Goal: Task Accomplishment & Management: Complete application form

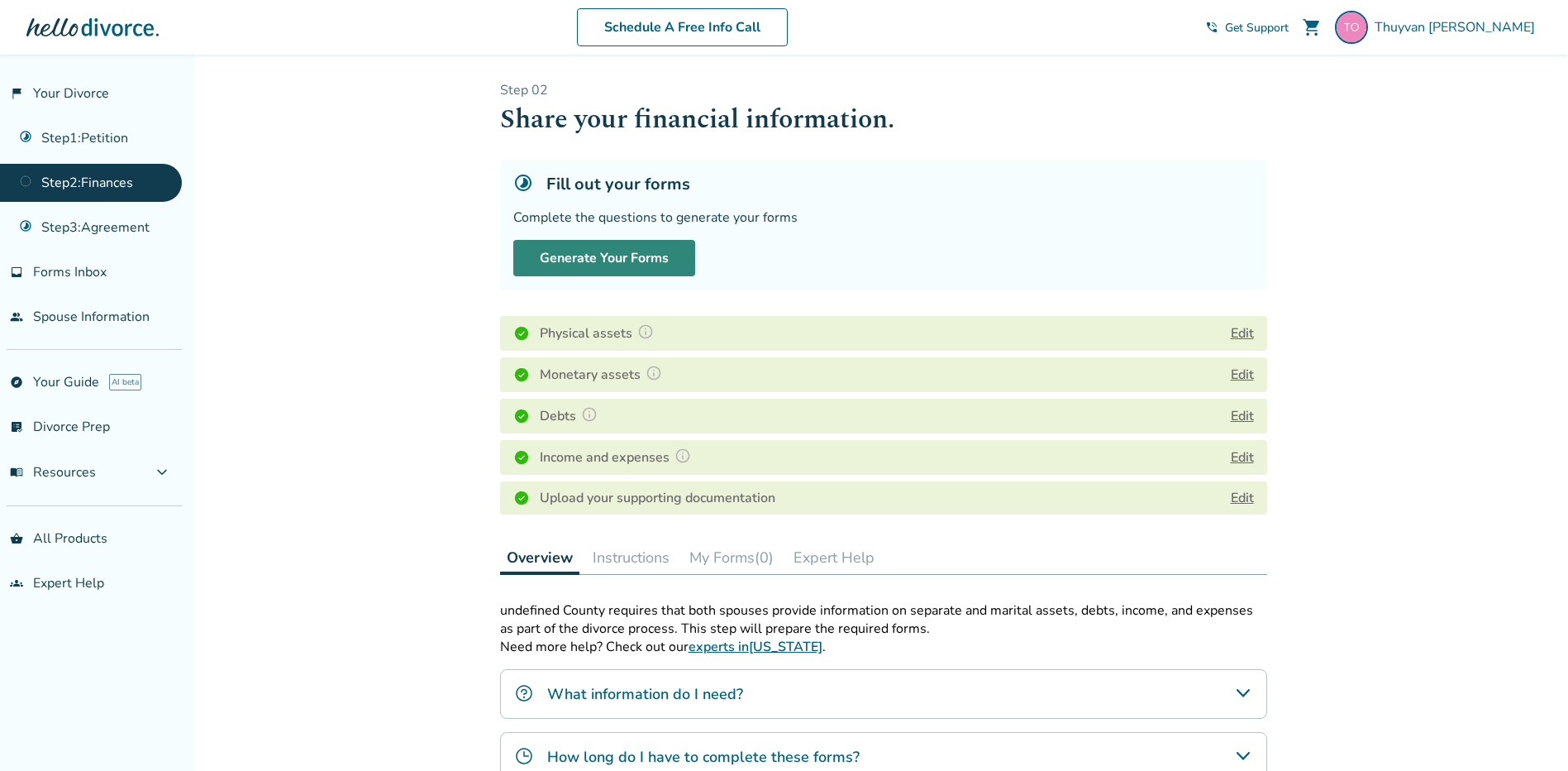
click at [575, 253] on button "Generate Your Forms" at bounding box center [603, 258] width 182 height 36
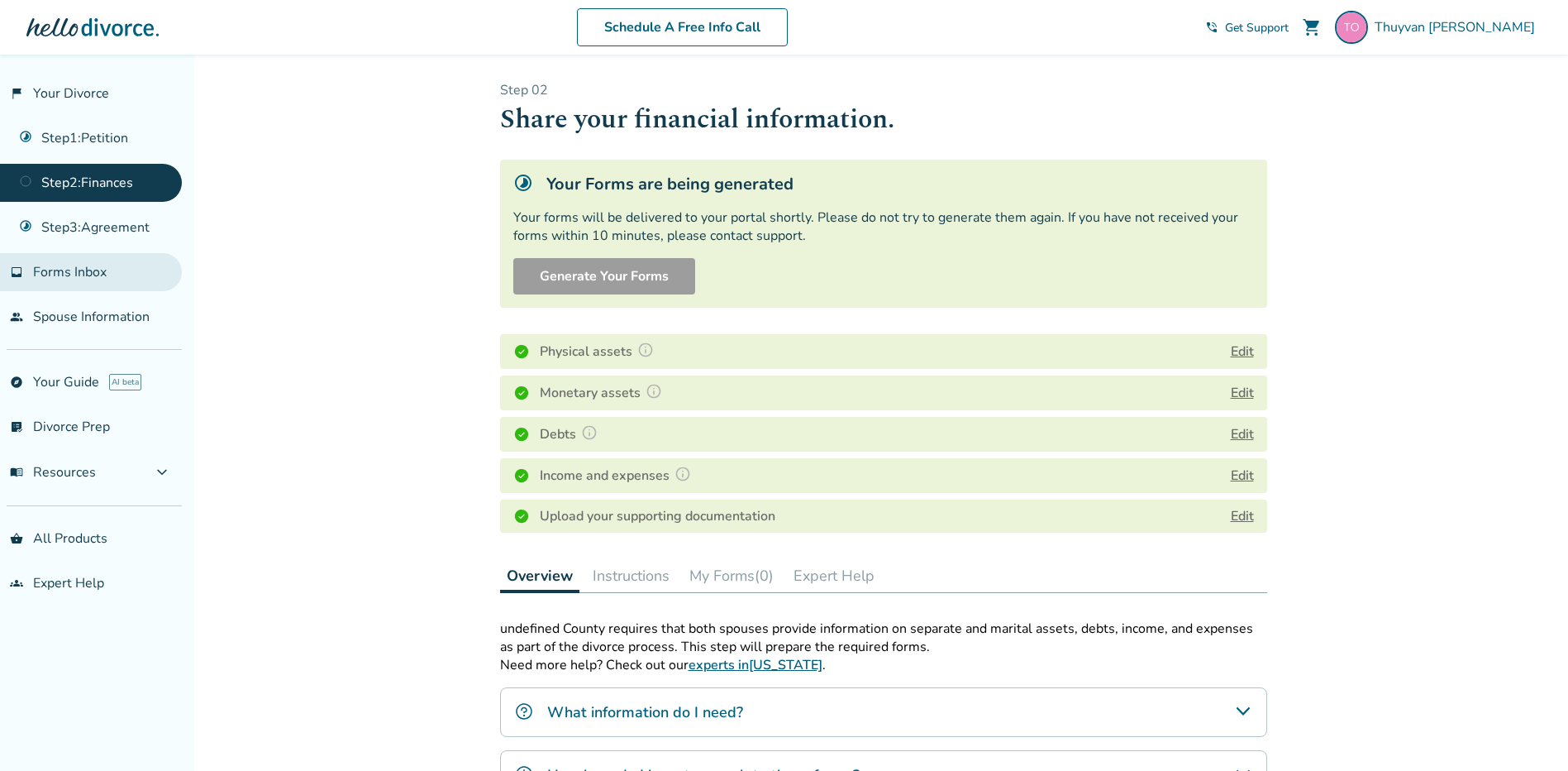
click at [110, 275] on link "inbox Forms Inbox" at bounding box center [90, 272] width 182 height 38
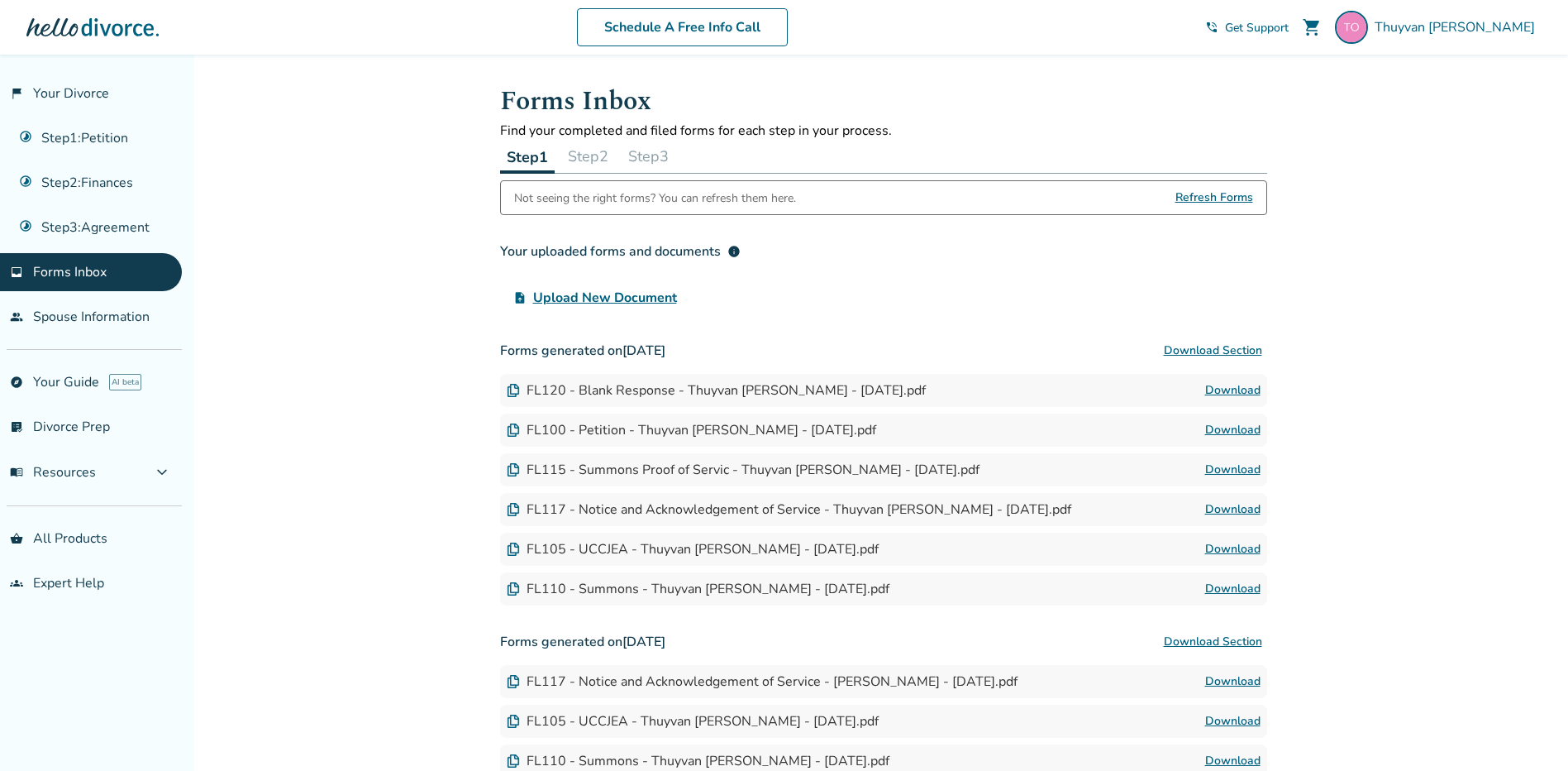
click at [1189, 194] on span "Refresh Forms" at bounding box center [1214, 197] width 78 height 33
click at [1247, 192] on span "Refresh Forms" at bounding box center [1214, 197] width 78 height 33
click at [714, 269] on div "Your uploaded forms and documents info upload_file Upload New Document" at bounding box center [884, 274] width 767 height 79
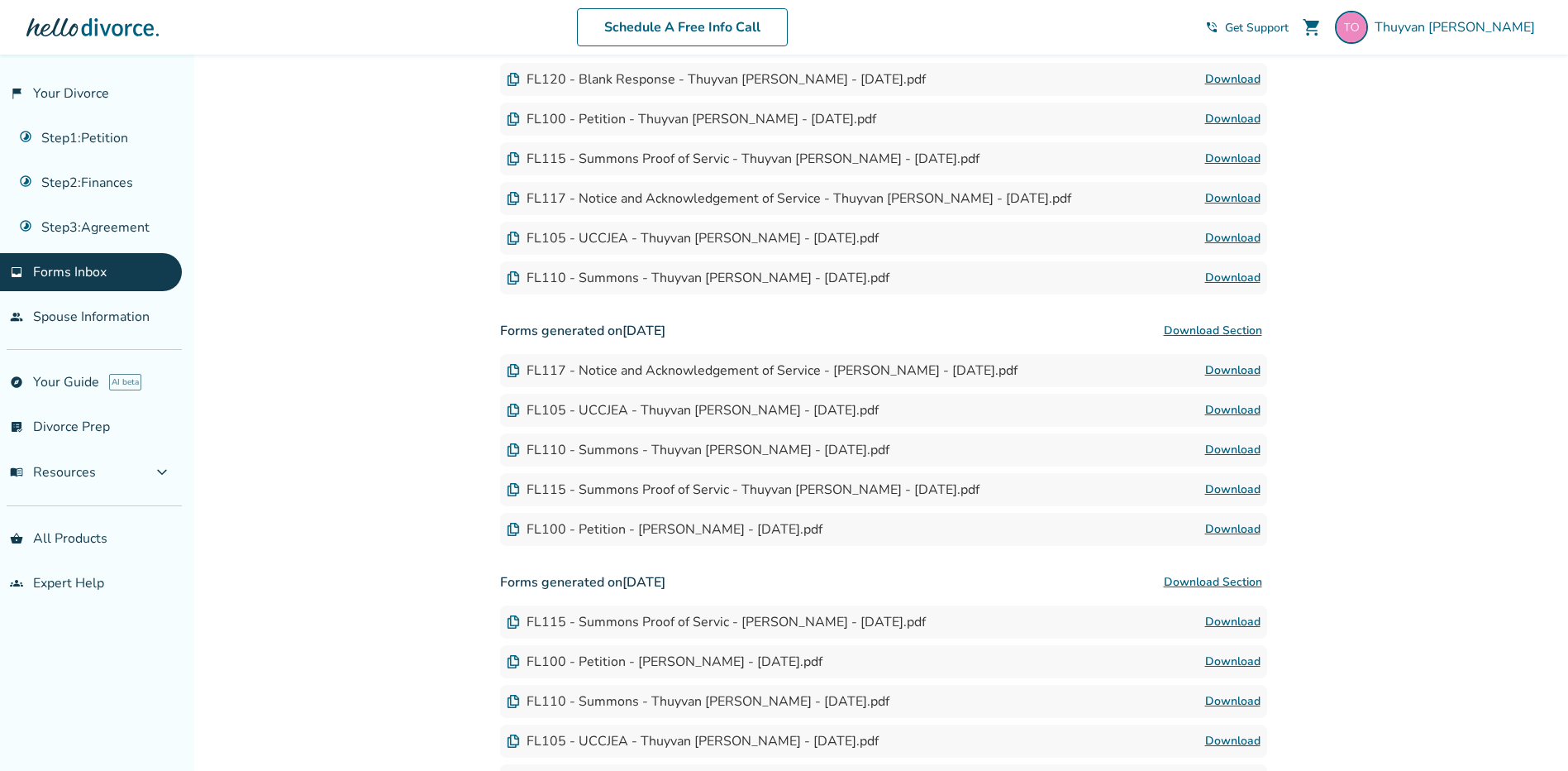
scroll to position [231, 0]
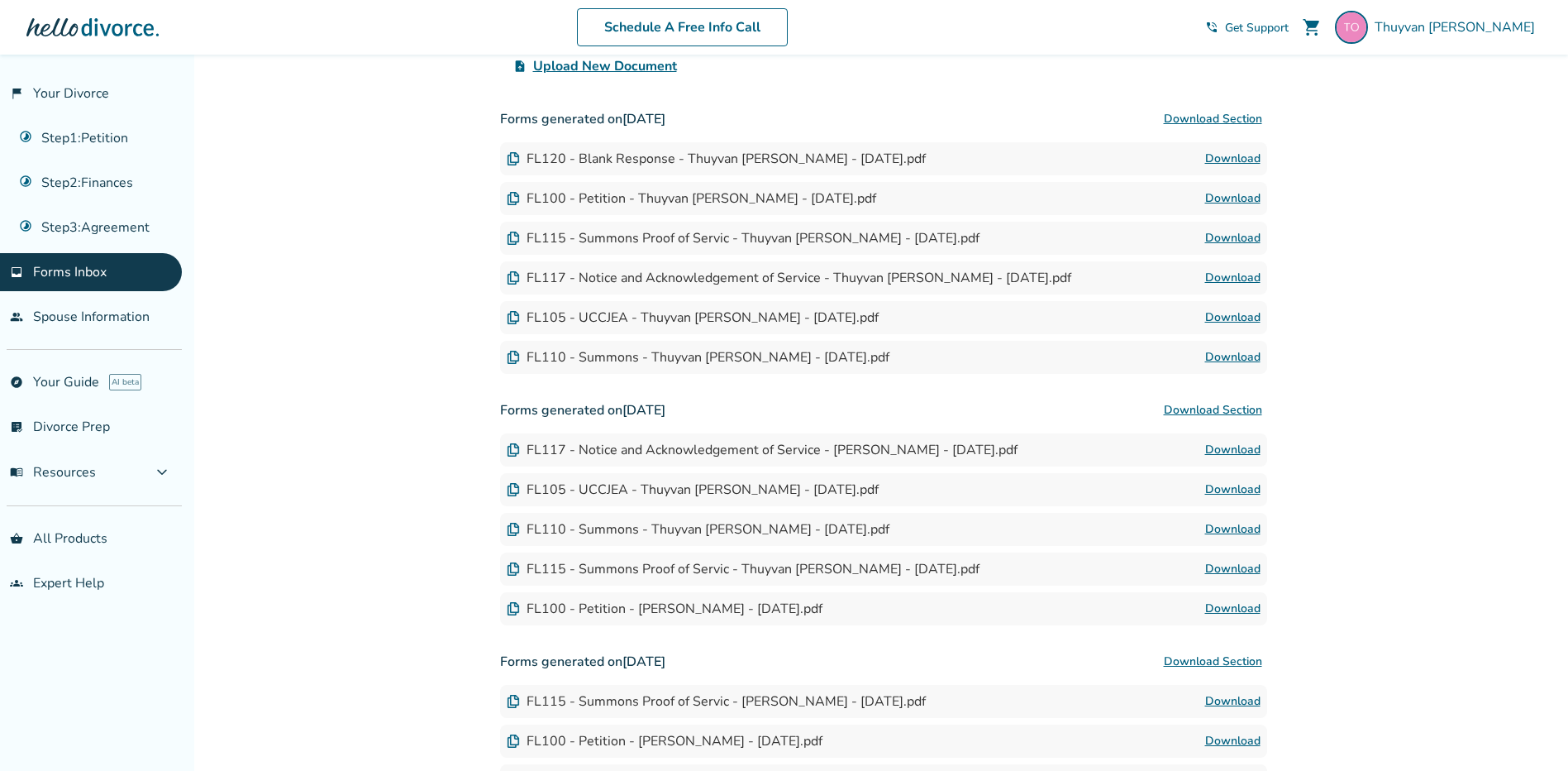
click at [1217, 237] on link "Download" at bounding box center [1232, 238] width 55 height 20
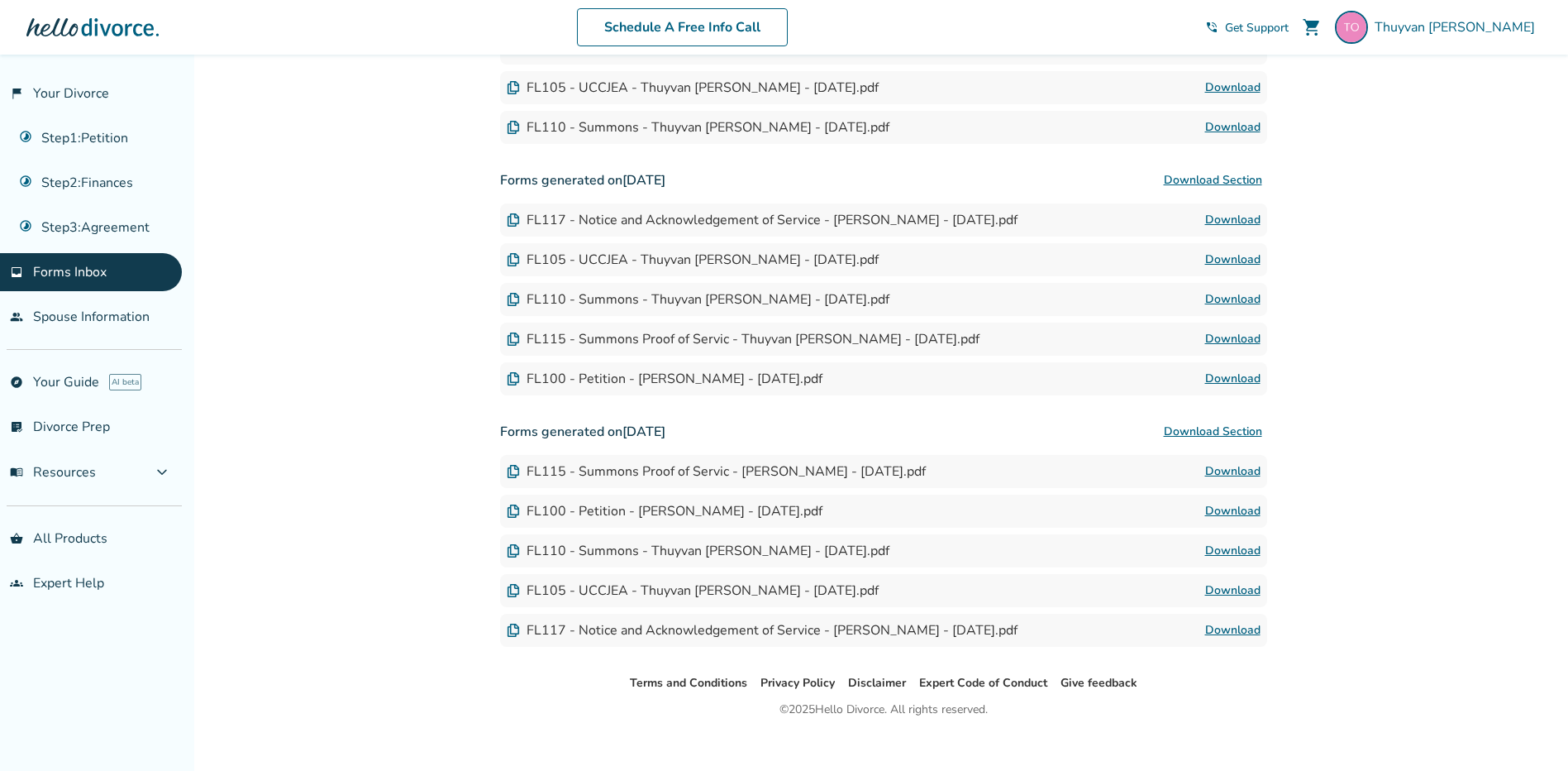
scroll to position [480, 0]
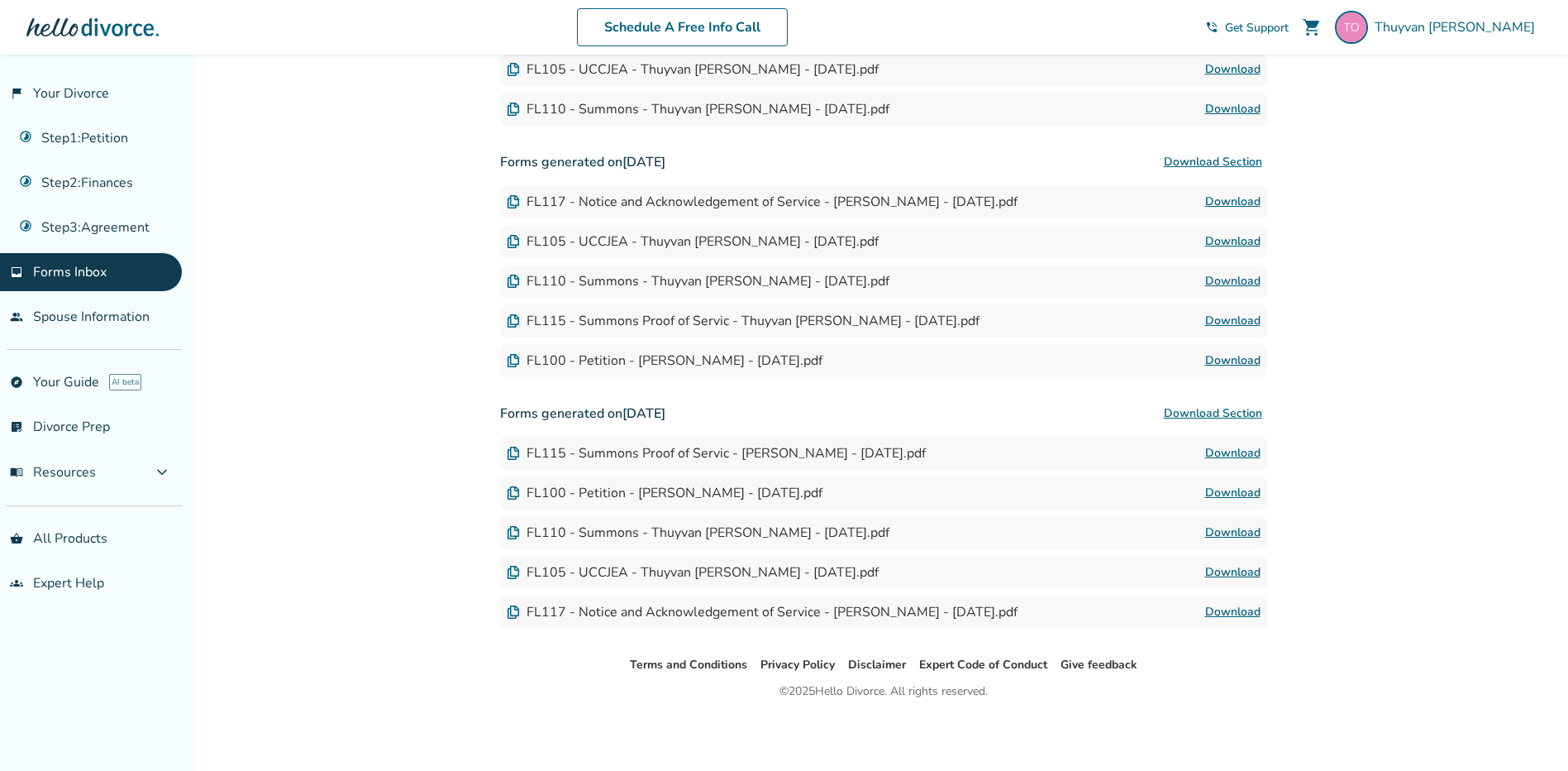
click at [1217, 569] on link "Download" at bounding box center [1232, 572] width 55 height 20
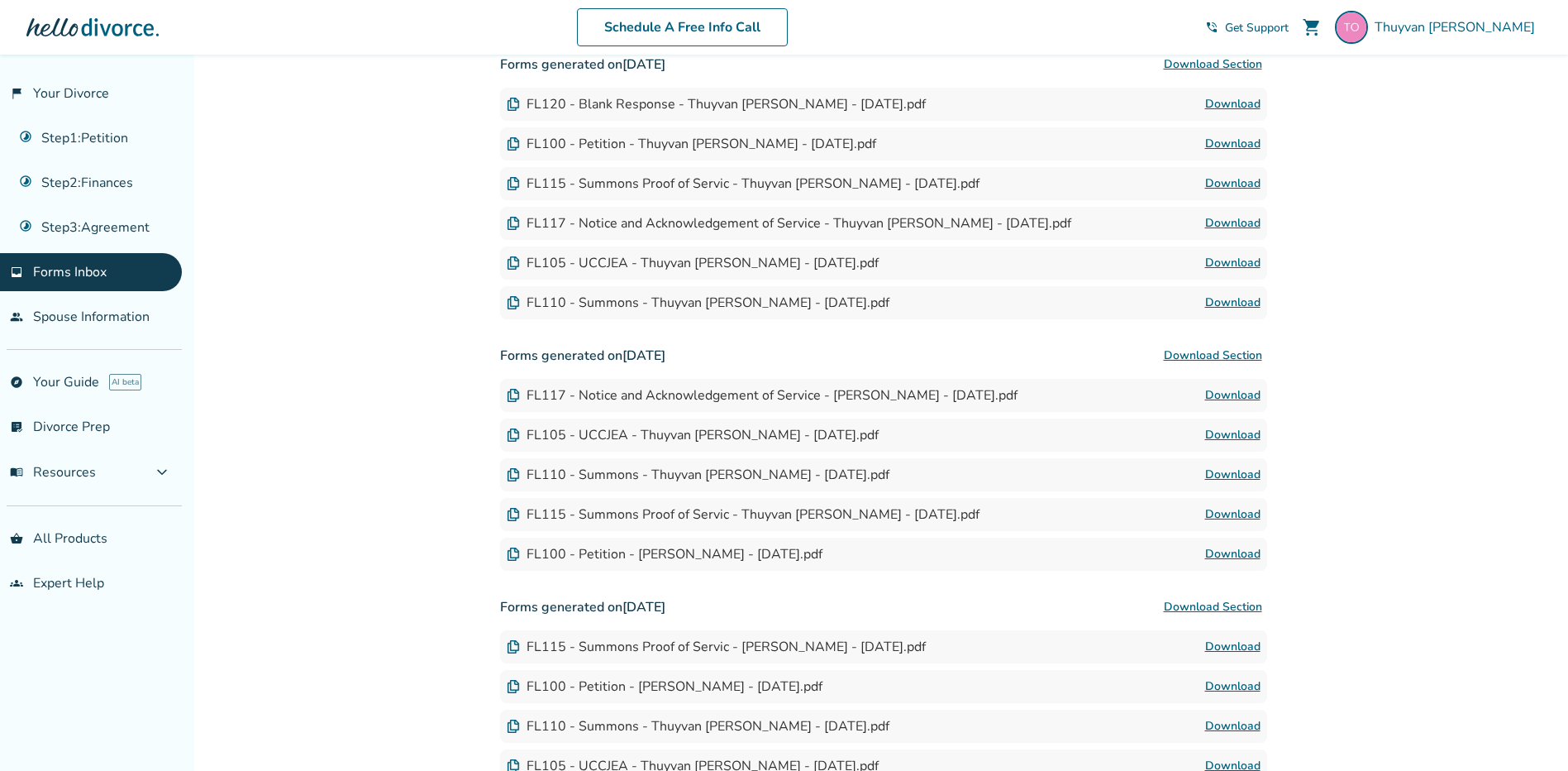
scroll to position [314, 0]
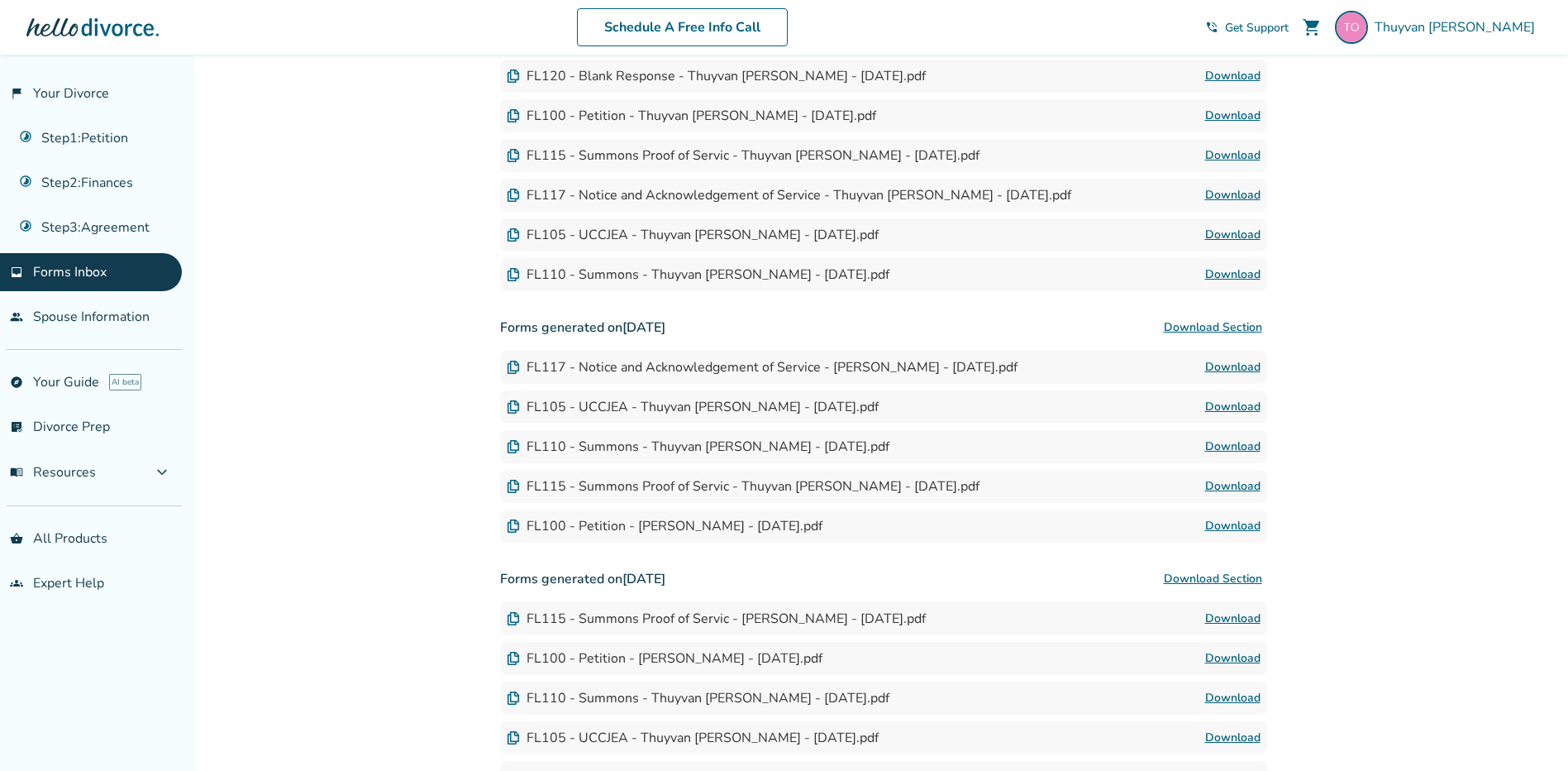
click at [733, 76] on div "FL120 - Blank Response - Thuyvan Kieu Otero - 2025-01-16.pdf" at bounding box center [715, 75] width 419 height 18
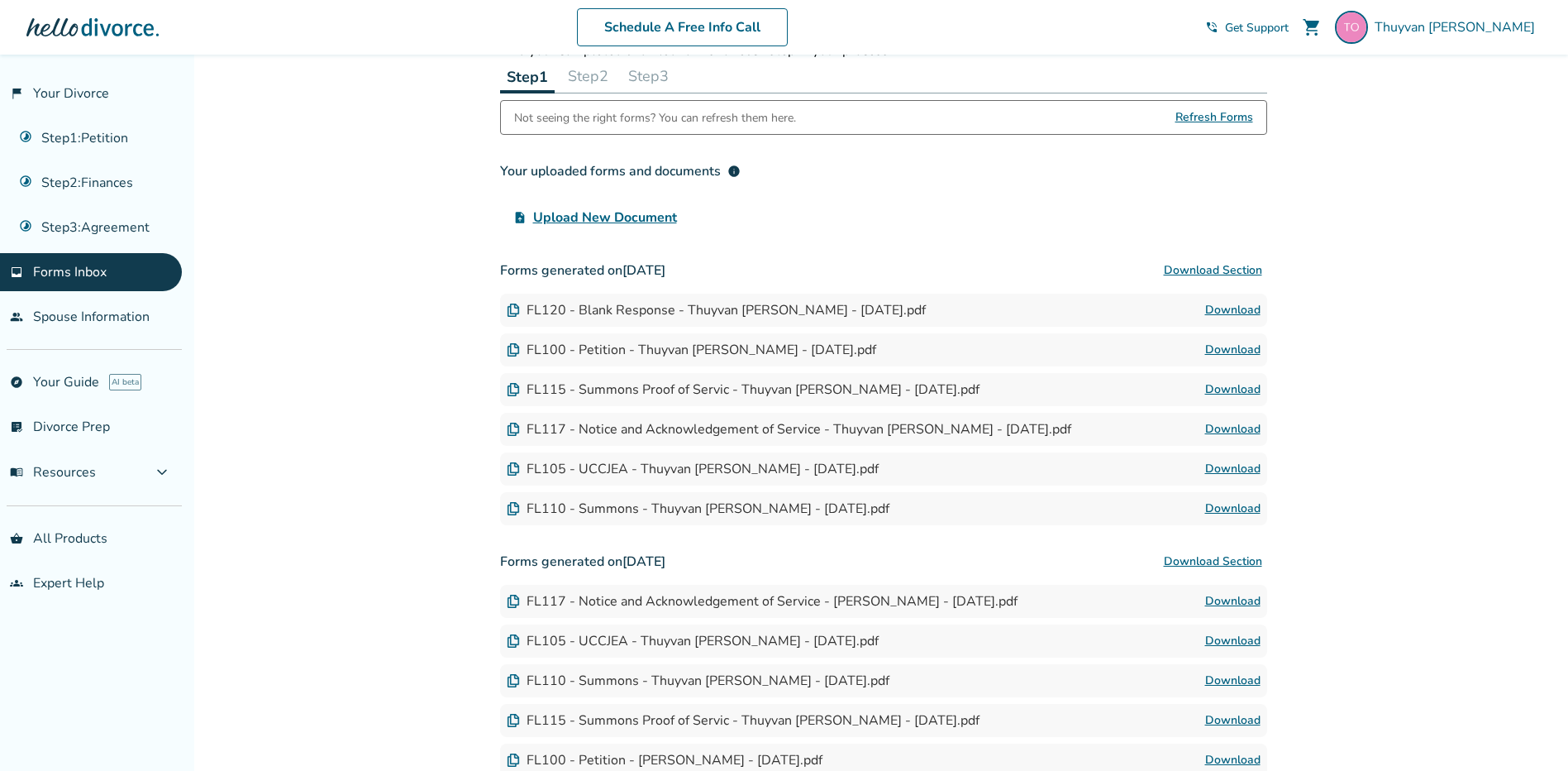
scroll to position [66, 0]
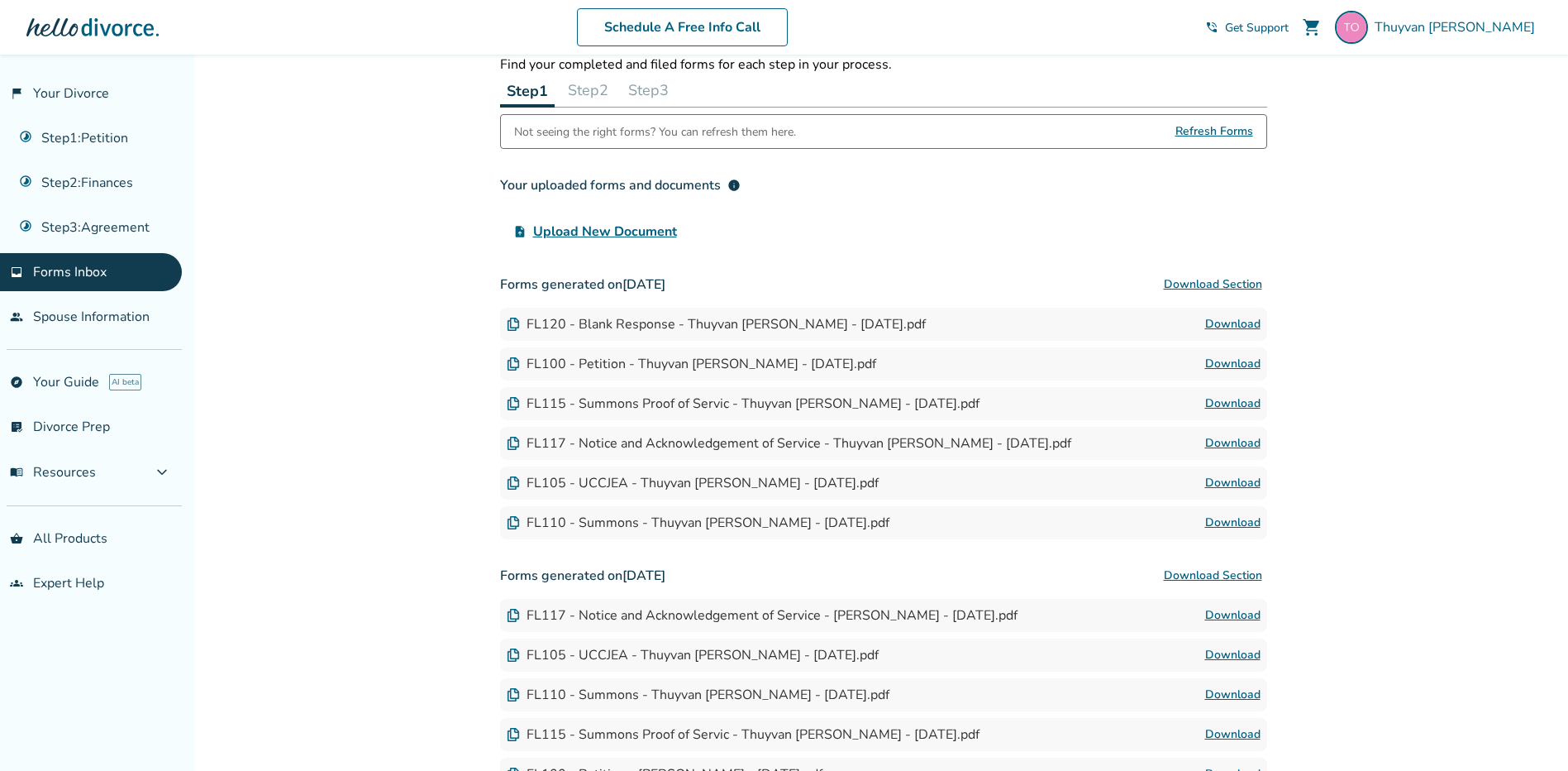
click at [513, 325] on img at bounding box center [513, 325] width 13 height 13
click at [1212, 325] on link "Download" at bounding box center [1232, 324] width 55 height 20
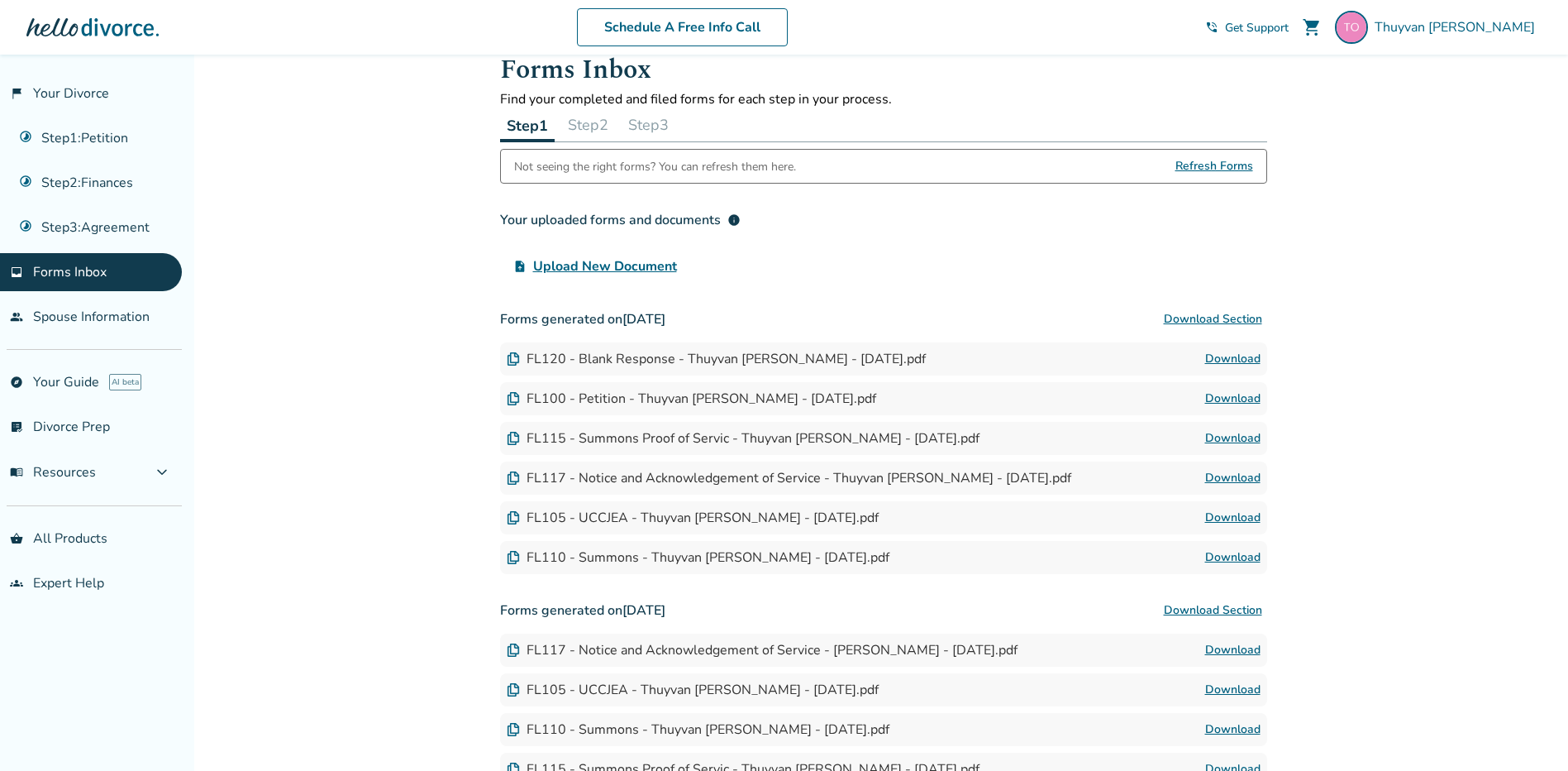
scroll to position [0, 0]
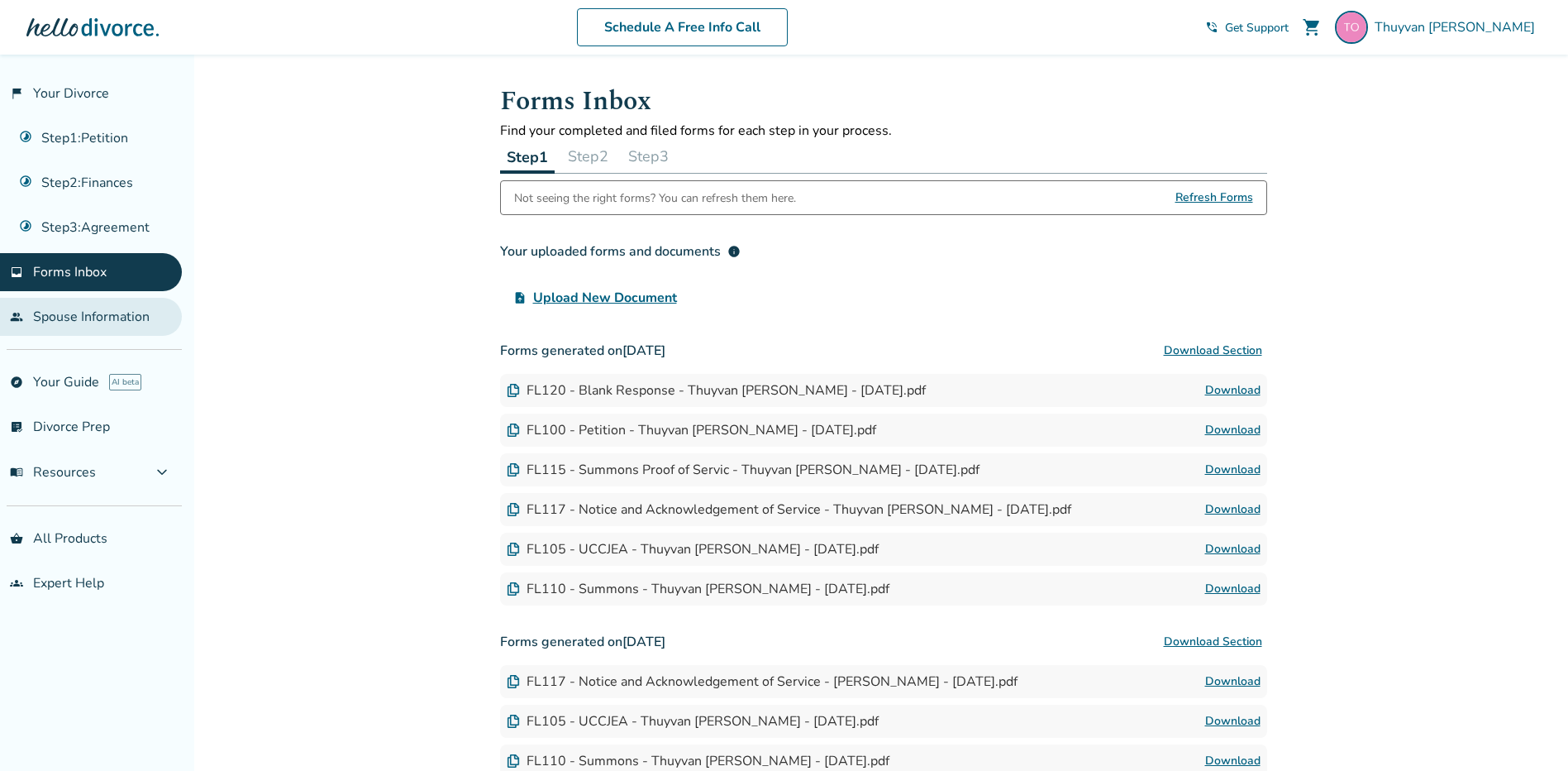
click at [116, 310] on link "people Spouse Information" at bounding box center [90, 317] width 182 height 38
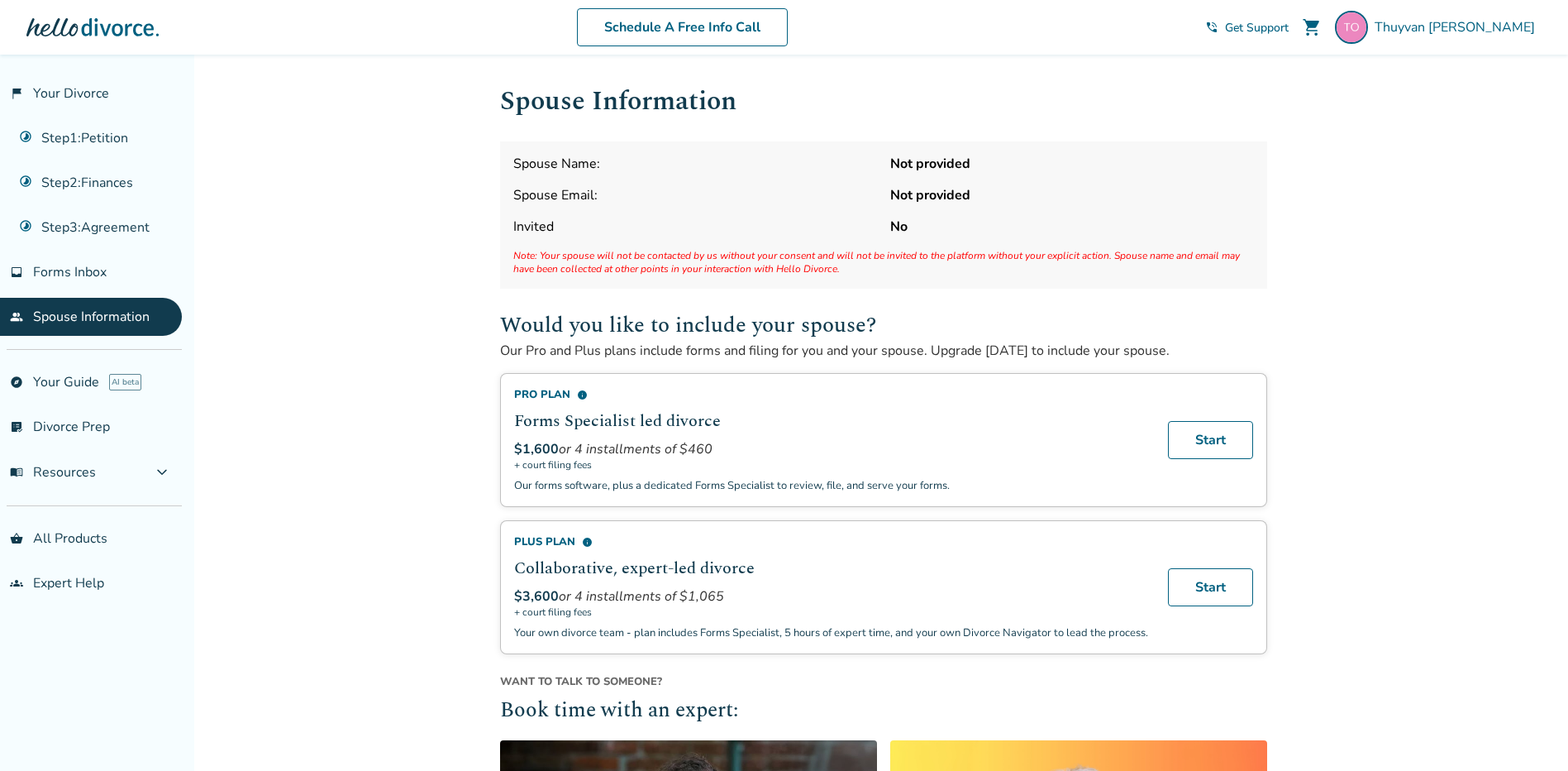
click at [724, 167] on span "Spouse Name:" at bounding box center [695, 163] width 363 height 18
click at [975, 215] on div "Spouse Name: Not provided Spouse Email: Not provided Invited No Note: Your spou…" at bounding box center [884, 215] width 767 height 148
click at [129, 464] on button "menu_book Resources expand_more" at bounding box center [90, 472] width 182 height 40
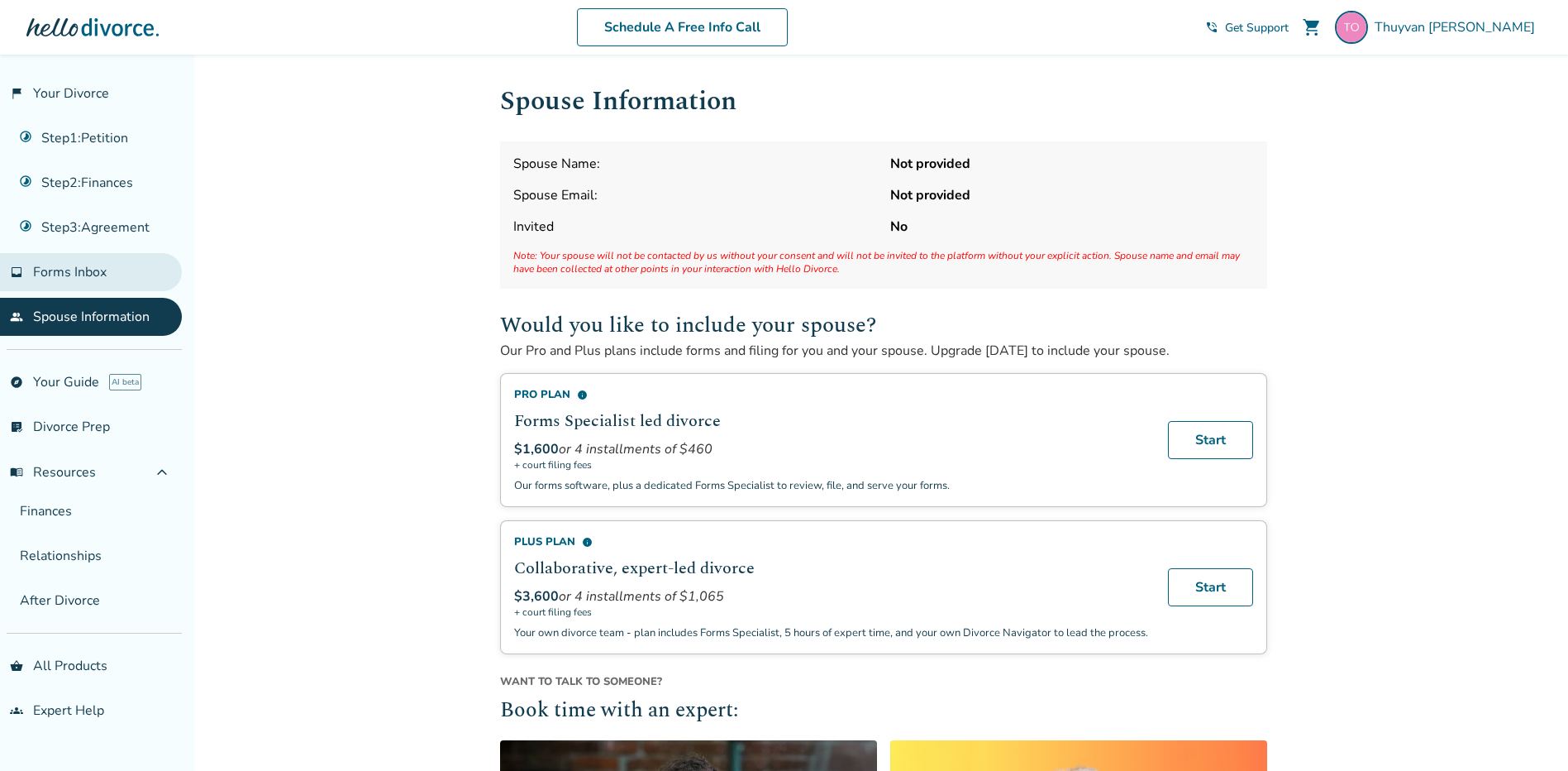
drag, startPoint x: 92, startPoint y: 272, endPoint x: 103, endPoint y: 275, distance: 11.4
click at [92, 274] on span "Forms Inbox" at bounding box center [69, 271] width 73 height 18
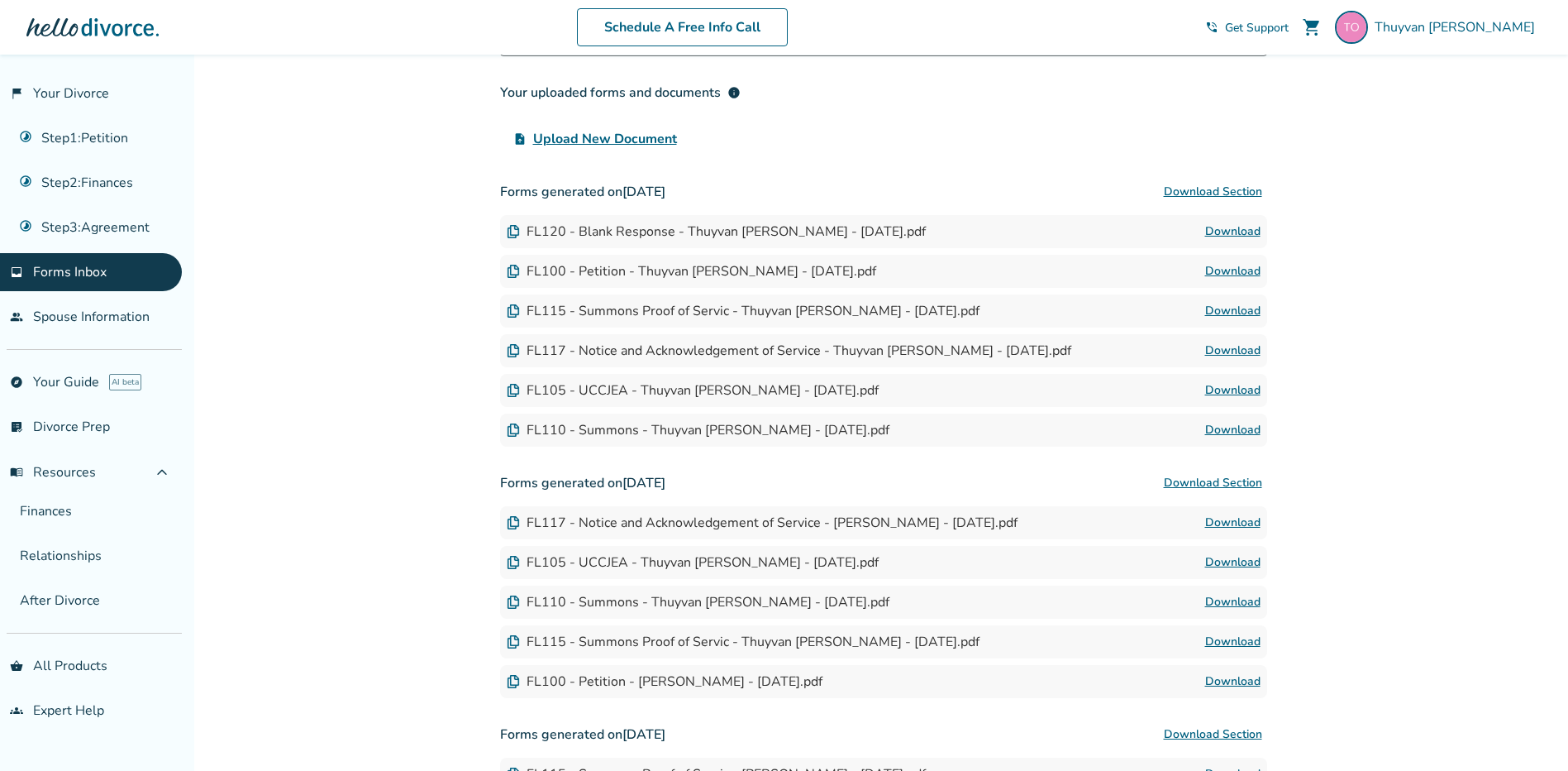
scroll to position [330, 0]
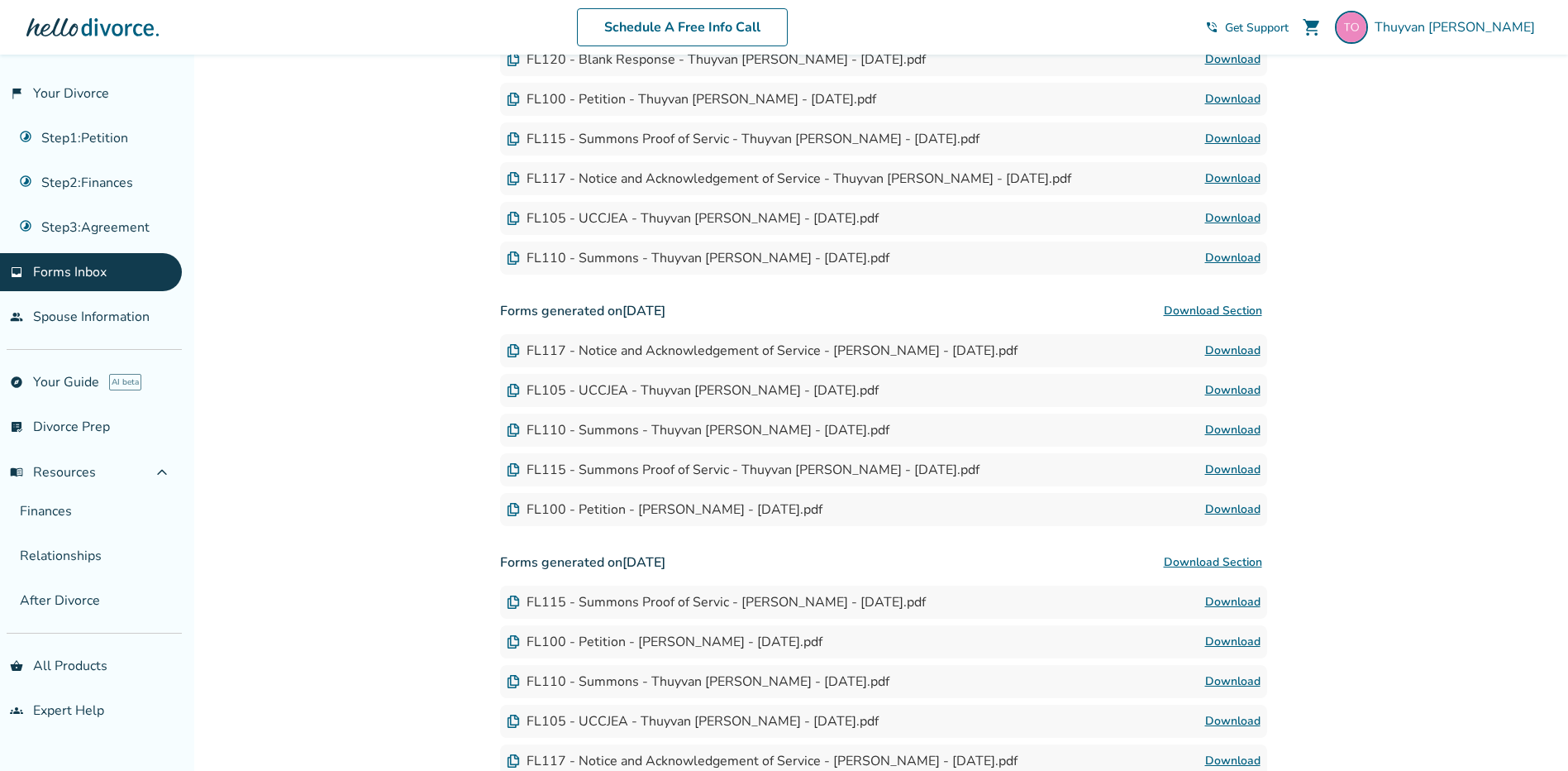
click at [1235, 596] on link "Download" at bounding box center [1232, 602] width 55 height 20
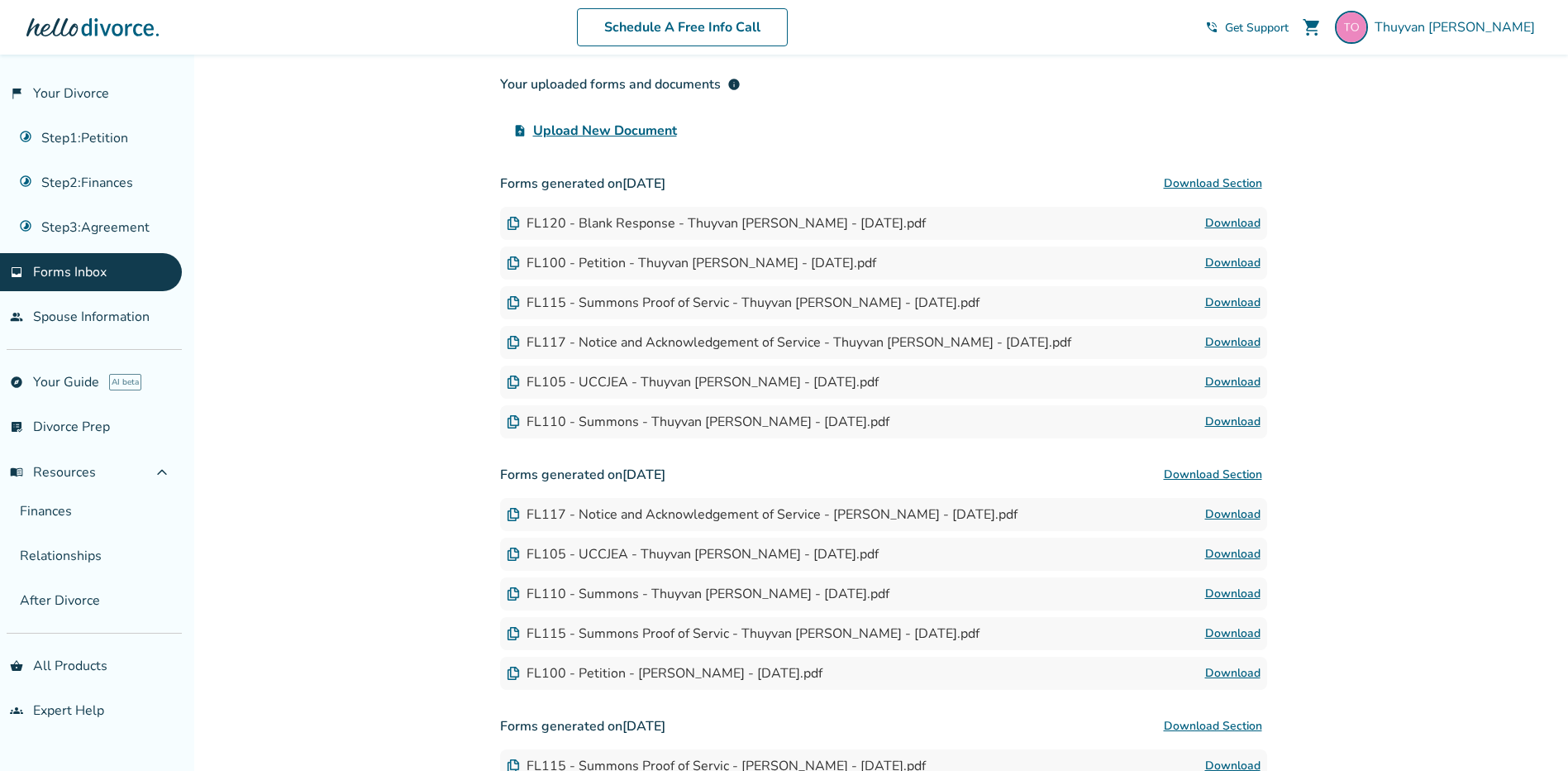
scroll to position [166, 0]
click at [536, 233] on div "FL120 - Blank Response - Thuyvan Kieu Otero - 2025-01-16.pdf" at bounding box center [715, 225] width 419 height 18
click at [1249, 224] on link "Download" at bounding box center [1232, 225] width 55 height 20
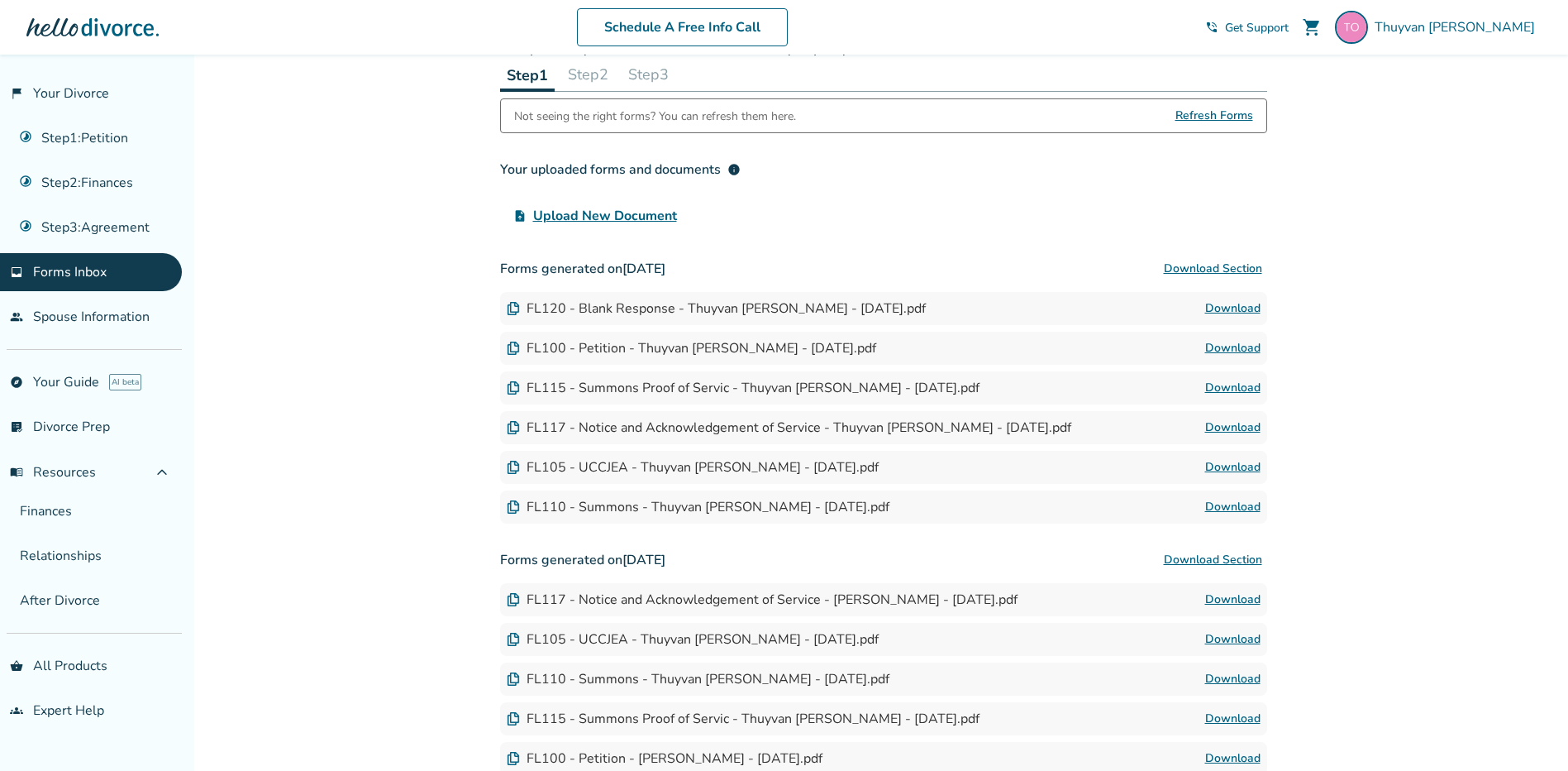
scroll to position [0, 0]
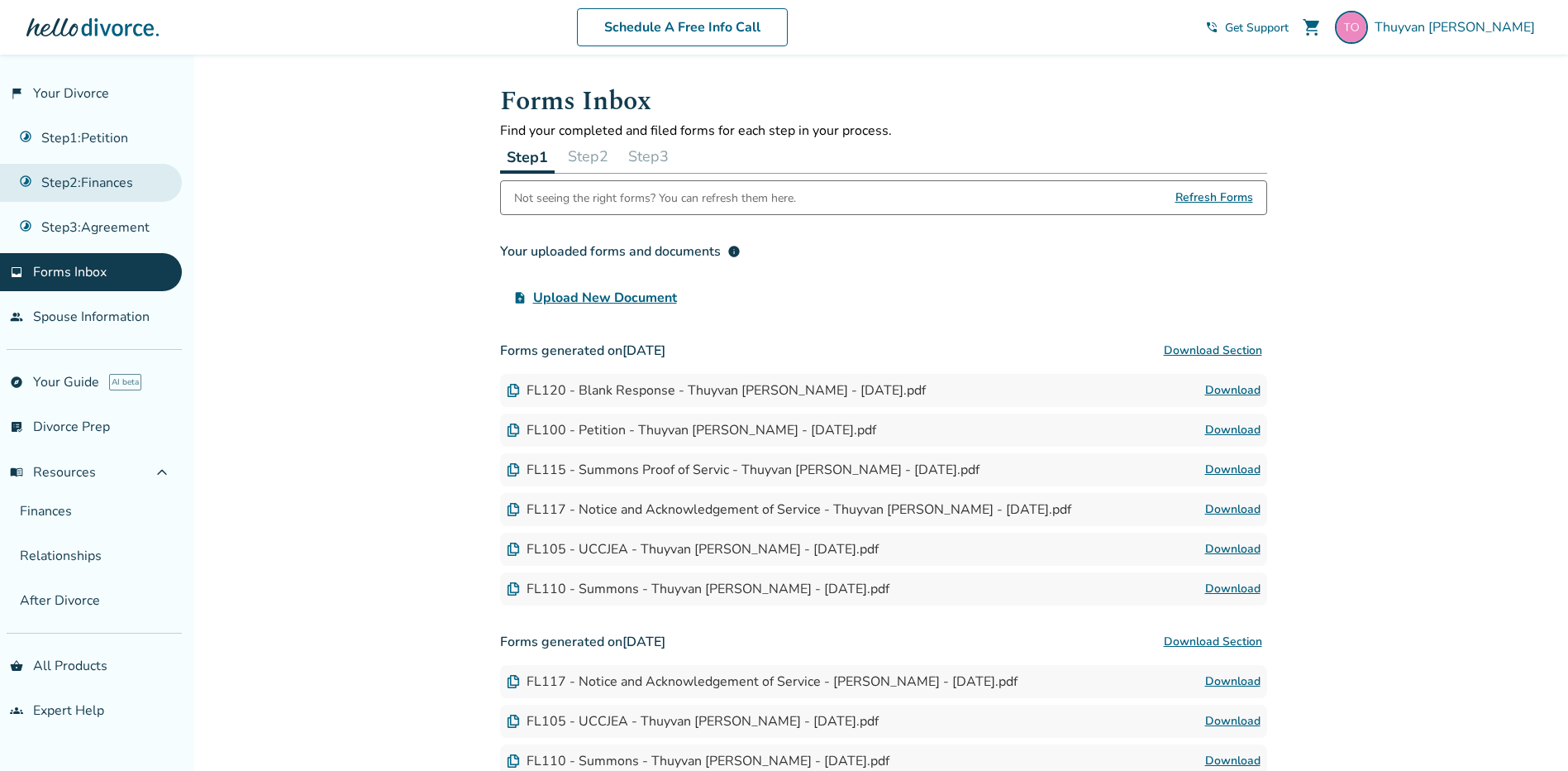
click at [85, 185] on link "Step 2 : Finances" at bounding box center [90, 183] width 182 height 38
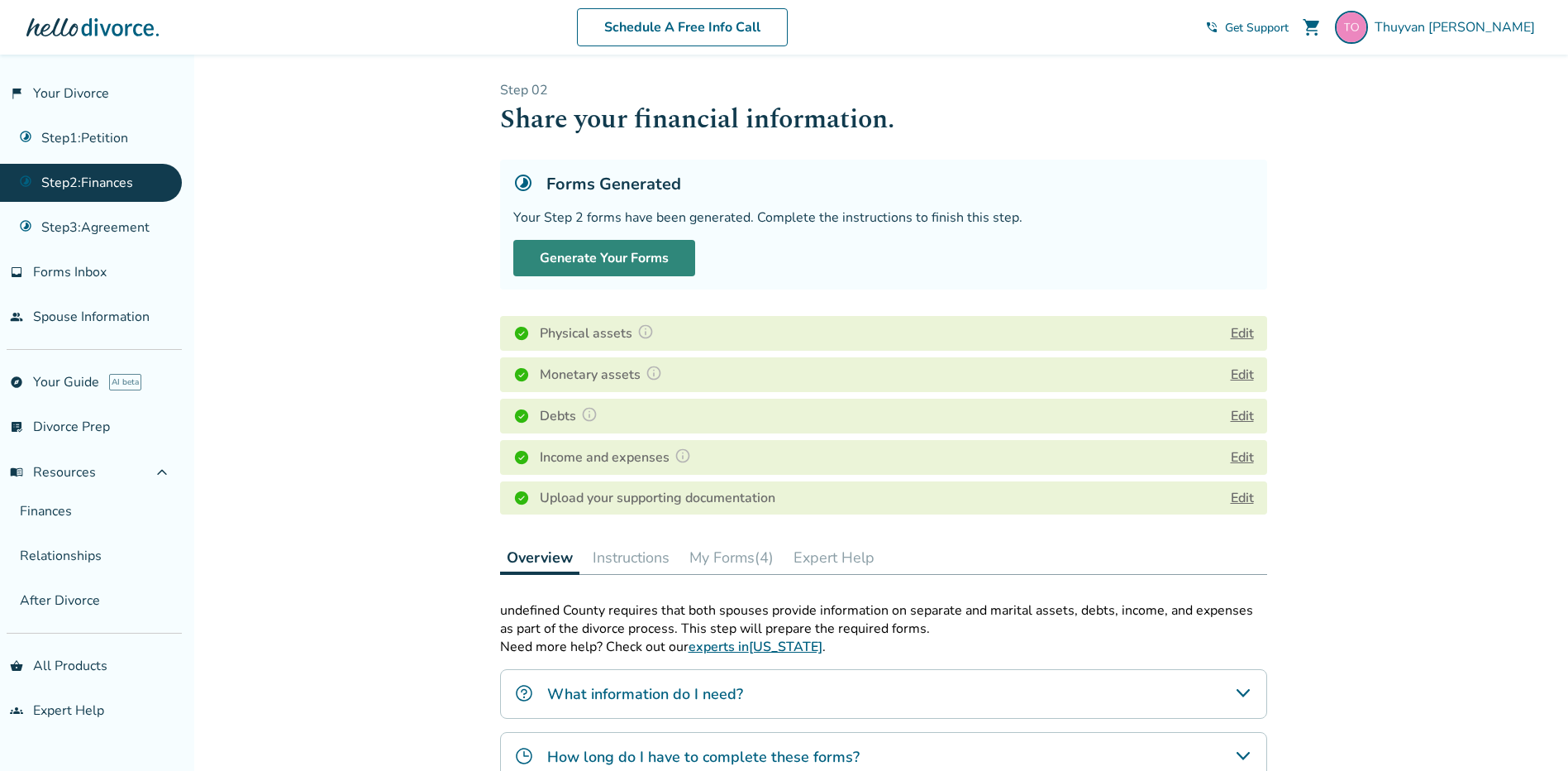
click at [658, 250] on button "Generate Your Forms" at bounding box center [603, 258] width 182 height 36
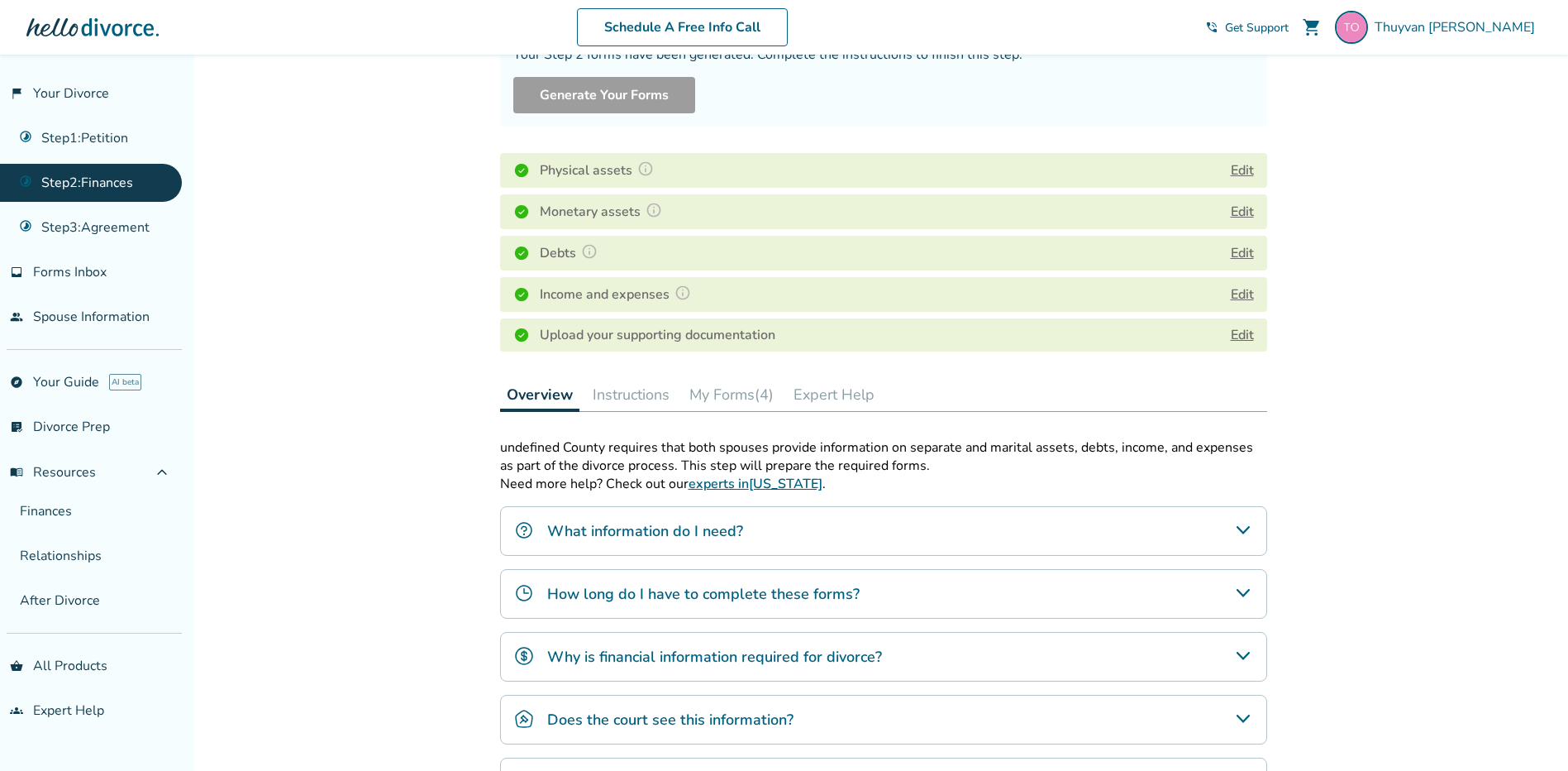
scroll to position [355, 0]
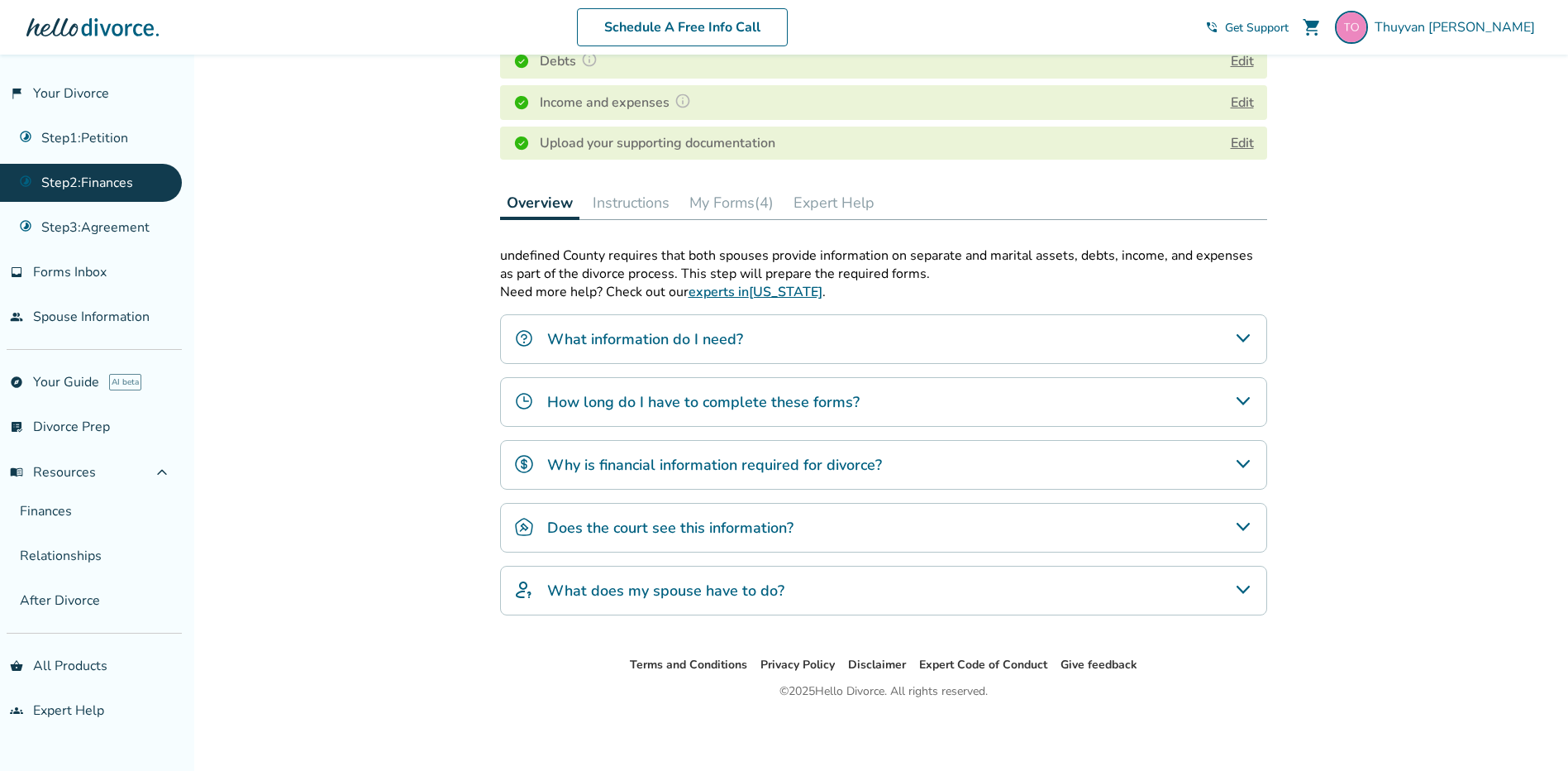
click at [734, 205] on button "My Forms (4)" at bounding box center [731, 202] width 97 height 33
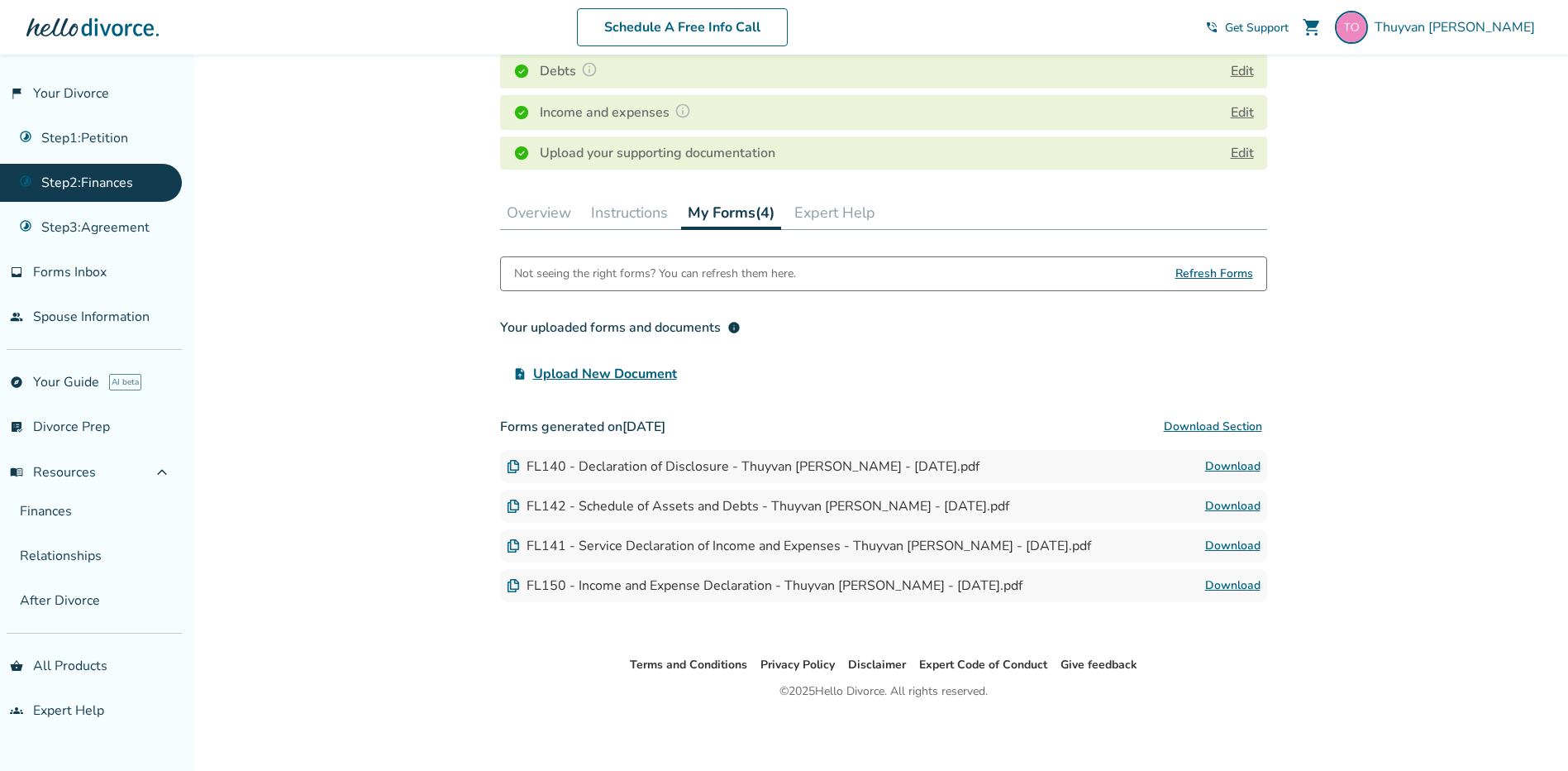
click at [1232, 426] on button "Download Section" at bounding box center [1213, 426] width 108 height 33
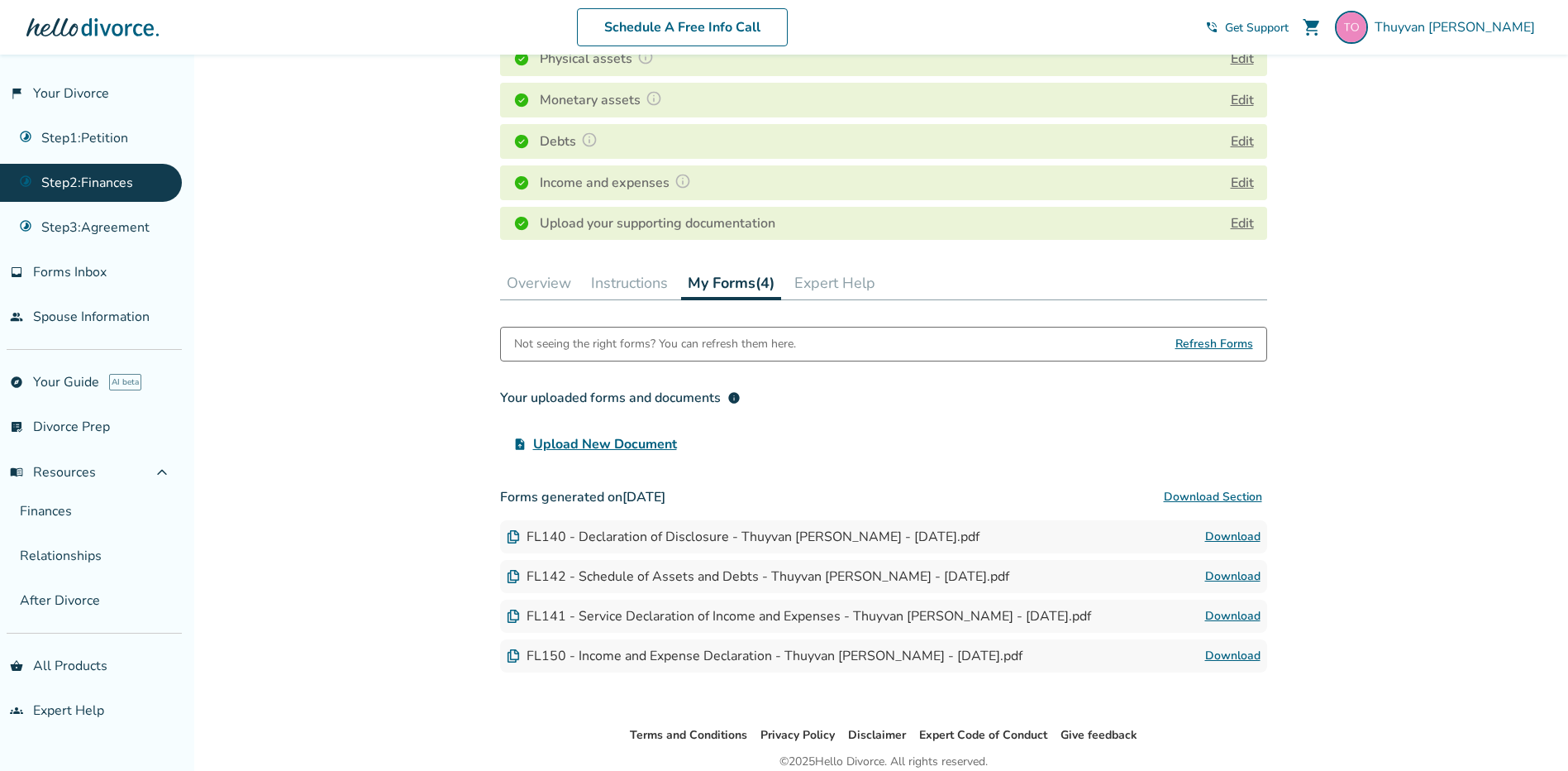
scroll to position [179, 0]
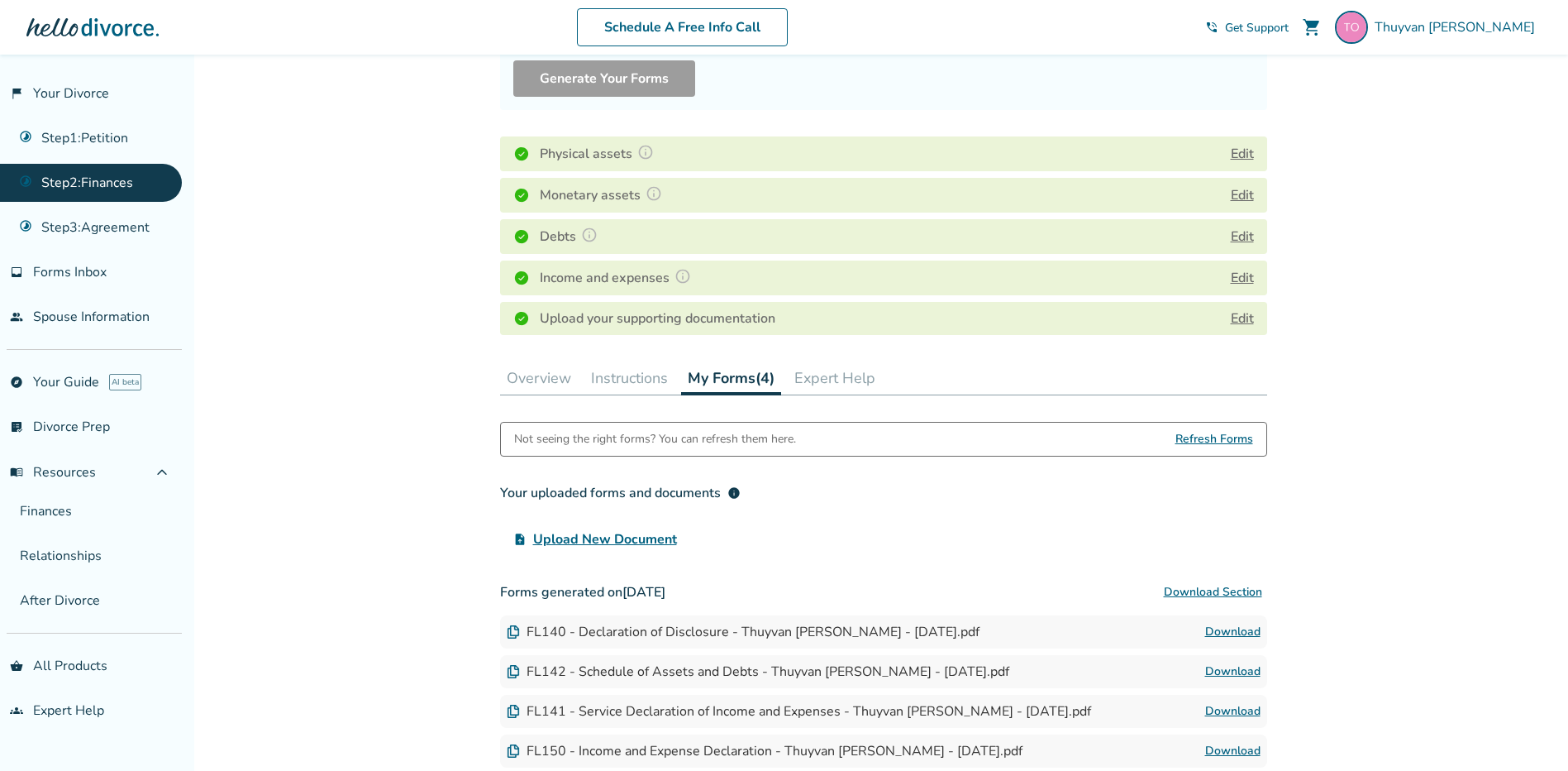
click at [650, 368] on button "Instructions" at bounding box center [629, 378] width 90 height 33
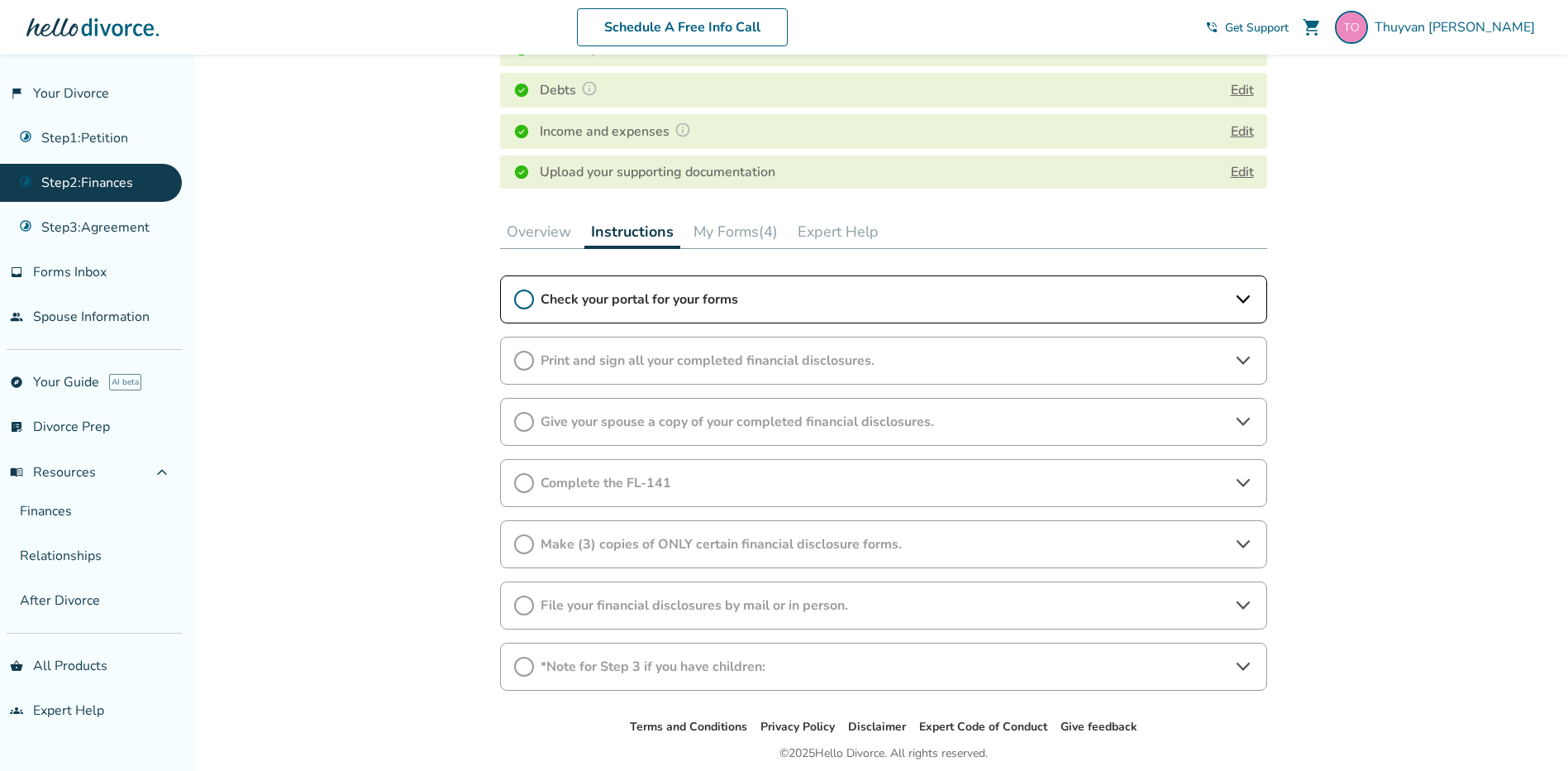
scroll to position [345, 0]
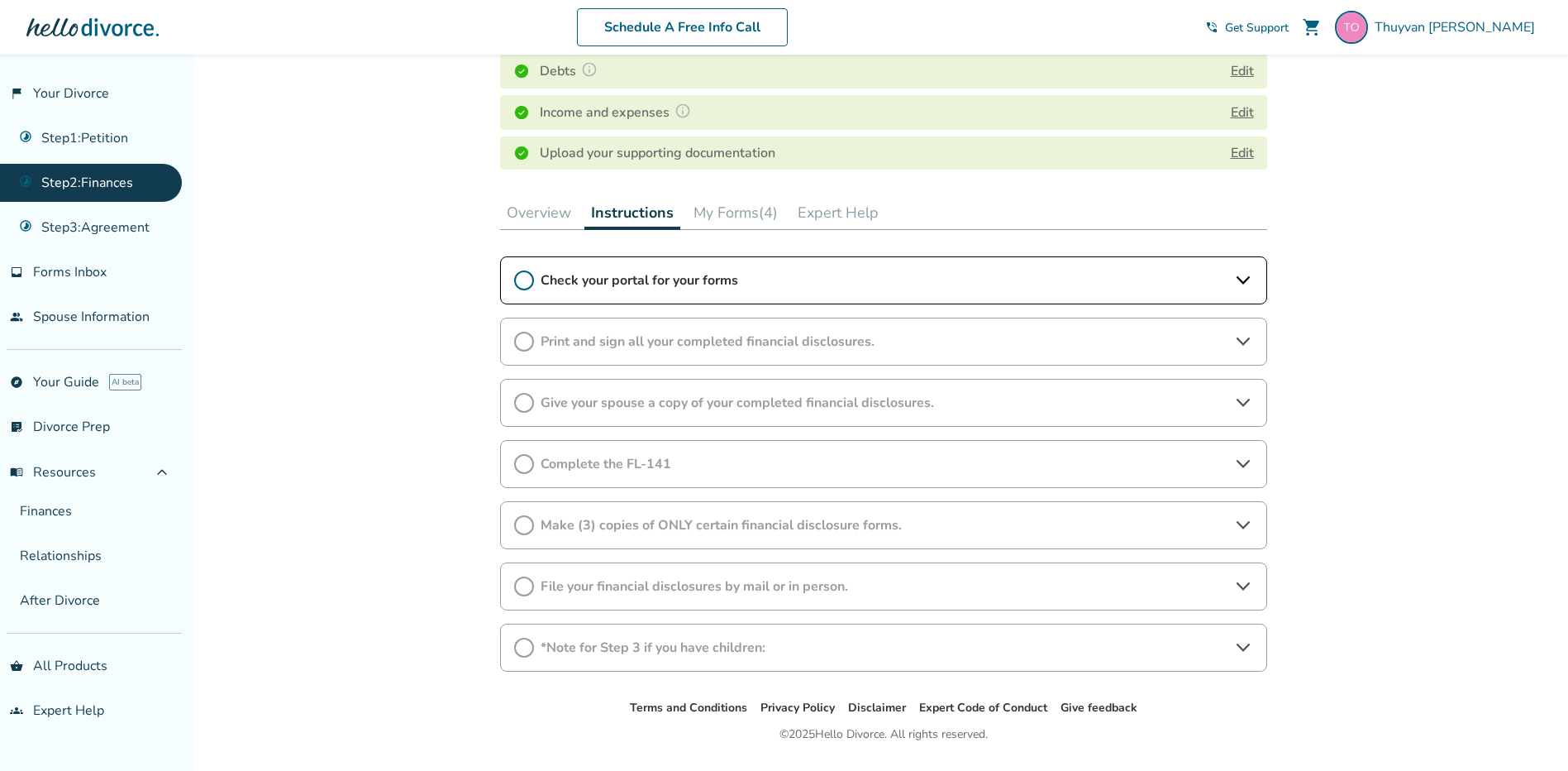
click at [528, 286] on icon at bounding box center [523, 280] width 20 height 20
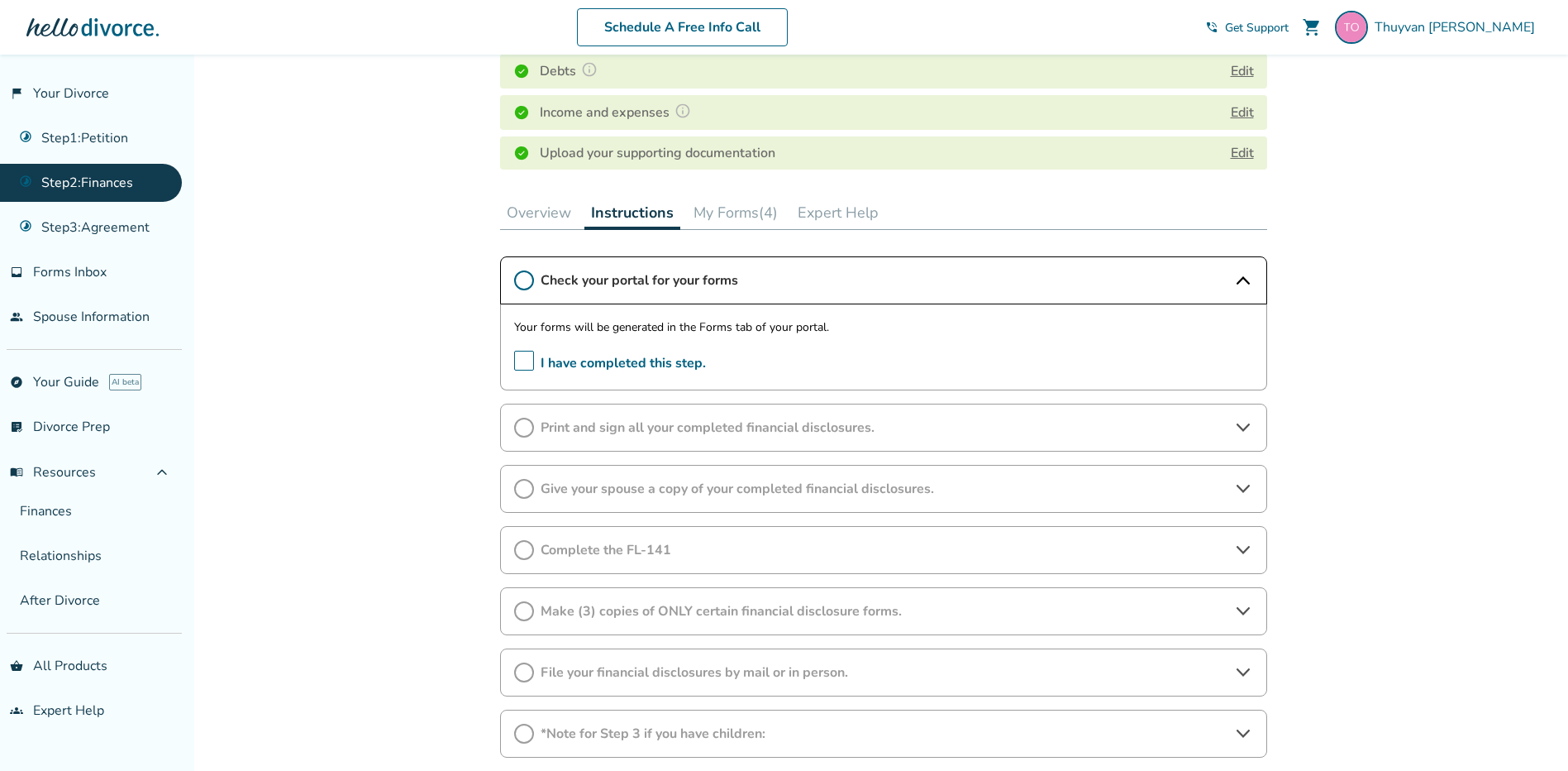
click at [525, 368] on span "I have completed this step." at bounding box center [610, 363] width 192 height 26
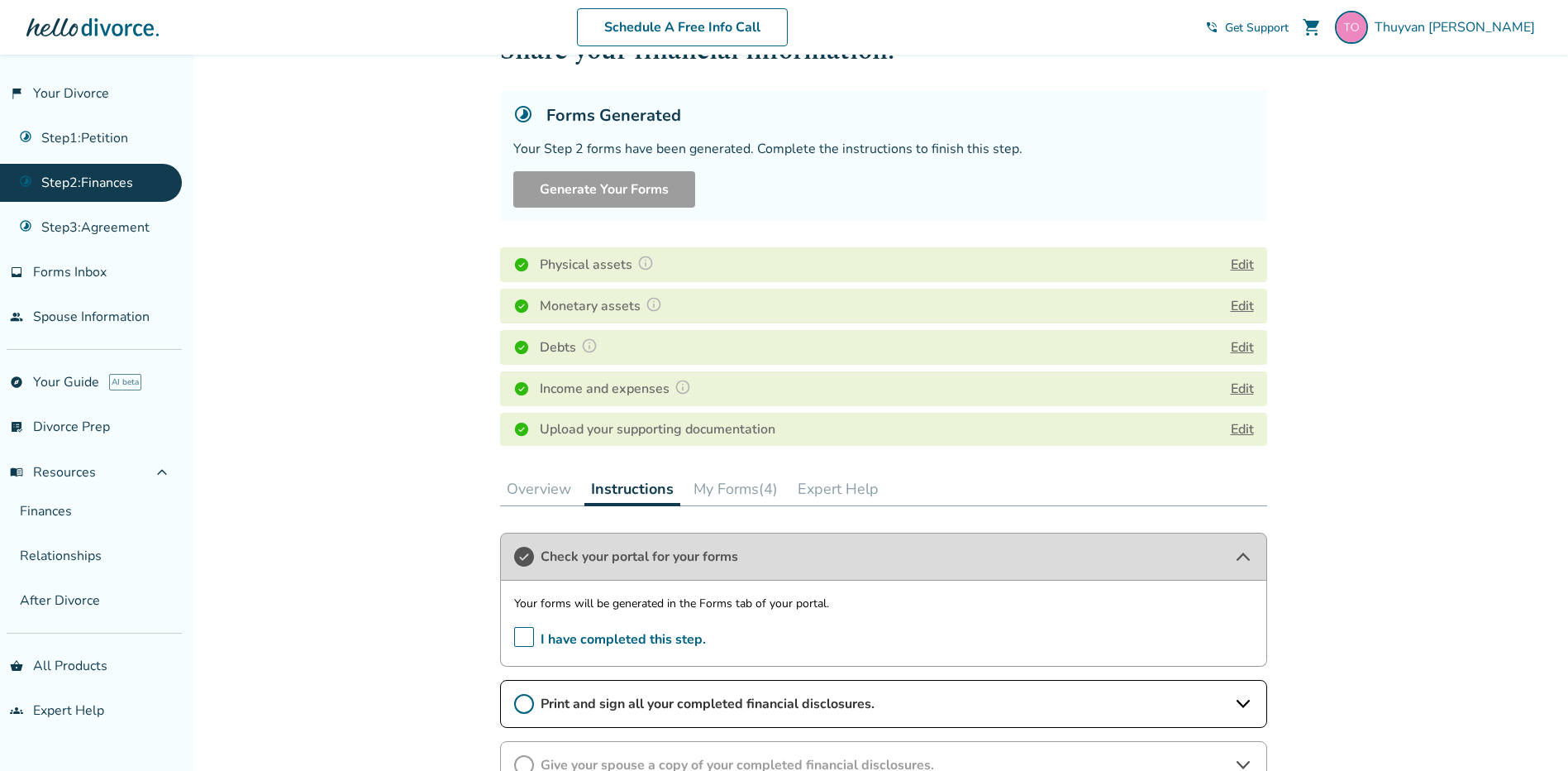
scroll to position [166, 0]
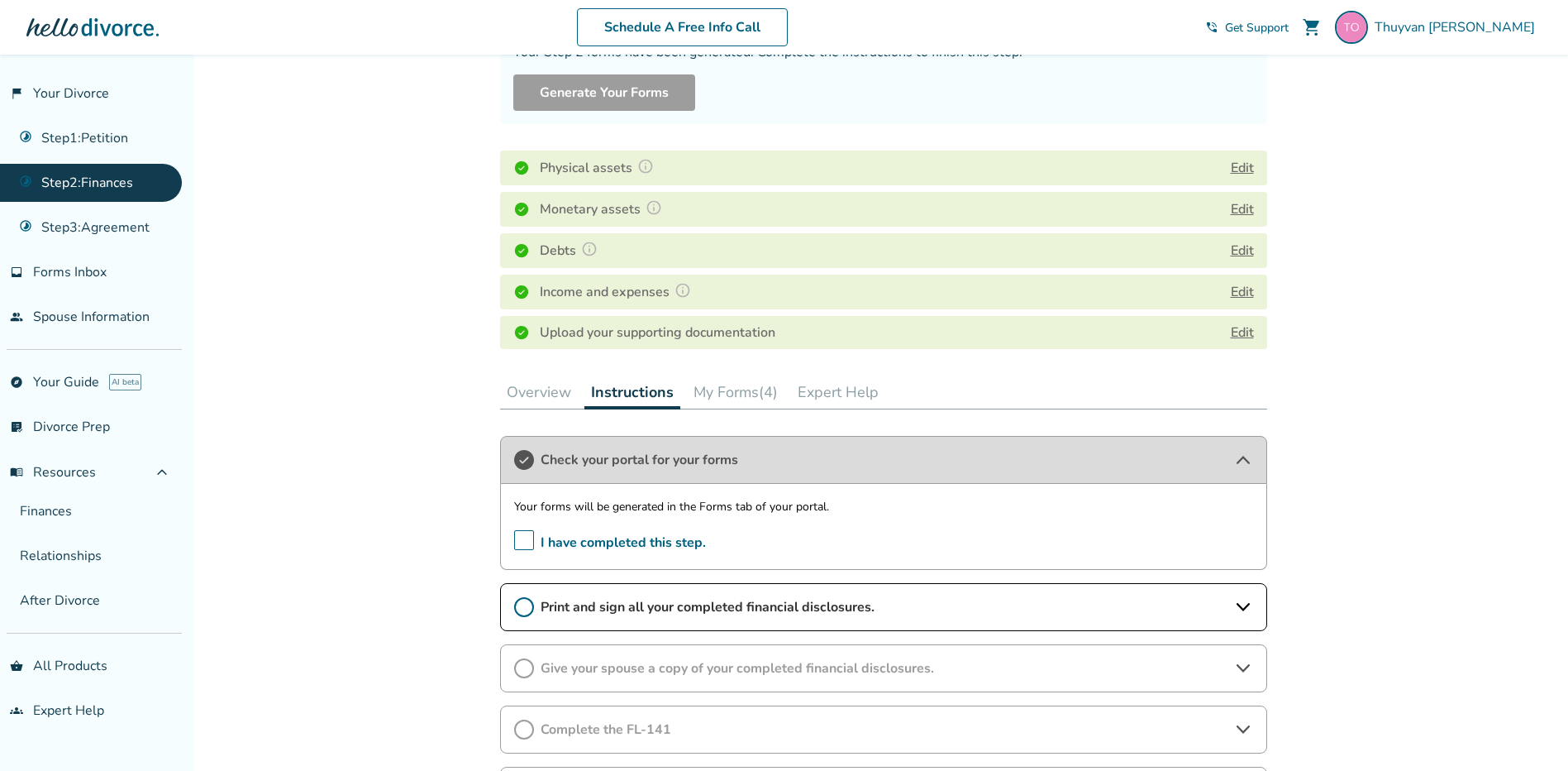
click at [749, 378] on button "My Forms (4)" at bounding box center [735, 391] width 97 height 33
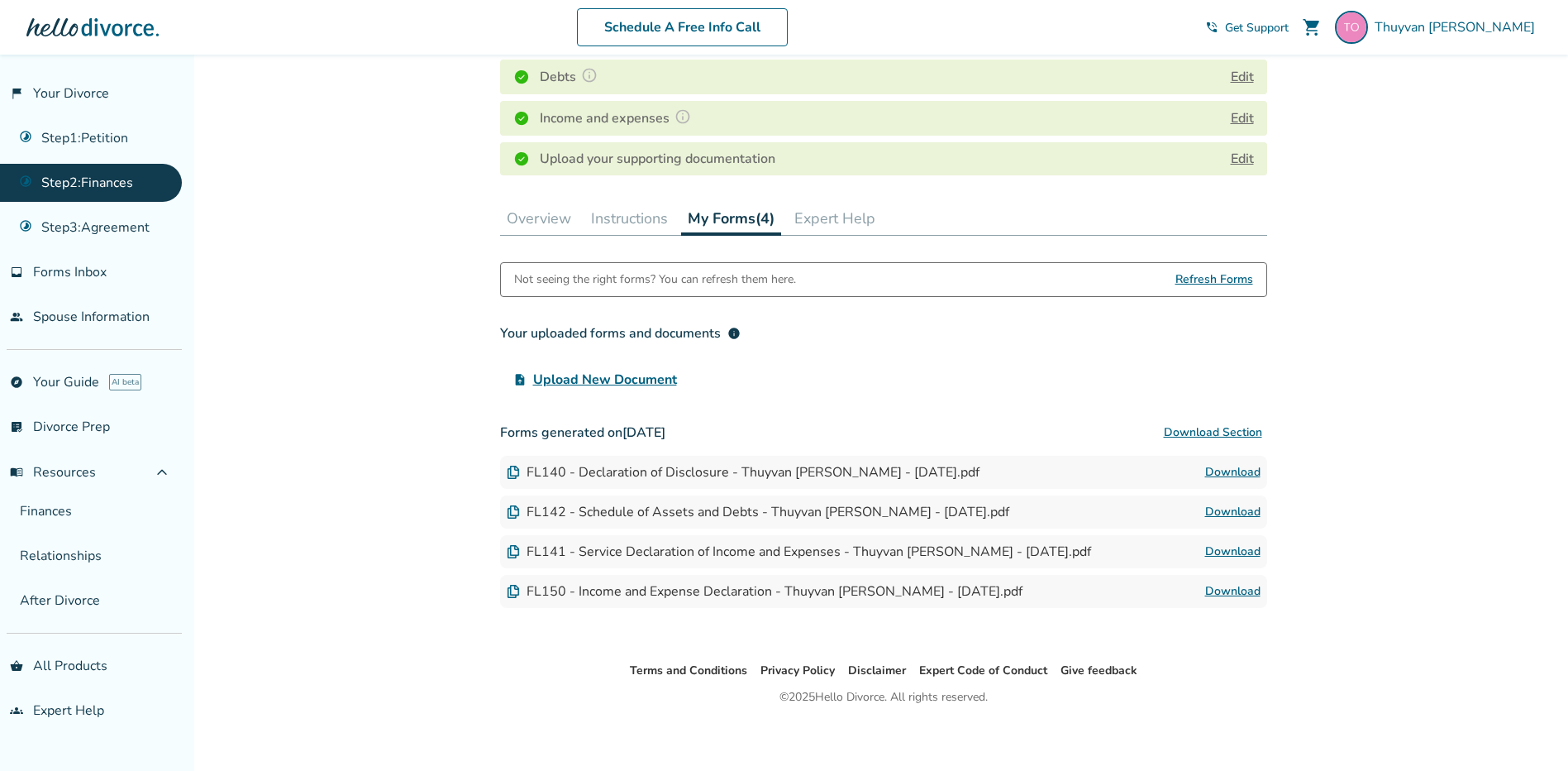
scroll to position [345, 0]
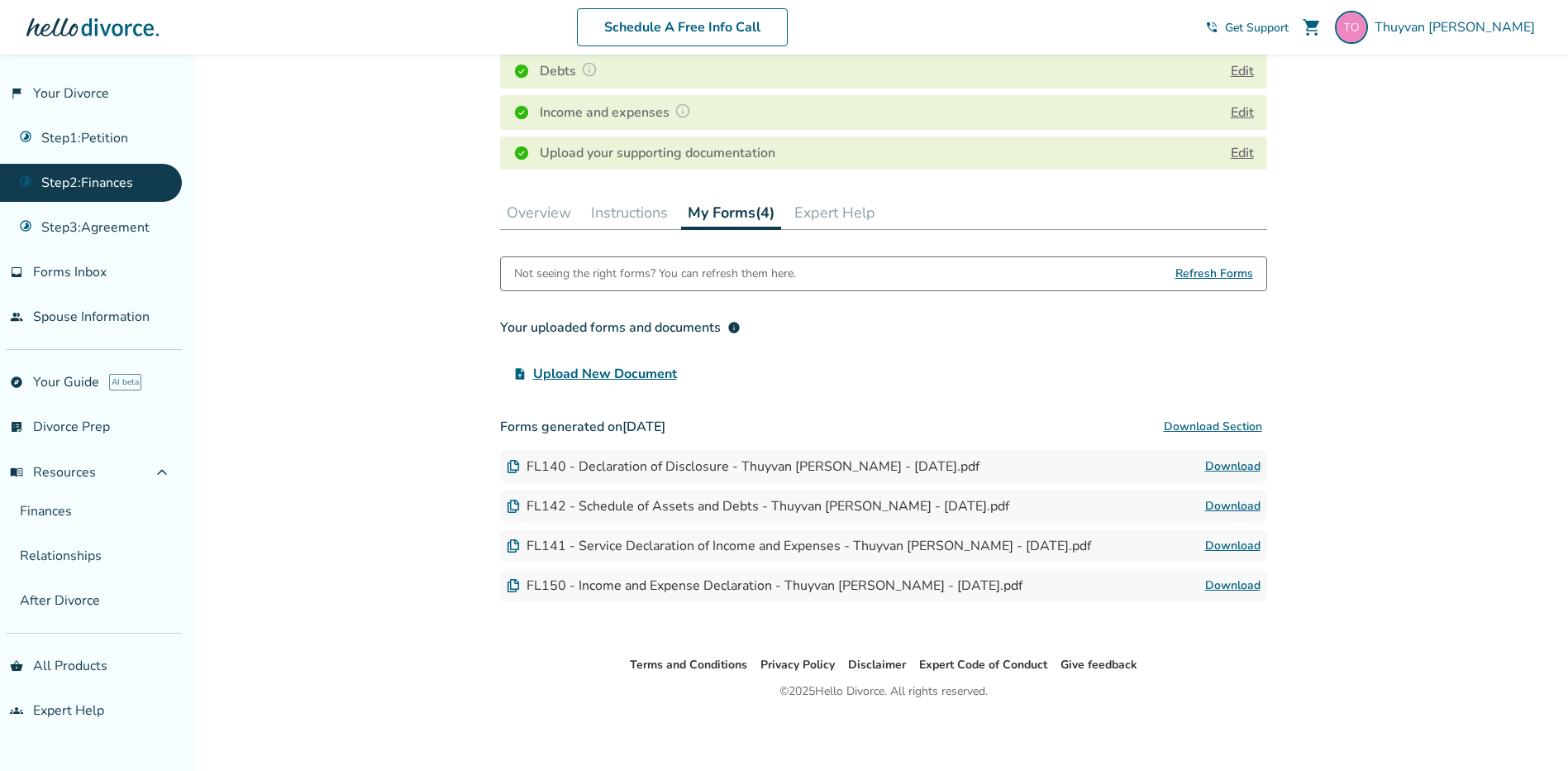
click at [1224, 543] on link "Download" at bounding box center [1232, 545] width 55 height 20
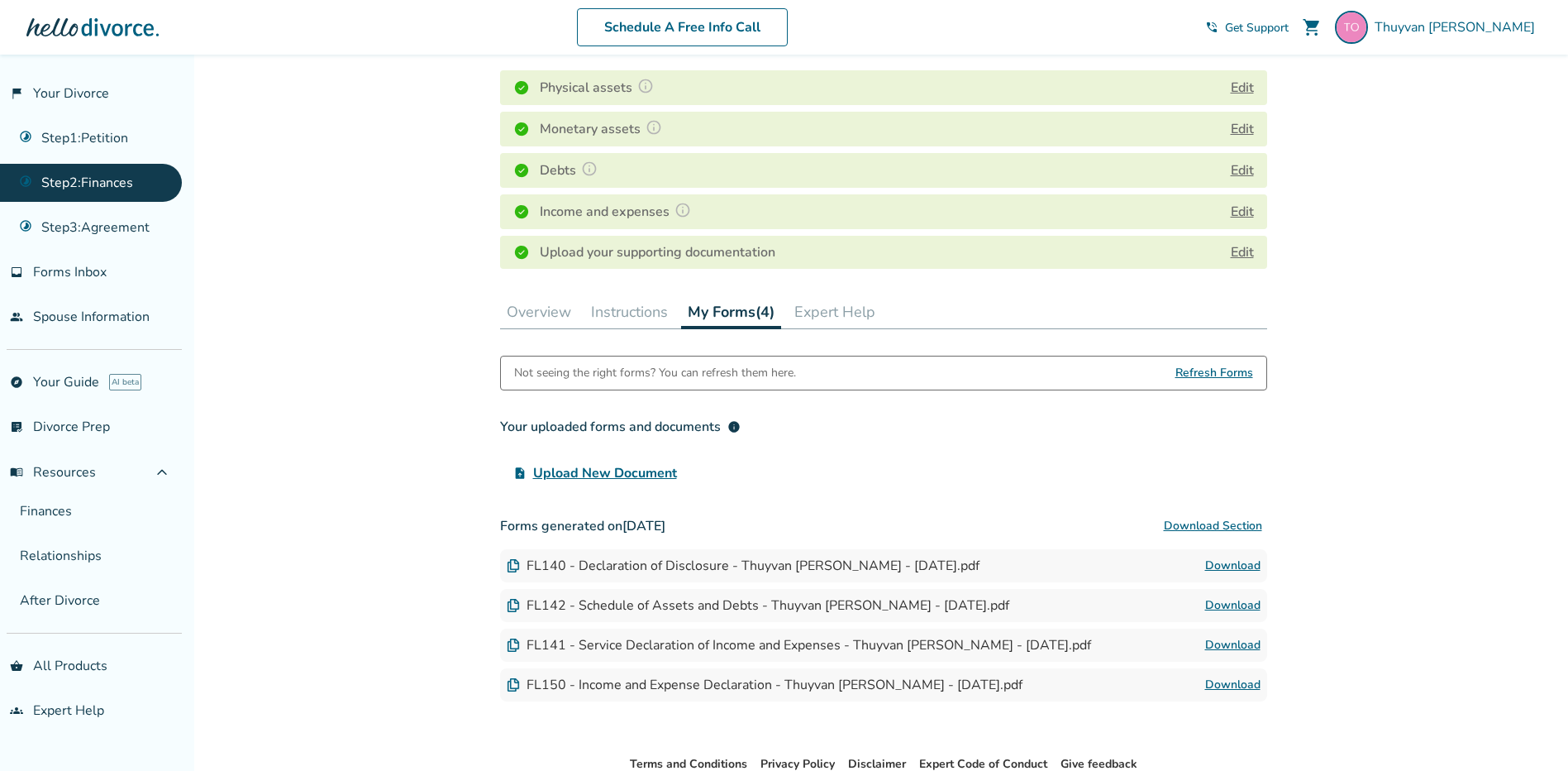
scroll to position [97, 0]
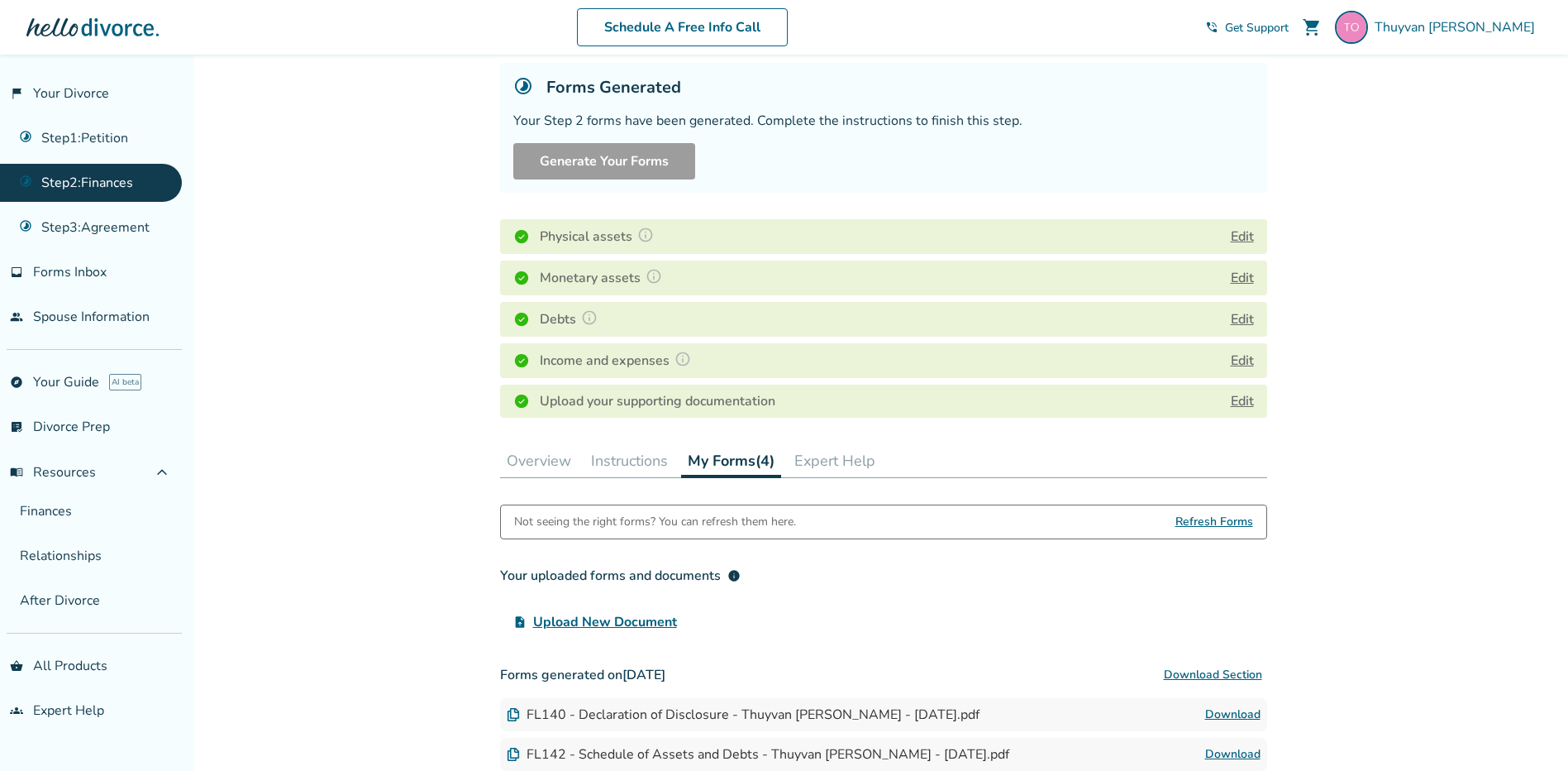
click at [608, 458] on button "Instructions" at bounding box center [629, 460] width 90 height 33
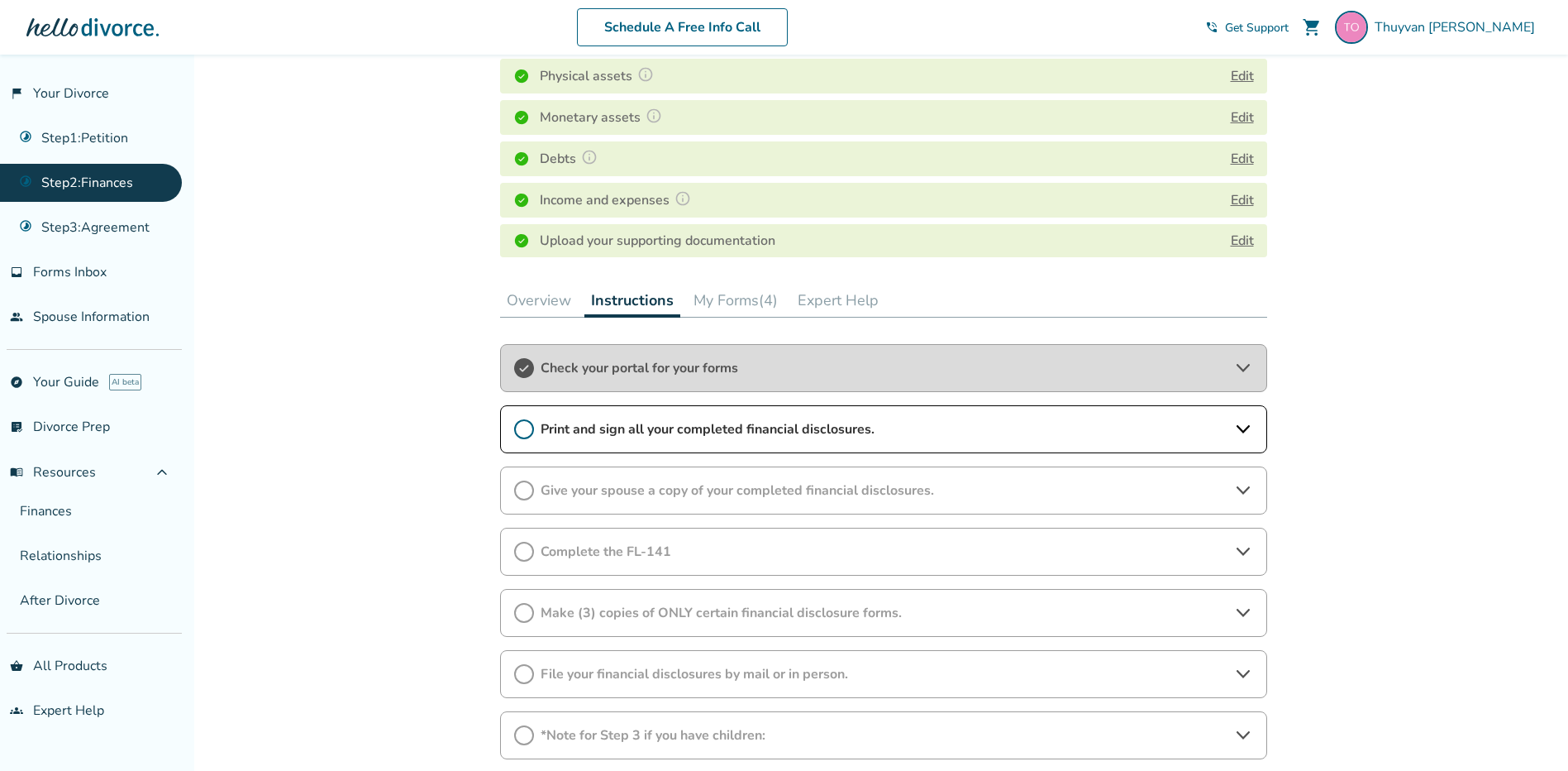
scroll to position [387, 0]
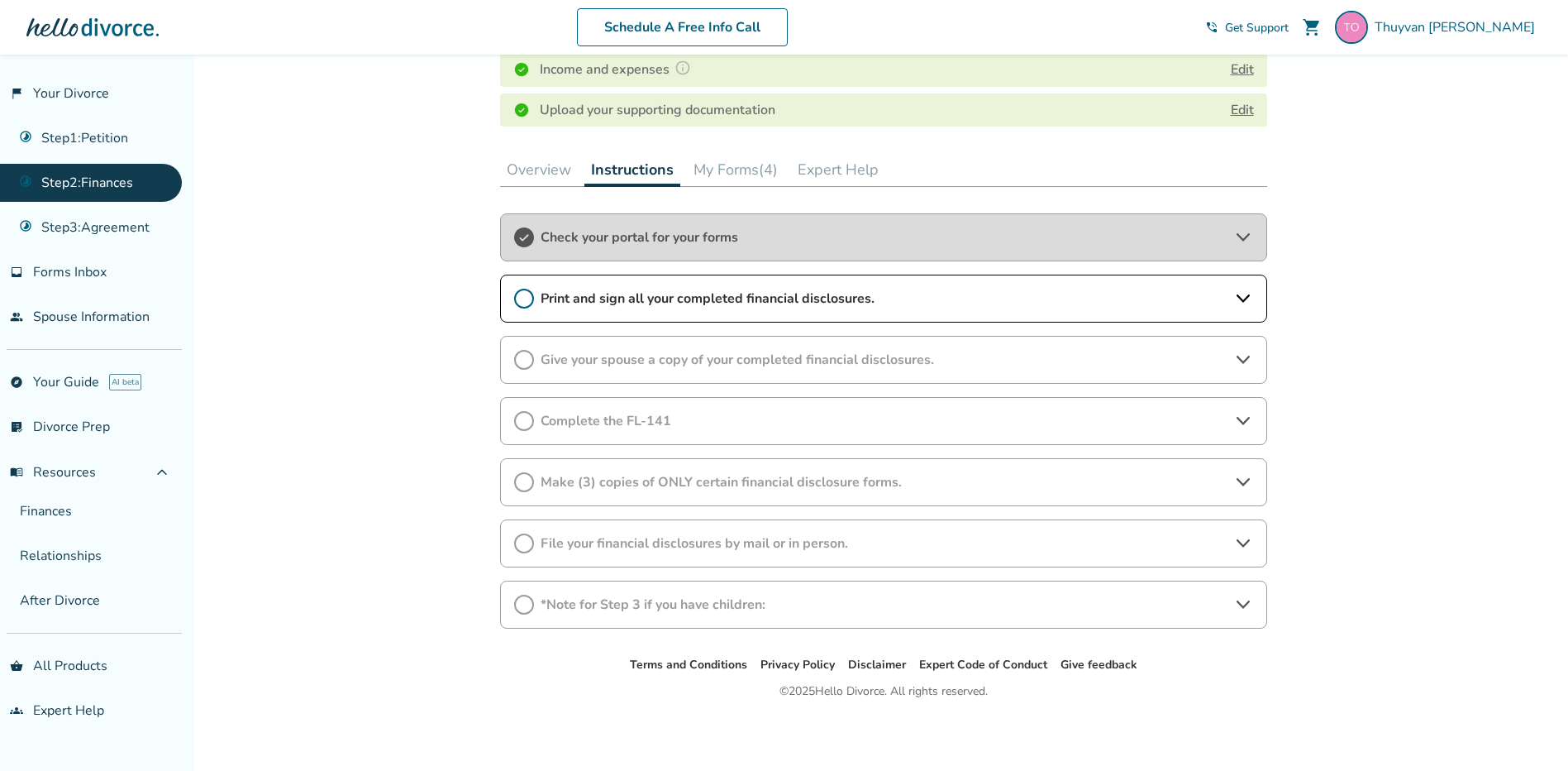
click at [526, 304] on icon at bounding box center [523, 298] width 20 height 20
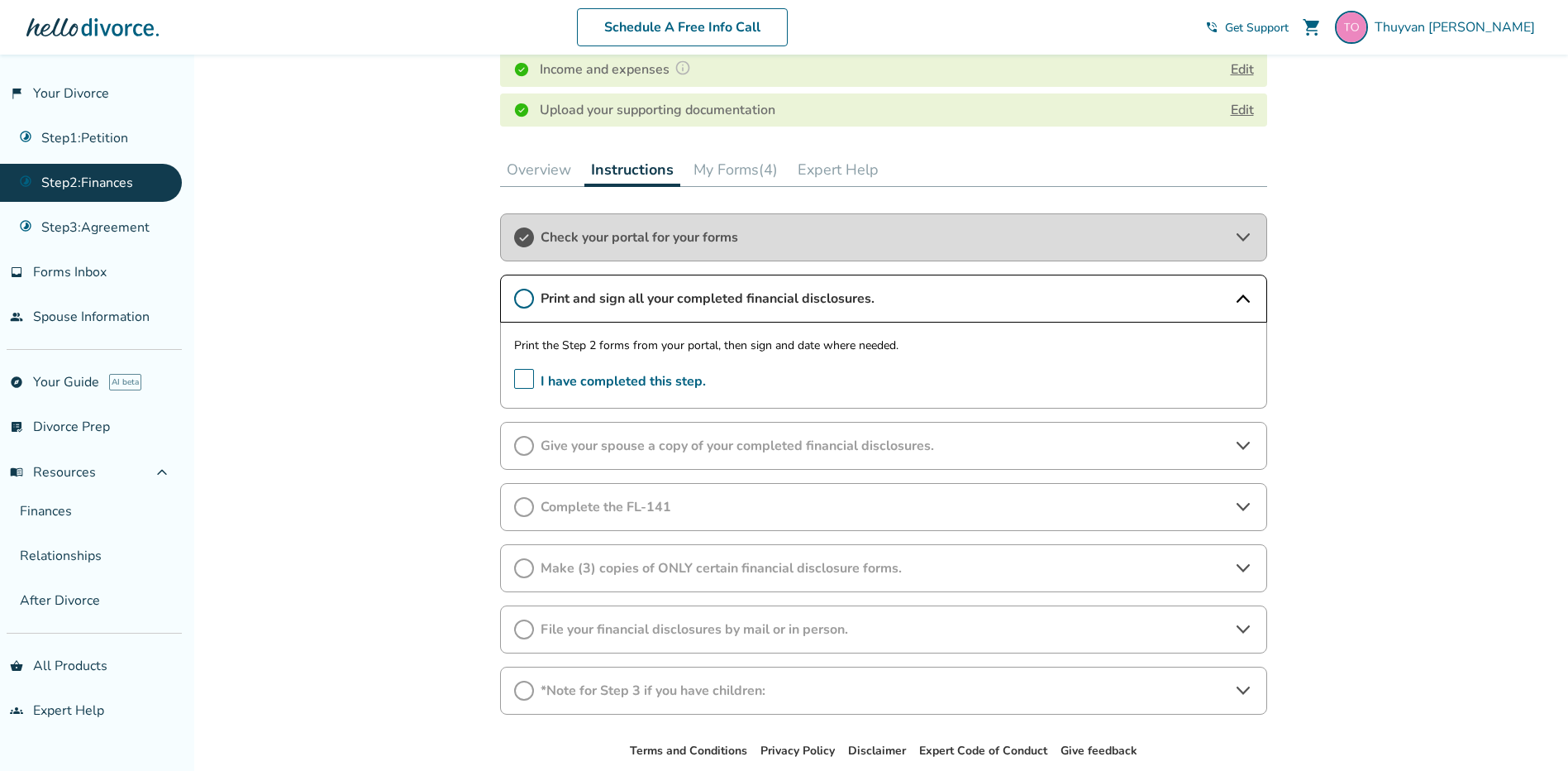
click at [513, 373] on div "Print the Step 2 forms from your portal, then sign and date where needed. I hav…" at bounding box center [884, 366] width 767 height 86
click at [520, 381] on span "I have completed this step." at bounding box center [610, 381] width 192 height 26
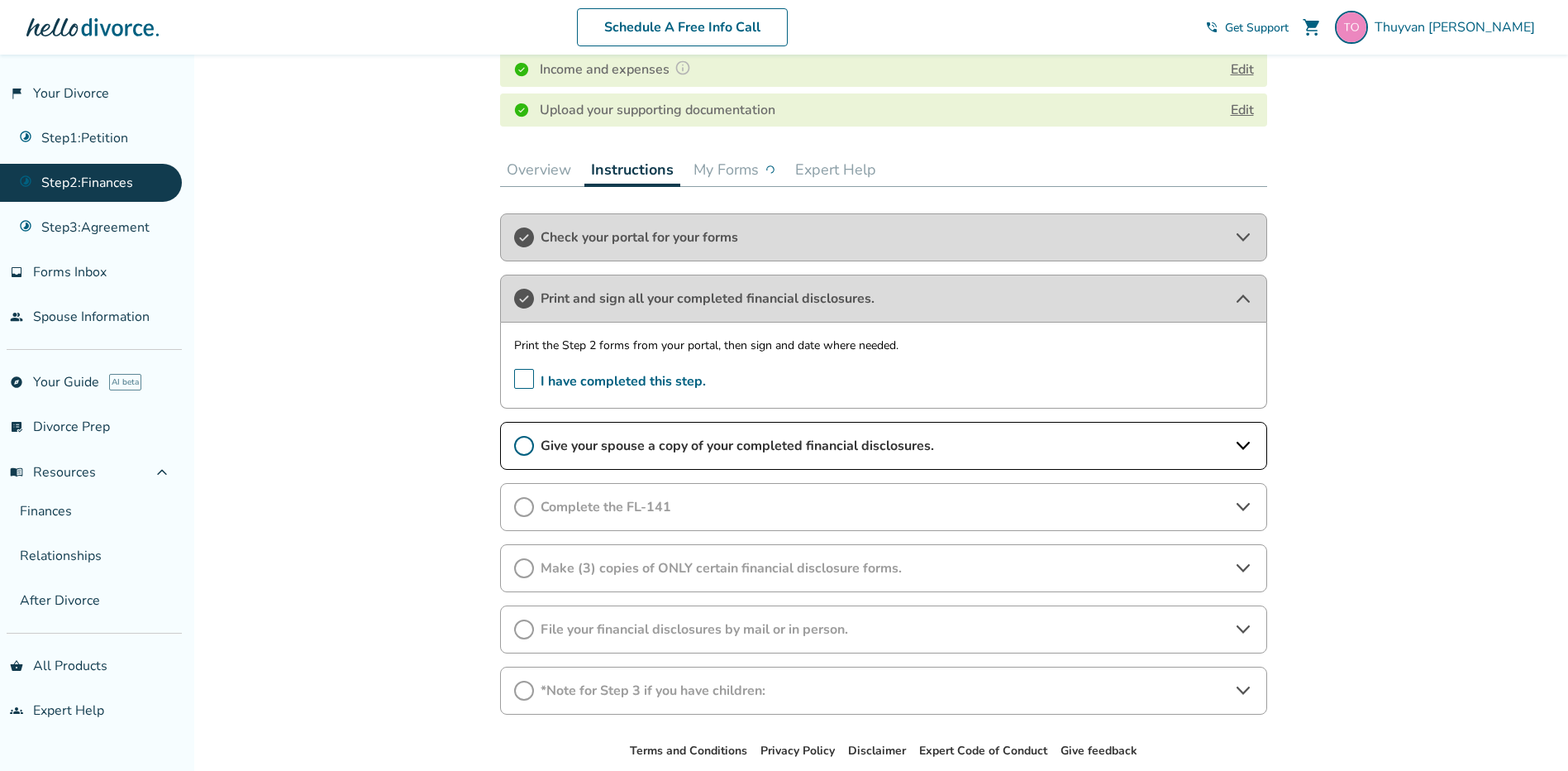
click at [524, 448] on icon at bounding box center [523, 445] width 20 height 20
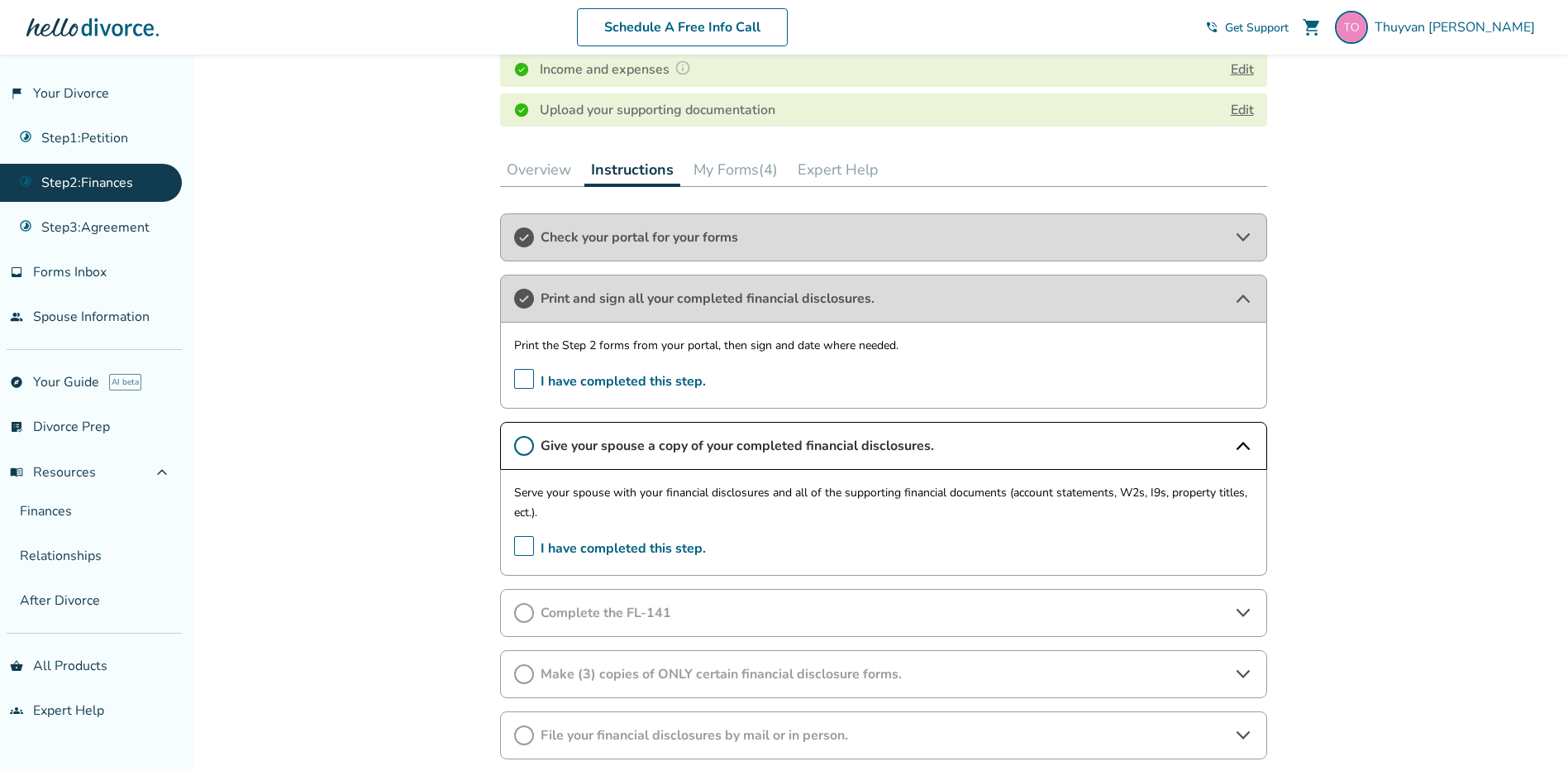
click at [521, 545] on span "I have completed this step." at bounding box center [610, 548] width 192 height 26
click at [515, 539] on span "I have completed this step." at bounding box center [610, 548] width 192 height 26
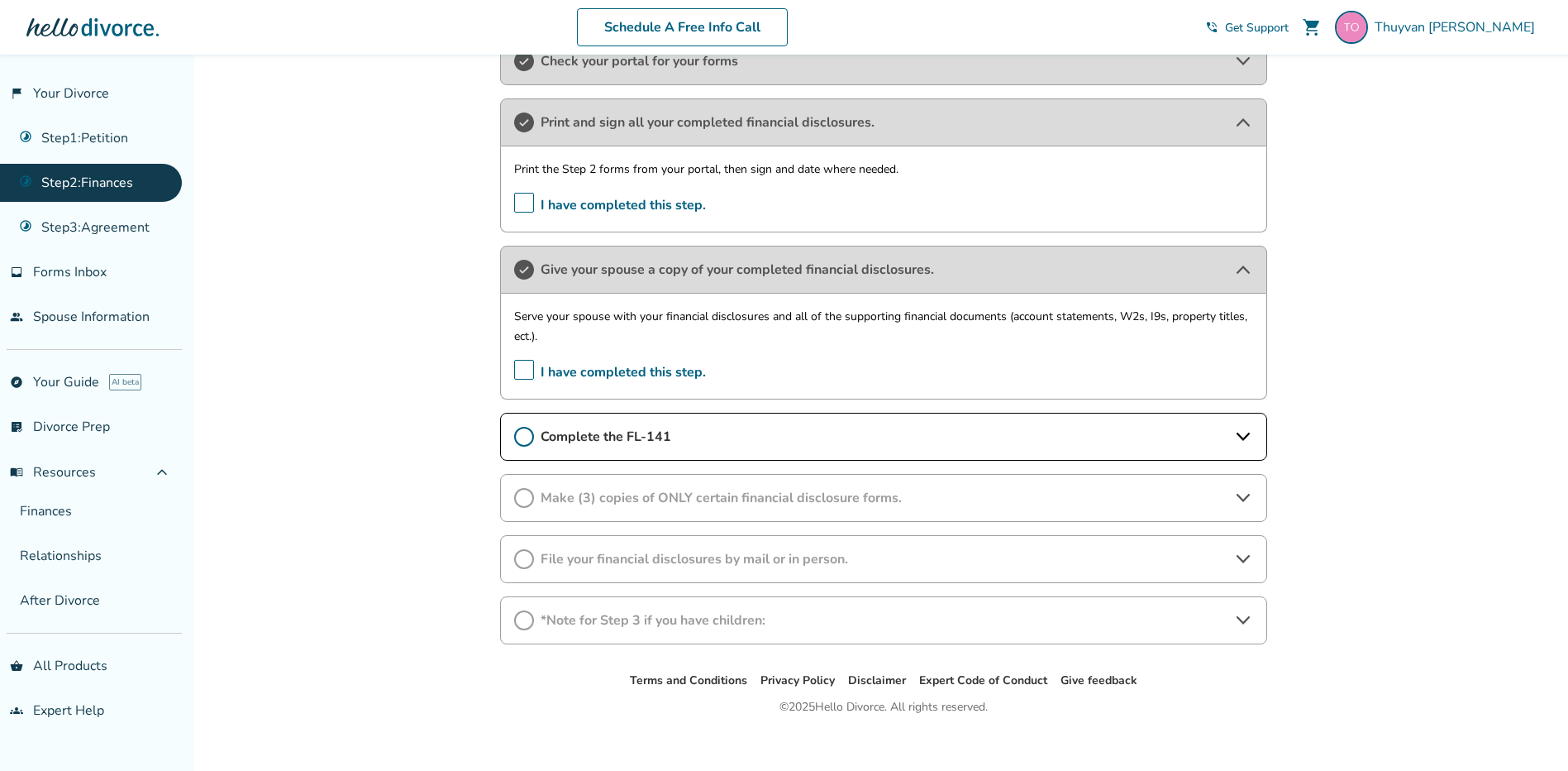
scroll to position [580, 0]
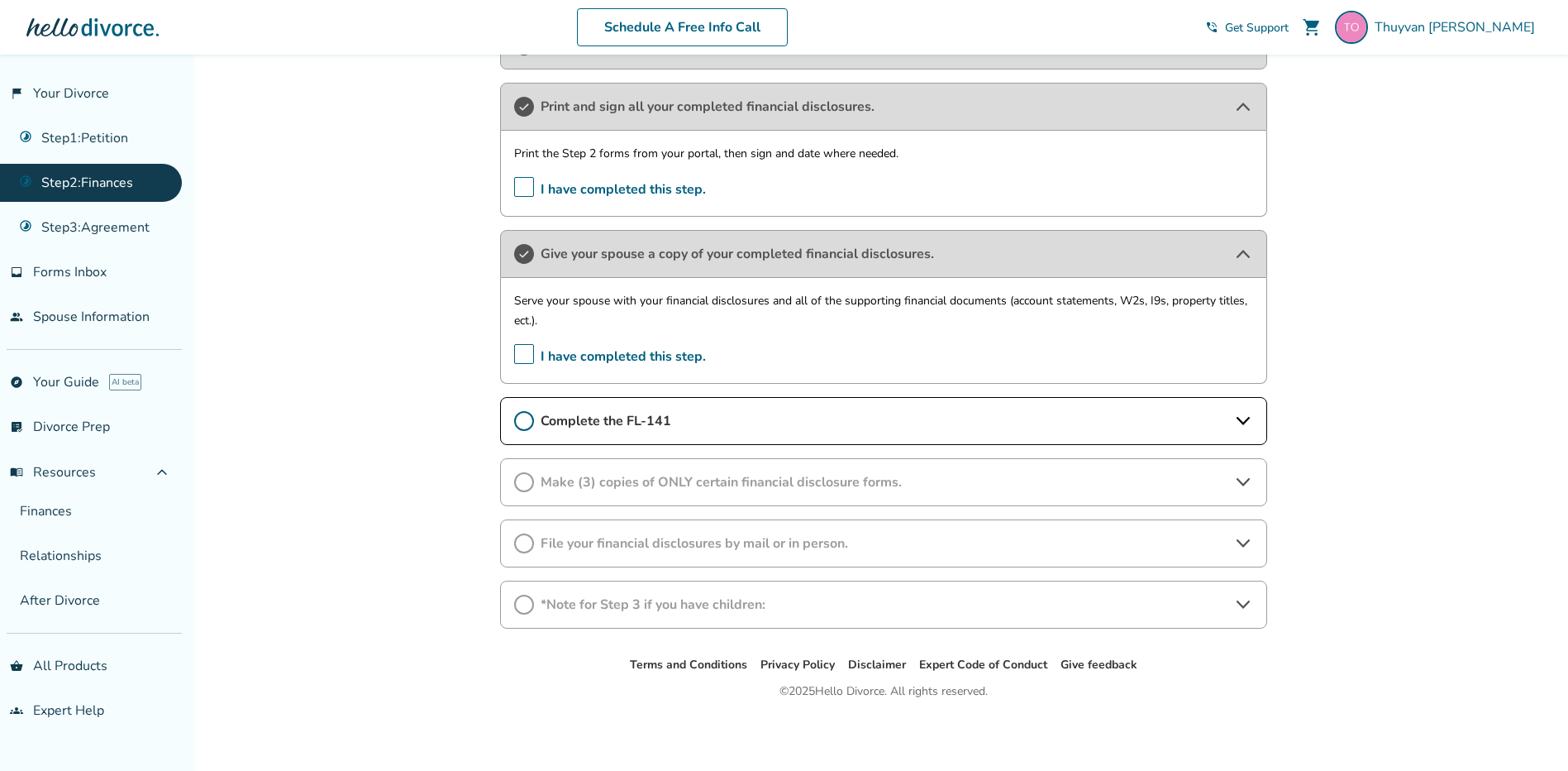
click at [524, 414] on icon at bounding box center [523, 421] width 20 height 20
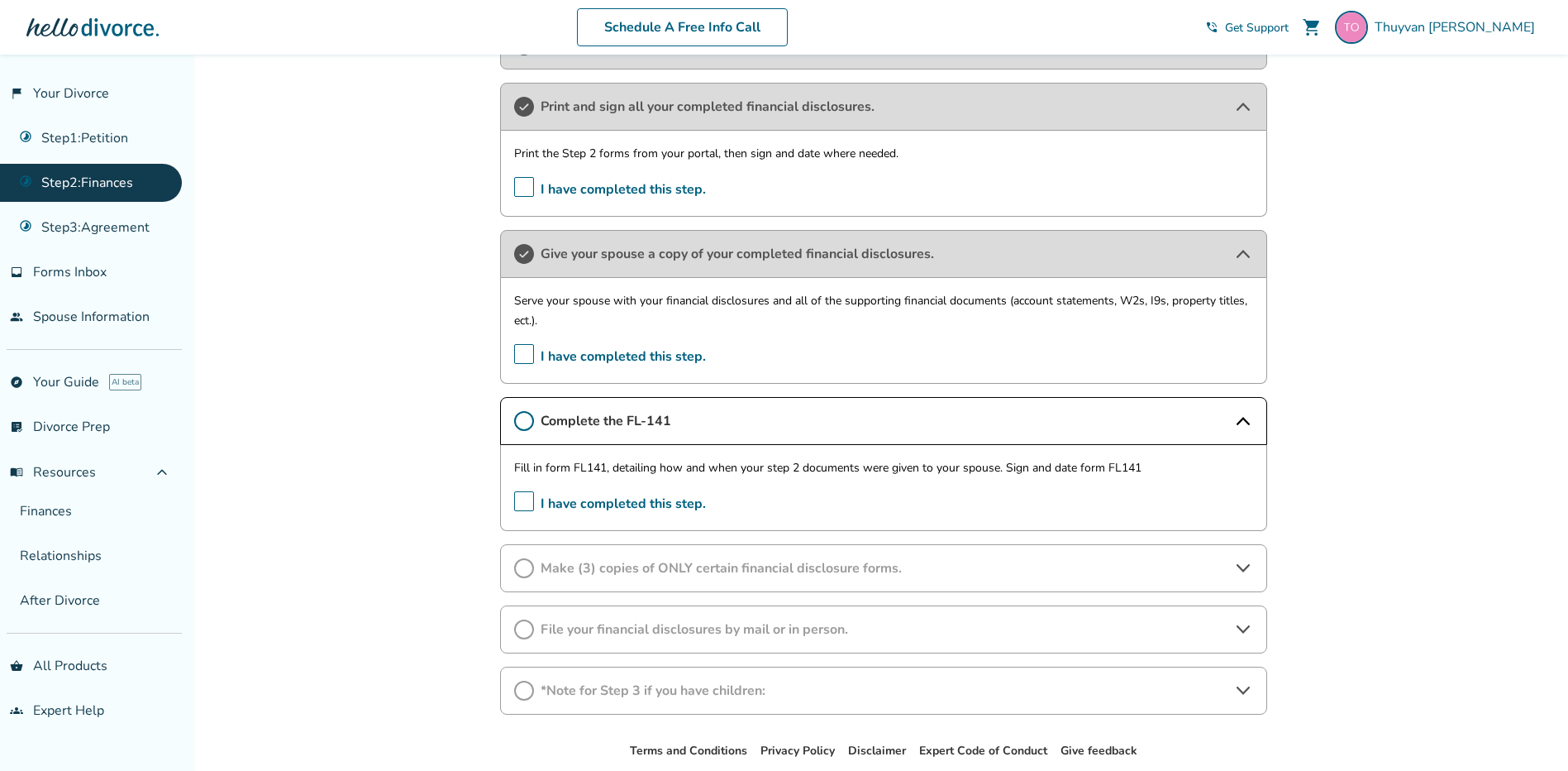
click at [519, 506] on span "I have completed this step." at bounding box center [610, 504] width 192 height 26
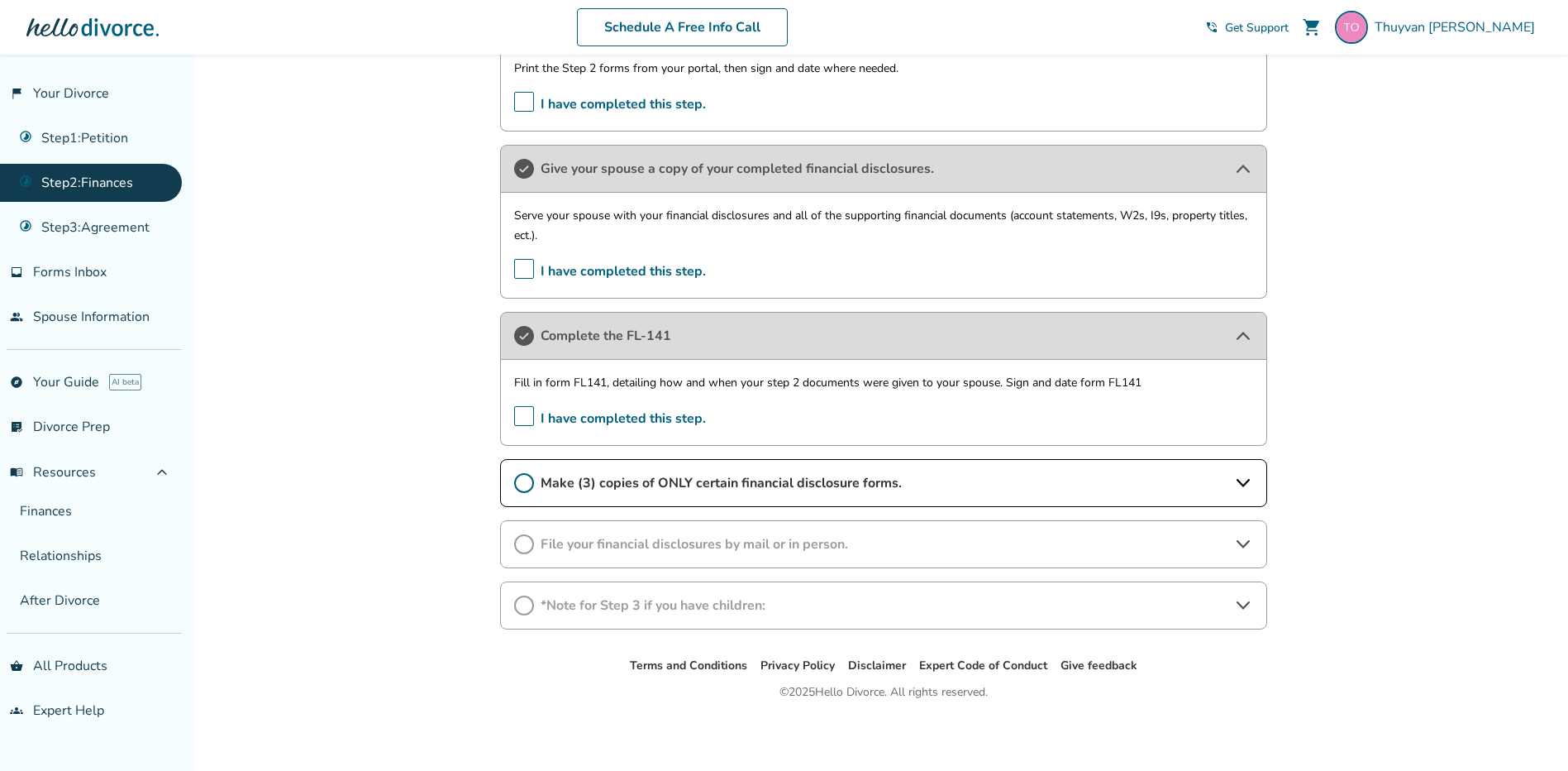
scroll to position [665, 0]
click at [1142, 477] on span "Make (3) copies of ONLY certain financial disclosure forms." at bounding box center [883, 482] width 686 height 18
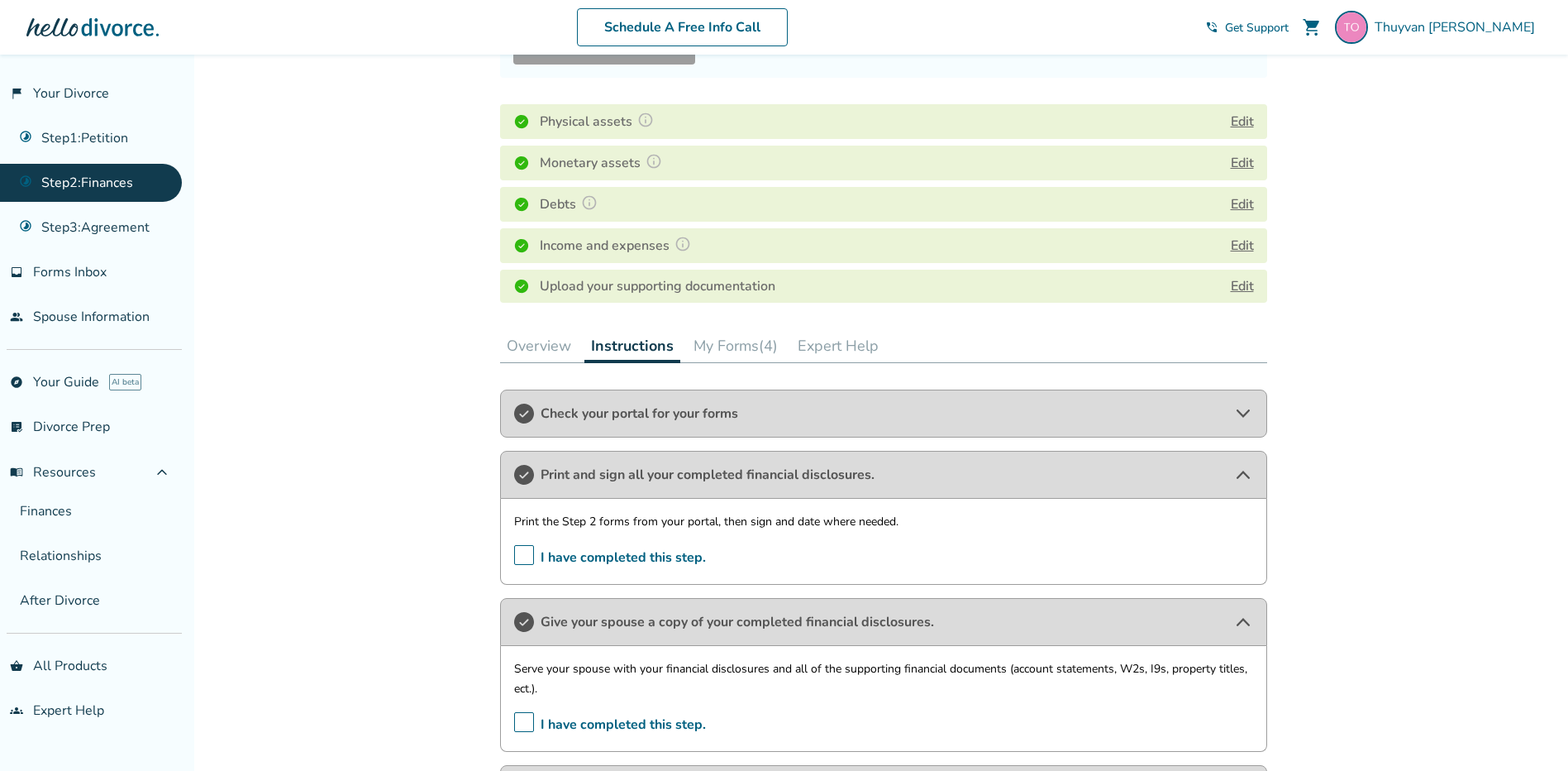
scroll to position [169, 0]
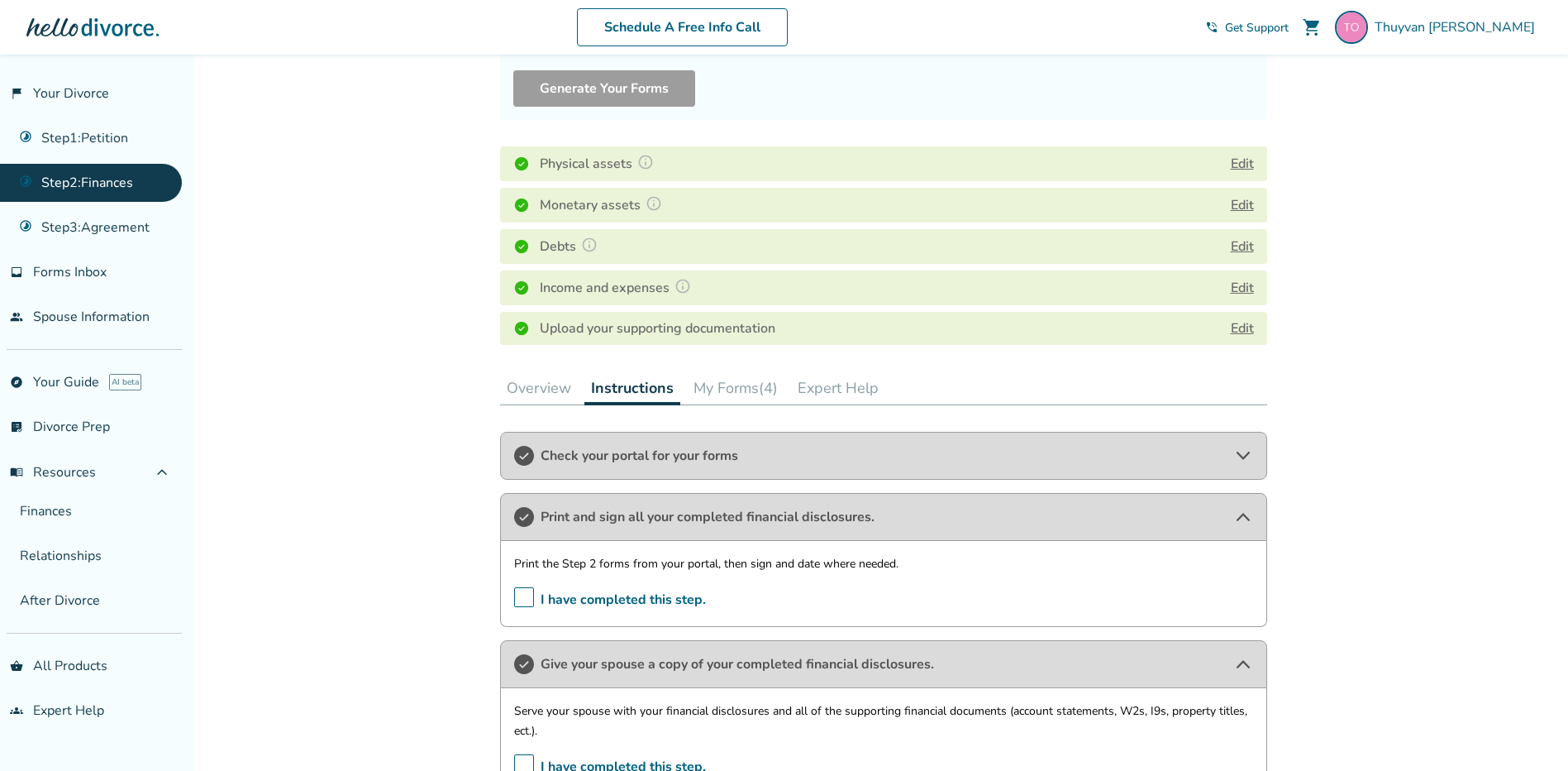
click at [717, 383] on button "My Forms (4)" at bounding box center [735, 387] width 97 height 33
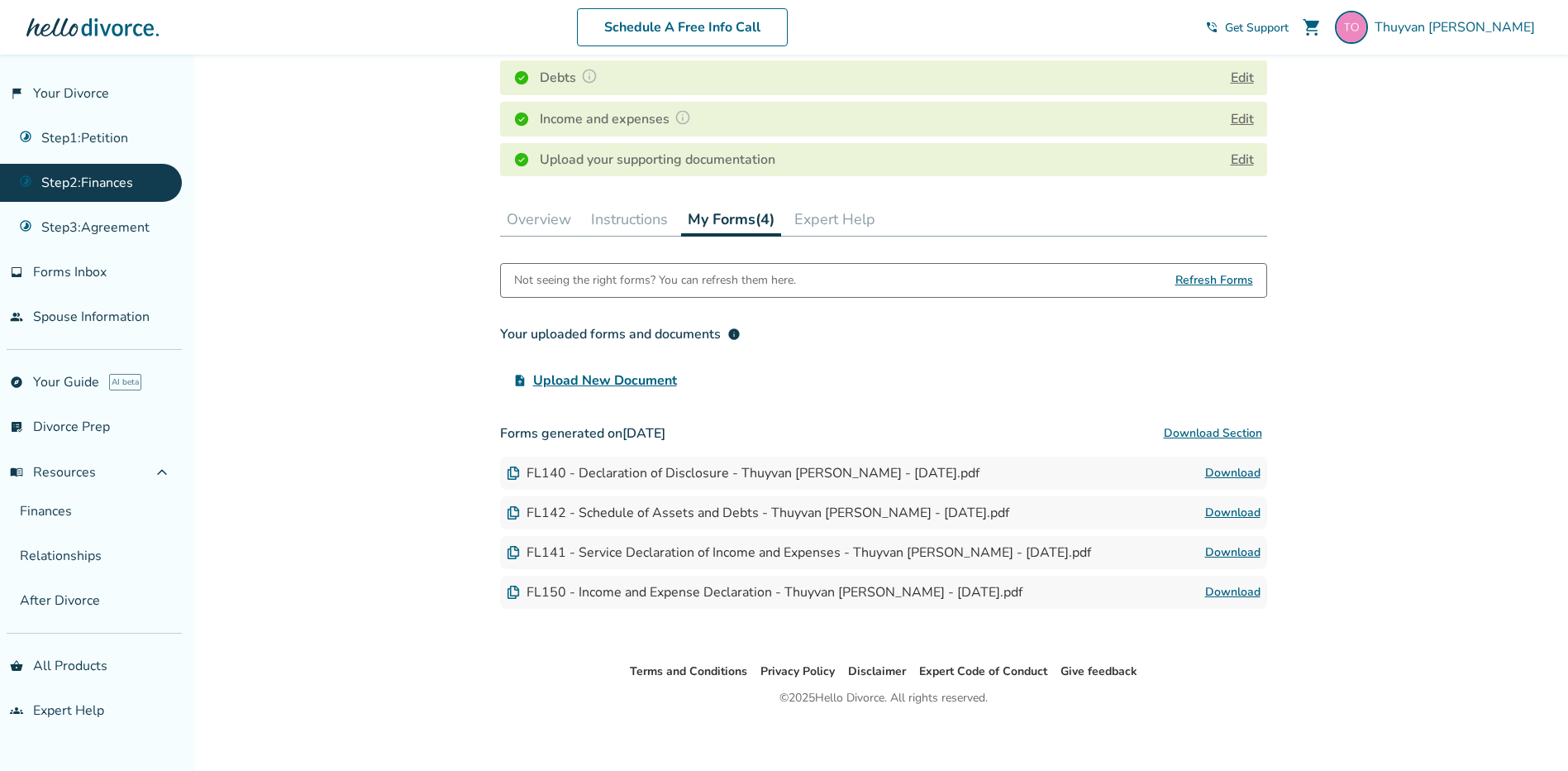
scroll to position [345, 0]
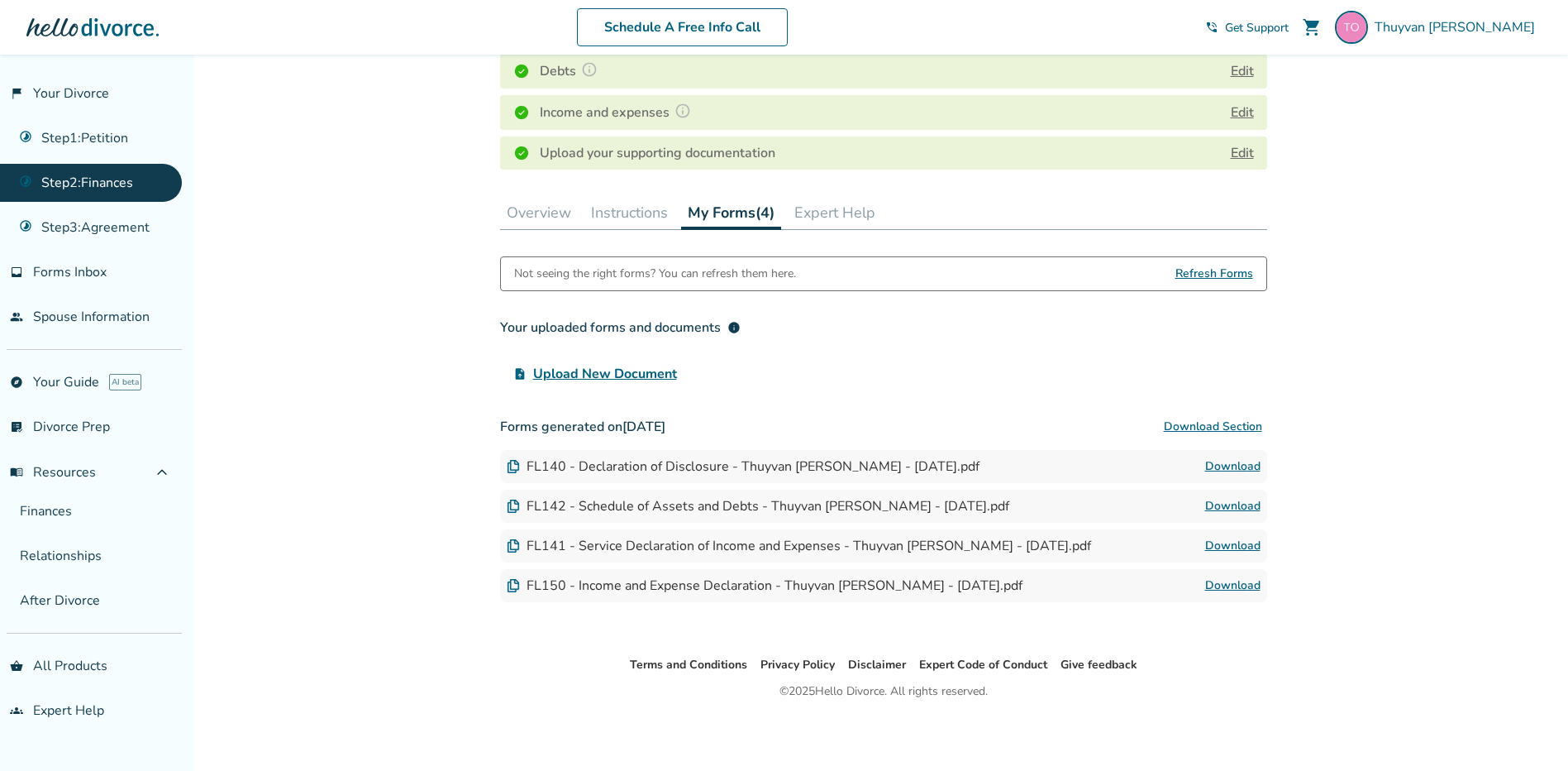
click at [1220, 543] on link "Download" at bounding box center [1232, 545] width 55 height 20
click at [608, 217] on button "Instructions" at bounding box center [629, 212] width 90 height 33
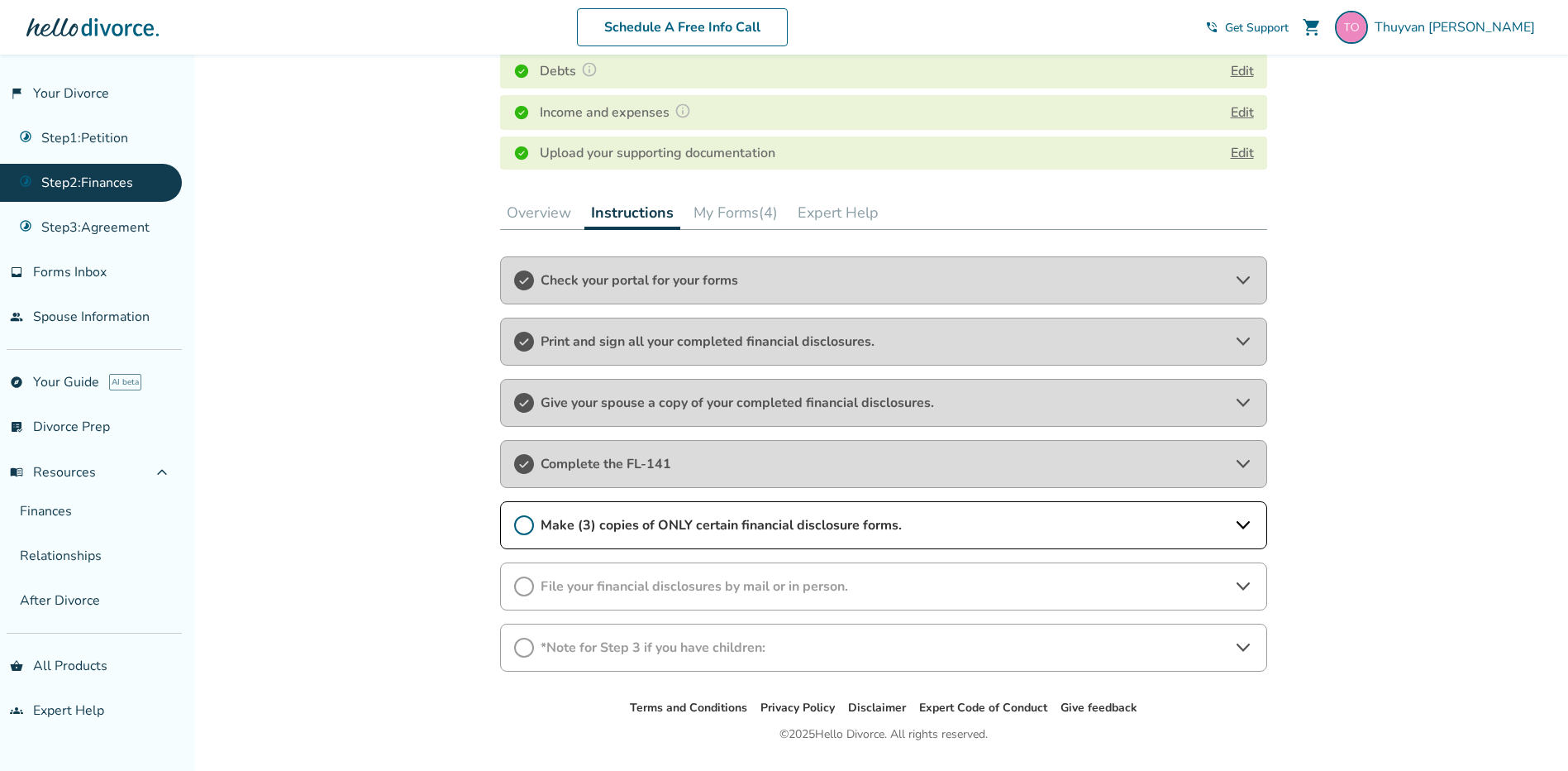
click at [721, 524] on span "Make (3) copies of ONLY certain financial disclosure forms." at bounding box center [883, 524] width 686 height 18
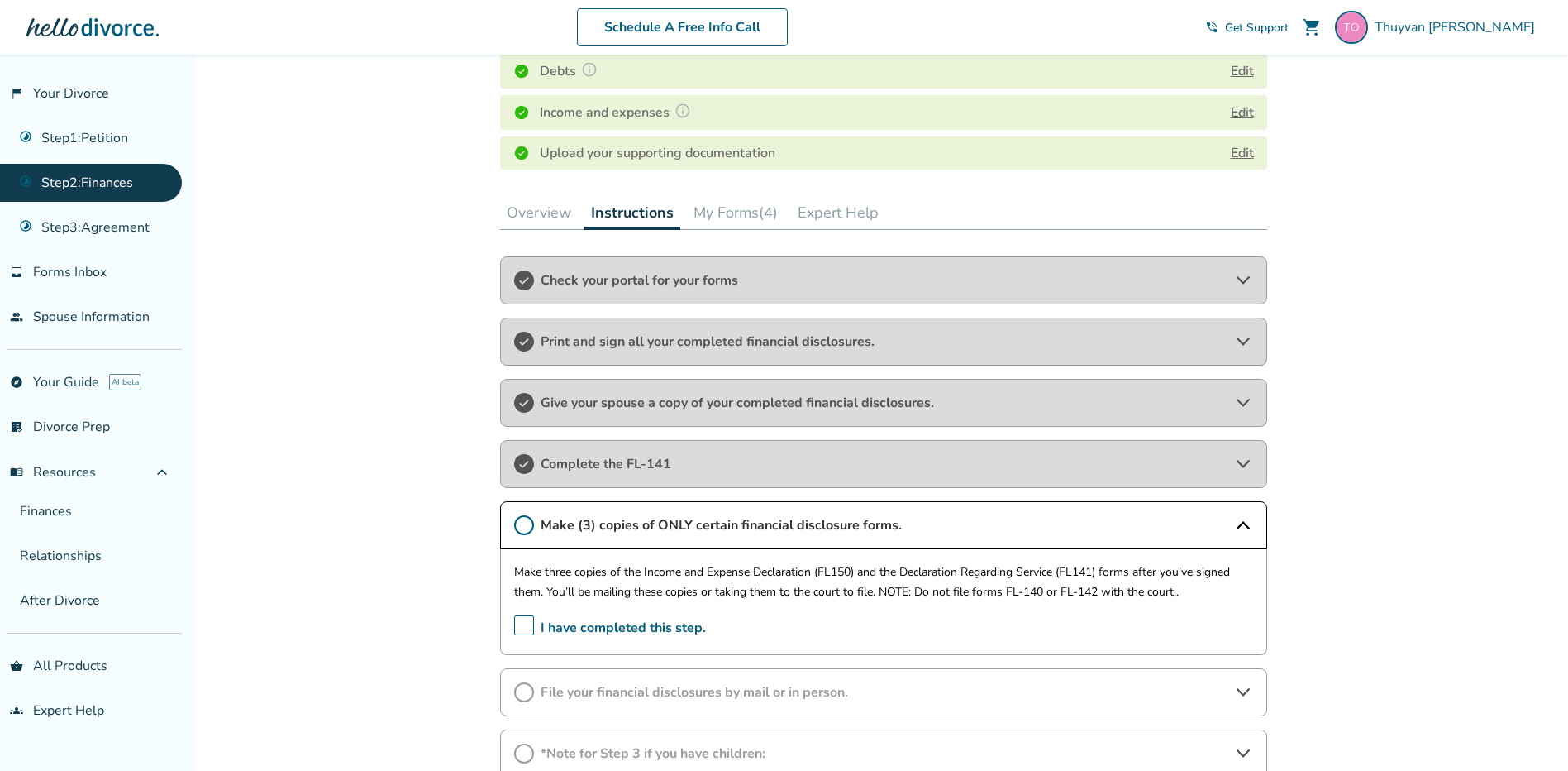
drag, startPoint x: 523, startPoint y: 627, endPoint x: 532, endPoint y: 630, distance: 9.5
click at [528, 629] on span "I have completed this step." at bounding box center [610, 627] width 192 height 26
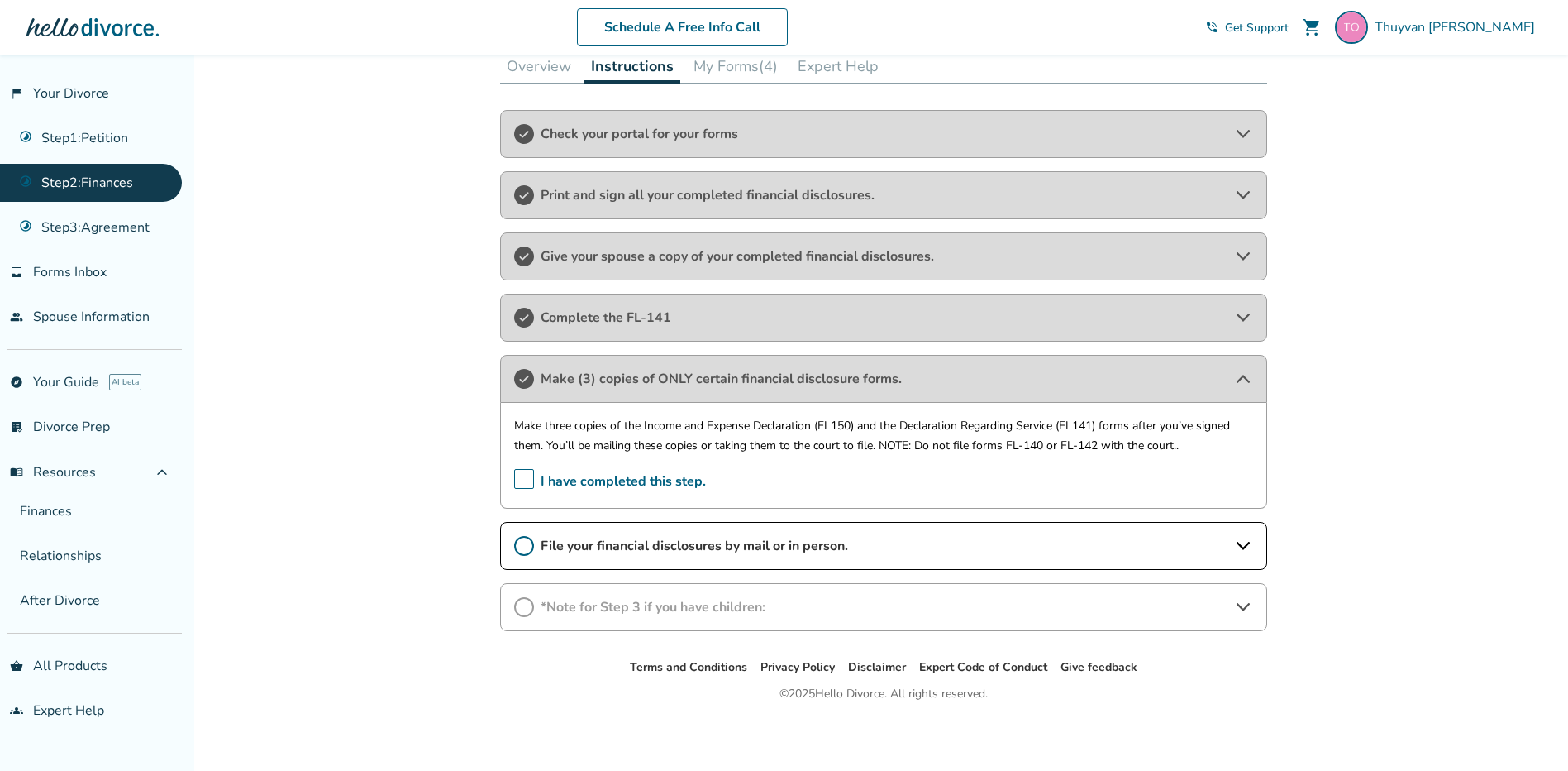
scroll to position [494, 0]
click at [577, 546] on span "File your financial disclosures by mail or in person." at bounding box center [883, 543] width 686 height 18
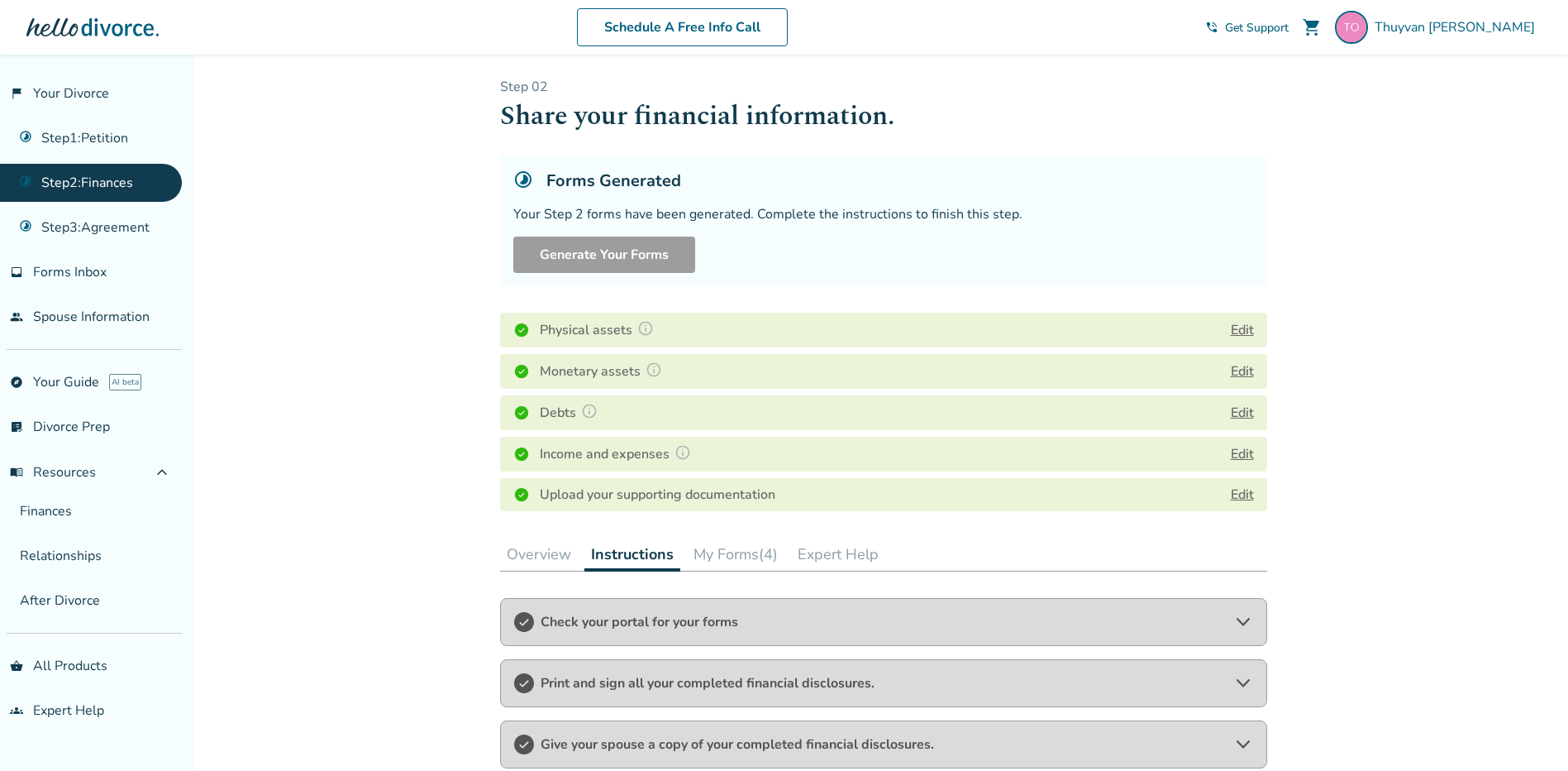
scroll to position [0, 0]
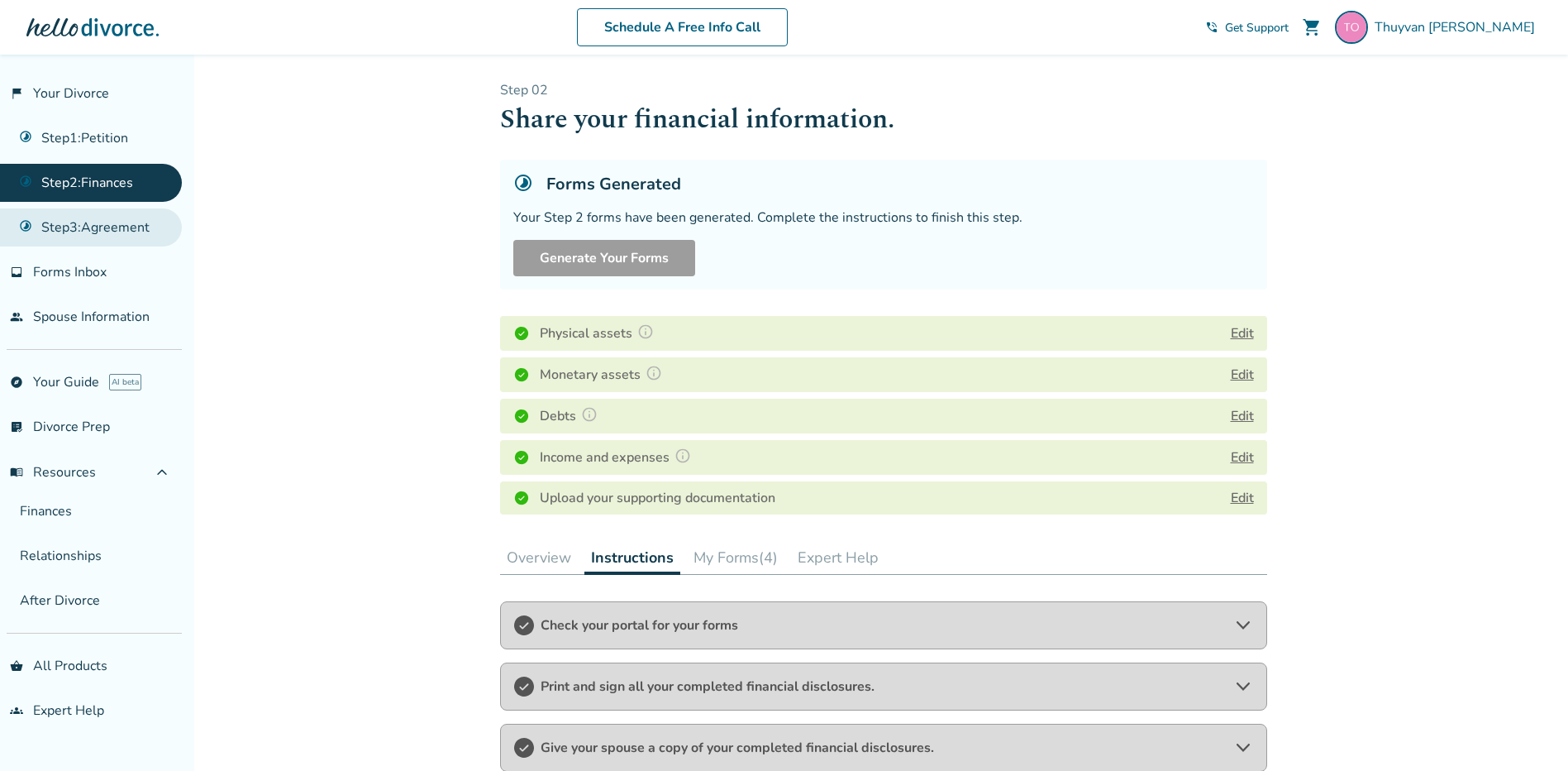
click at [112, 223] on link "Step 3 : Agreement" at bounding box center [90, 227] width 182 height 38
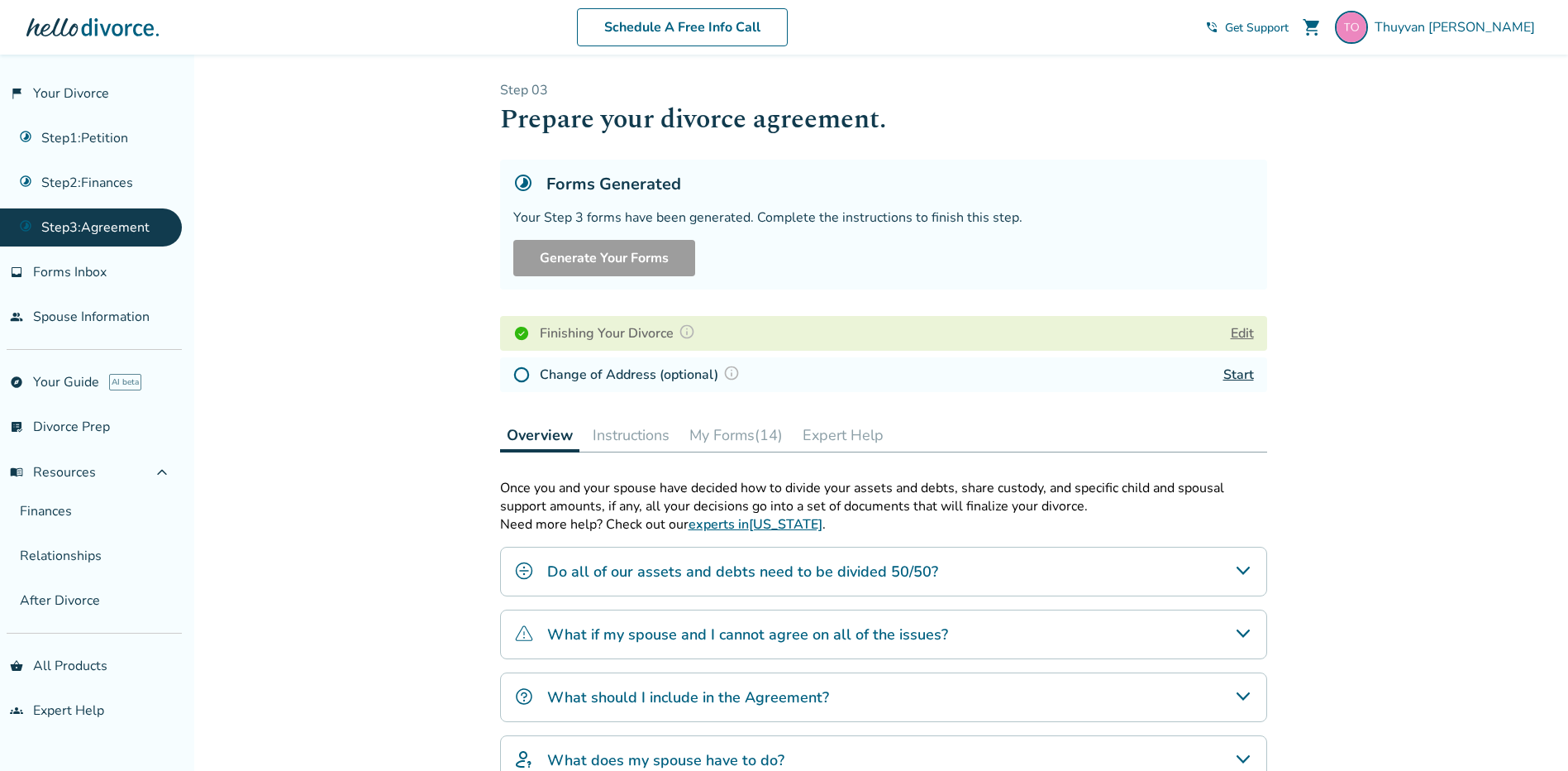
scroll to position [166, 0]
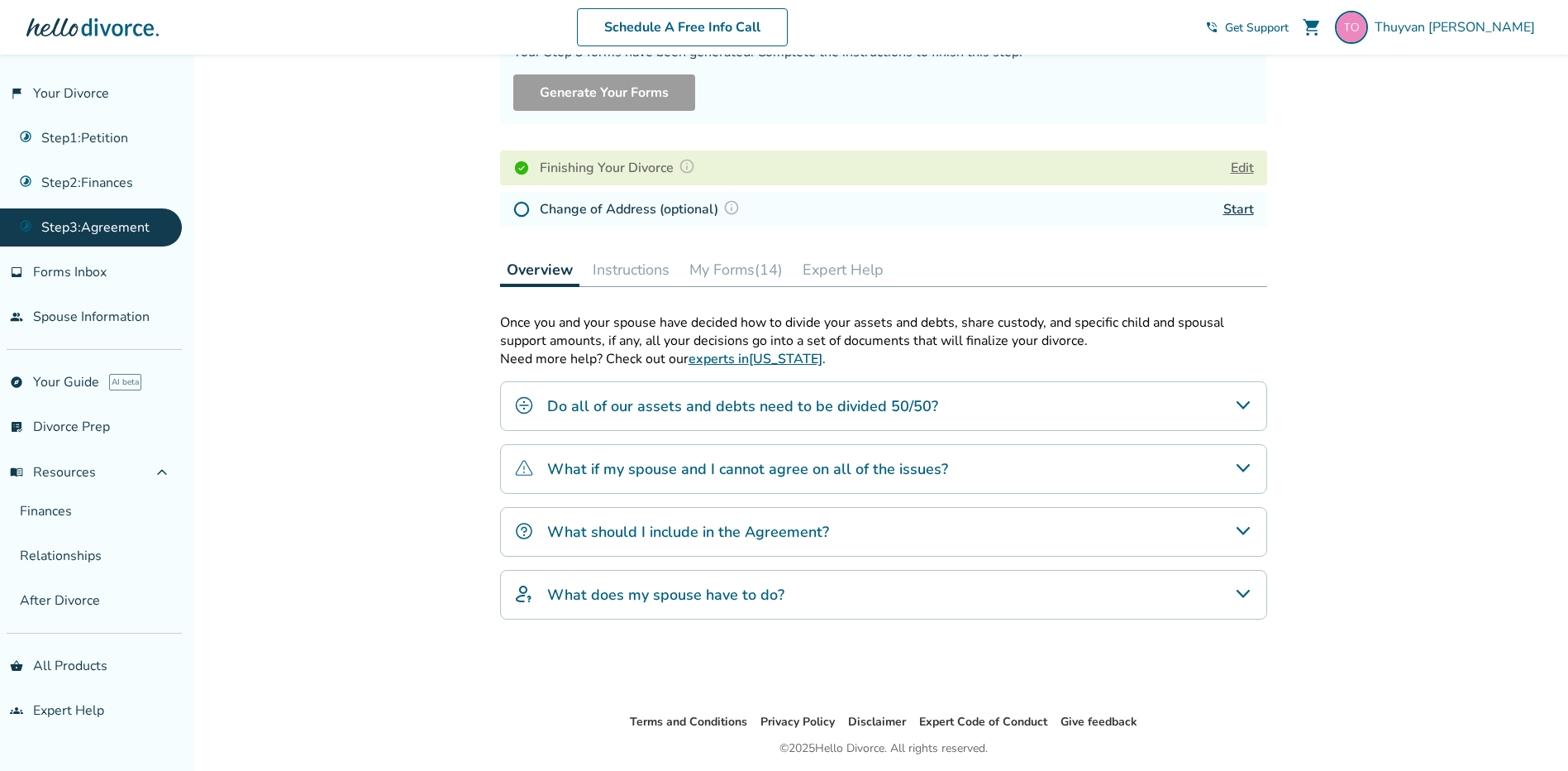
click at [633, 266] on button "Instructions" at bounding box center [631, 269] width 90 height 33
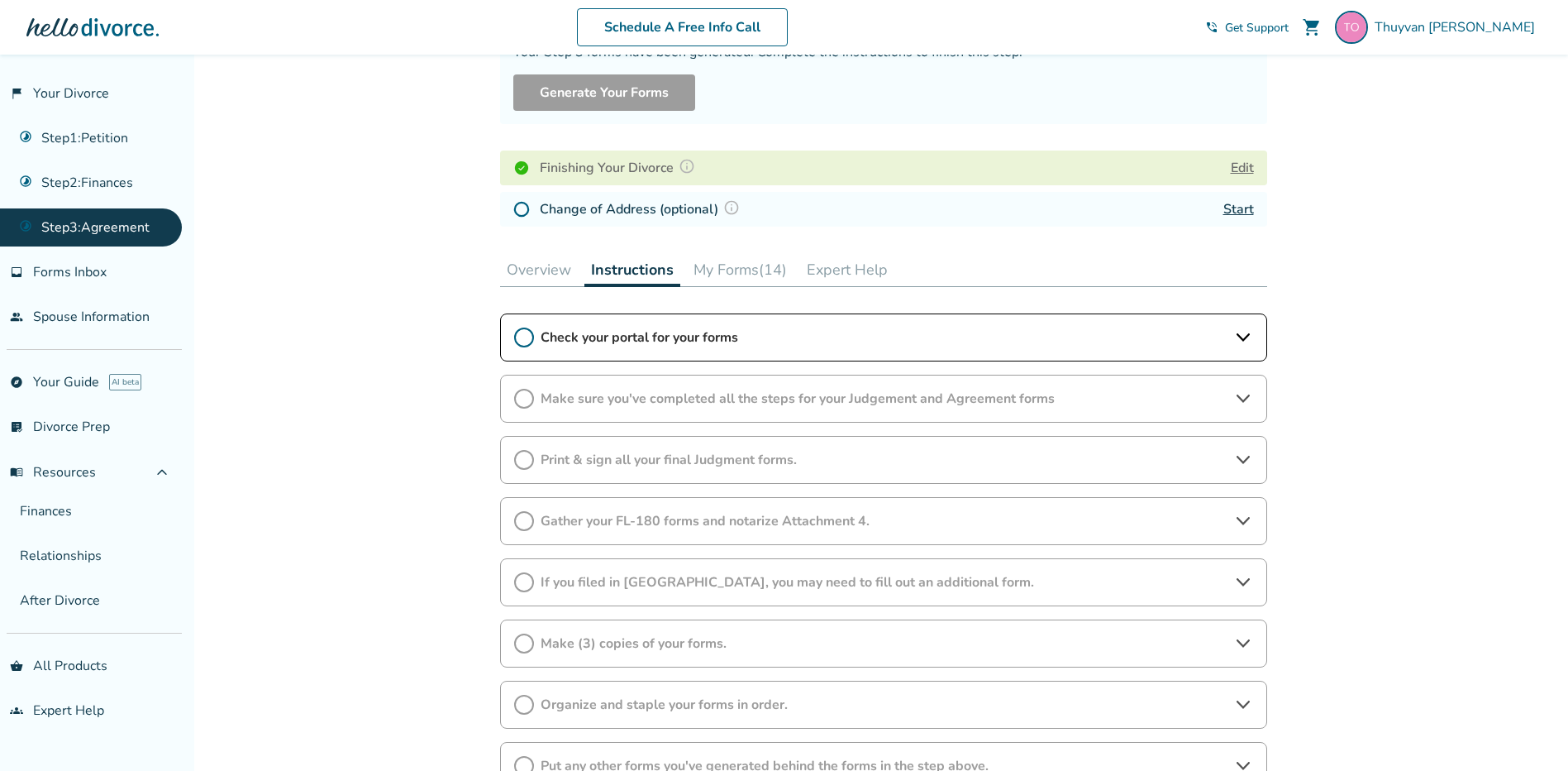
click at [528, 334] on icon at bounding box center [523, 337] width 20 height 20
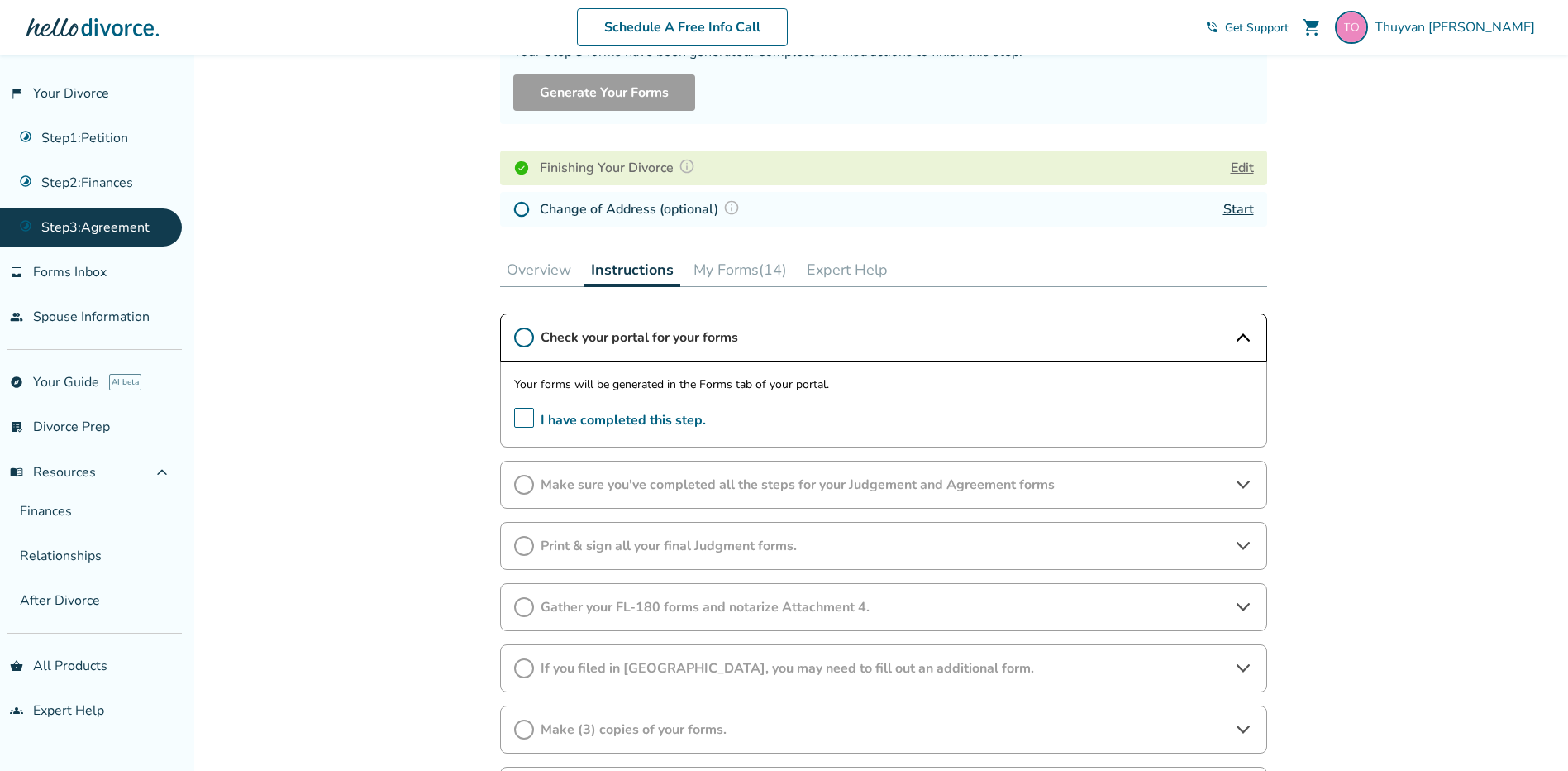
click at [525, 418] on span "I have completed this step." at bounding box center [610, 420] width 192 height 26
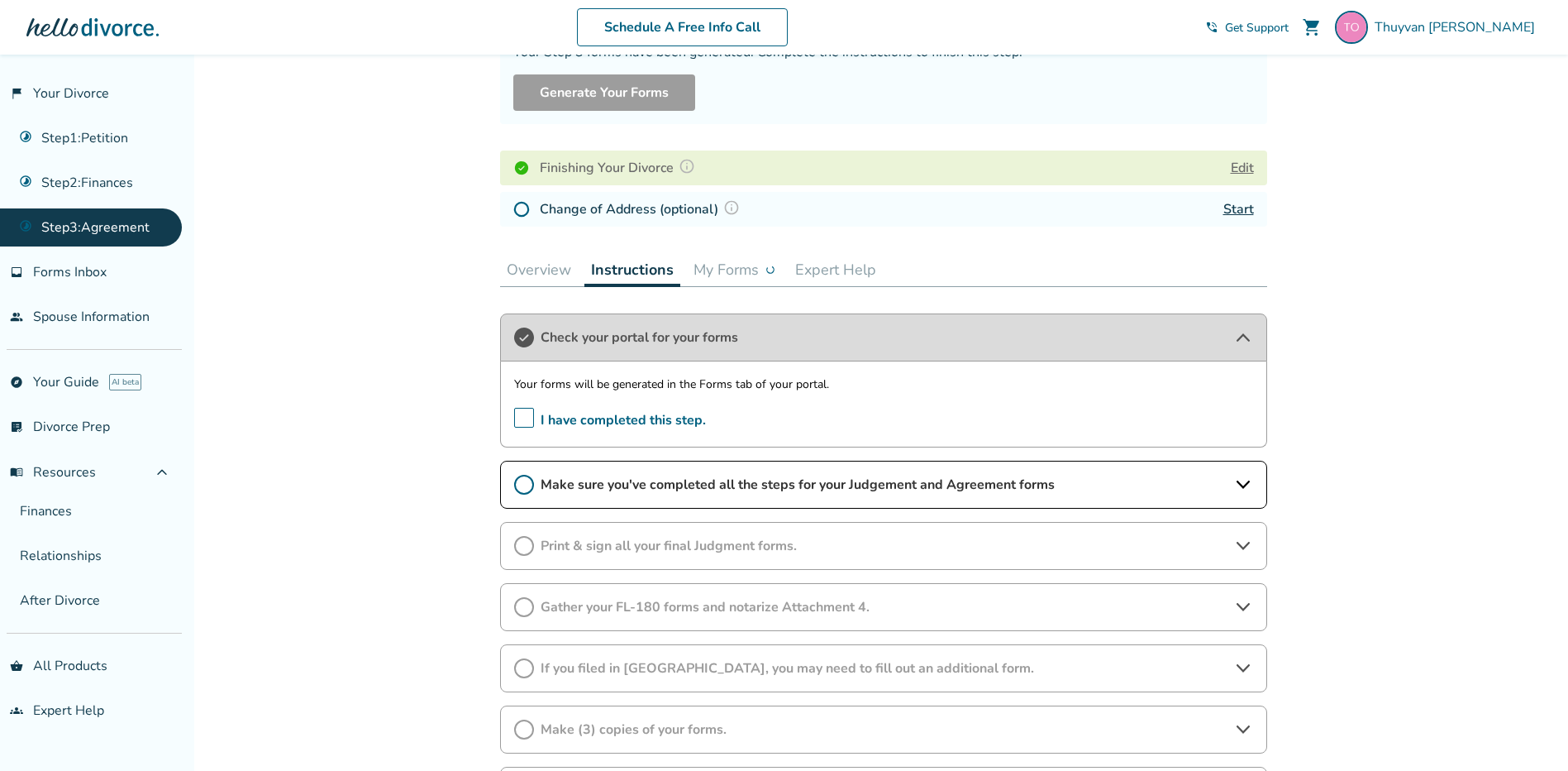
click at [547, 488] on span "Make sure you've completed all the steps for your Judgement and Agreement forms" at bounding box center [883, 484] width 686 height 18
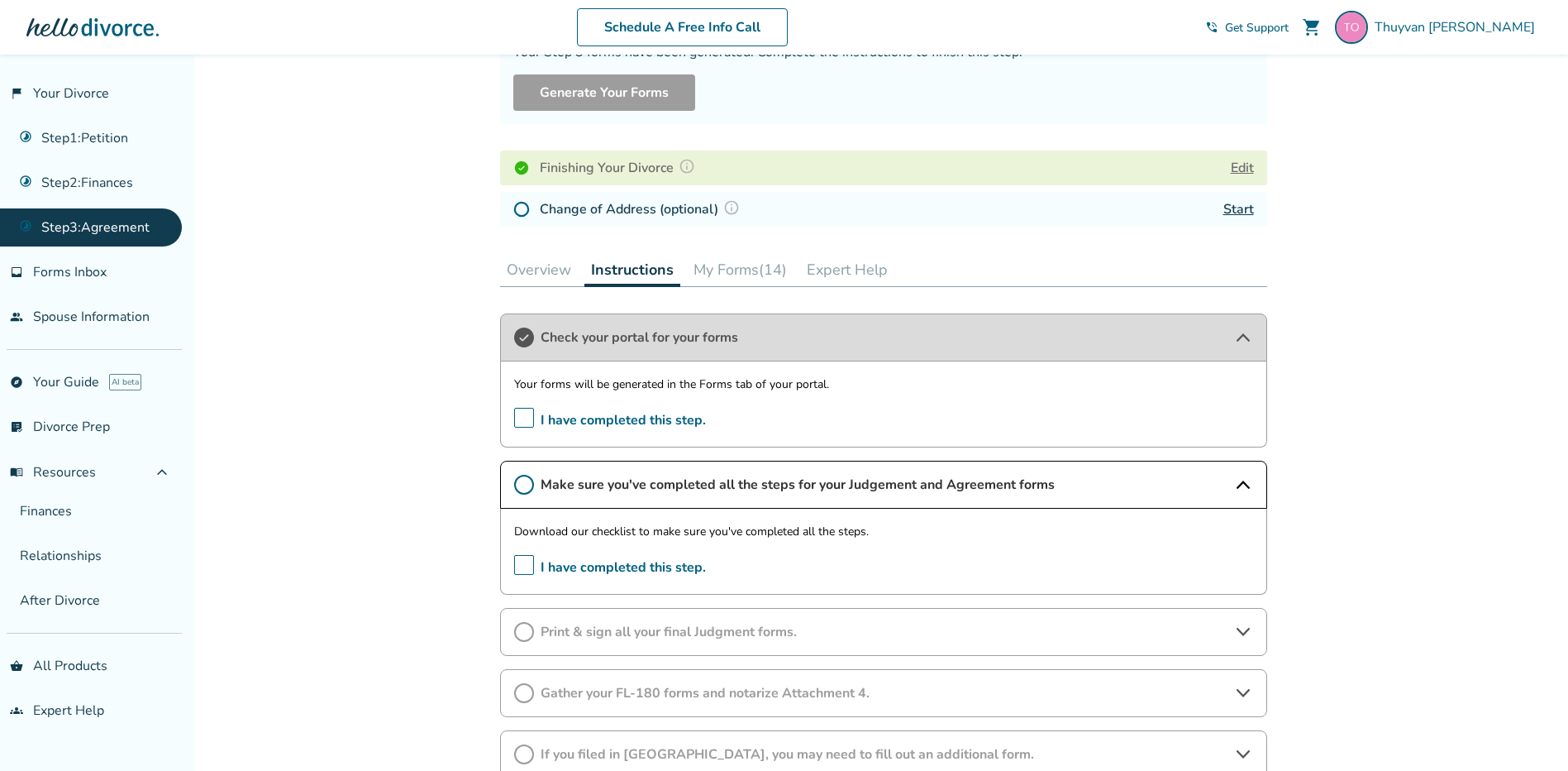
click at [738, 267] on button "My Forms (14)" at bounding box center [740, 269] width 107 height 33
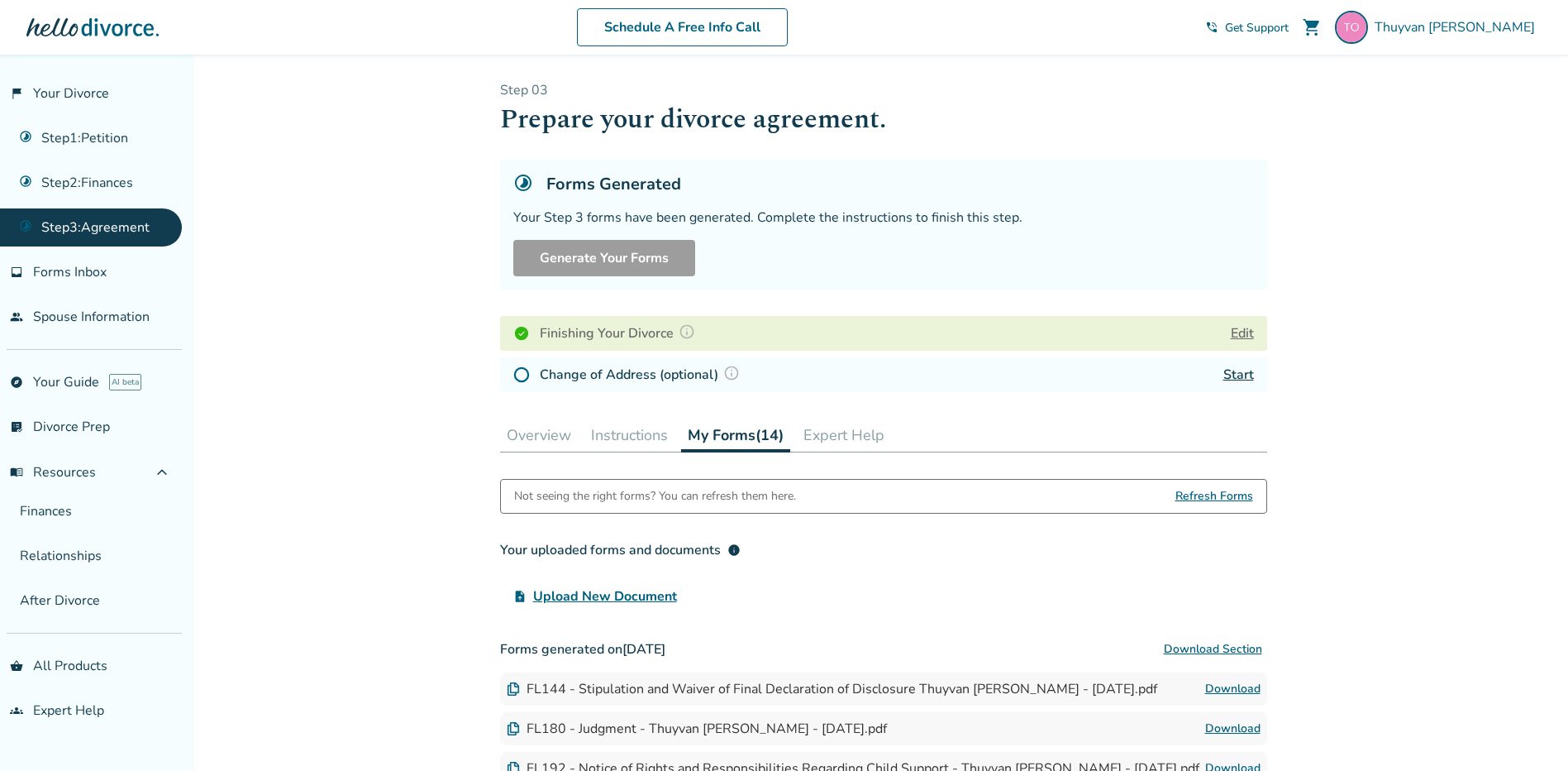
click at [104, 227] on link "Step 3 : Agreement" at bounding box center [90, 227] width 182 height 38
click at [565, 434] on button "Overview" at bounding box center [539, 435] width 78 height 33
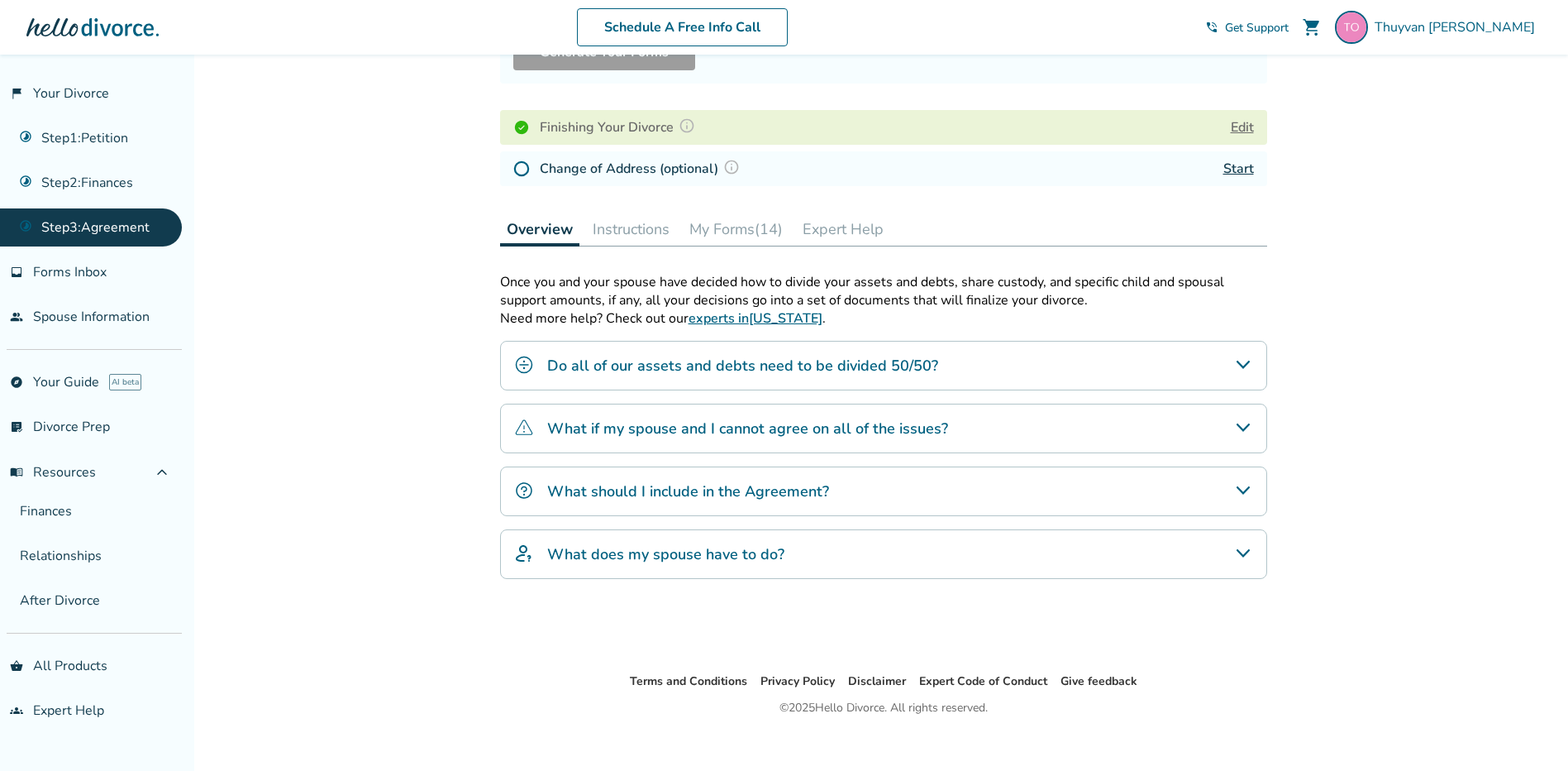
scroll to position [223, 0]
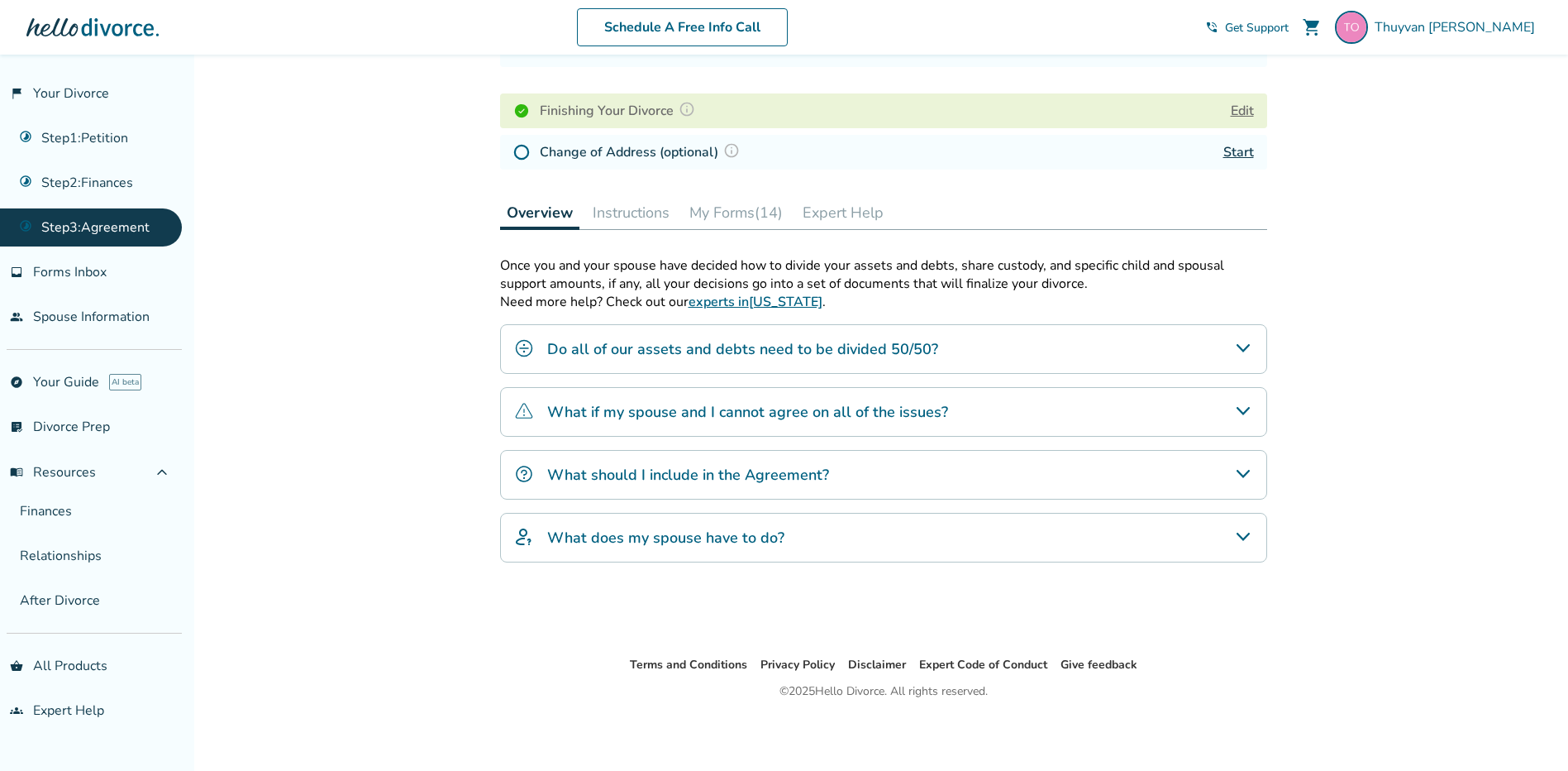
click at [731, 301] on link "experts in California" at bounding box center [755, 301] width 134 height 18
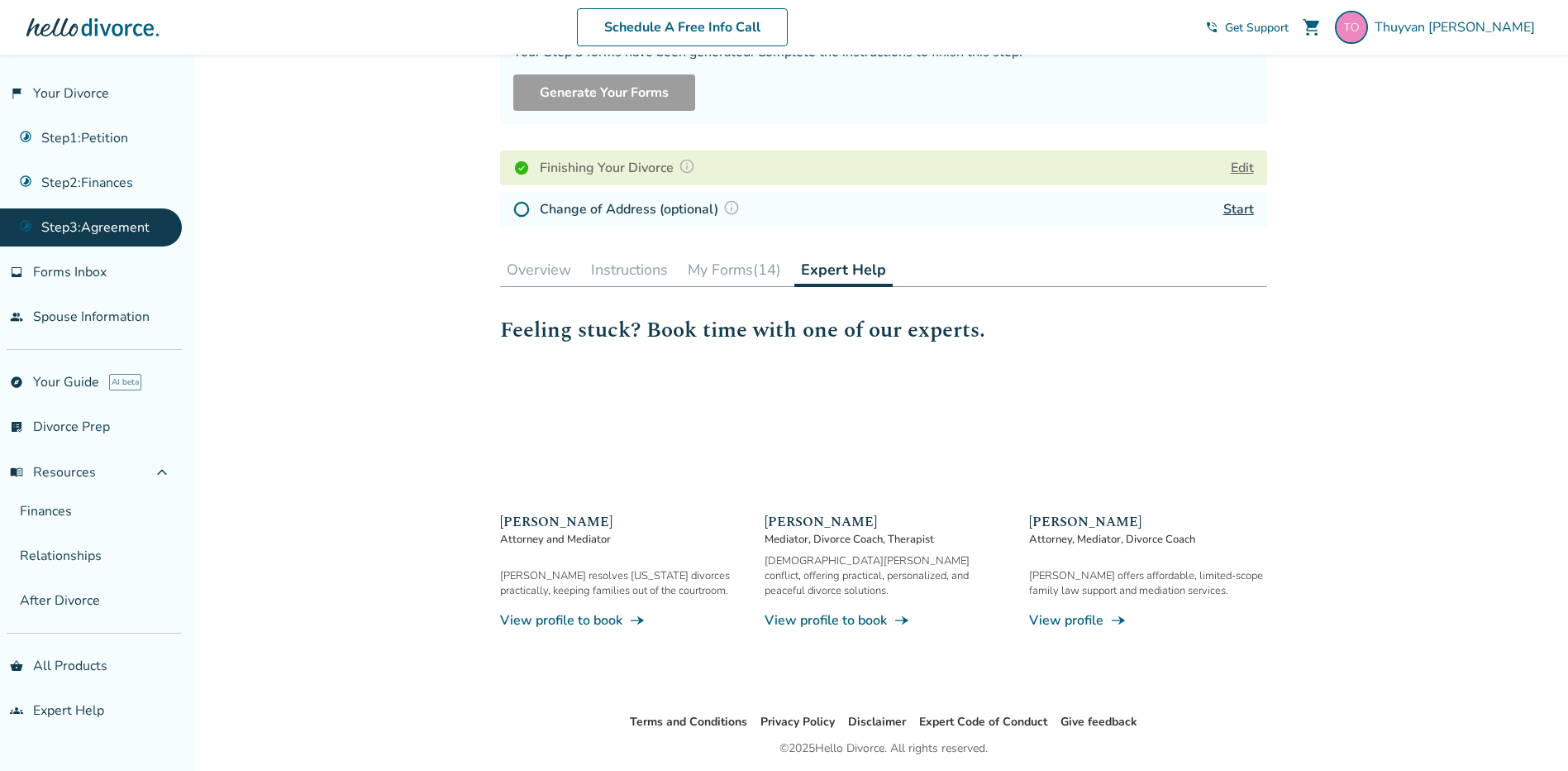
scroll to position [223, 0]
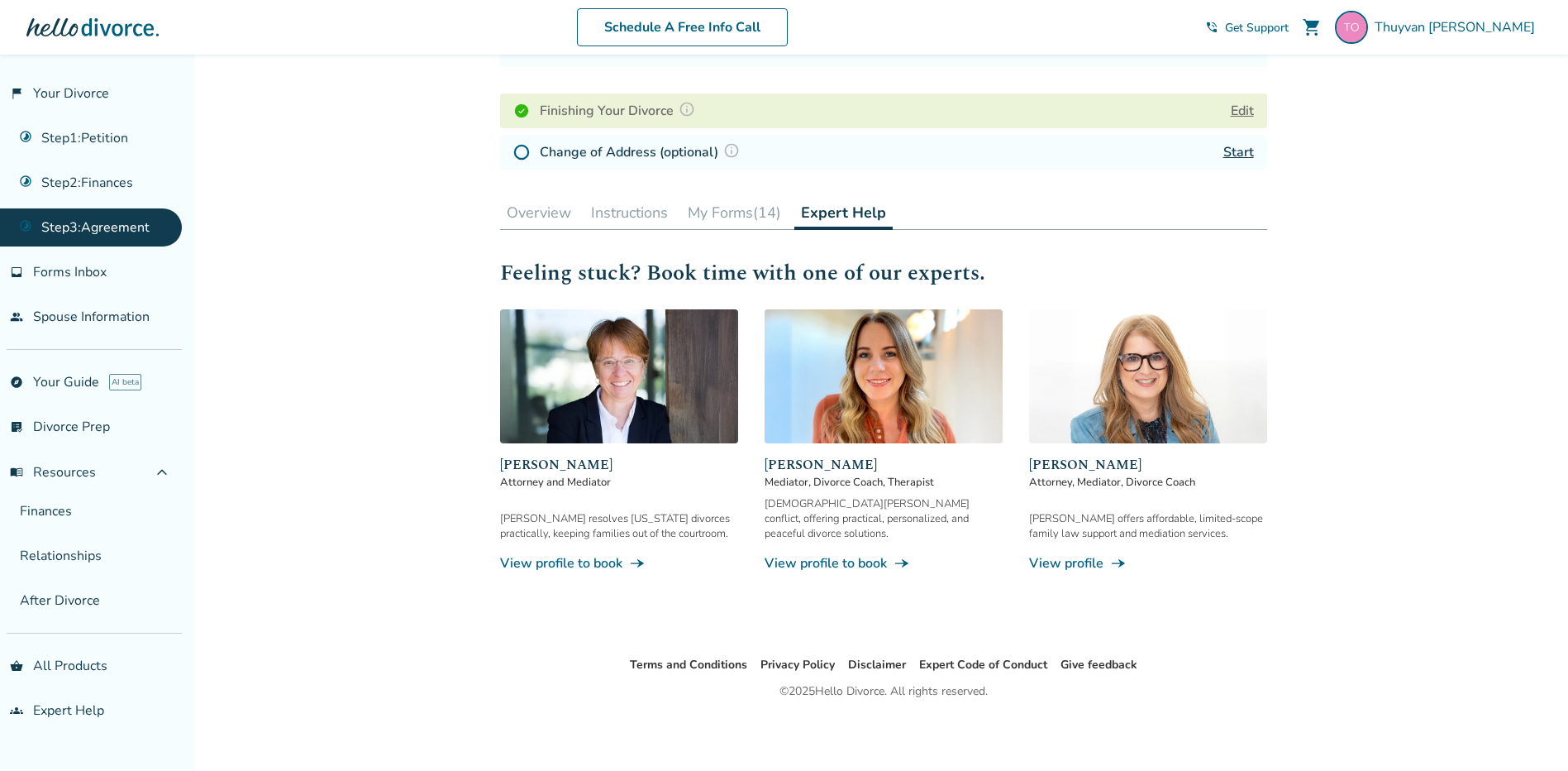
click at [620, 220] on button "Instructions" at bounding box center [629, 212] width 90 height 33
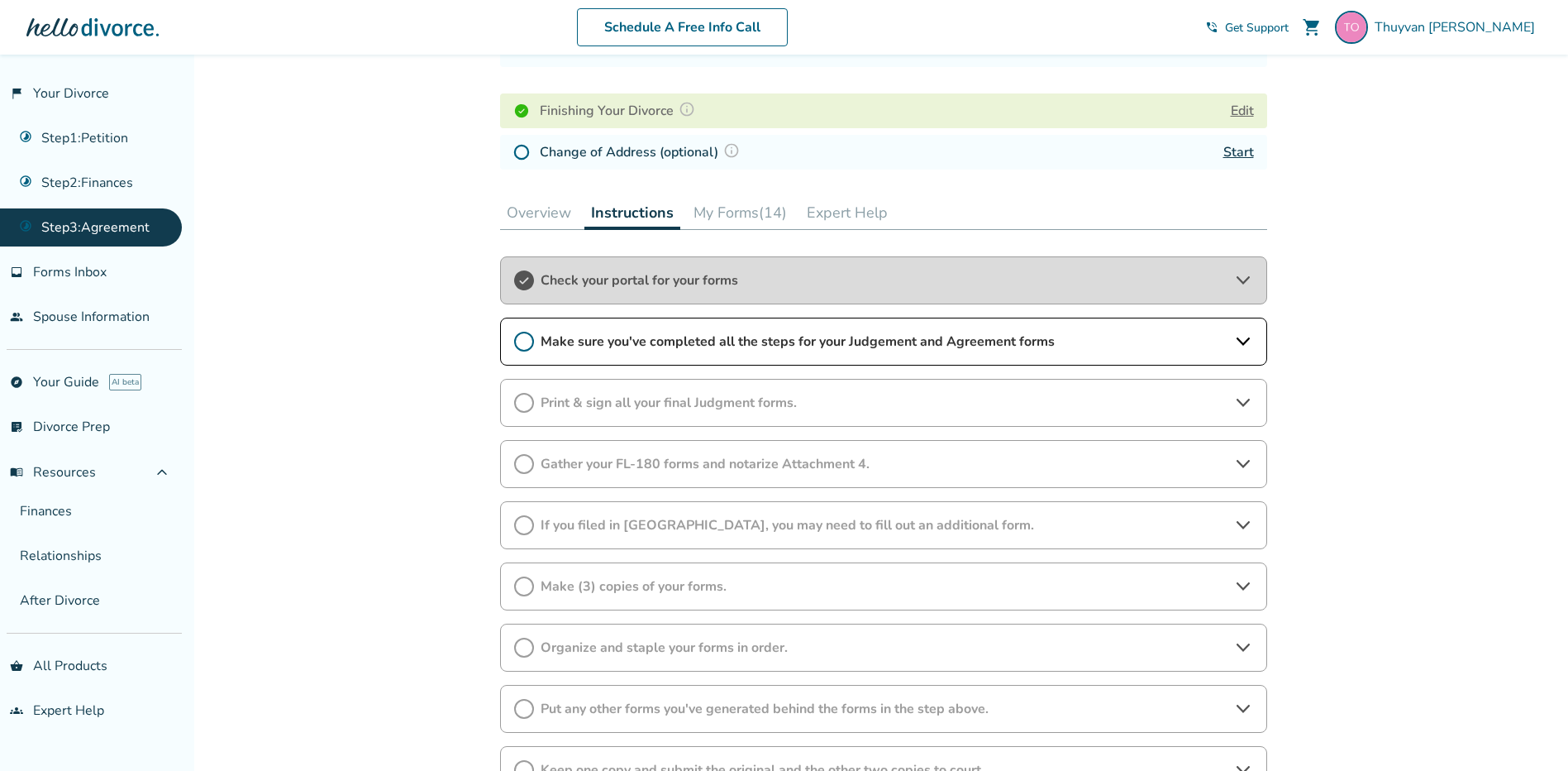
click at [599, 341] on span "Make sure you've completed all the steps for your Judgement and Agreement forms" at bounding box center [883, 341] width 686 height 18
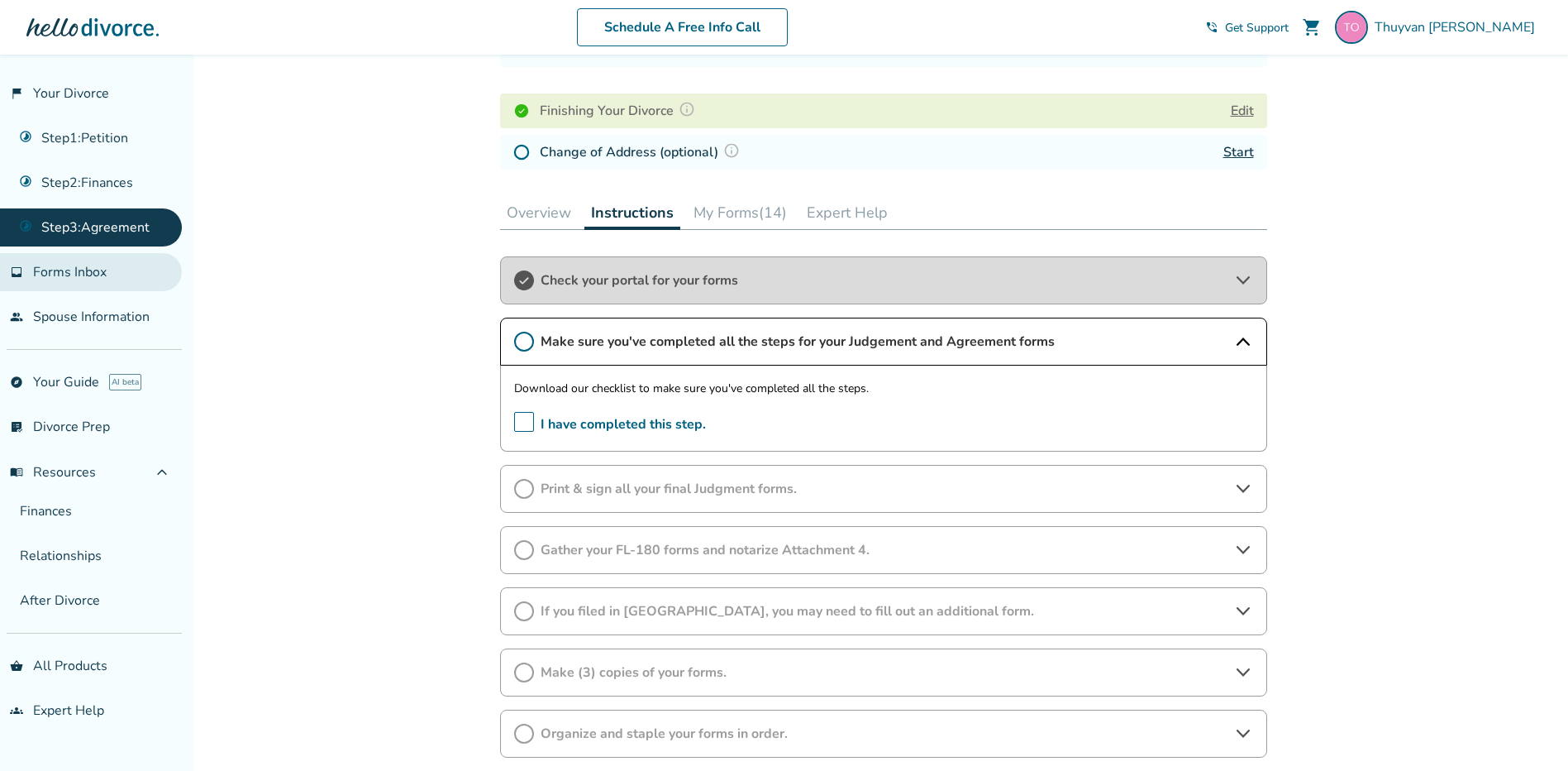
click at [81, 277] on span "Forms Inbox" at bounding box center [69, 271] width 73 height 18
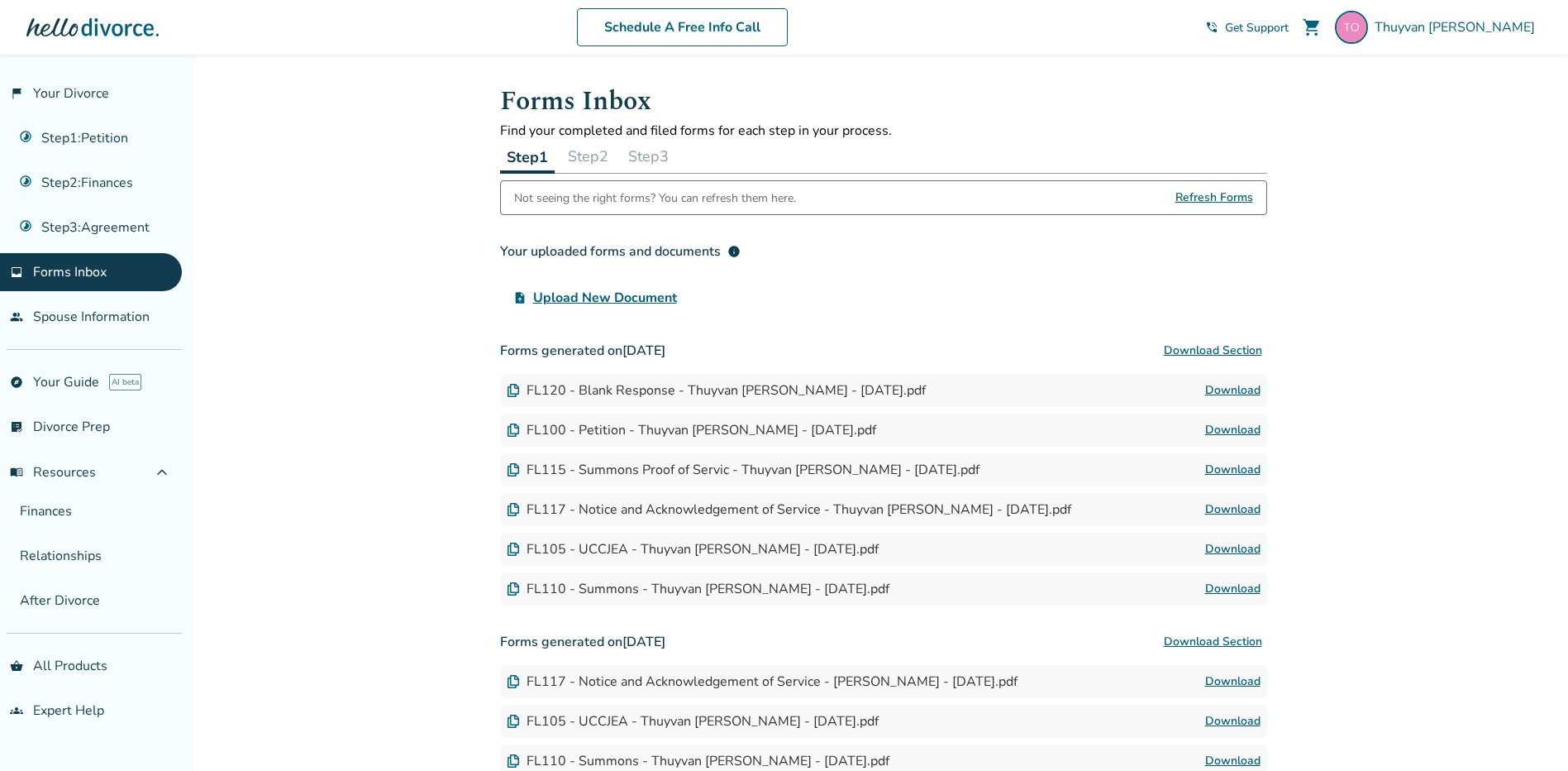
click at [758, 197] on div "Not seeing the right forms? You can refresh them here." at bounding box center [655, 197] width 282 height 33
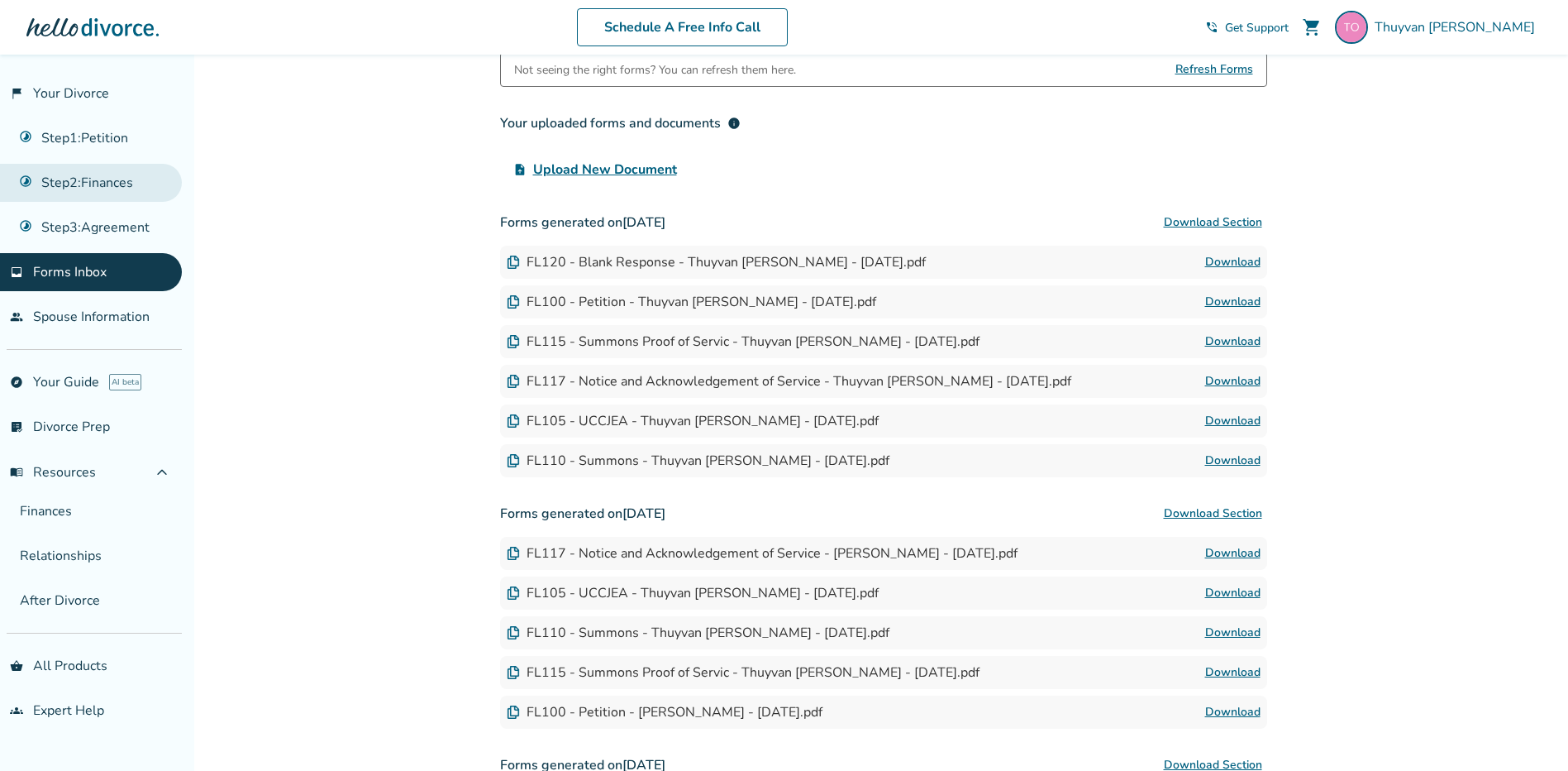
scroll to position [83, 0]
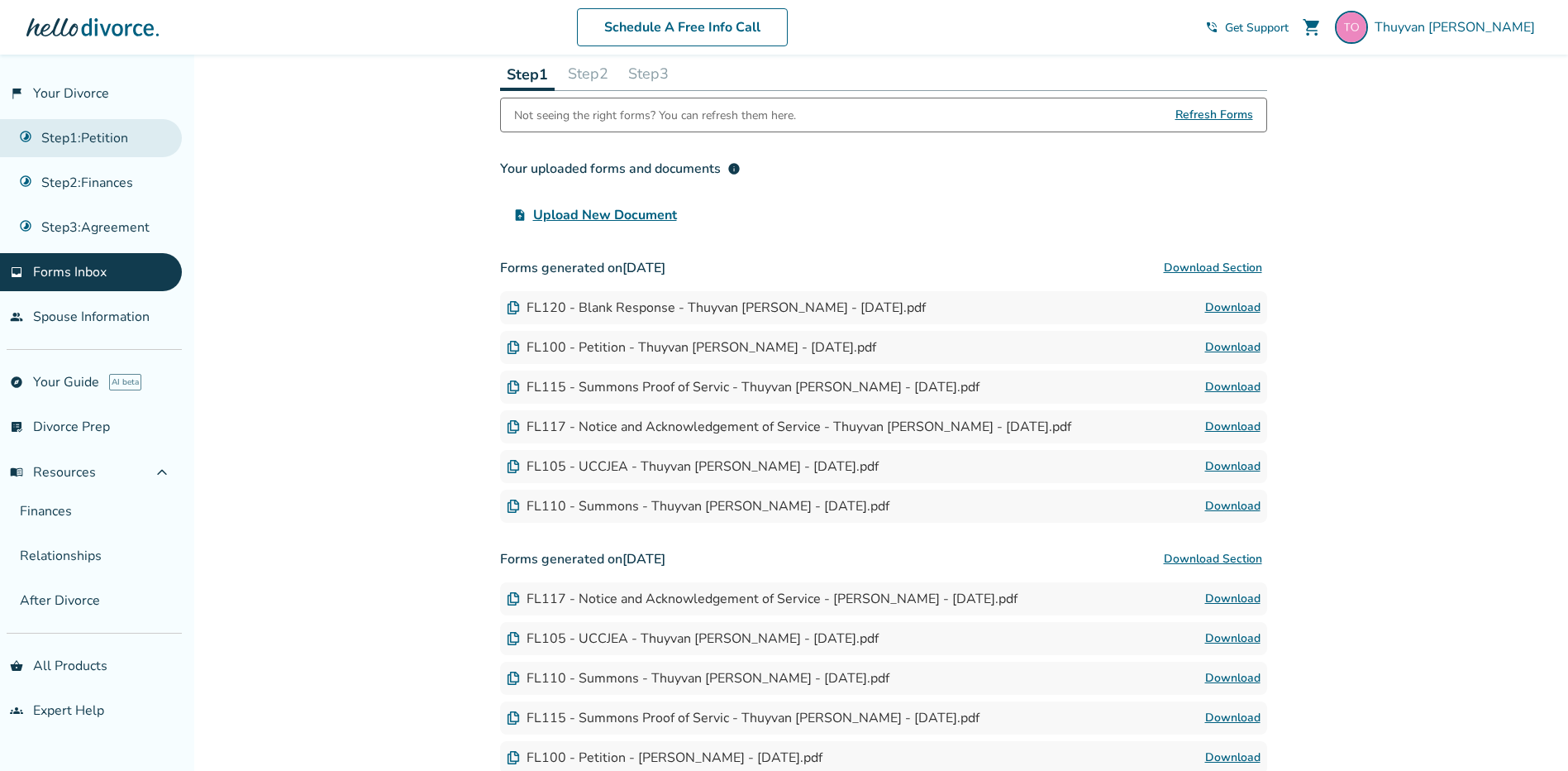
click at [94, 145] on link "Step 1 : Petition" at bounding box center [90, 138] width 182 height 38
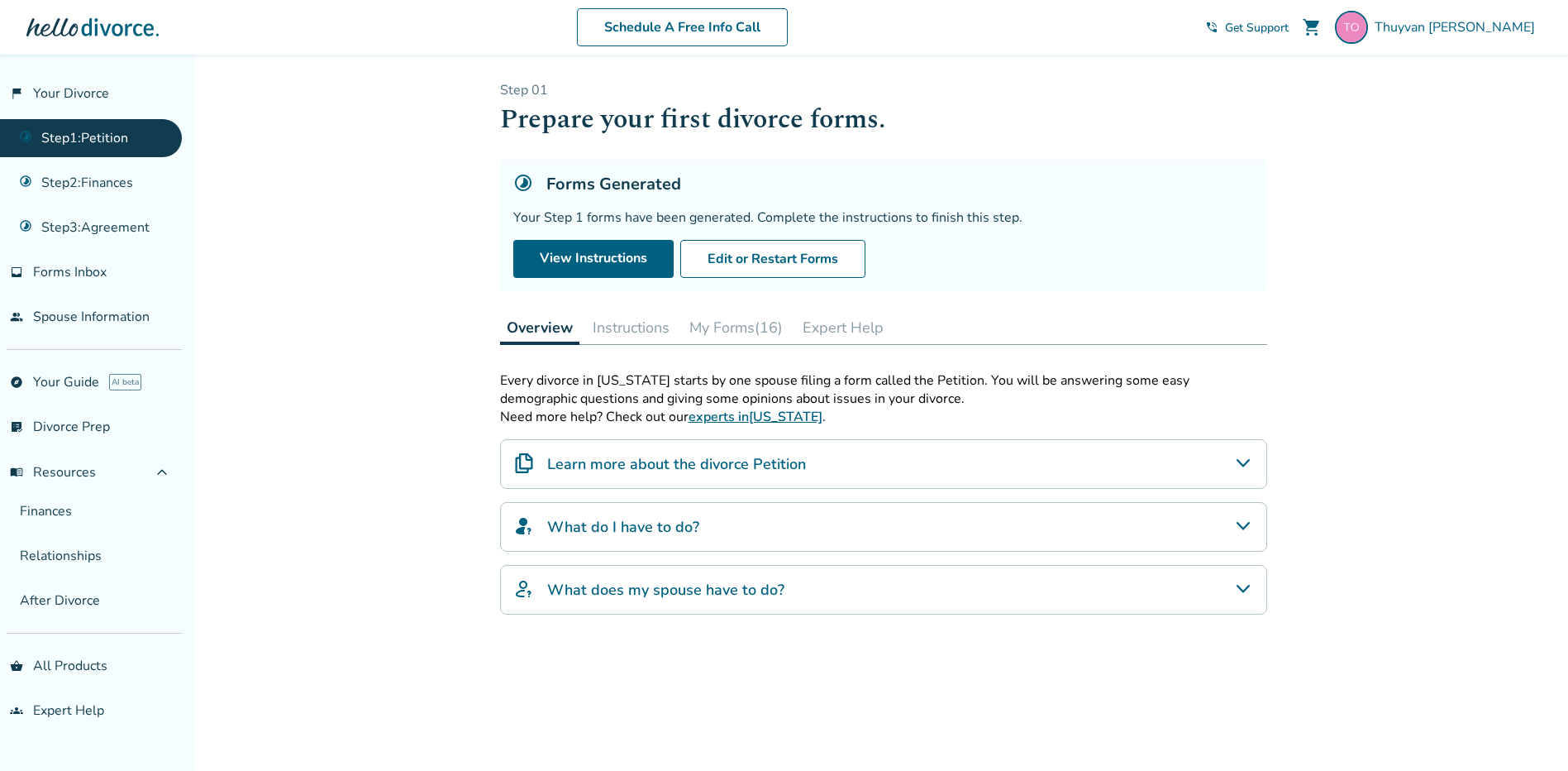
click at [740, 532] on div "What do I have to do?" at bounding box center [884, 526] width 767 height 49
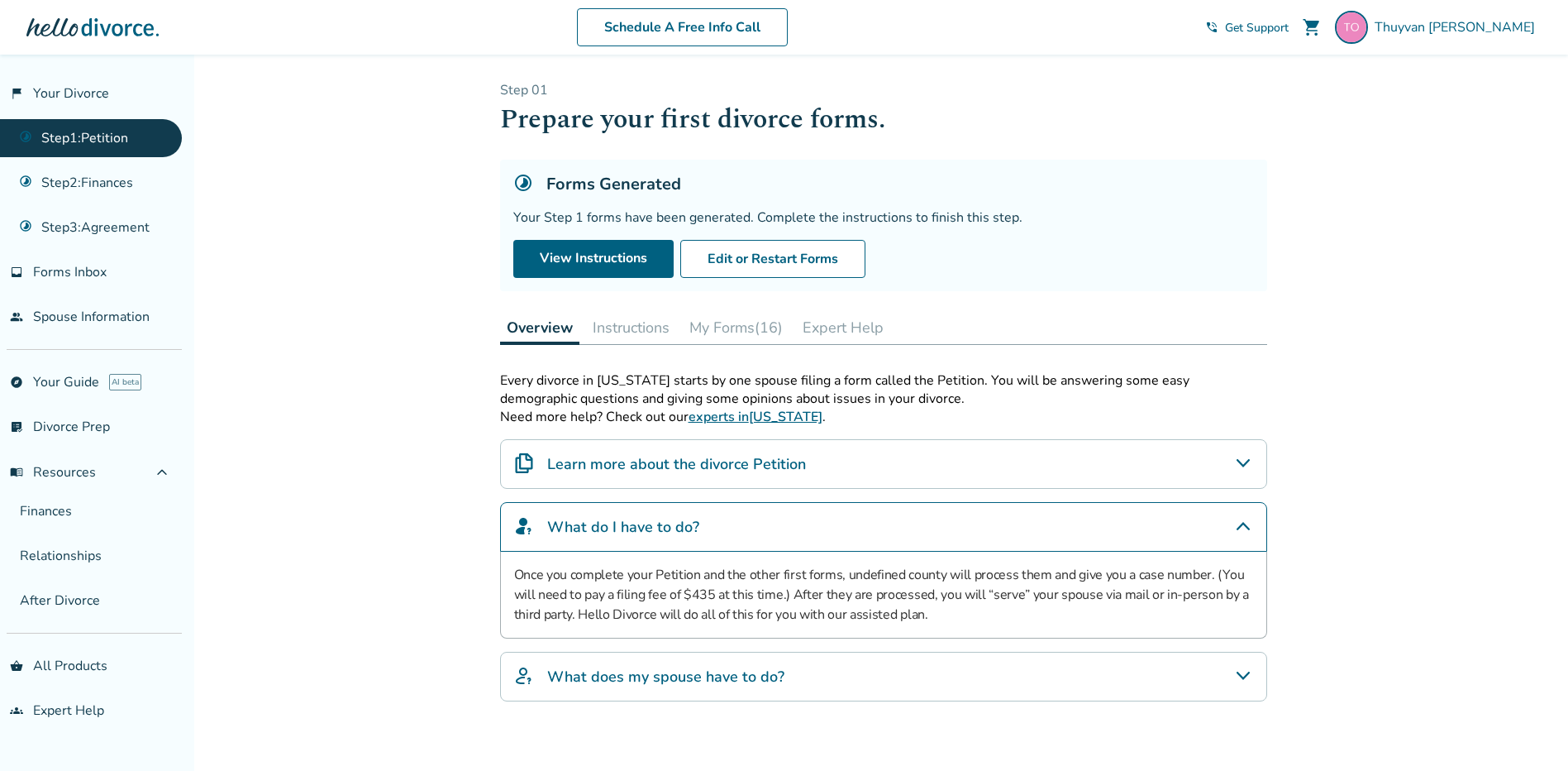
scroll to position [83, 0]
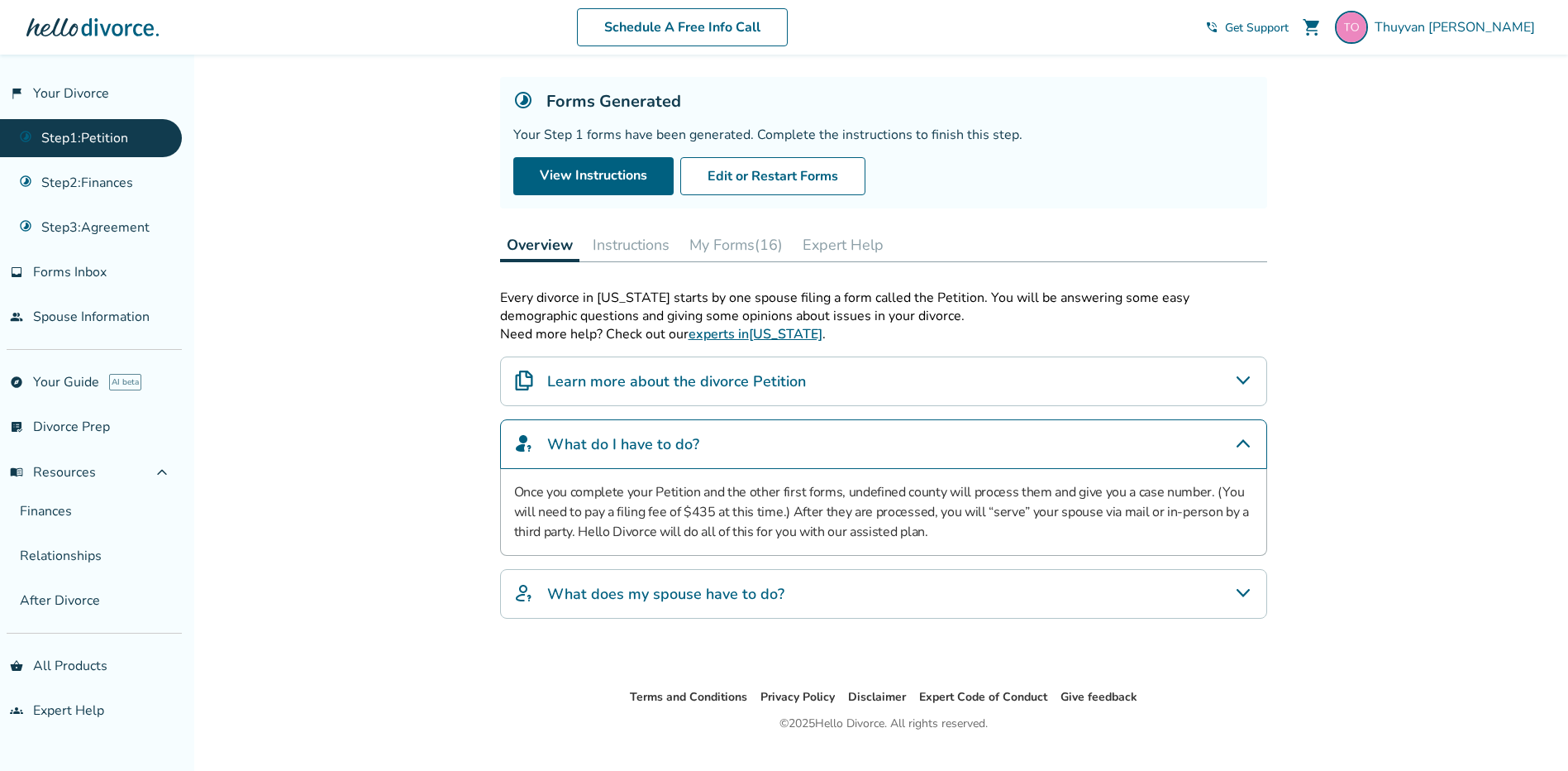
click at [762, 595] on h4 "What does my spouse have to do?" at bounding box center [665, 593] width 237 height 22
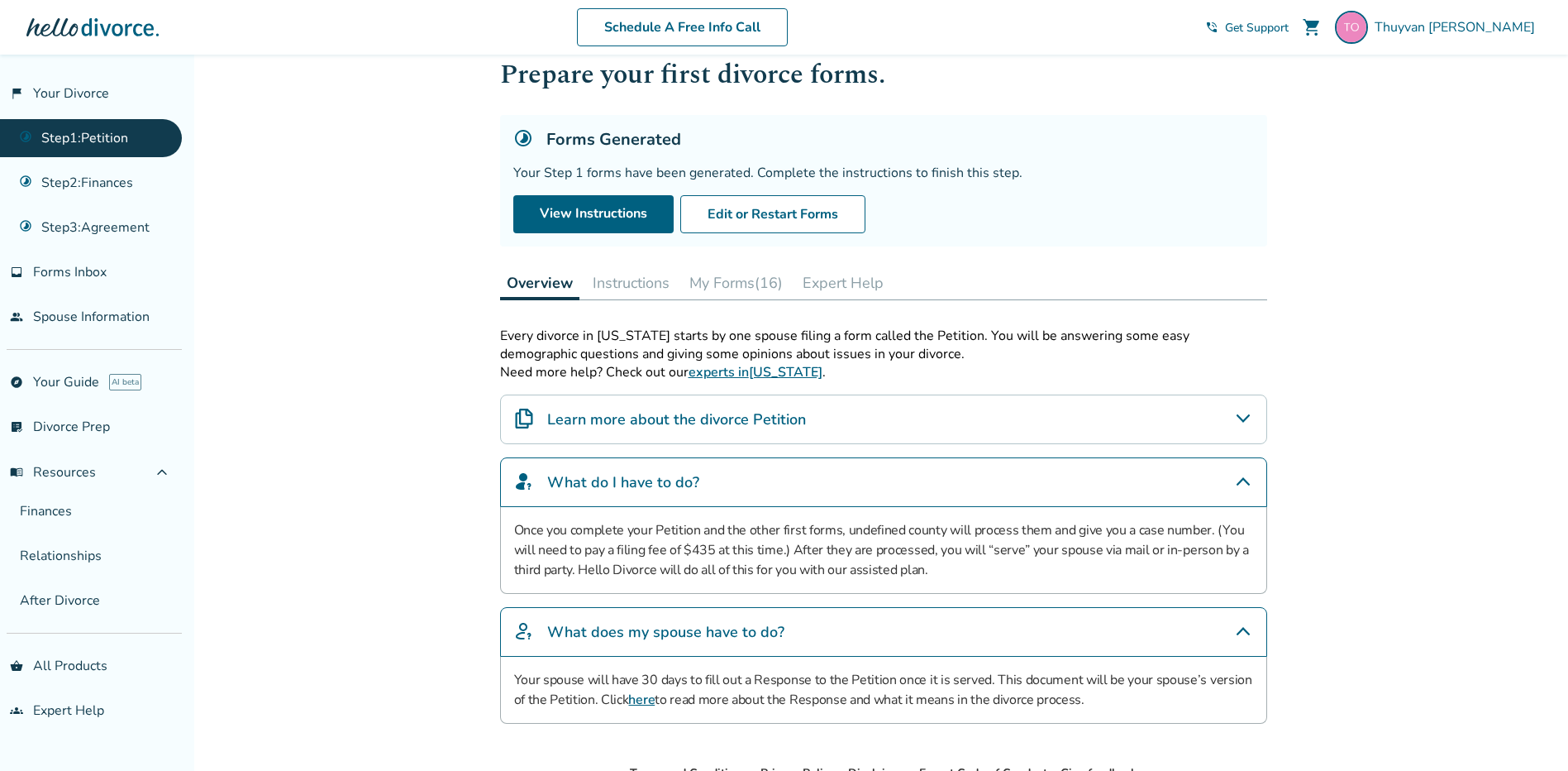
scroll to position [0, 0]
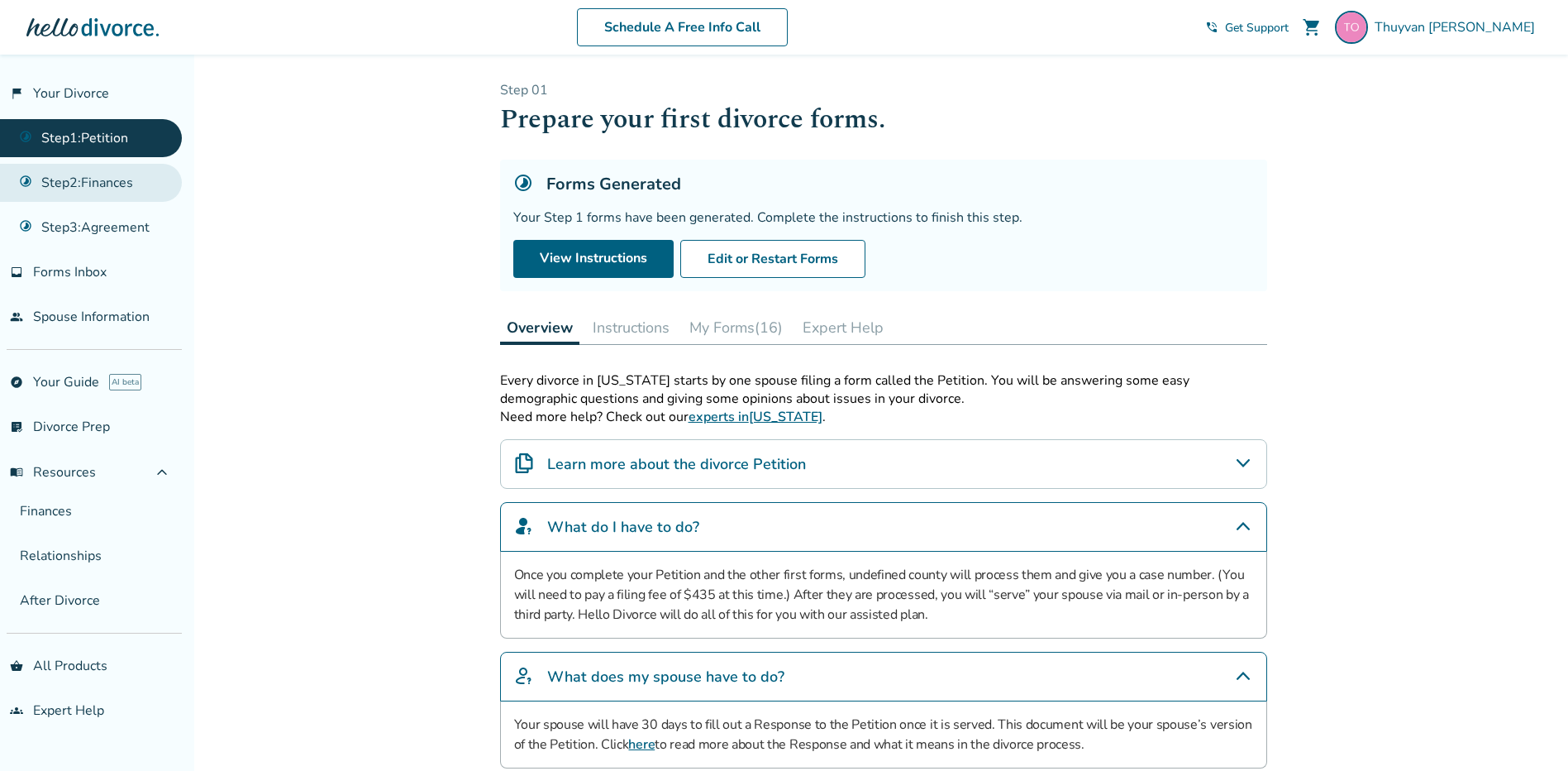
click at [97, 190] on link "Step 2 : Finances" at bounding box center [90, 183] width 182 height 38
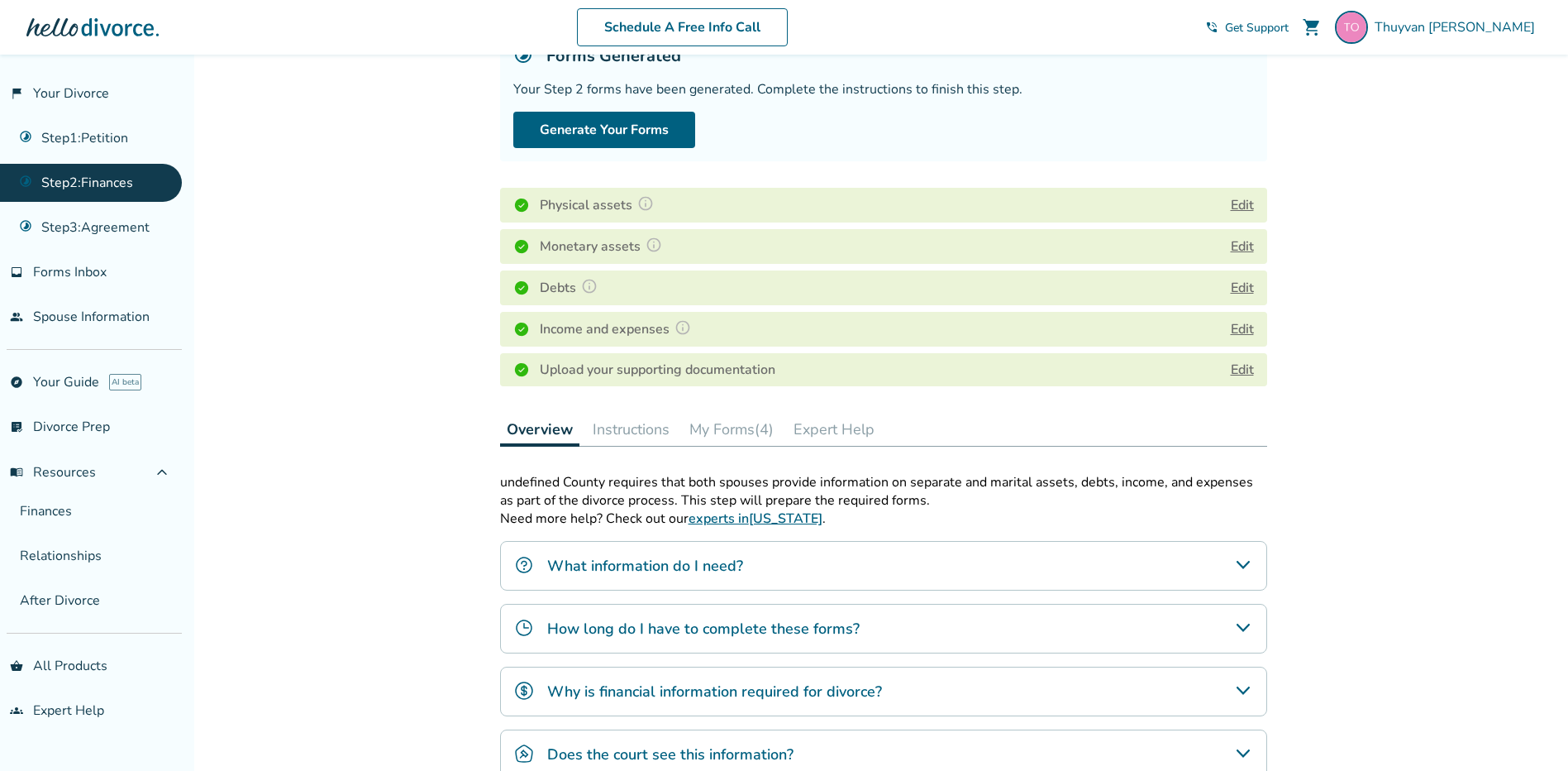
scroll to position [166, 0]
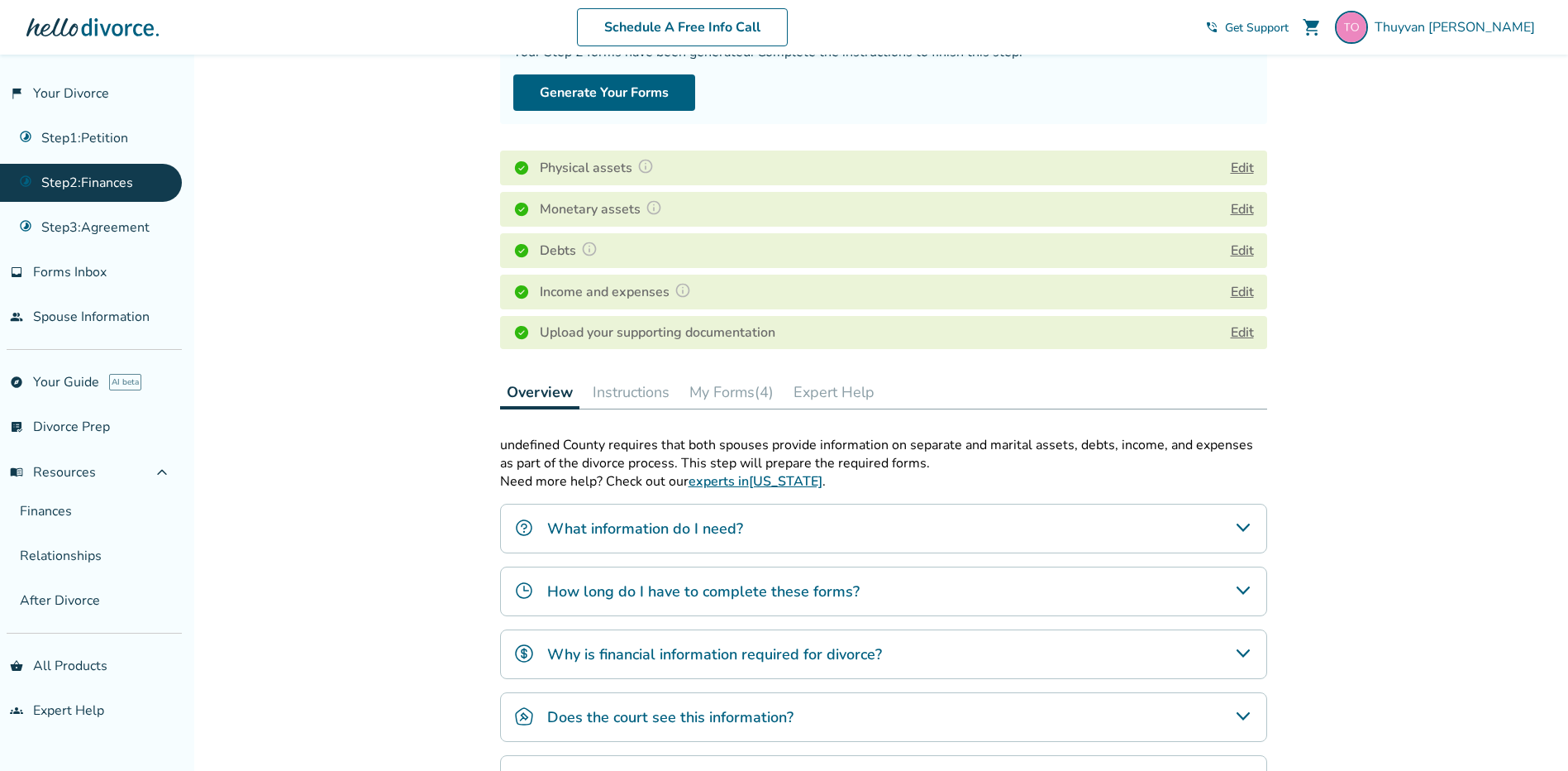
click at [731, 591] on h4 "How long do I have to complete these forms?" at bounding box center [703, 591] width 312 height 22
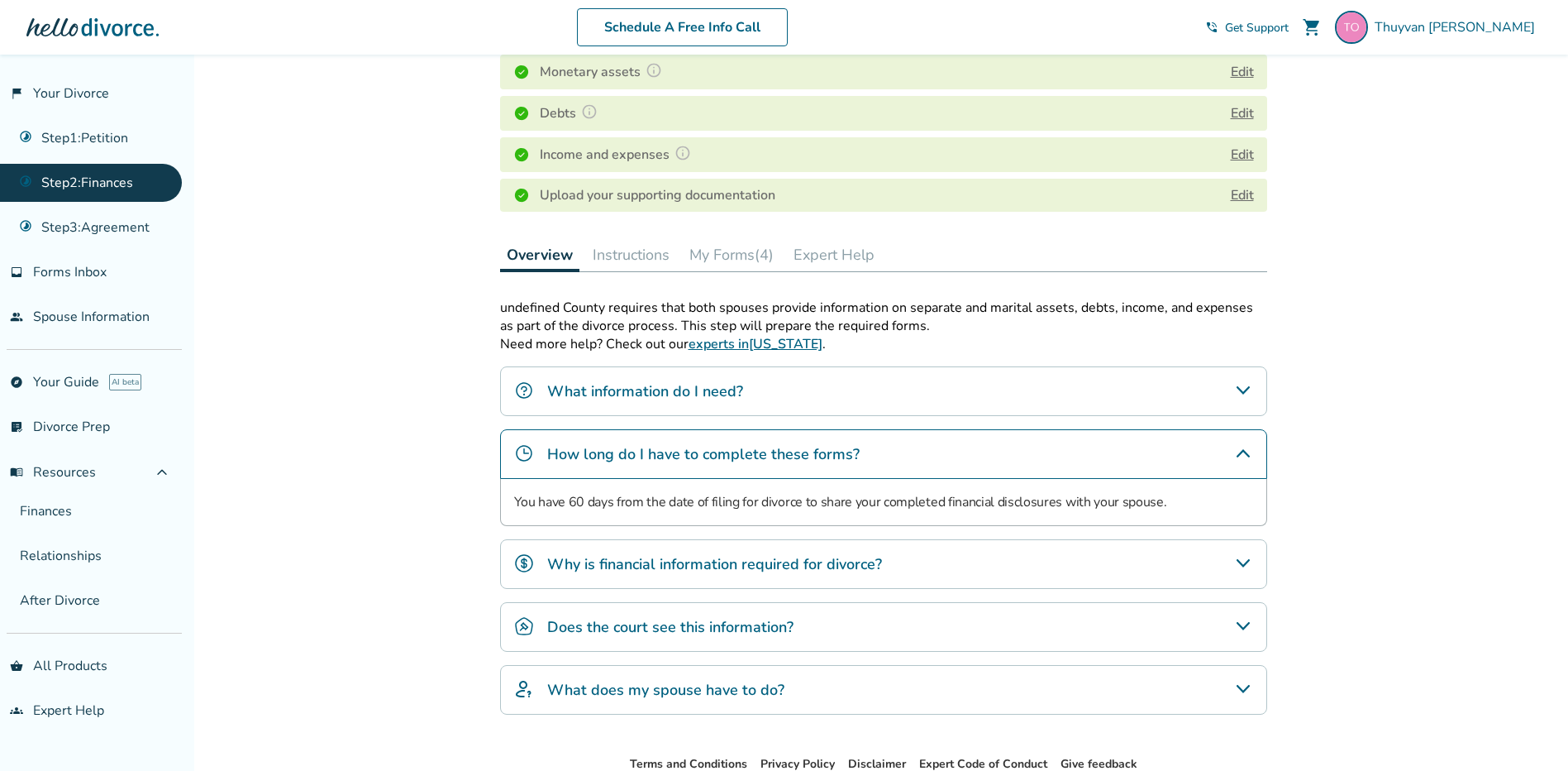
scroll to position [330, 0]
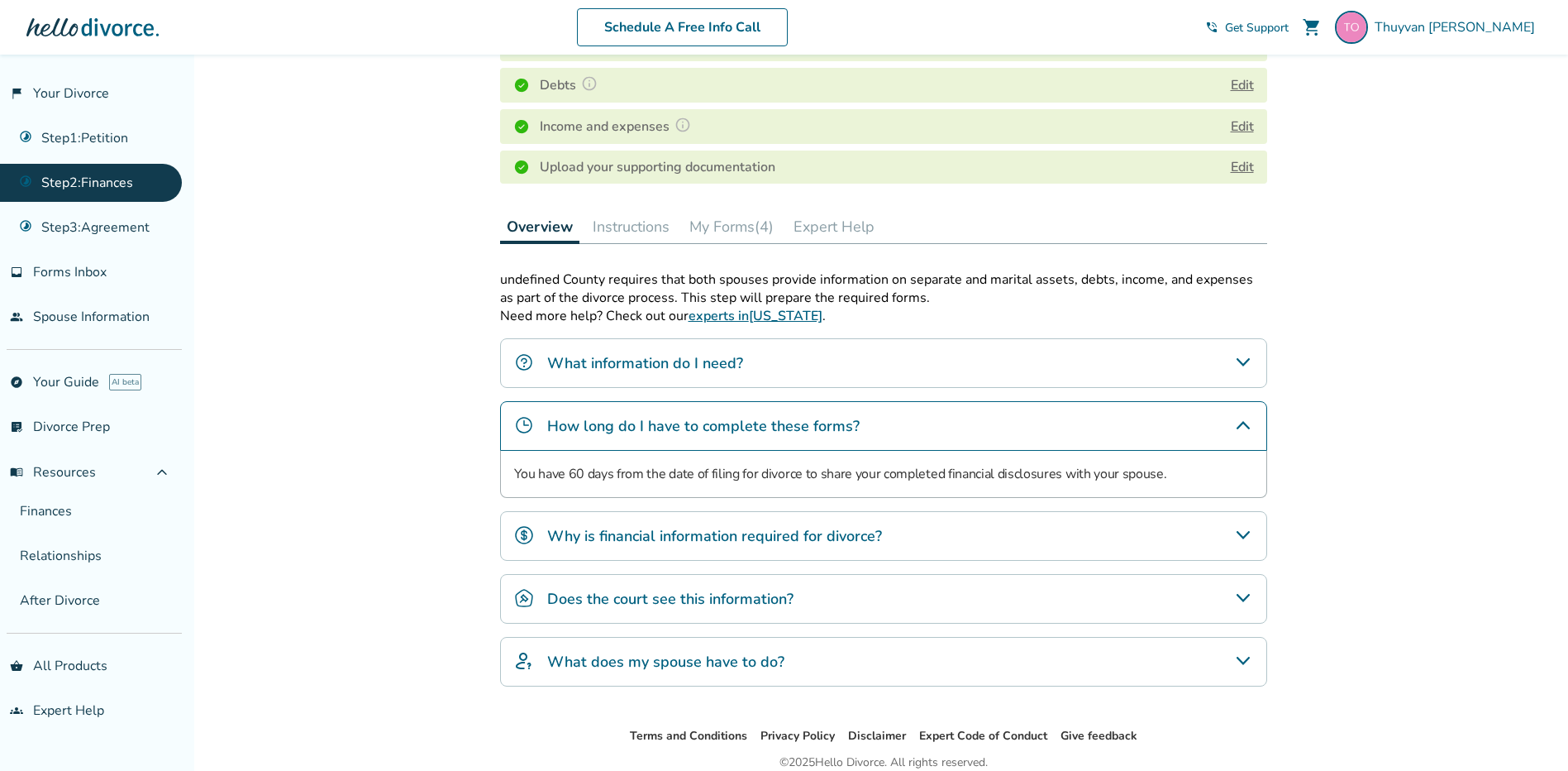
click at [713, 593] on h4 "Does the court see this information?" at bounding box center [670, 599] width 246 height 22
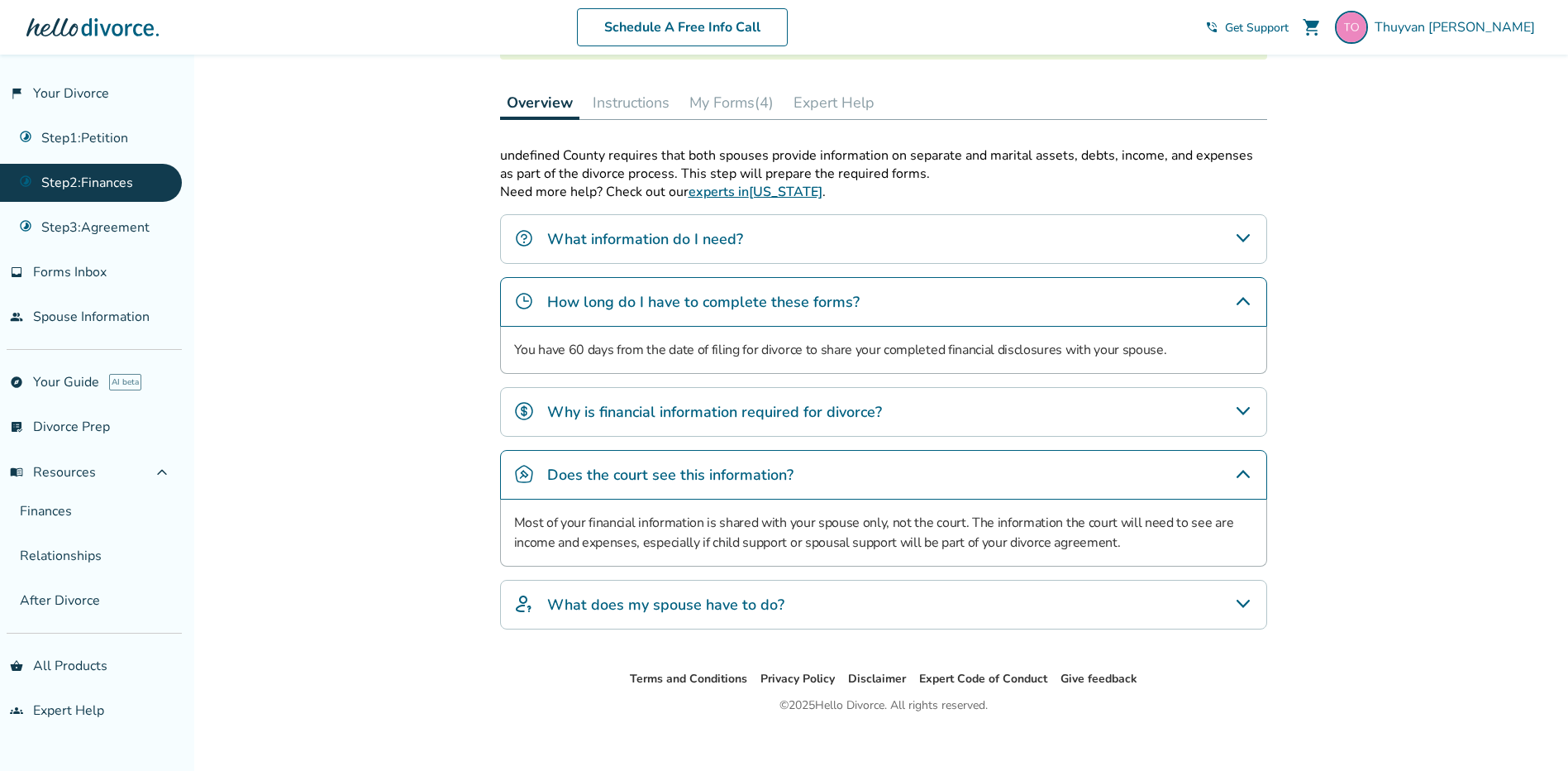
scroll to position [468, 0]
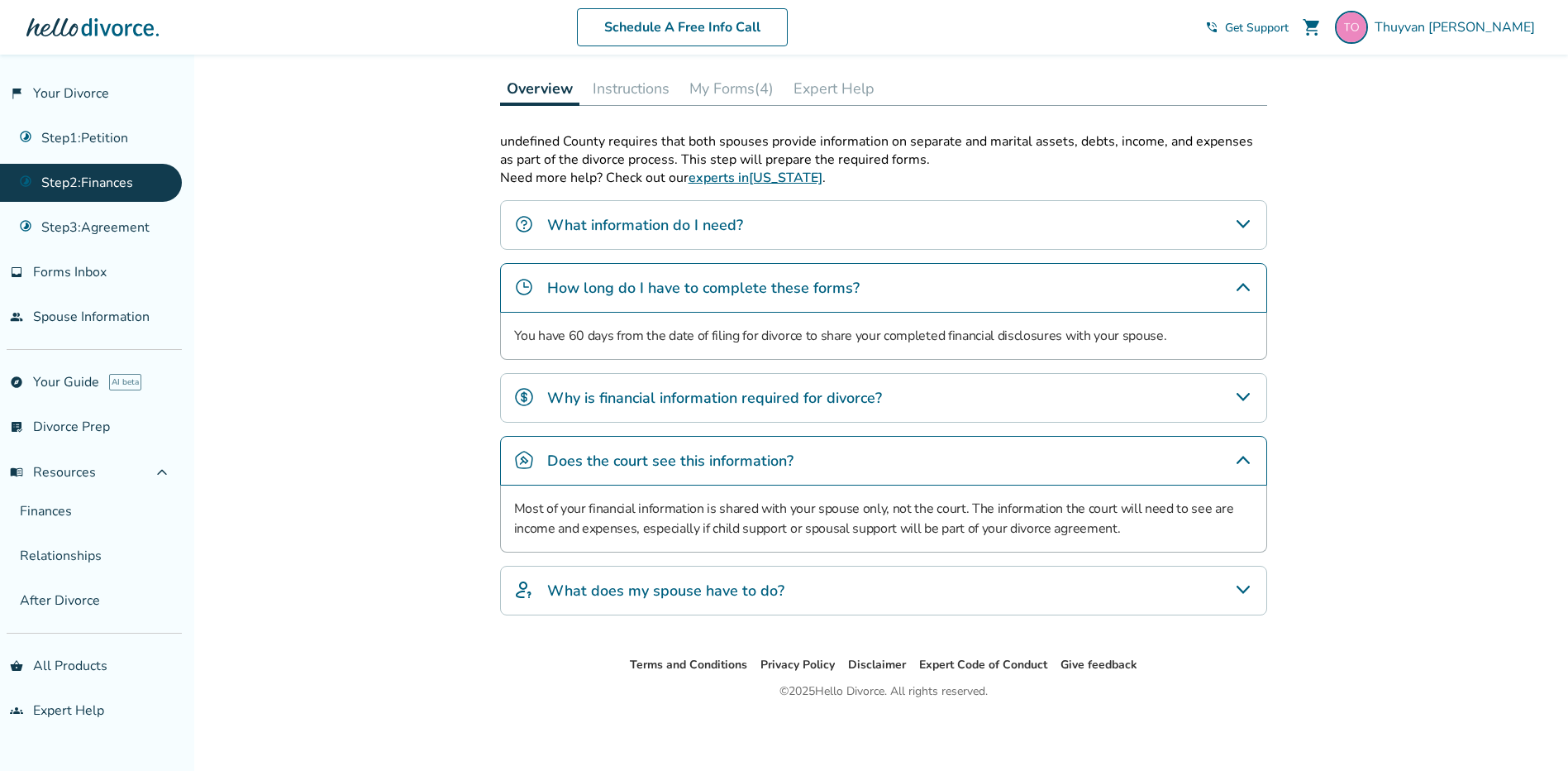
click at [790, 581] on div "What does my spouse have to do?" at bounding box center [884, 590] width 767 height 49
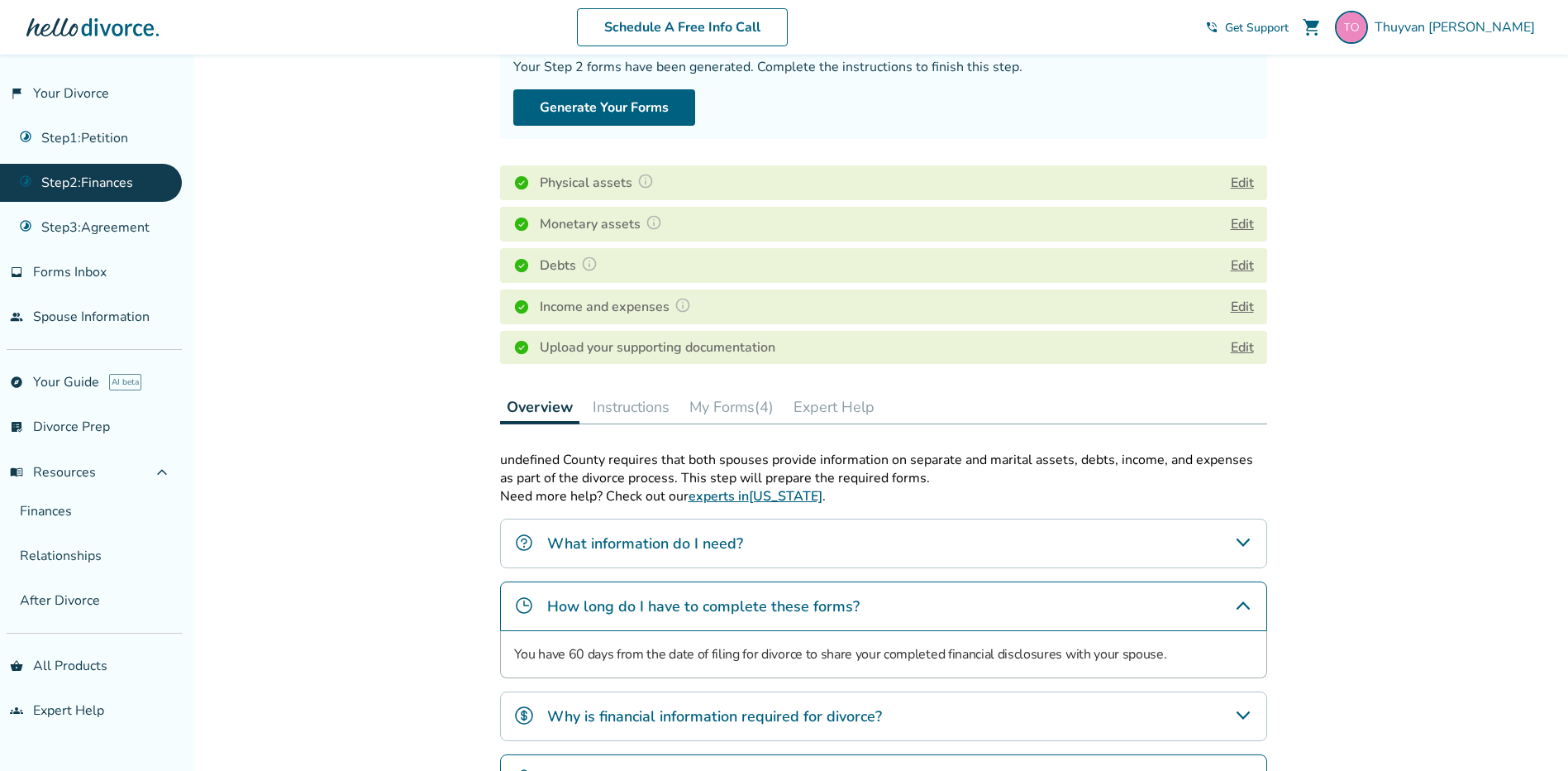
scroll to position [123, 0]
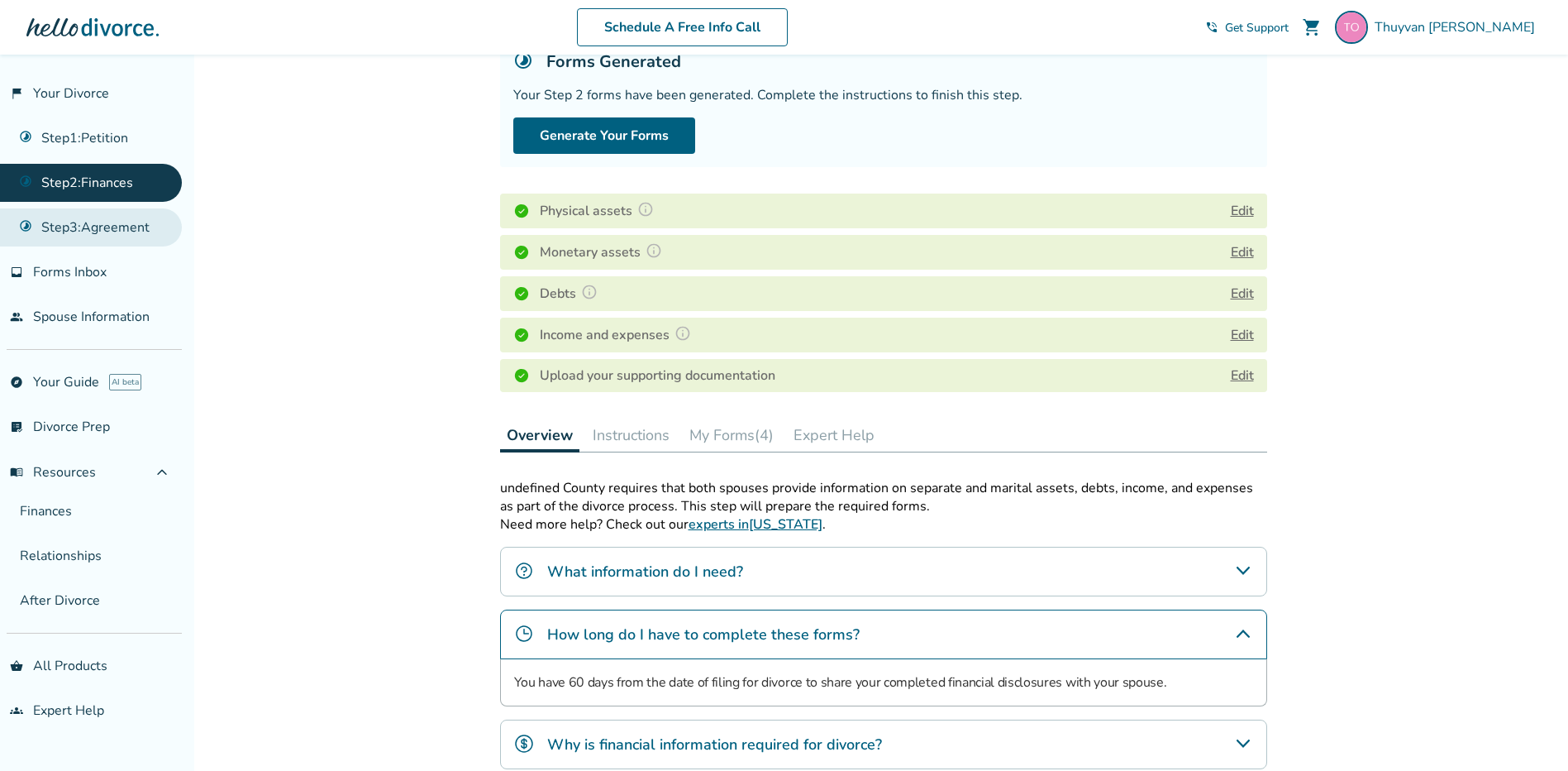
click at [150, 231] on link "Step 3 : Agreement" at bounding box center [90, 227] width 182 height 38
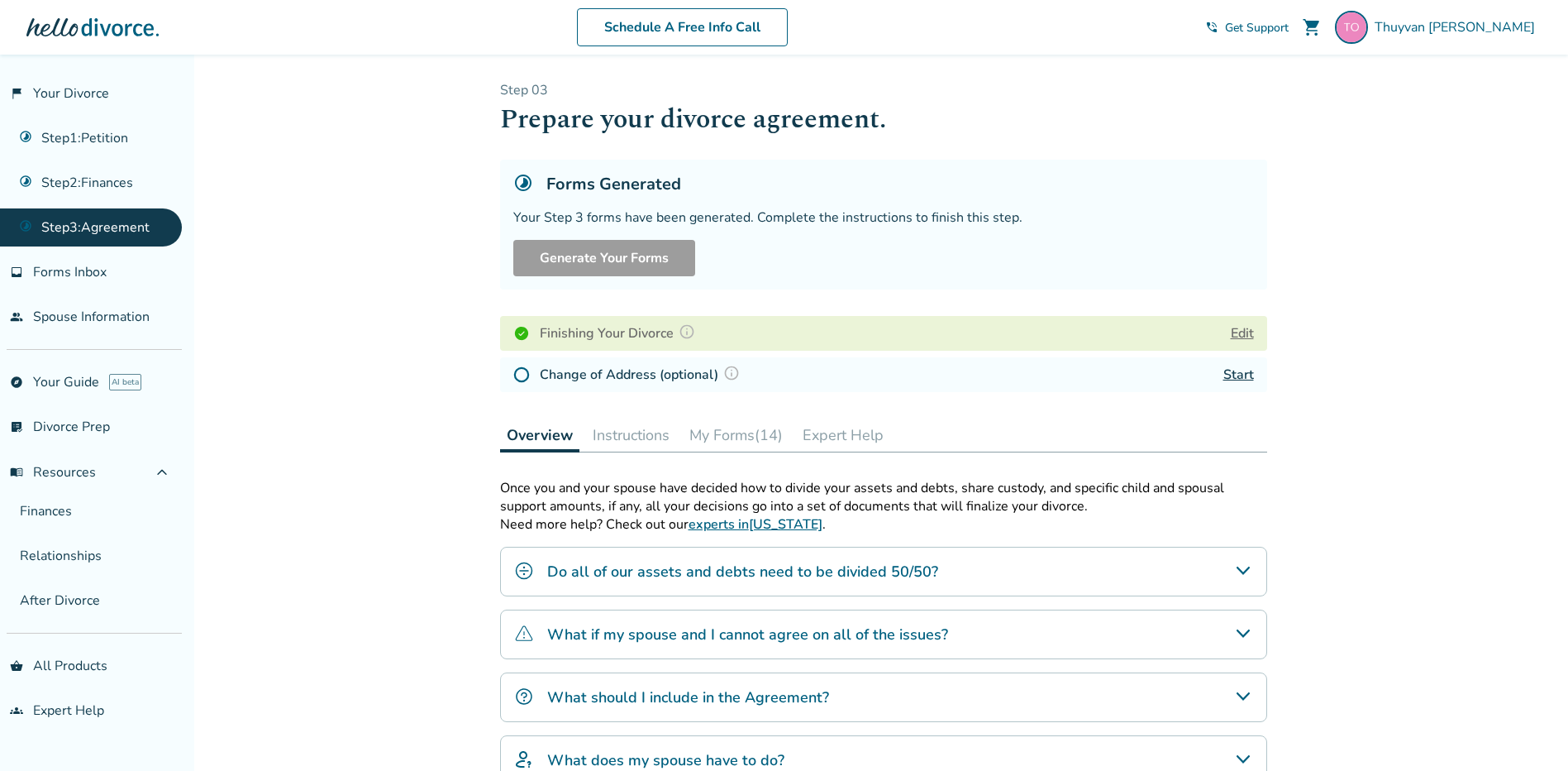
click at [624, 576] on h4 "Do all of our assets and debts need to be divided 50/50?" at bounding box center [742, 571] width 391 height 22
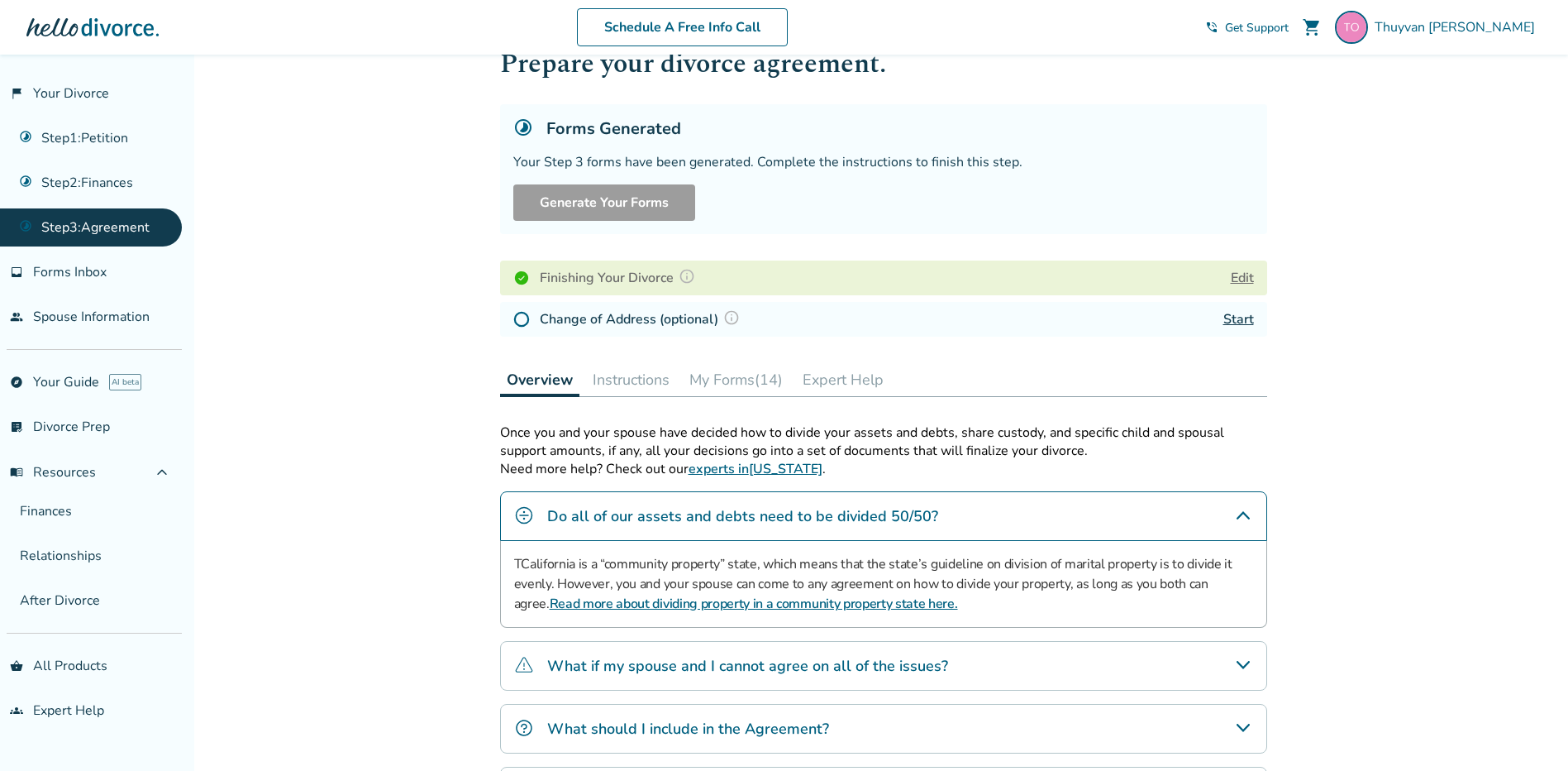
scroll to position [83, 0]
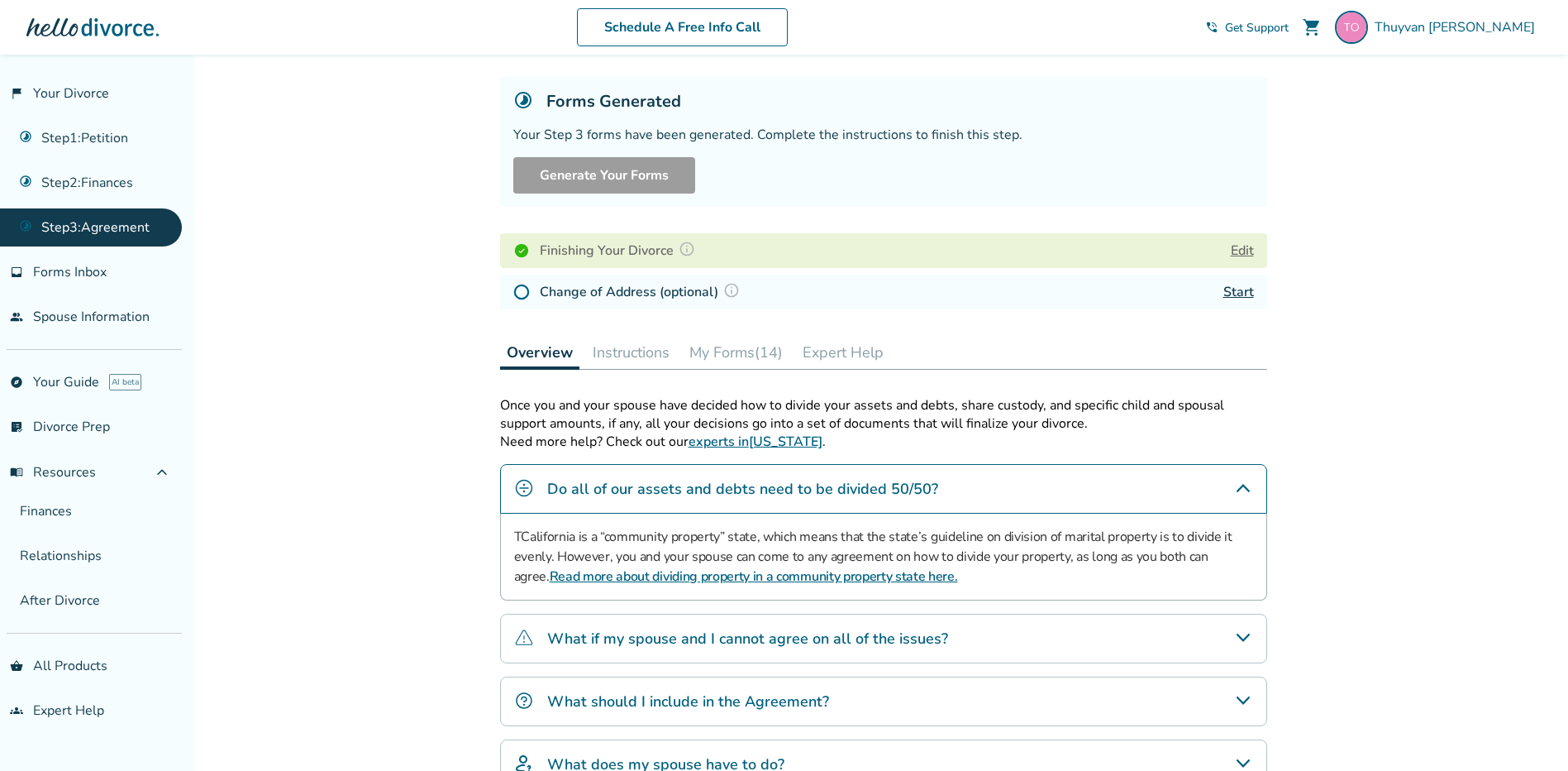
click at [645, 685] on div "What should I include in the Agreement?" at bounding box center [884, 702] width 767 height 49
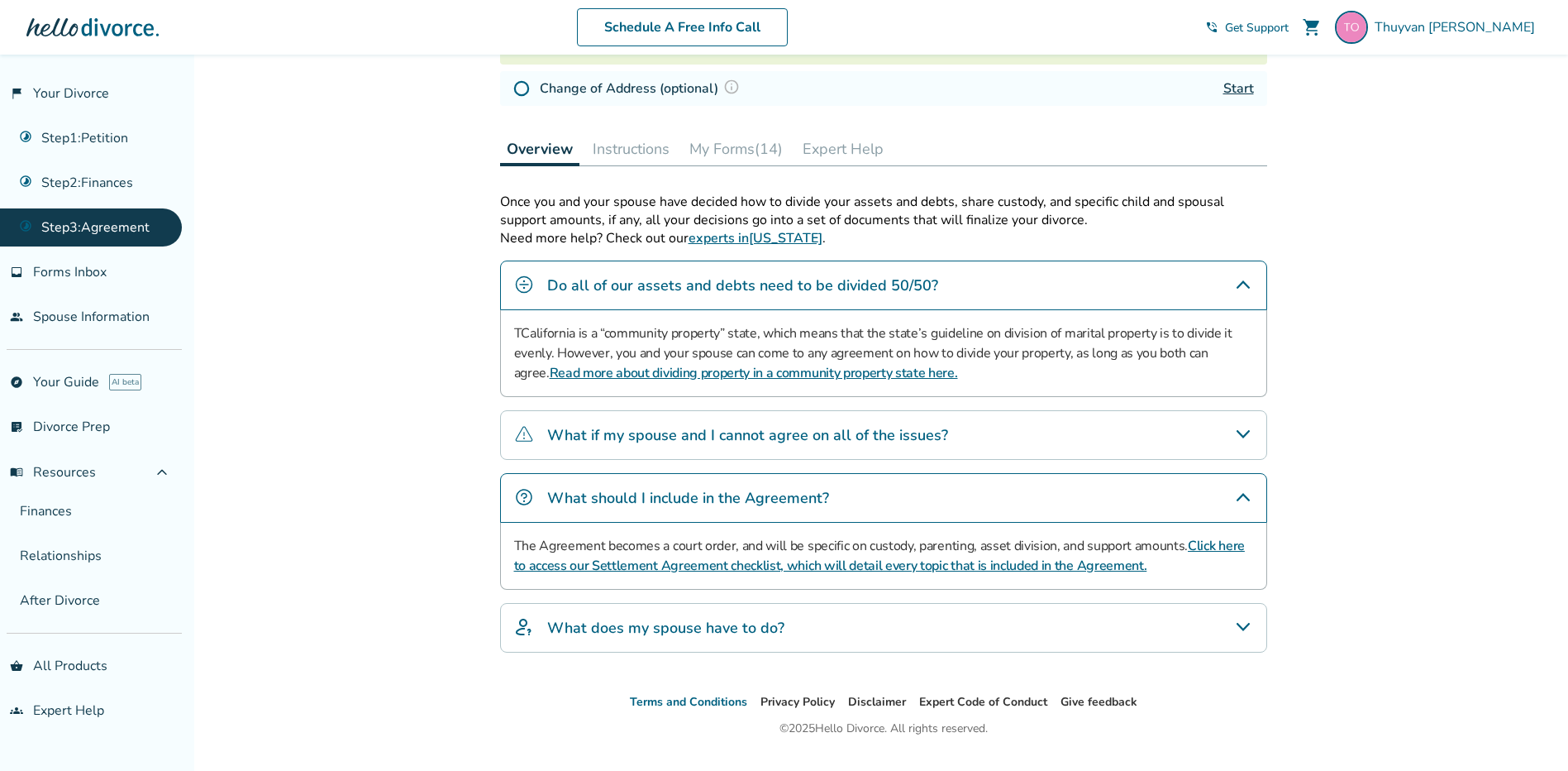
scroll to position [324, 0]
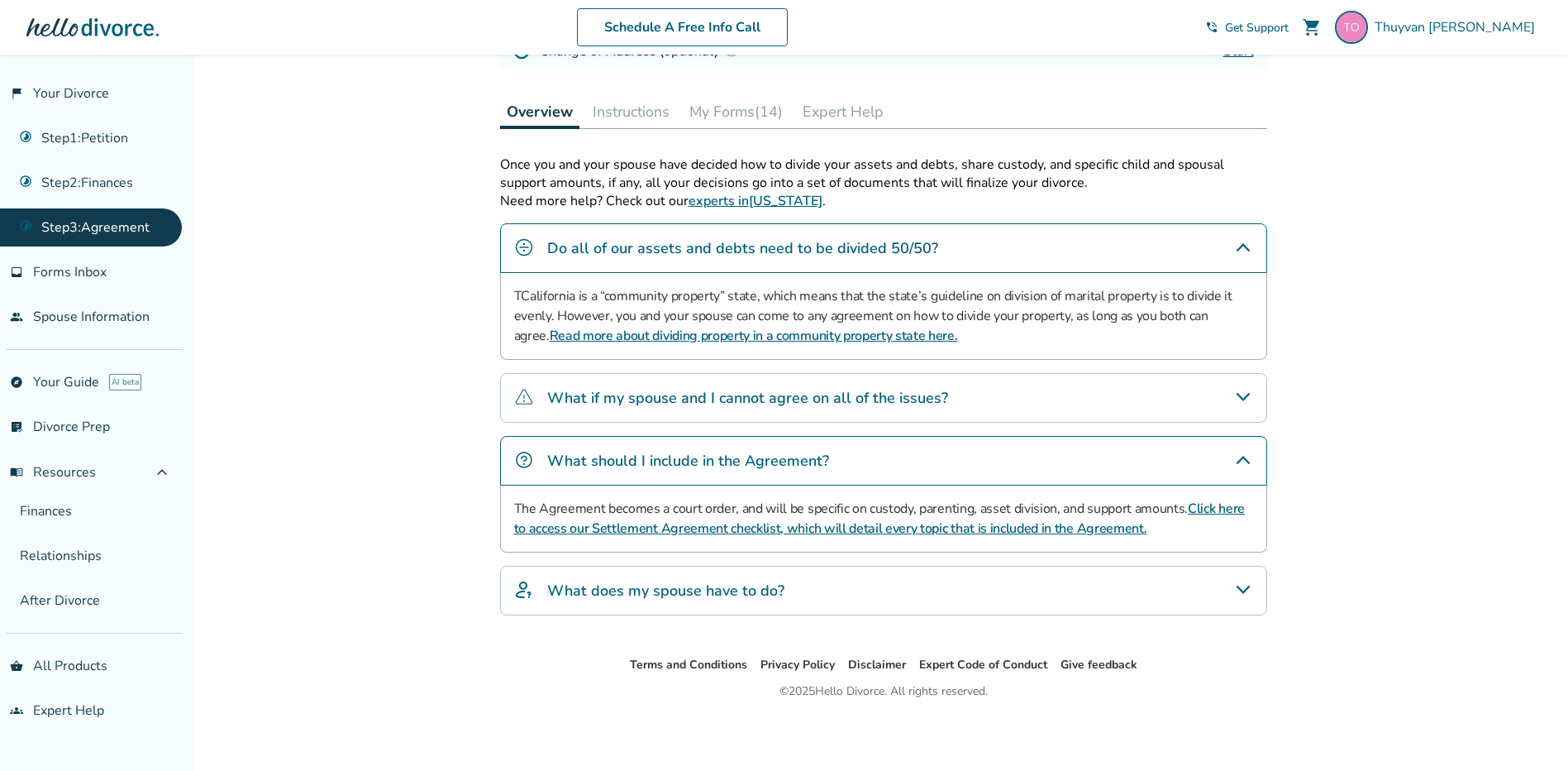
click at [629, 524] on link "Click here to access our Settlement Agreement checklist, which will detail ever…" at bounding box center [879, 519] width 731 height 38
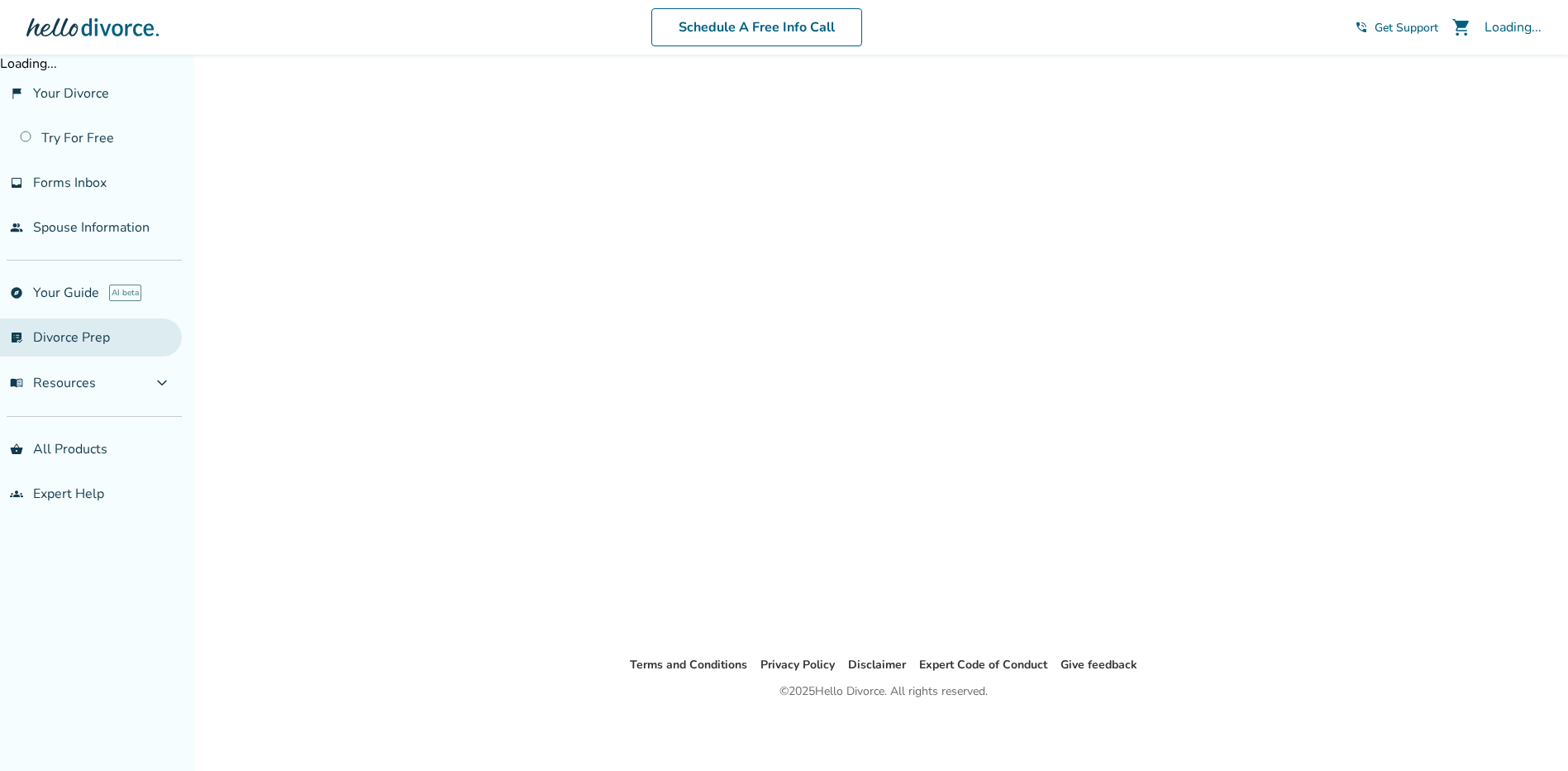
scroll to position [54, 0]
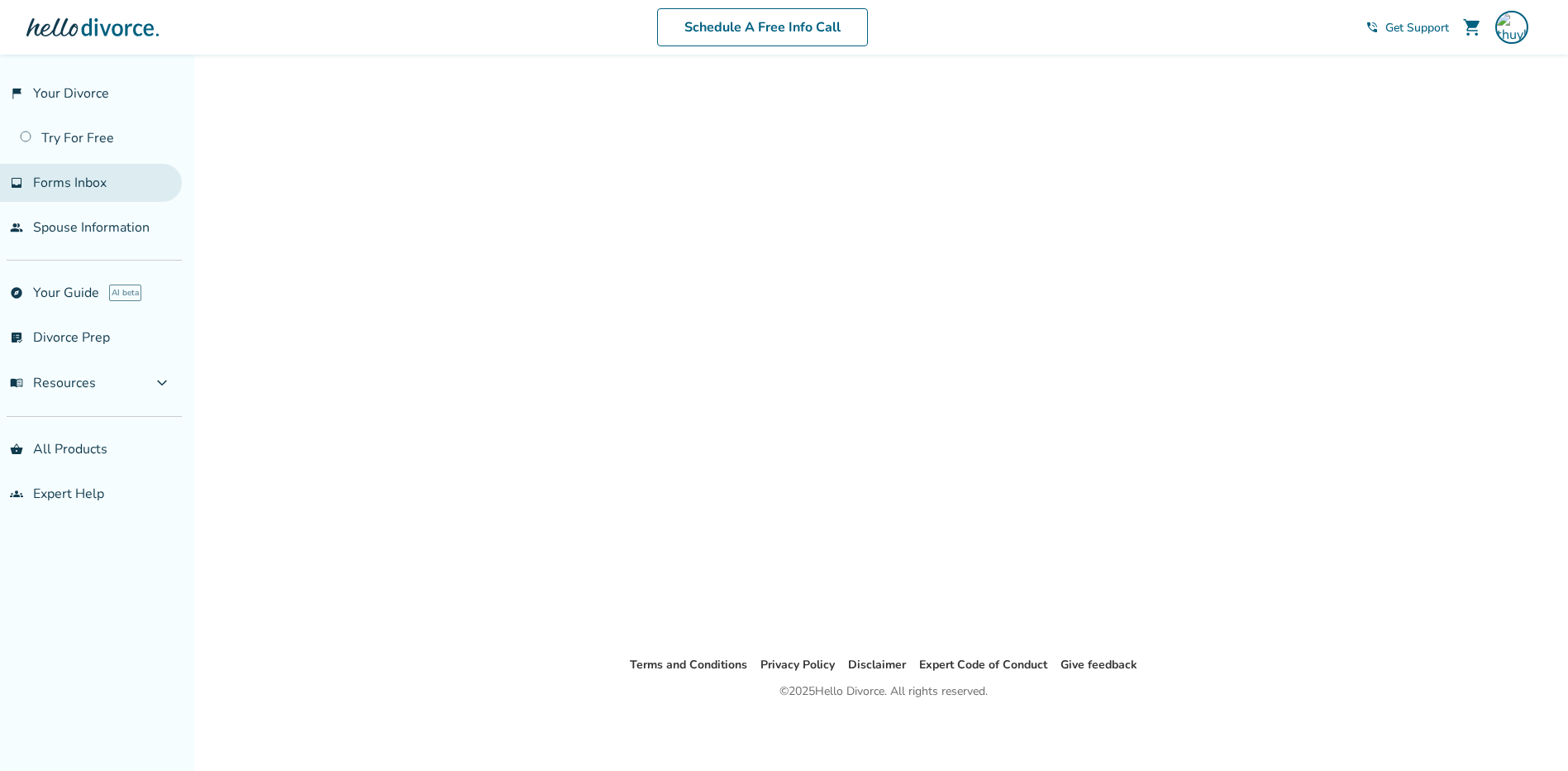
click at [72, 182] on ul "flag_2 Your Divorce Try For Free inbox Forms Inbox people Spouse Information" at bounding box center [90, 160] width 182 height 172
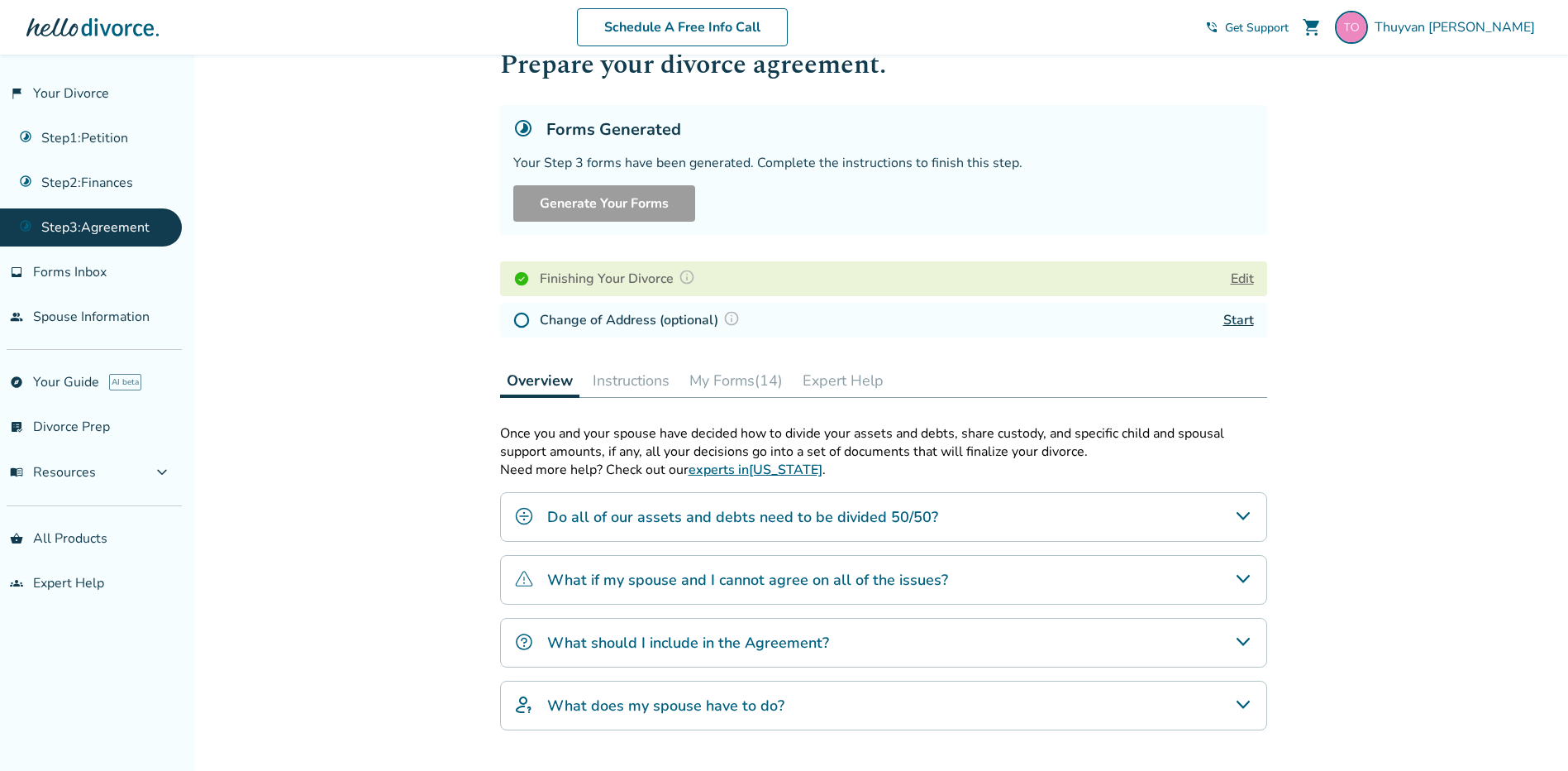
click at [781, 634] on h4 "What should I include in the Agreement?" at bounding box center [688, 642] width 282 height 22
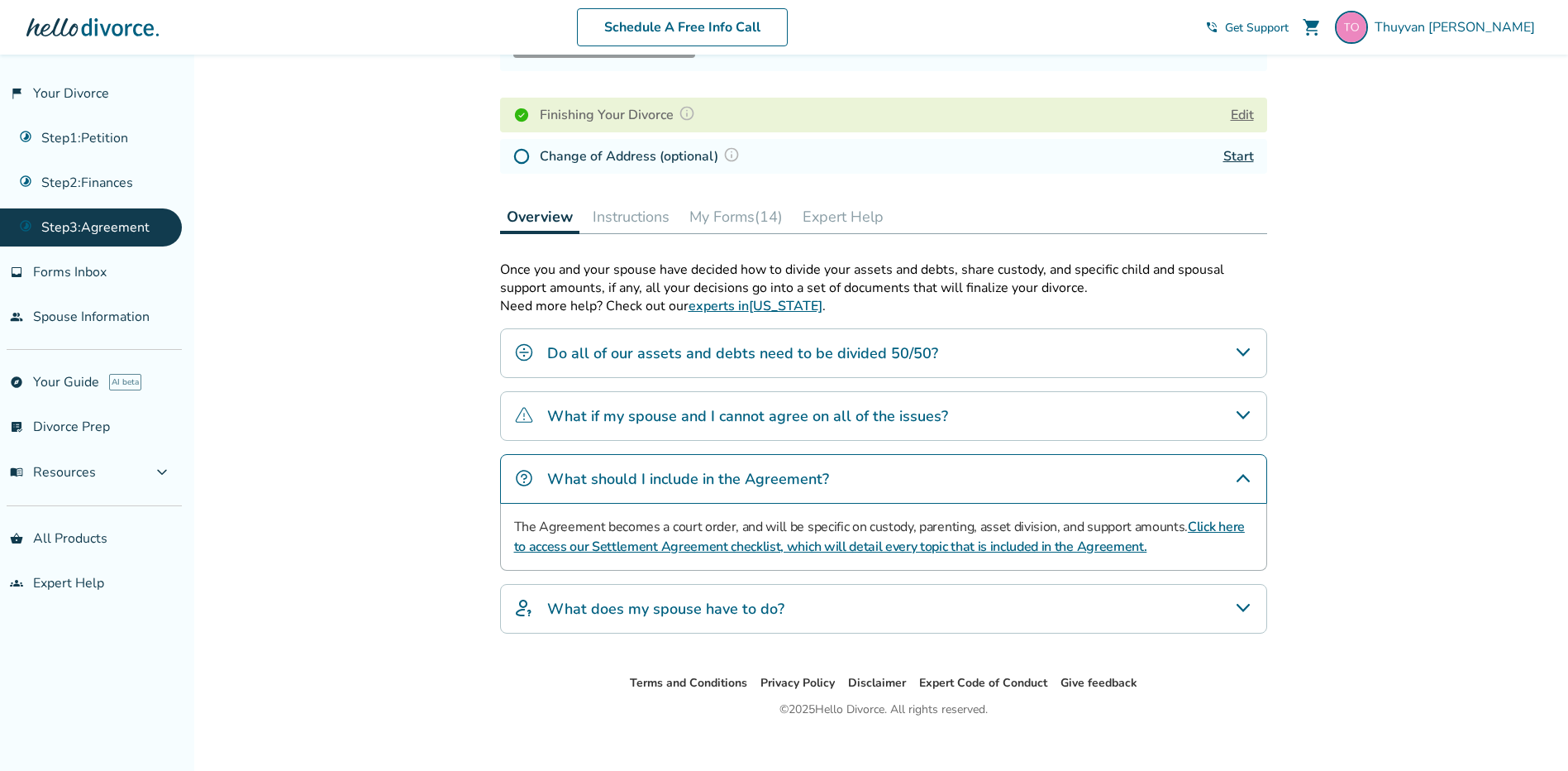
scroll to position [236, 0]
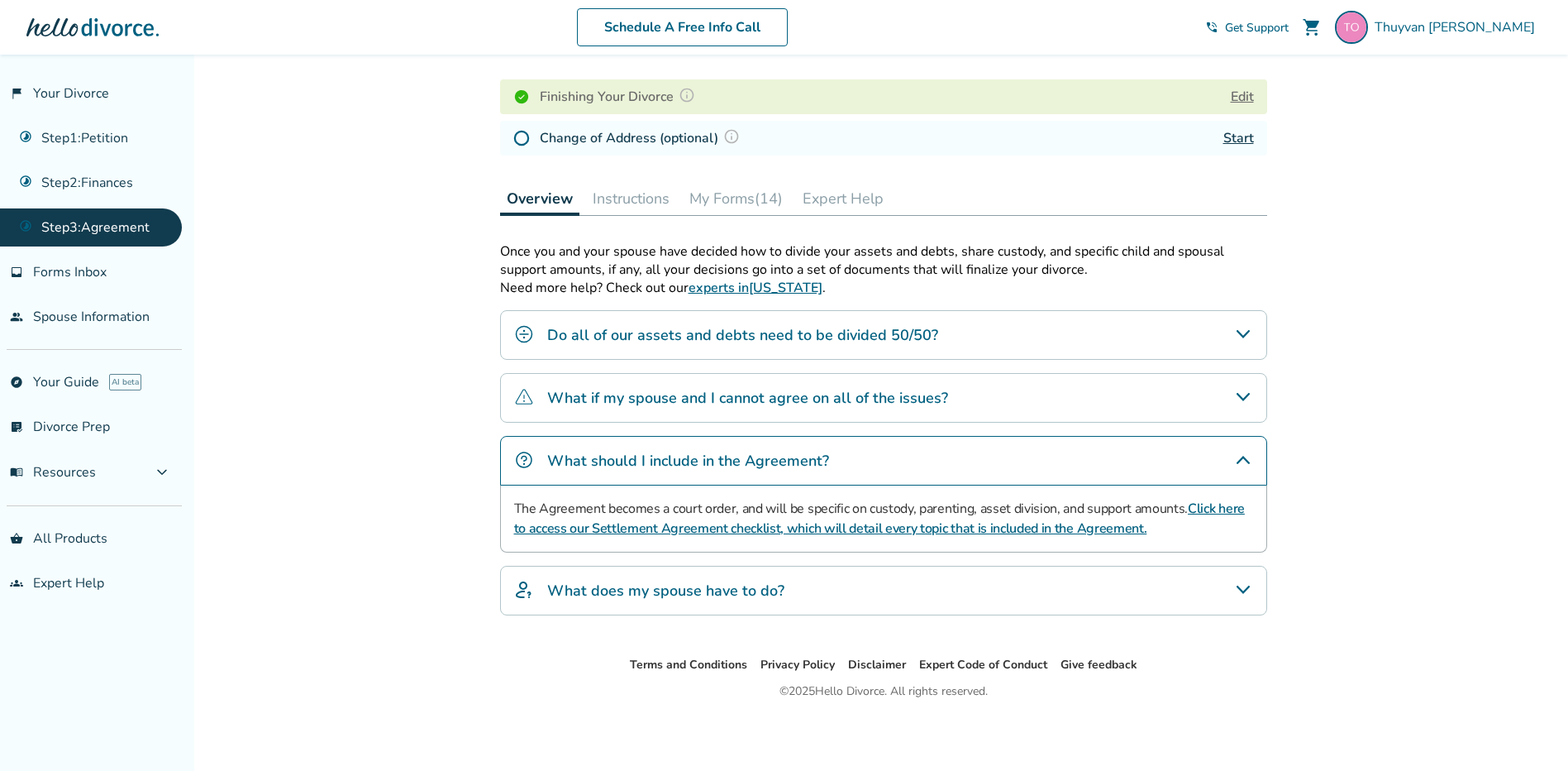
click at [771, 529] on link "Click here to access our Settlement Agreement checklist, which will detail ever…" at bounding box center [879, 519] width 731 height 38
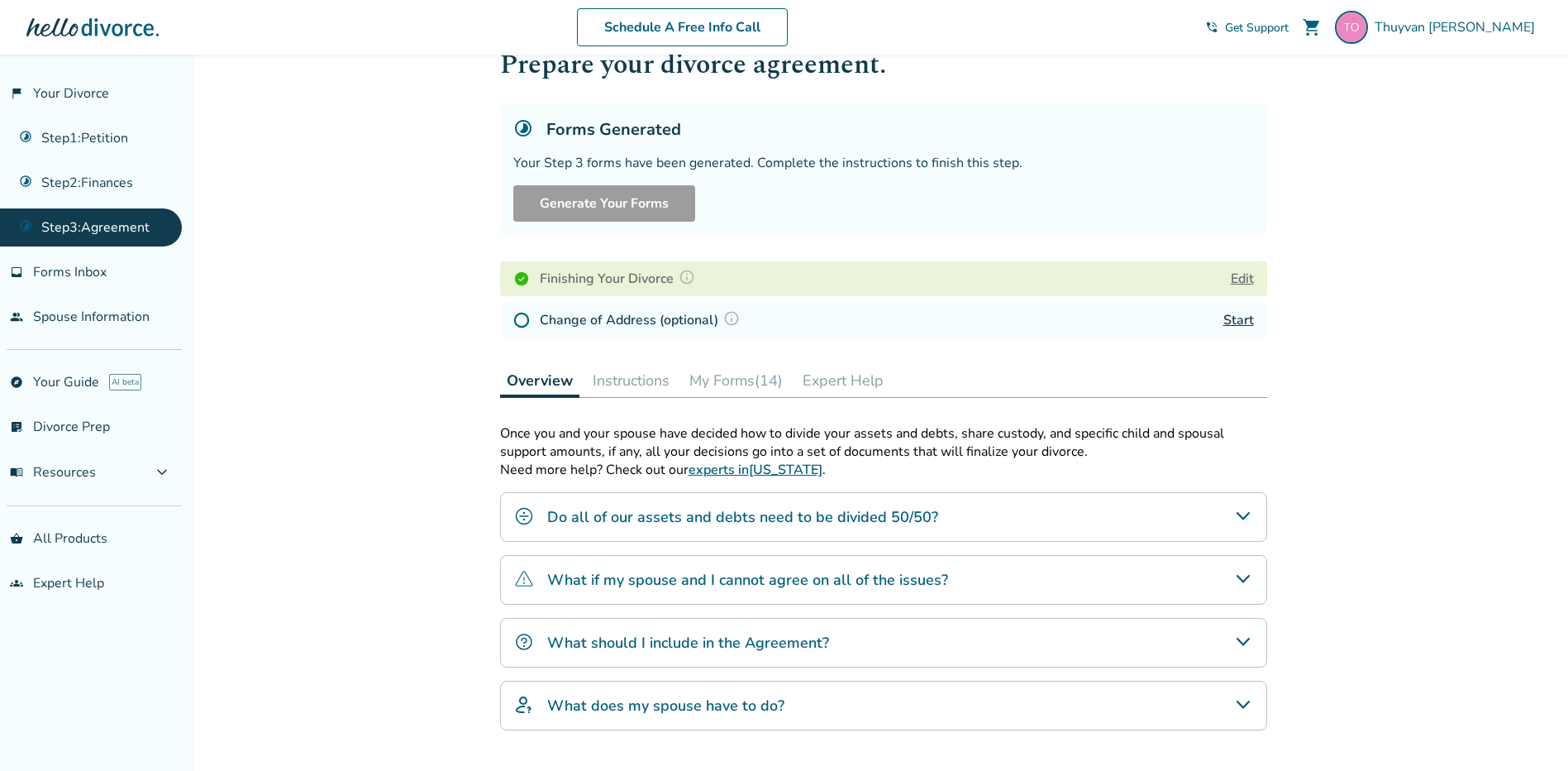
click at [740, 647] on h4 "What should I include in the Agreement?" at bounding box center [688, 642] width 282 height 22
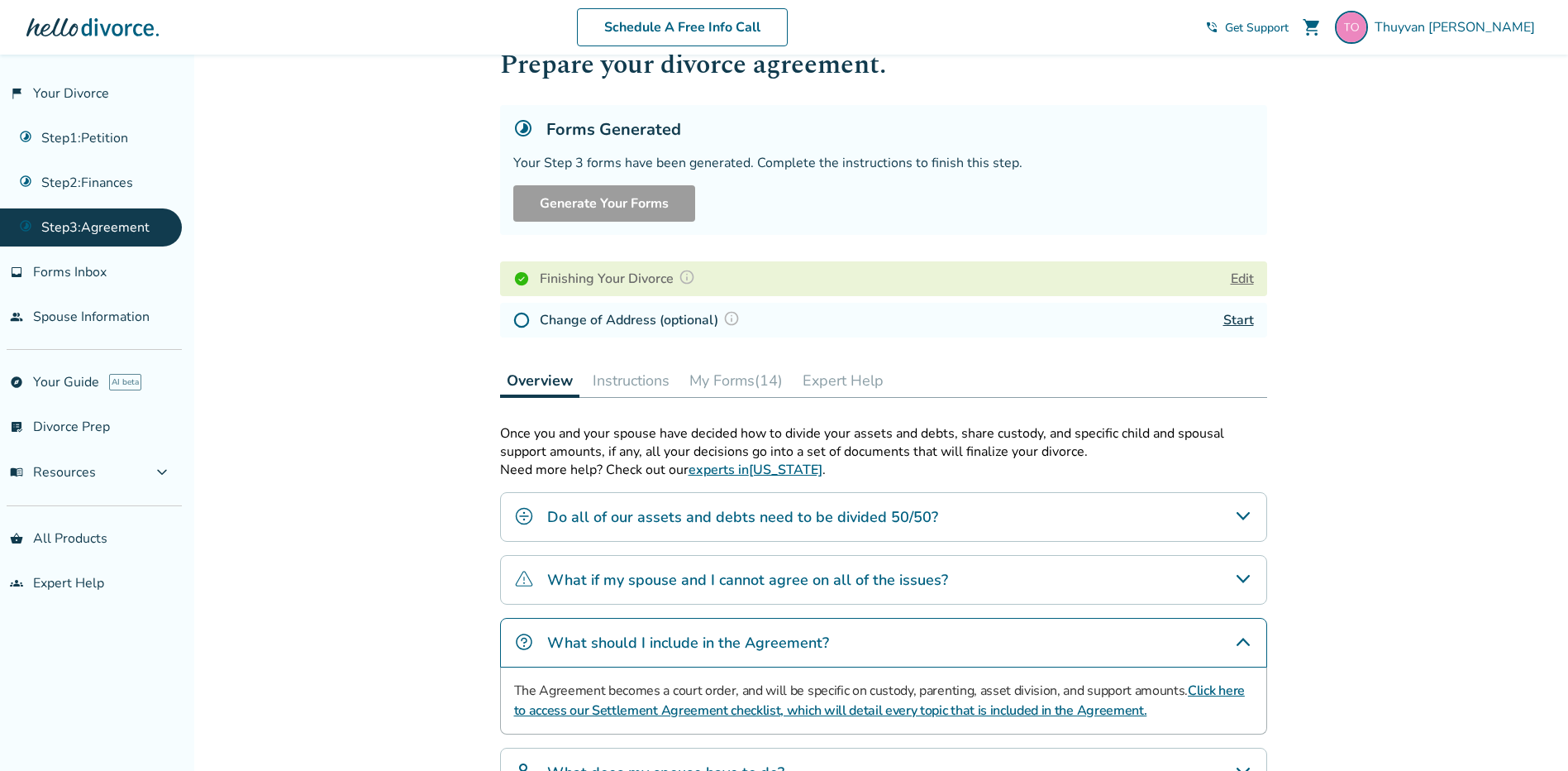
click at [1229, 689] on link "Click here to access our Settlement Agreement checklist, which will detail ever…" at bounding box center [879, 701] width 731 height 38
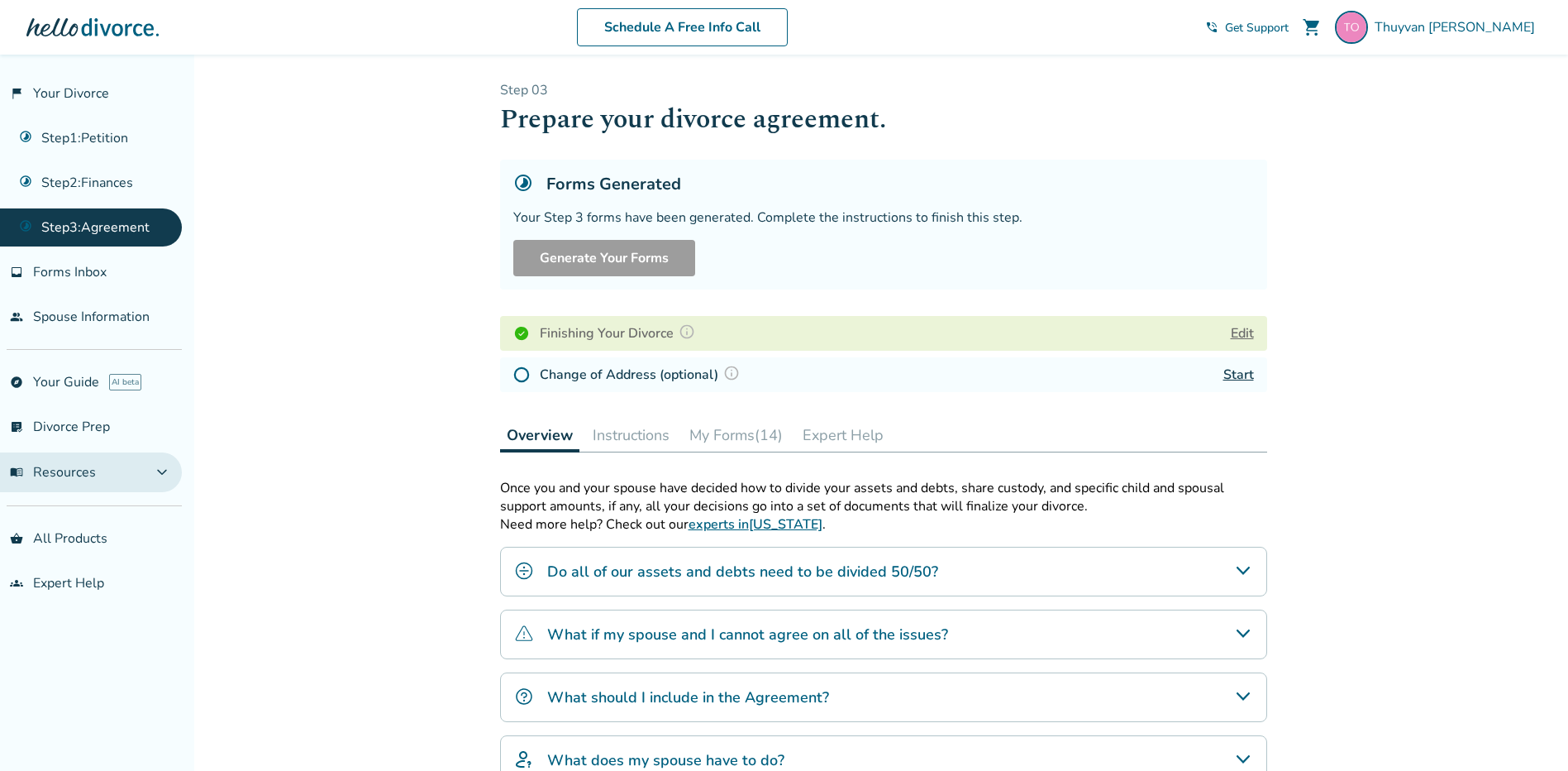
click at [79, 463] on span "menu_book Resources" at bounding box center [52, 471] width 86 height 18
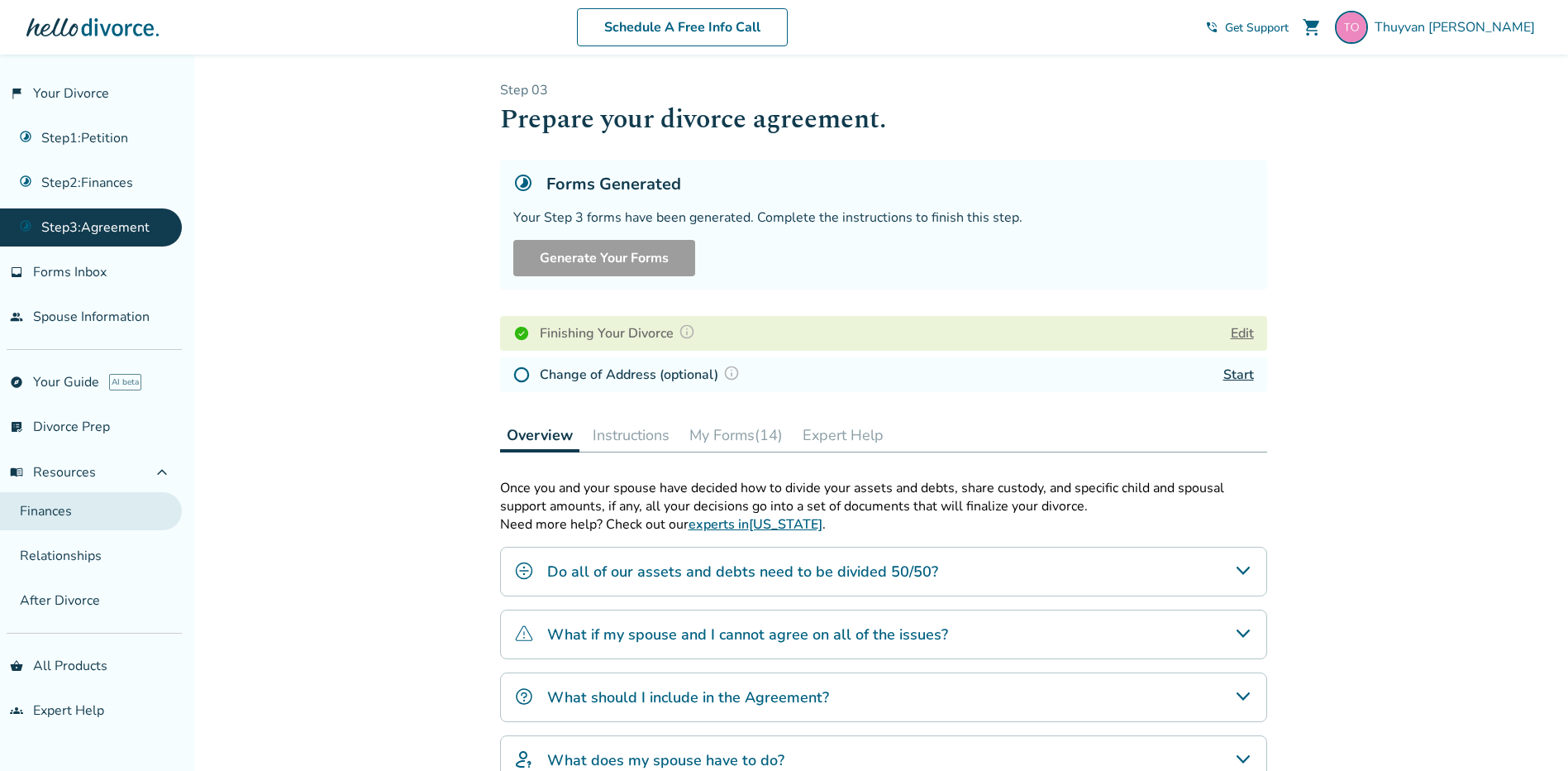
click at [63, 513] on link "Finances" at bounding box center [90, 511] width 182 height 38
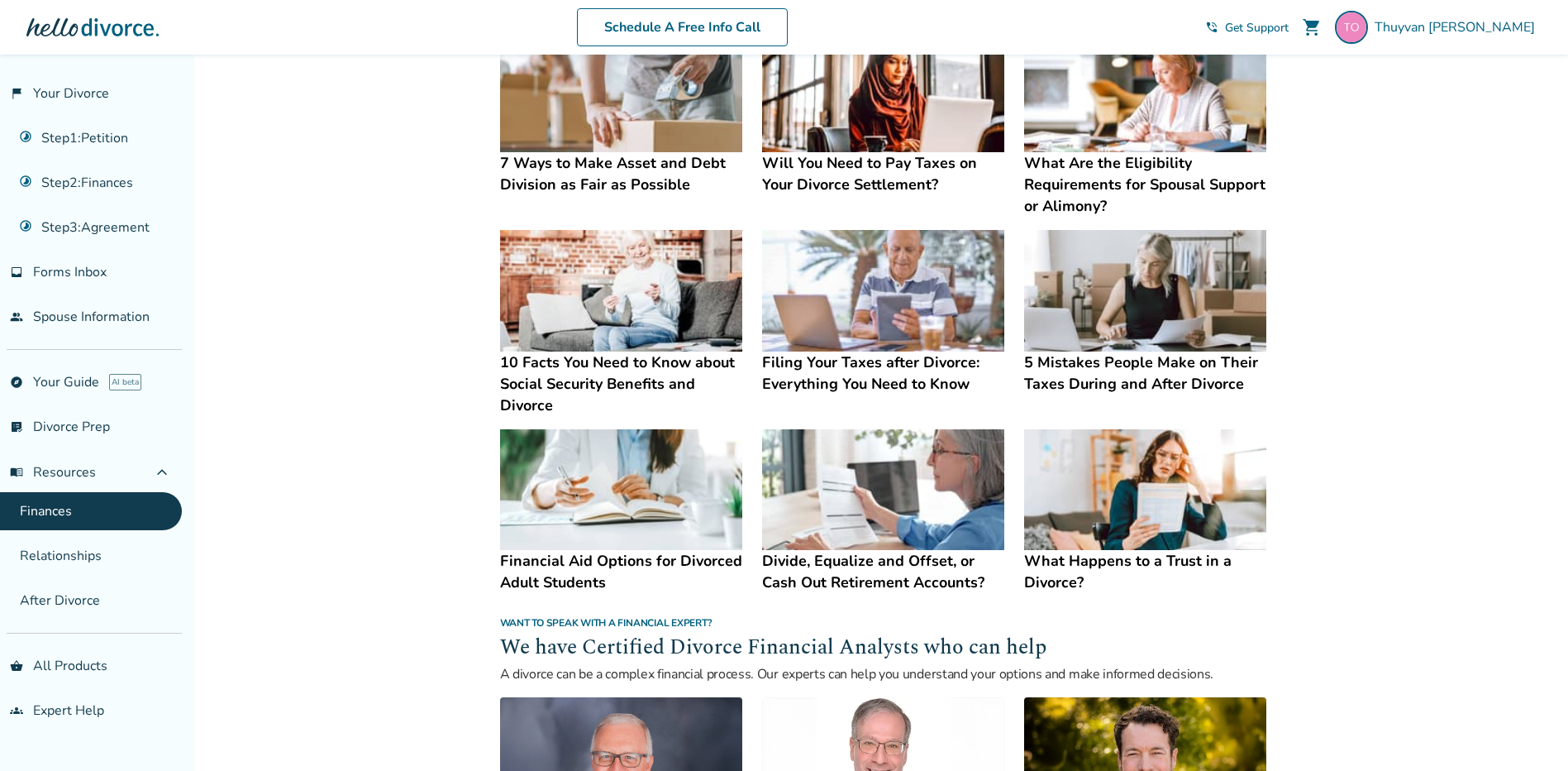
scroll to position [881, 0]
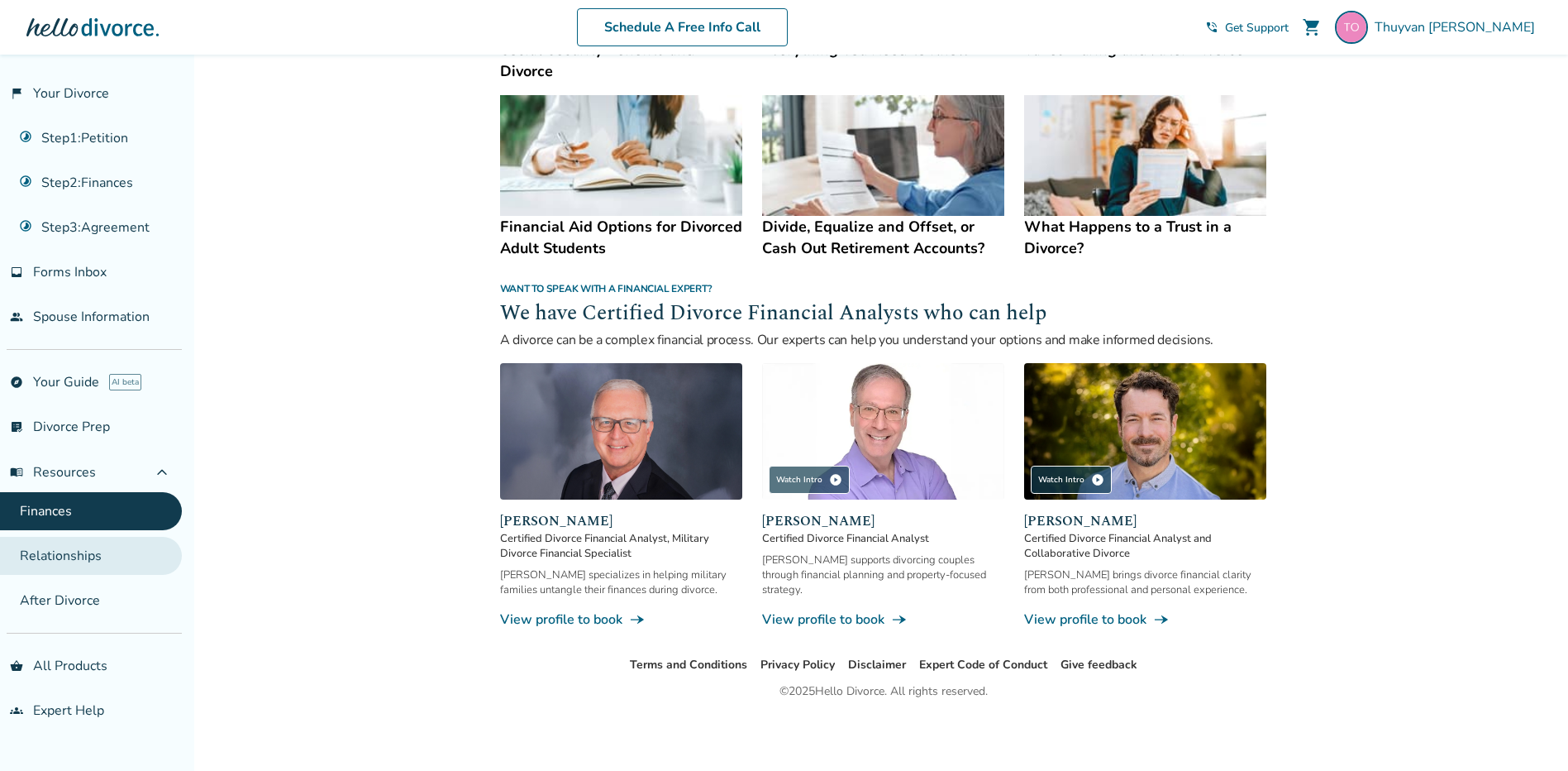
click at [46, 569] on link "Relationships" at bounding box center [90, 556] width 182 height 38
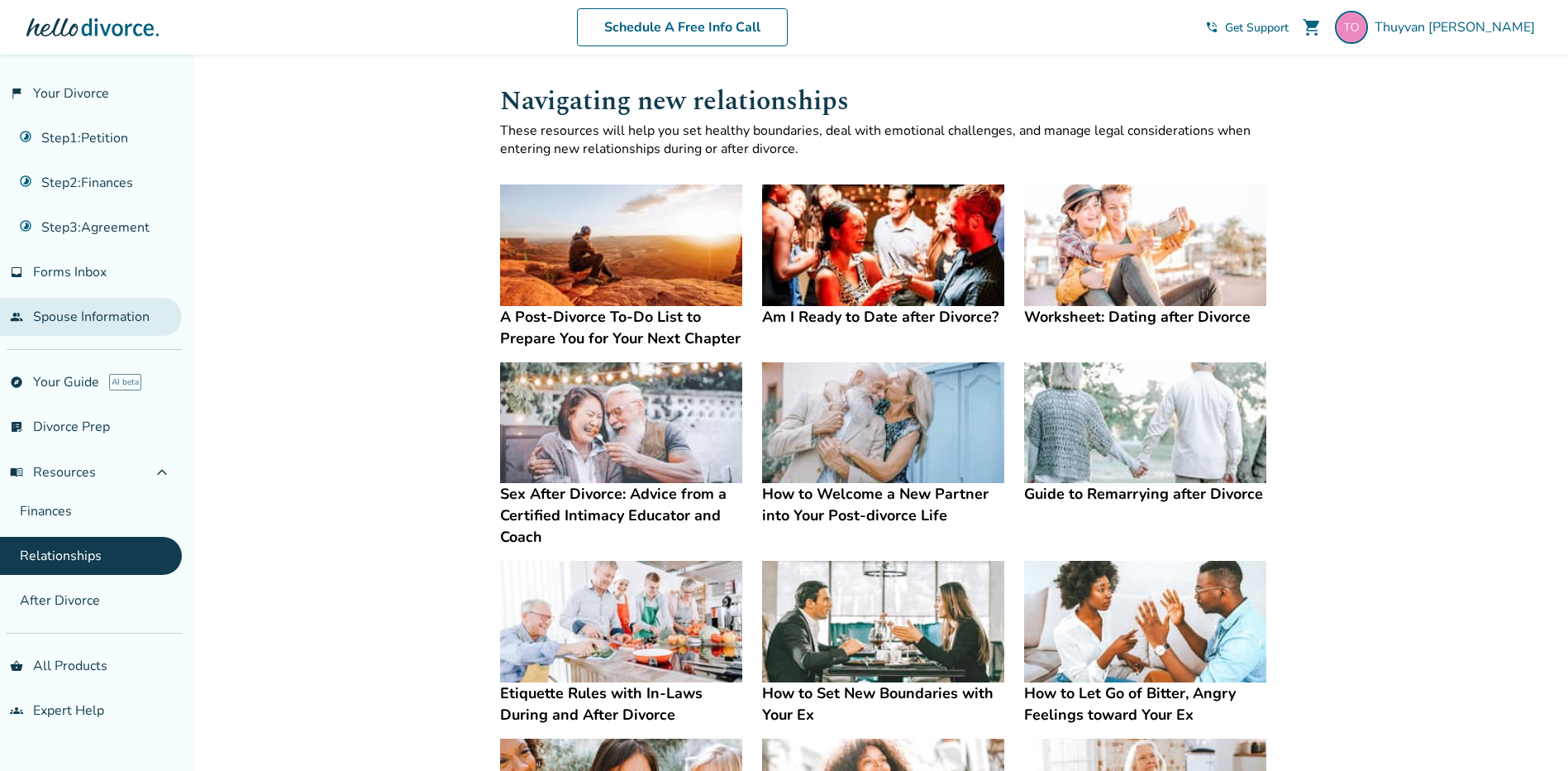
click at [51, 315] on link "people Spouse Information" at bounding box center [90, 317] width 182 height 38
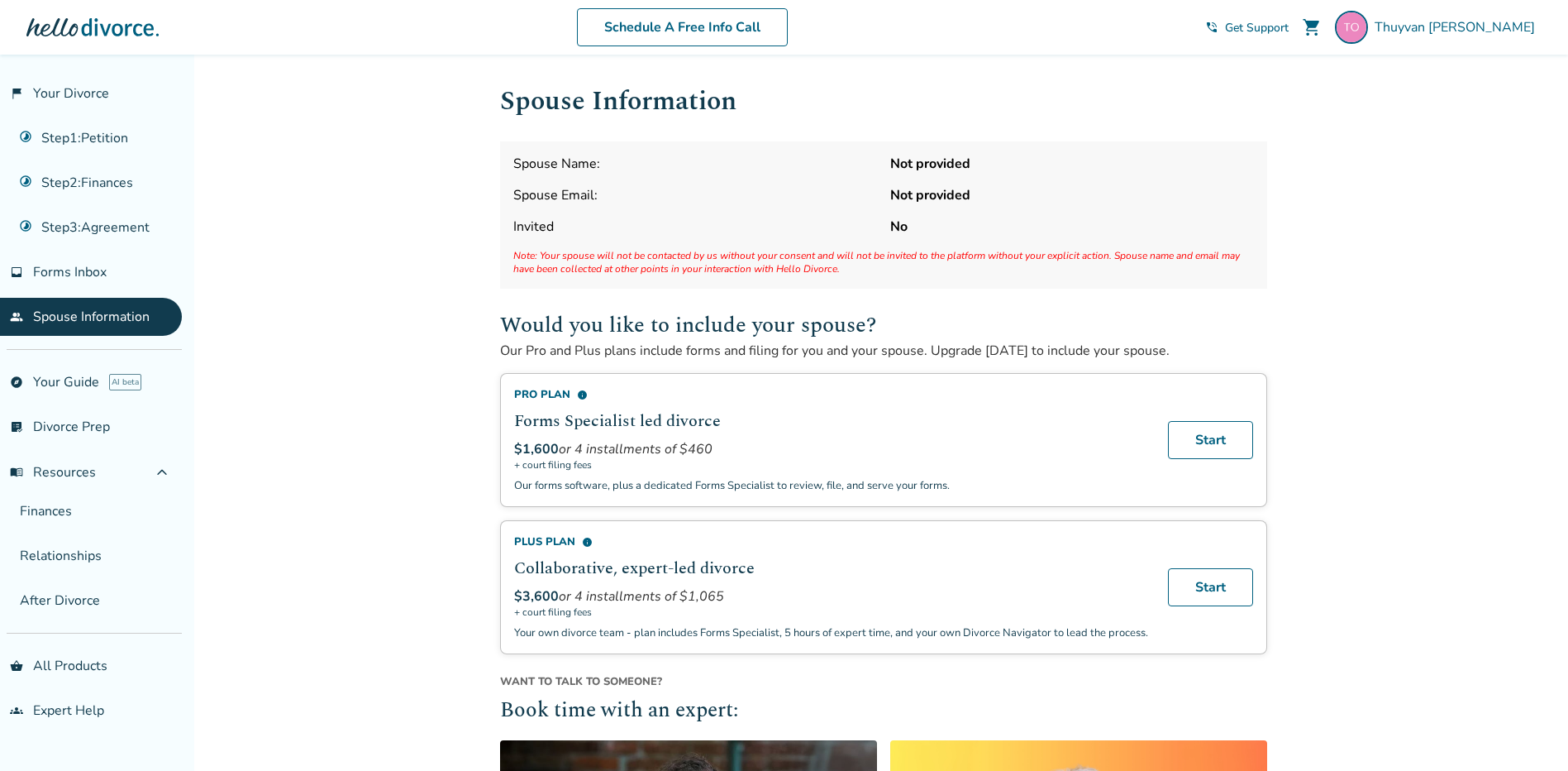
click at [256, 197] on div "Added to cart Spouse Information Spouse Name: Not provided Spouse Email: Not pr…" at bounding box center [784, 657] width 1568 height 1205
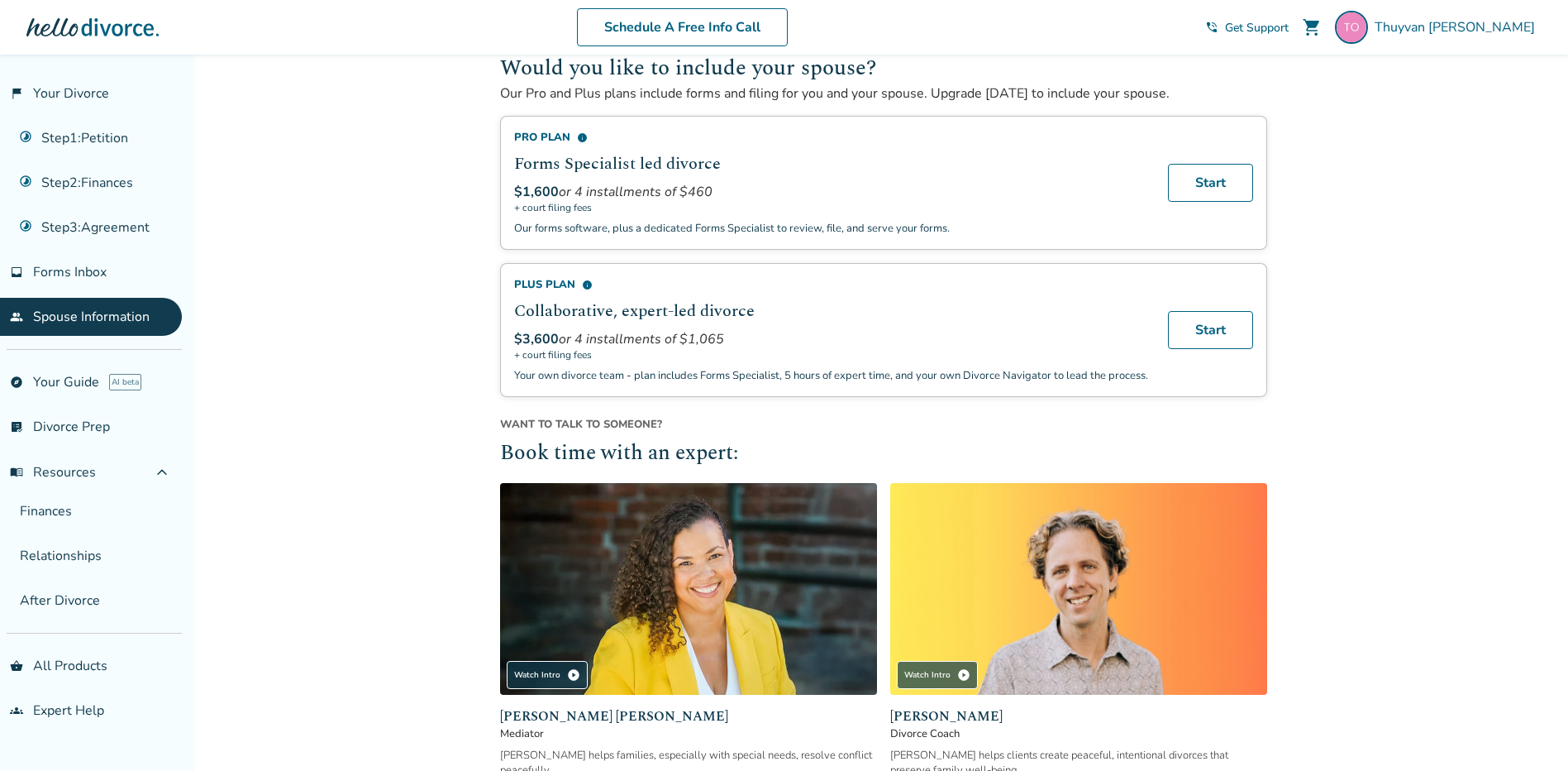
scroll to position [248, 0]
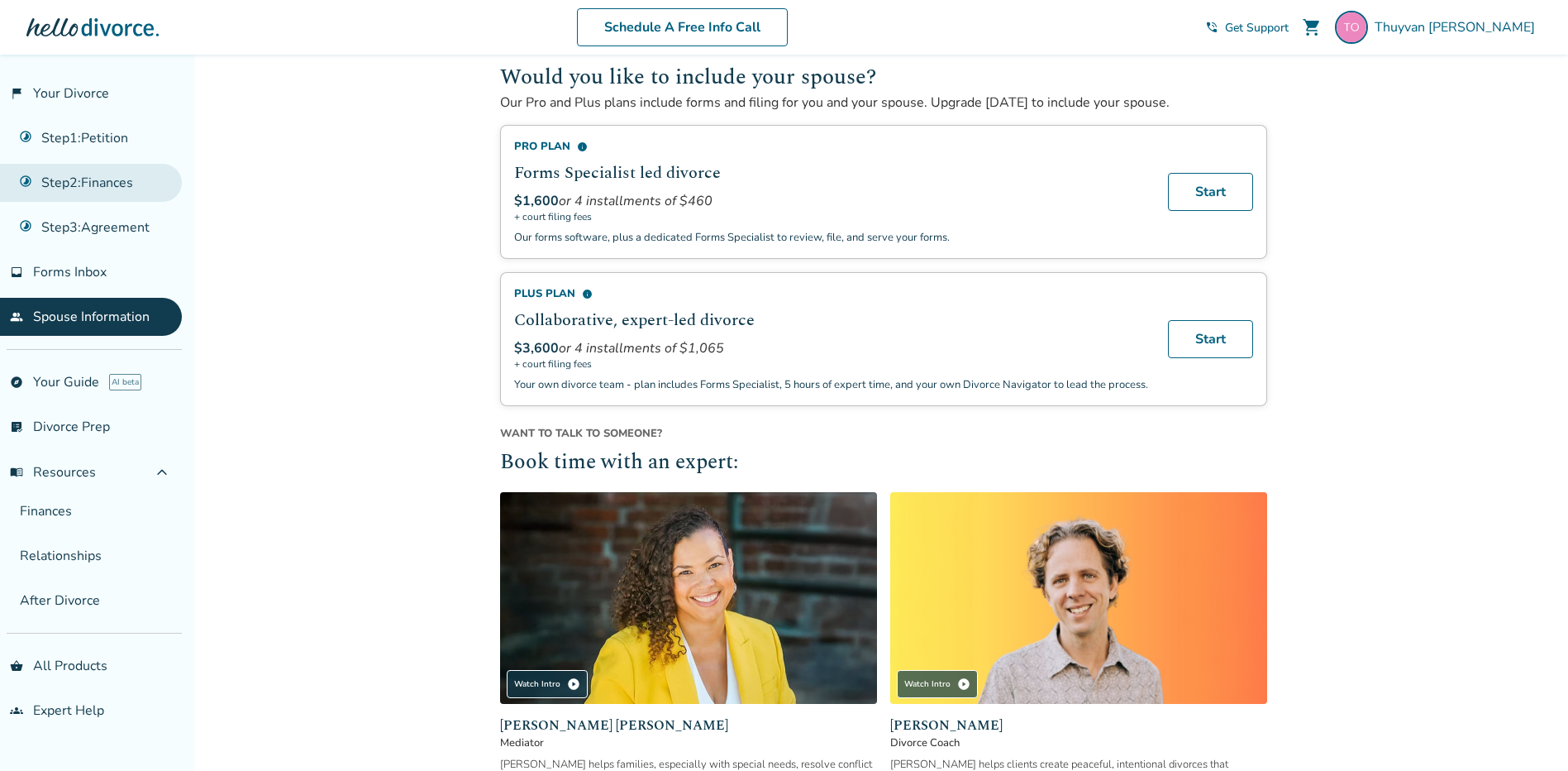
click at [105, 190] on link "Step 2 : Finances" at bounding box center [90, 183] width 182 height 38
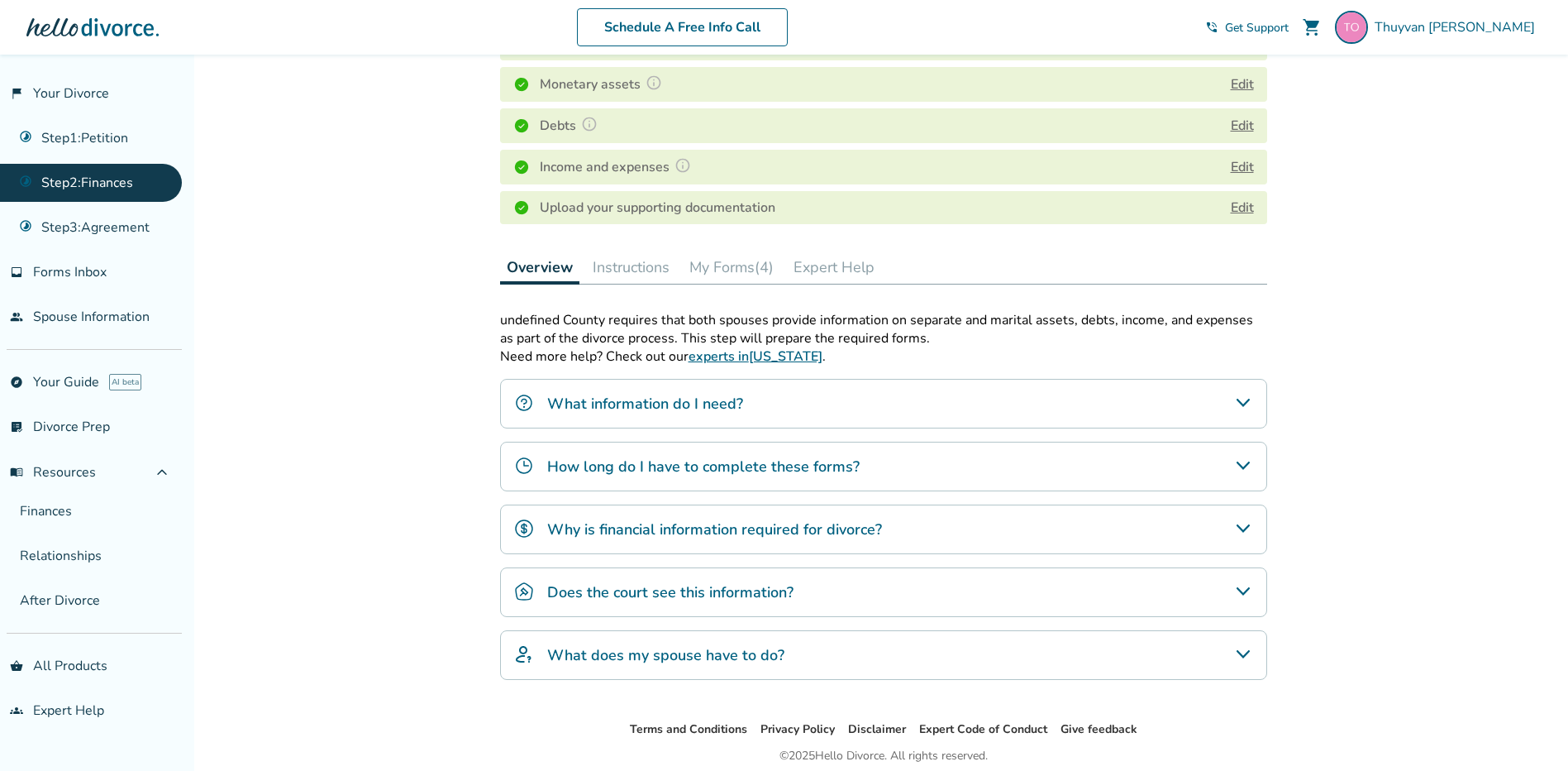
scroll to position [330, 0]
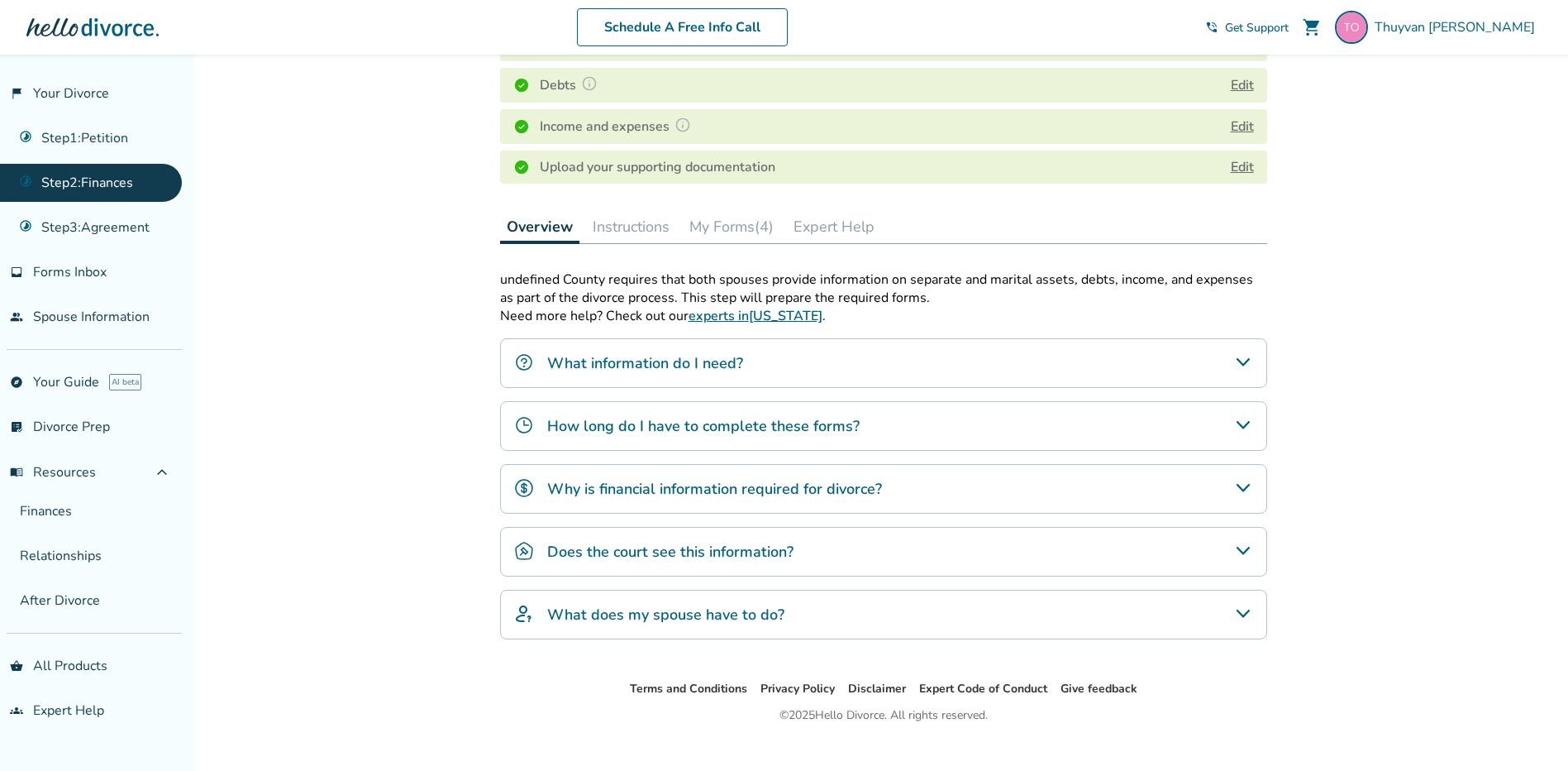
click at [663, 617] on h4 "What does my spouse have to do?" at bounding box center [665, 614] width 237 height 22
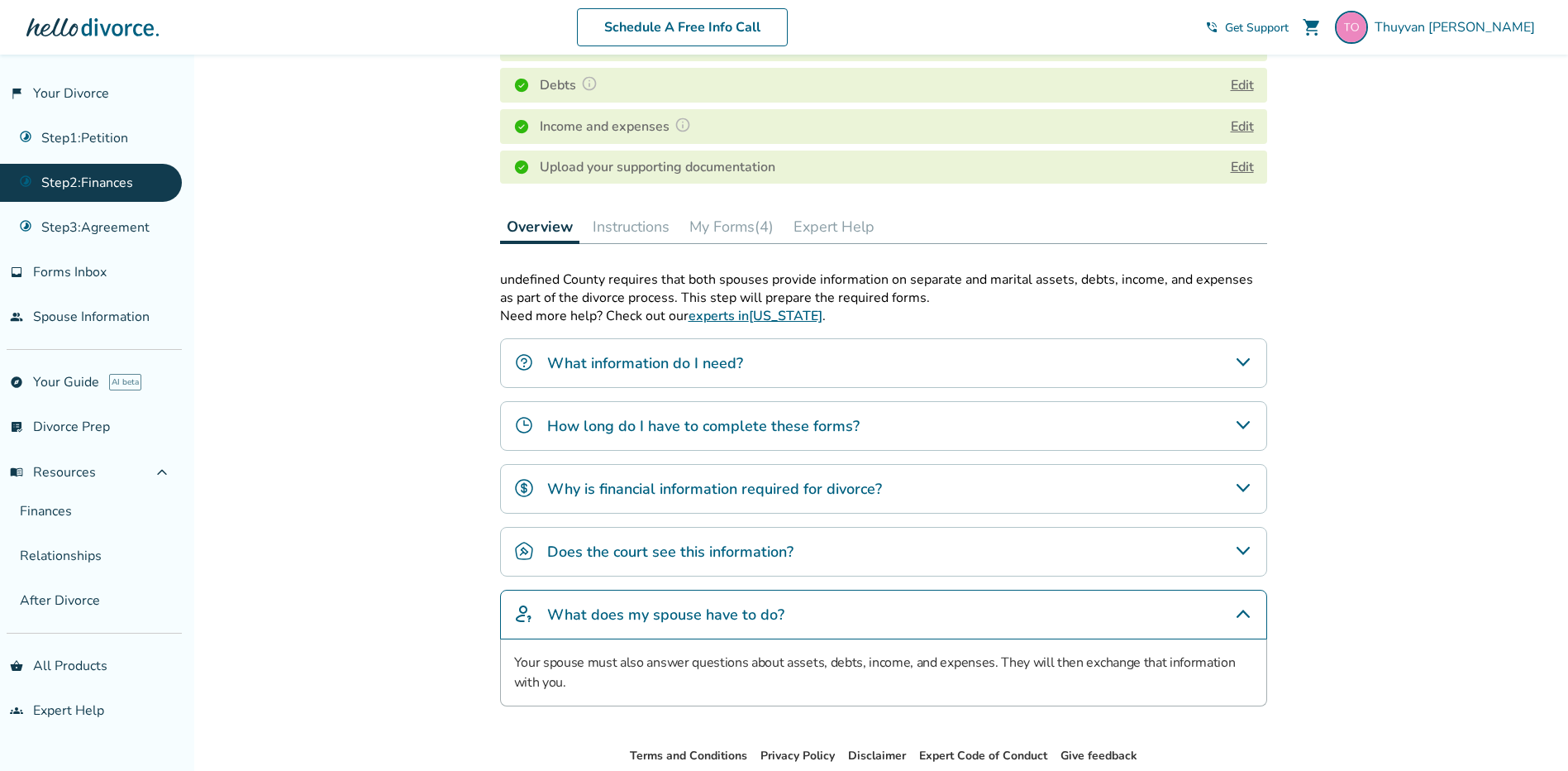
click at [741, 430] on h4 "How long do I have to complete these forms?" at bounding box center [703, 425] width 312 height 22
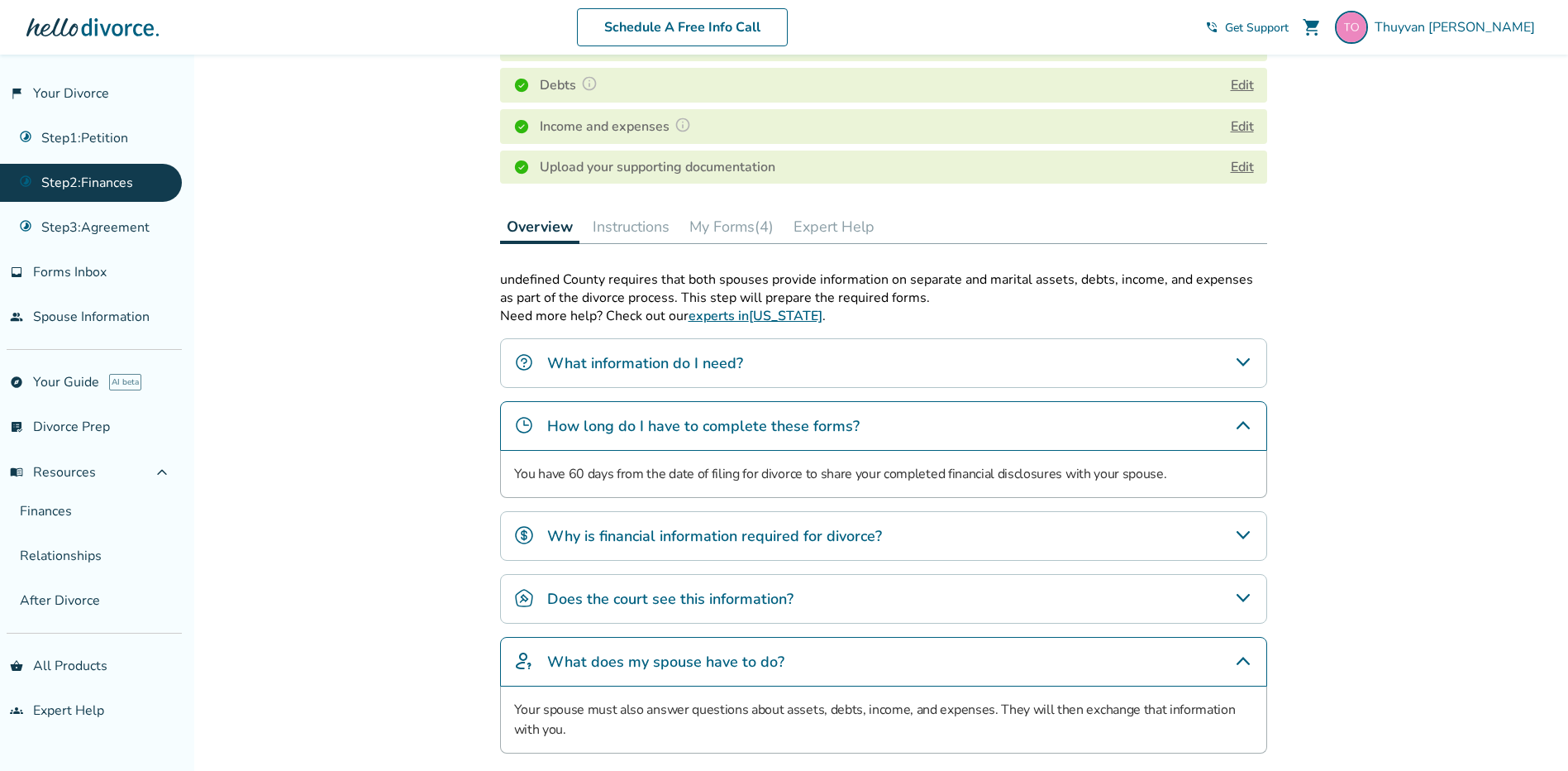
click at [733, 600] on h4 "Does the court see this information?" at bounding box center [670, 599] width 246 height 22
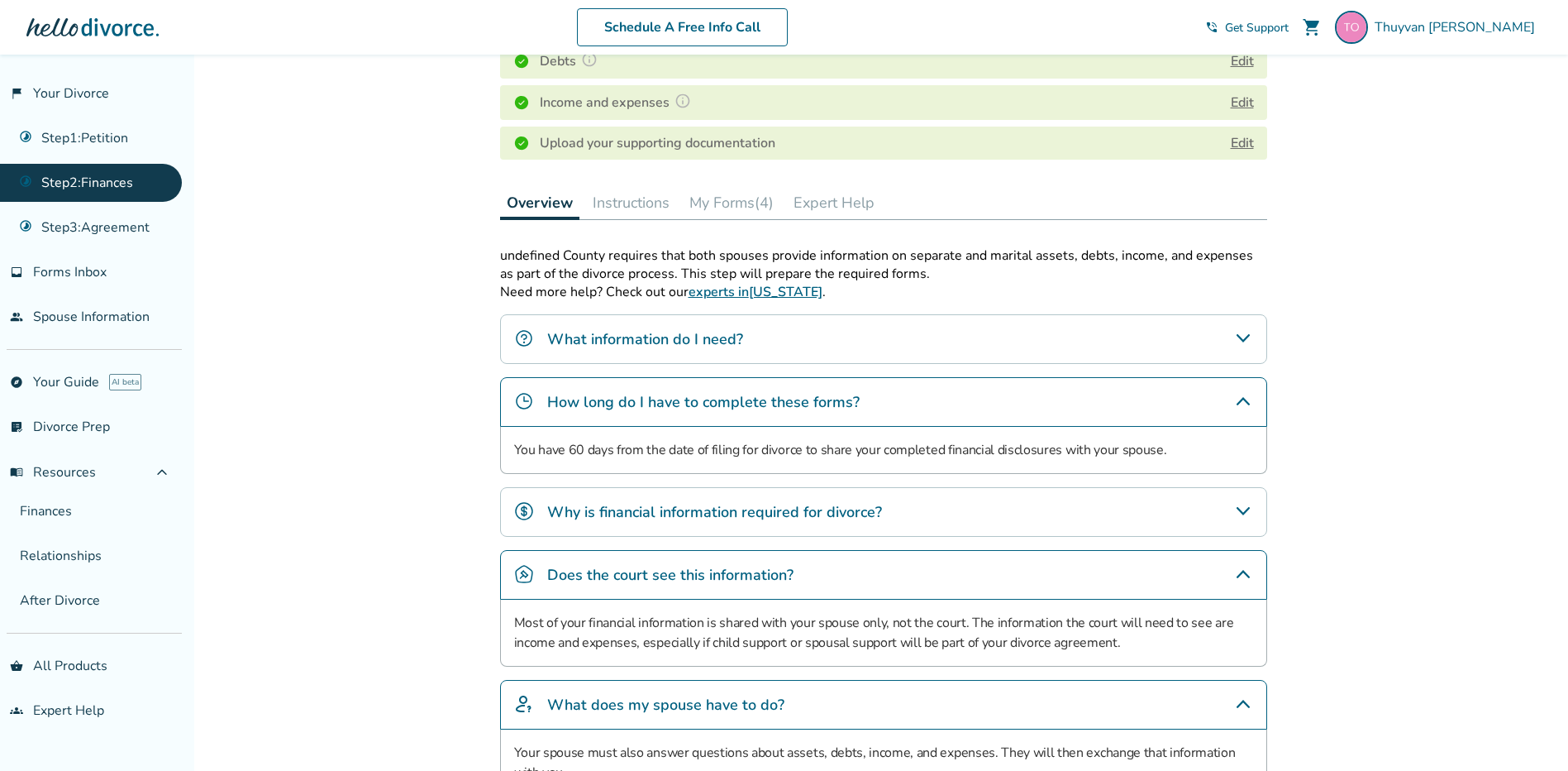
scroll to position [496, 0]
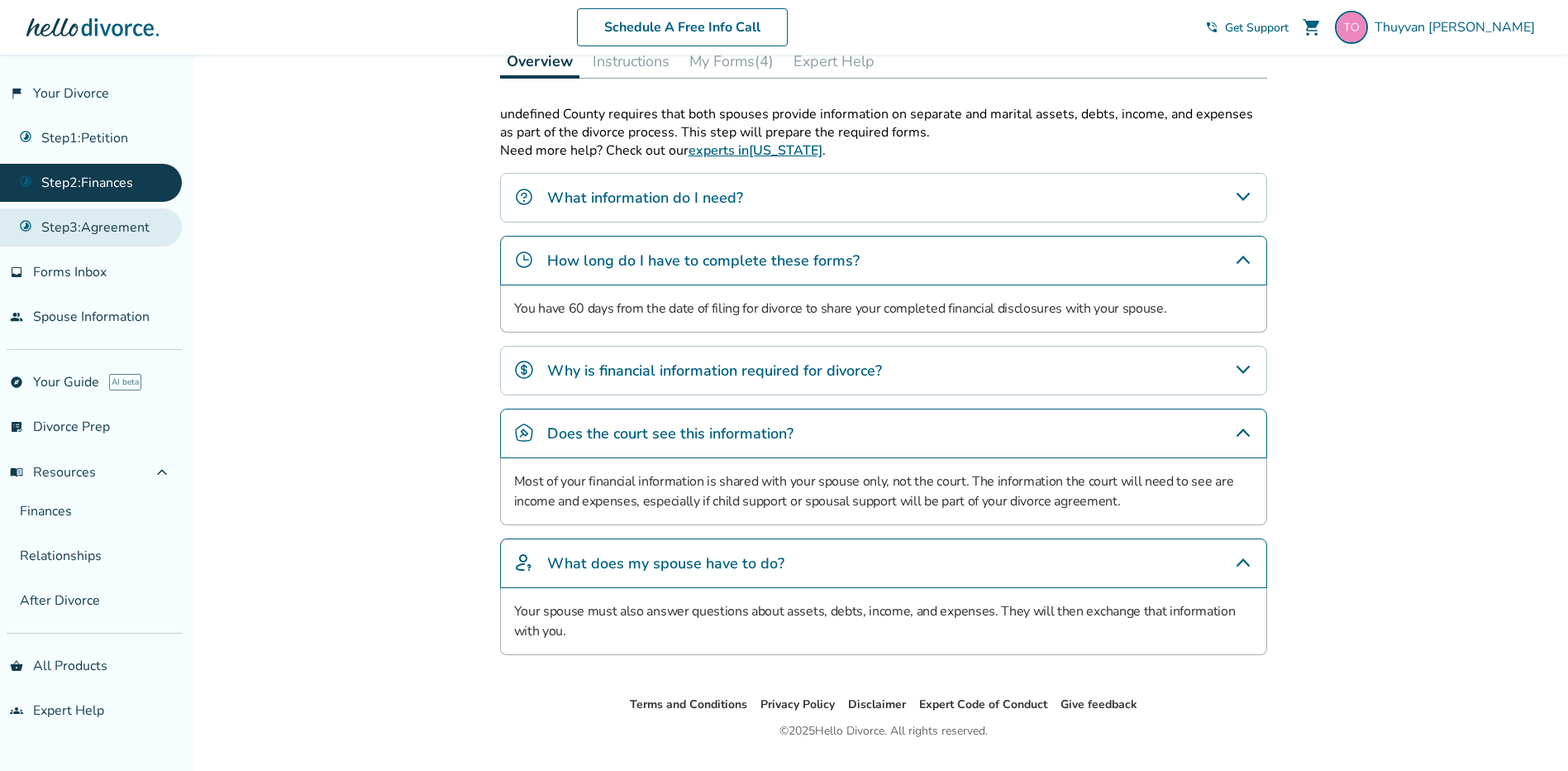
click at [118, 217] on link "Step 3 : Agreement" at bounding box center [90, 227] width 182 height 38
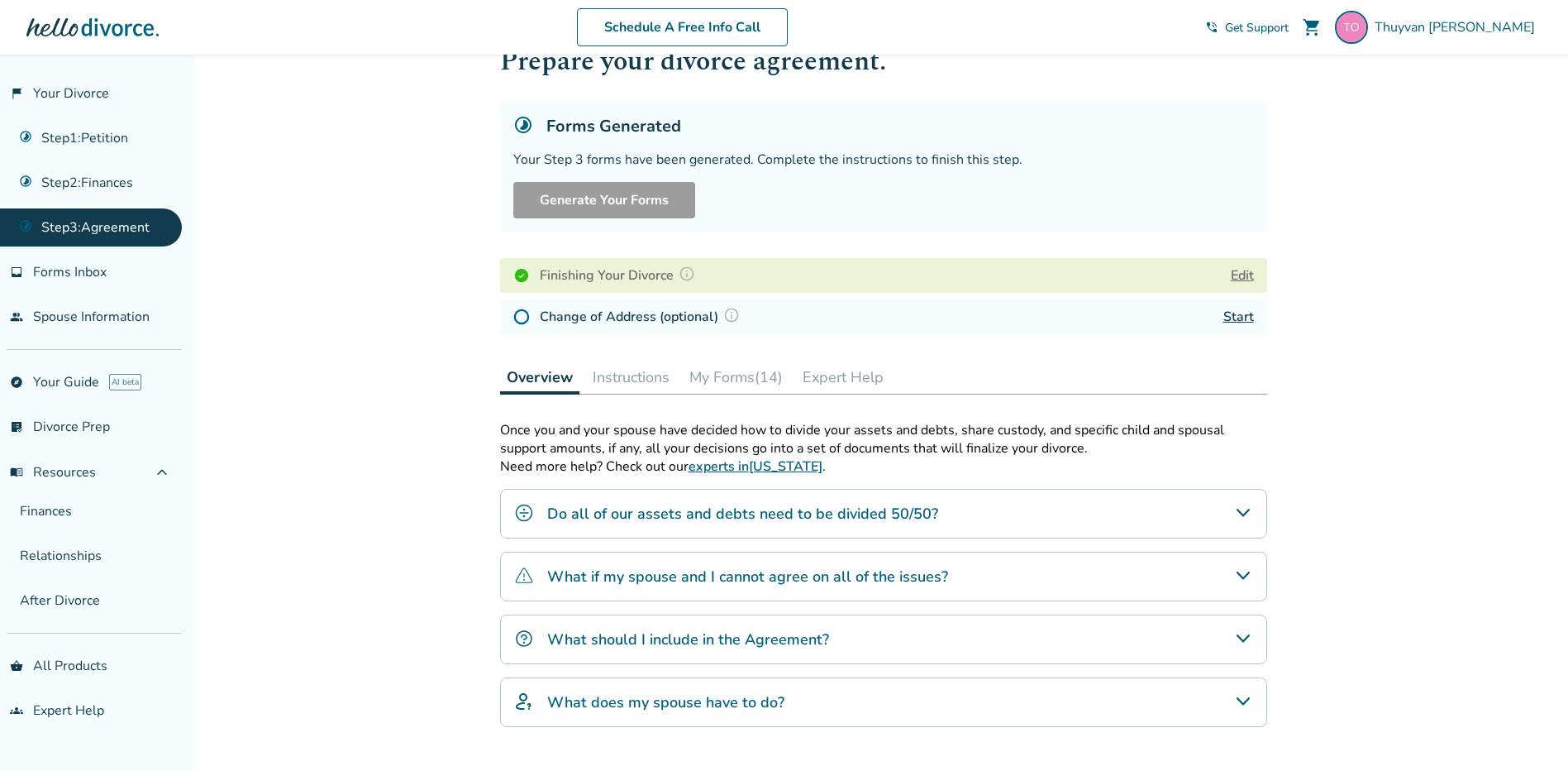
scroll to position [83, 0]
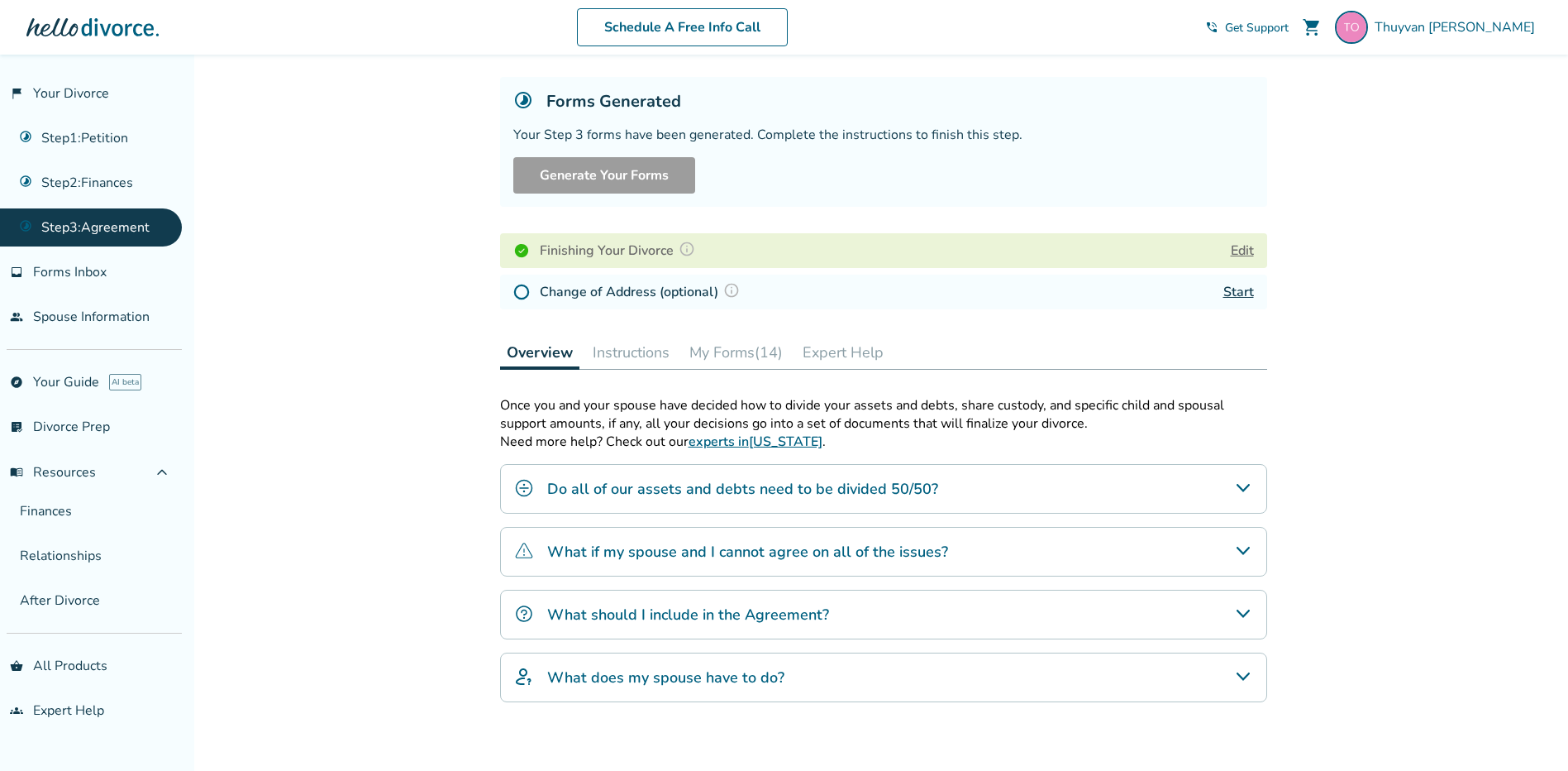
click at [651, 358] on button "Instructions" at bounding box center [631, 352] width 90 height 33
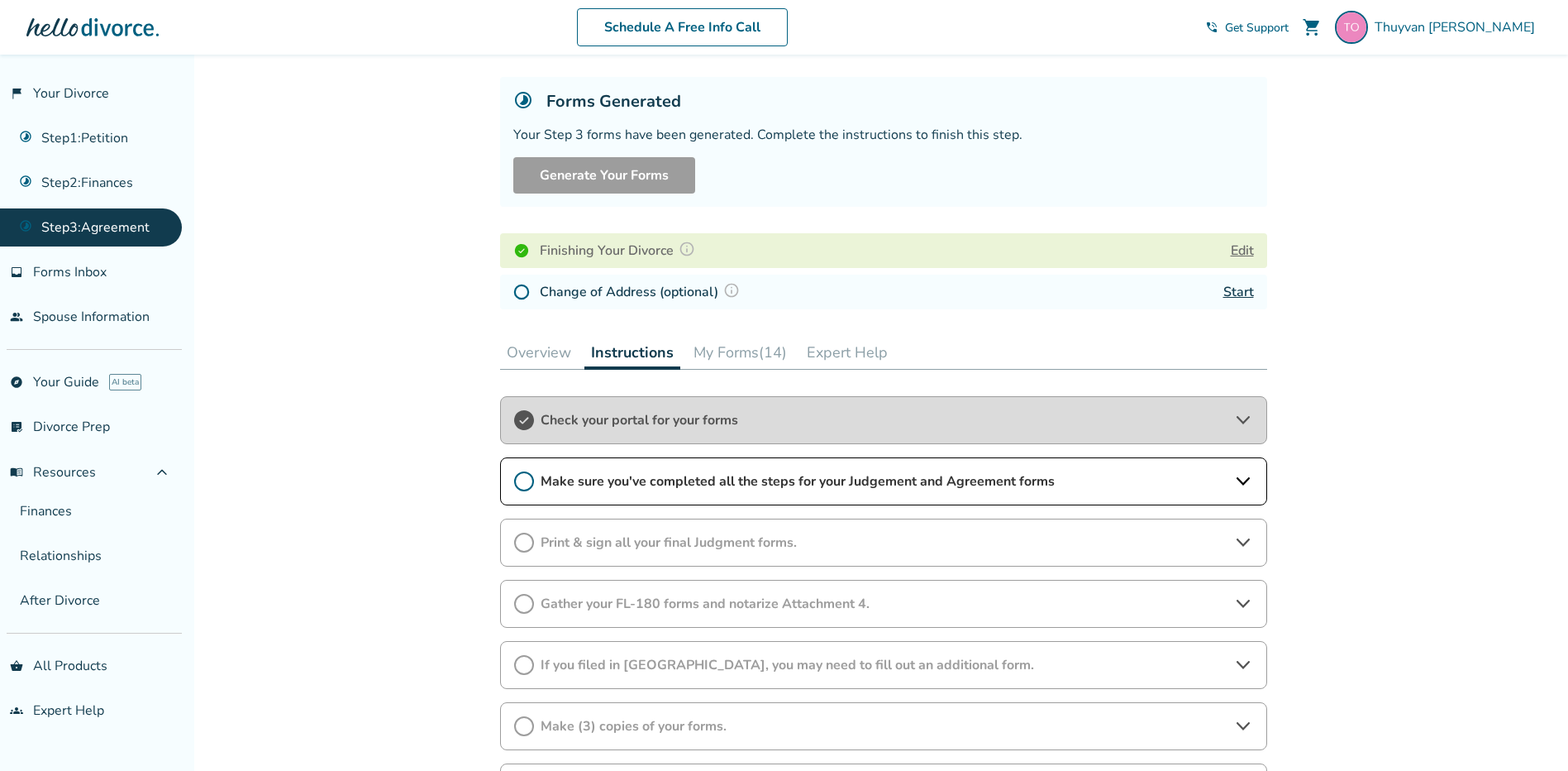
click at [596, 423] on span "Check your portal for your forms" at bounding box center [883, 420] width 686 height 18
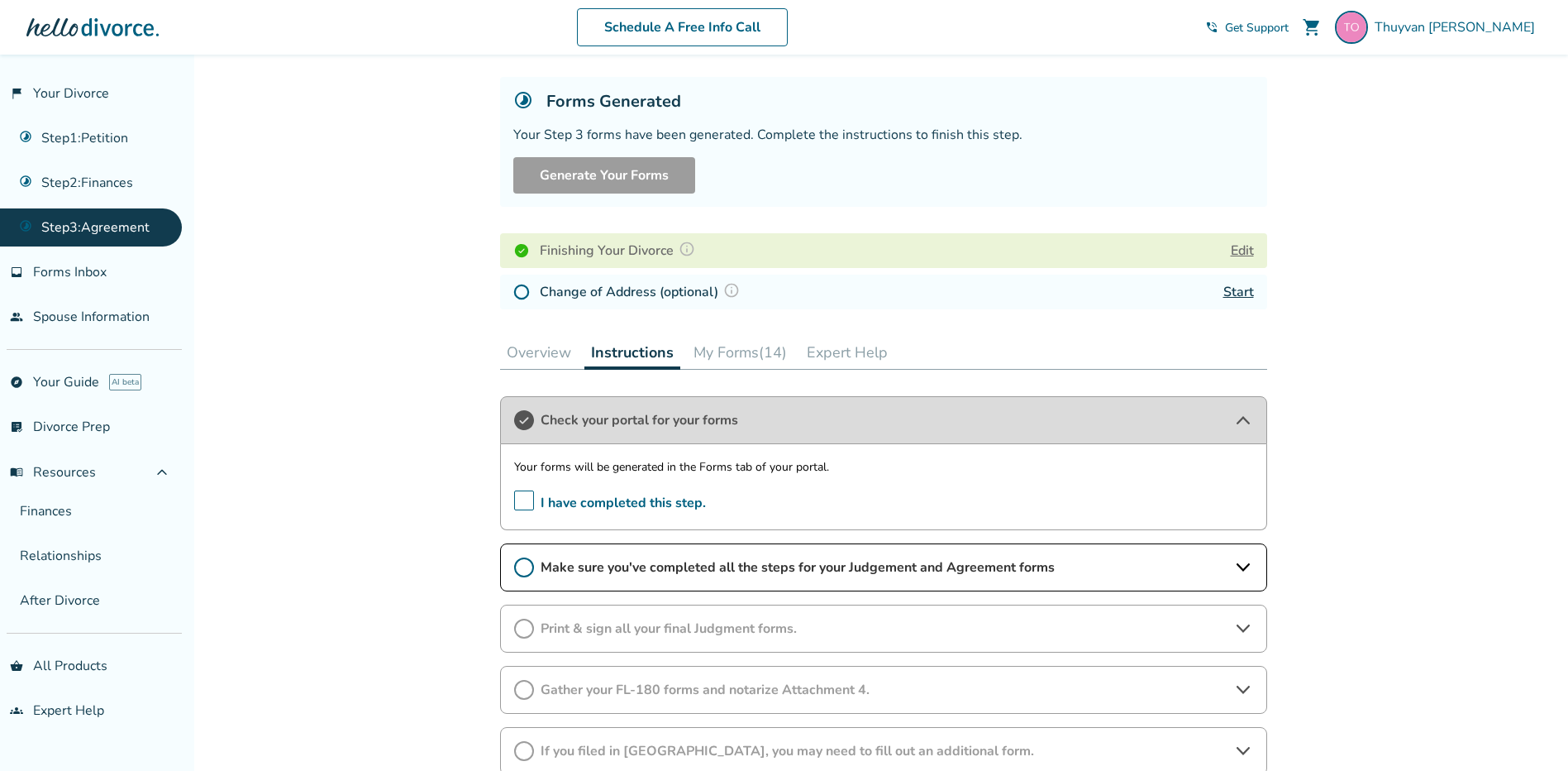
click at [753, 345] on button "My Forms (14)" at bounding box center [740, 352] width 107 height 33
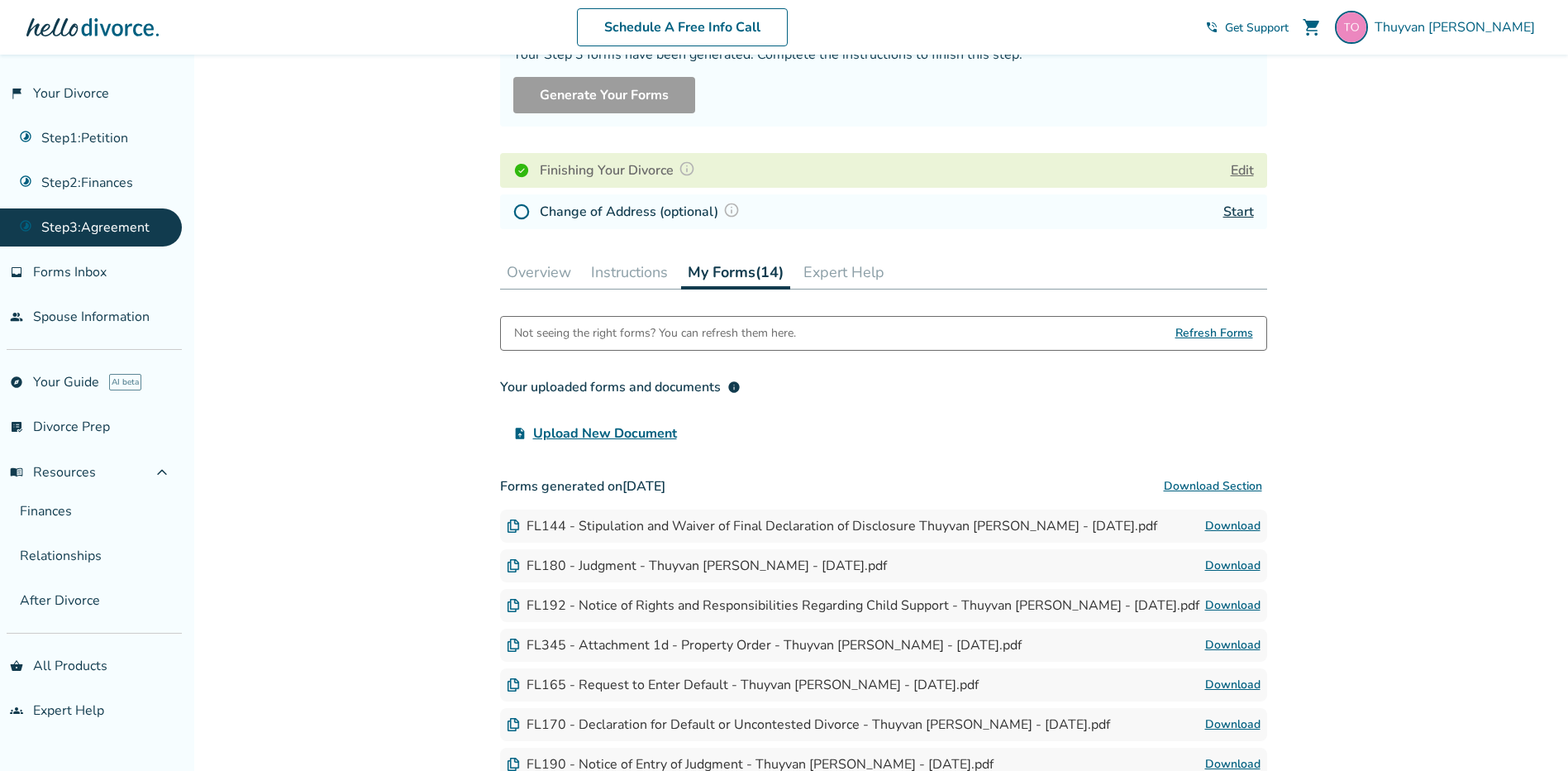
scroll to position [248, 0]
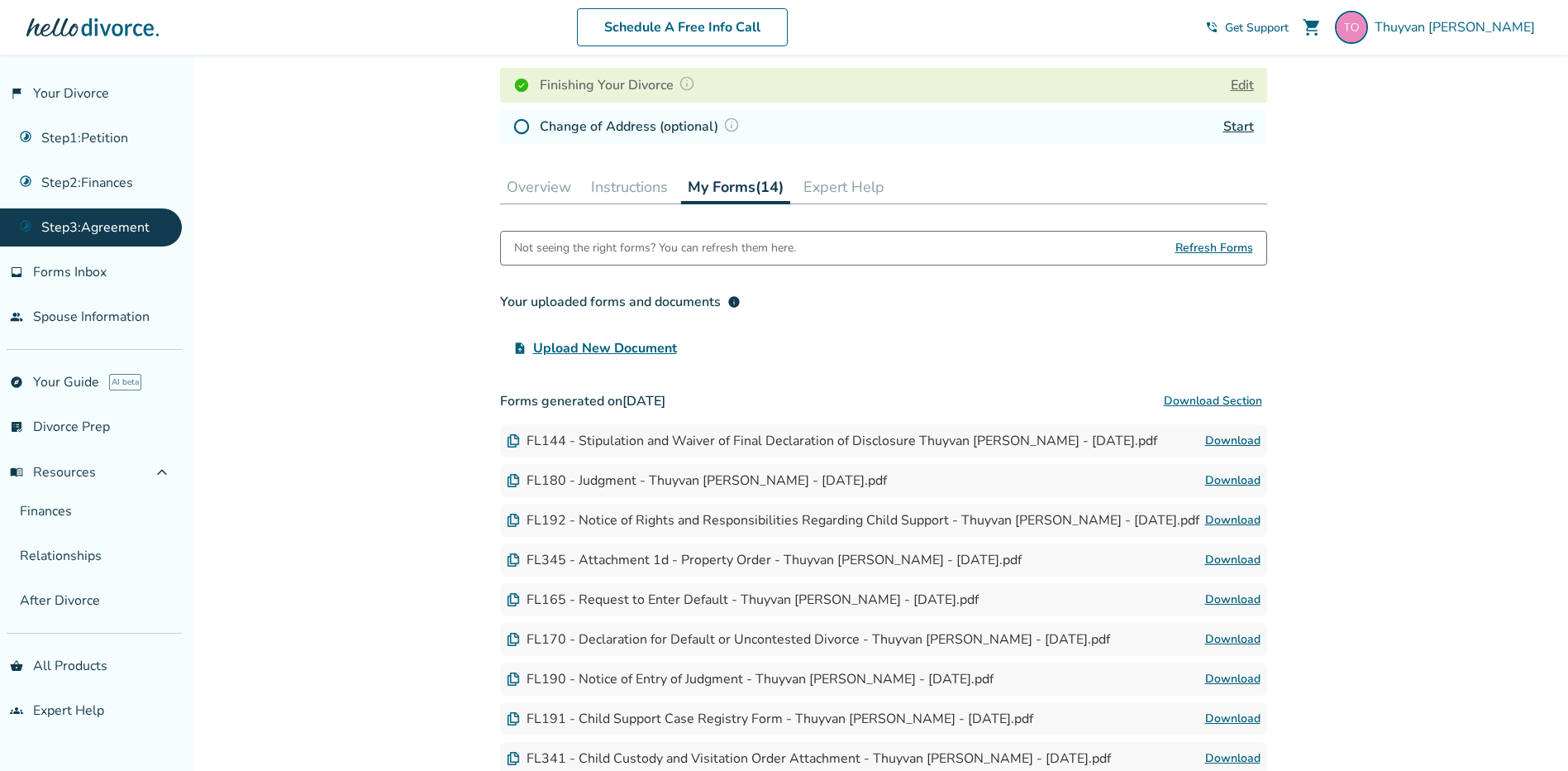
click at [908, 315] on h3 "Your uploaded forms and documents info" at bounding box center [884, 302] width 767 height 33
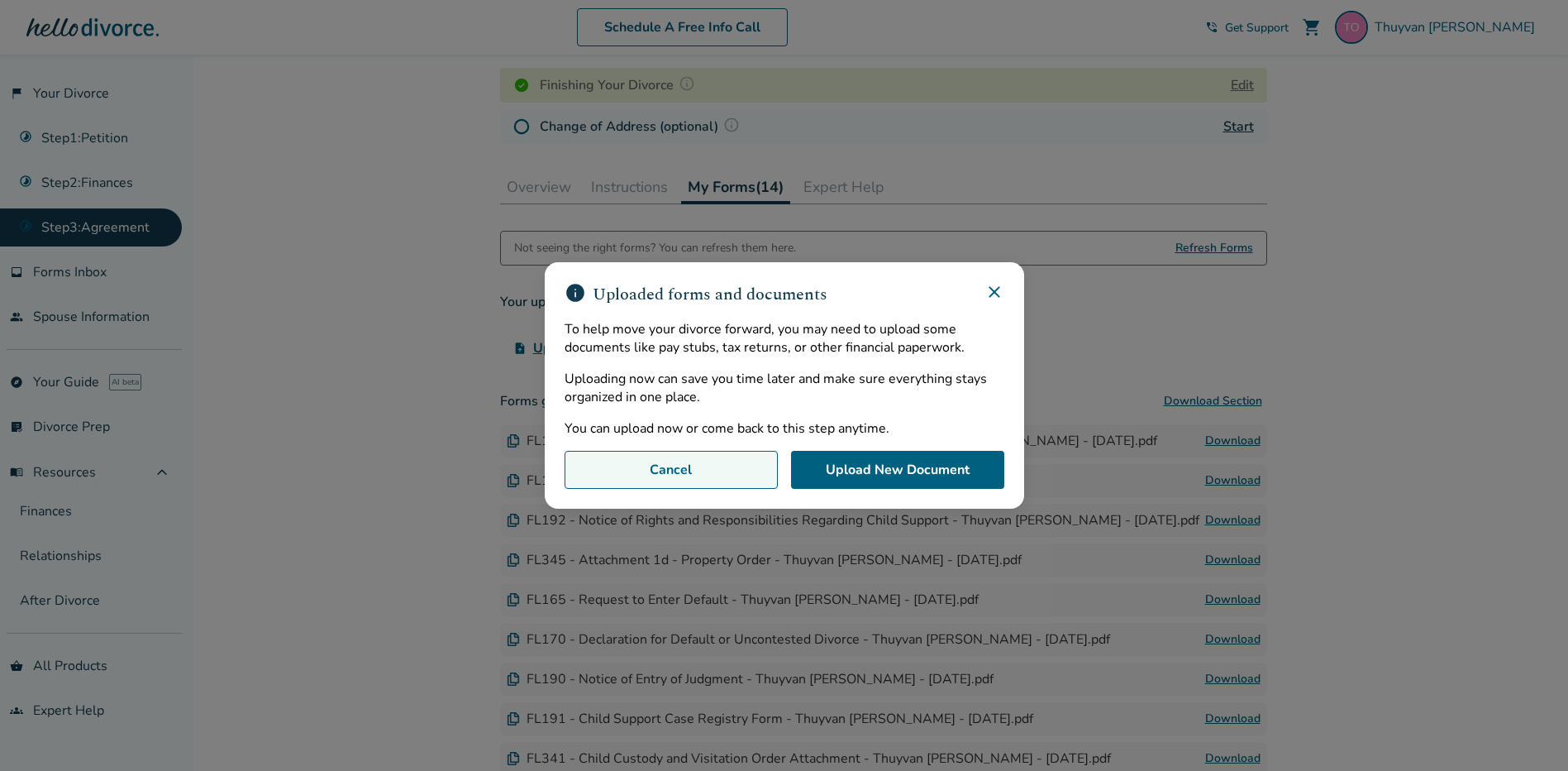
click at [593, 475] on button "Cancel" at bounding box center [671, 469] width 213 height 38
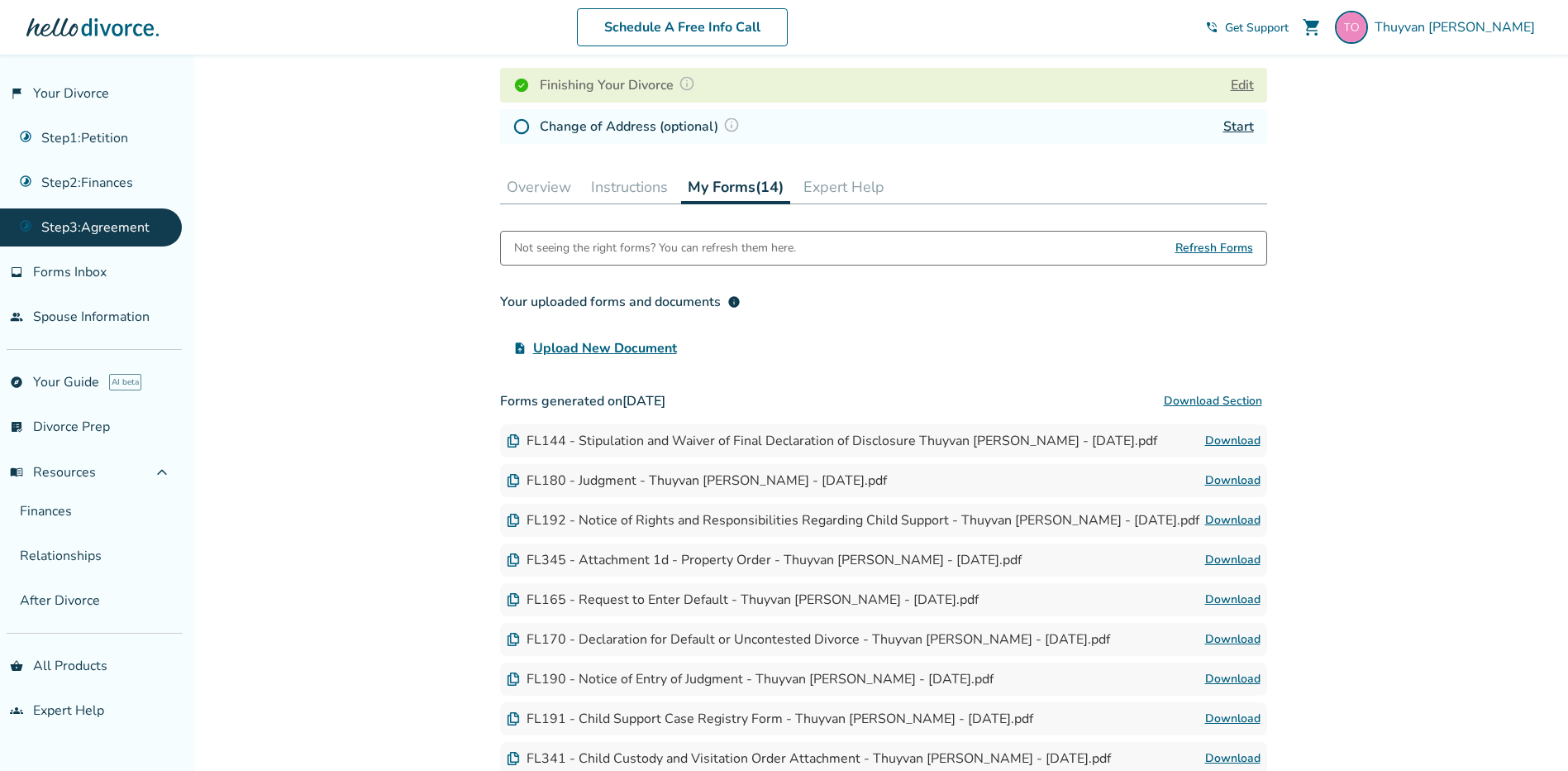
click at [1237, 435] on link "Download" at bounding box center [1232, 441] width 55 height 20
click at [1198, 394] on button "Download Section" at bounding box center [1213, 401] width 108 height 33
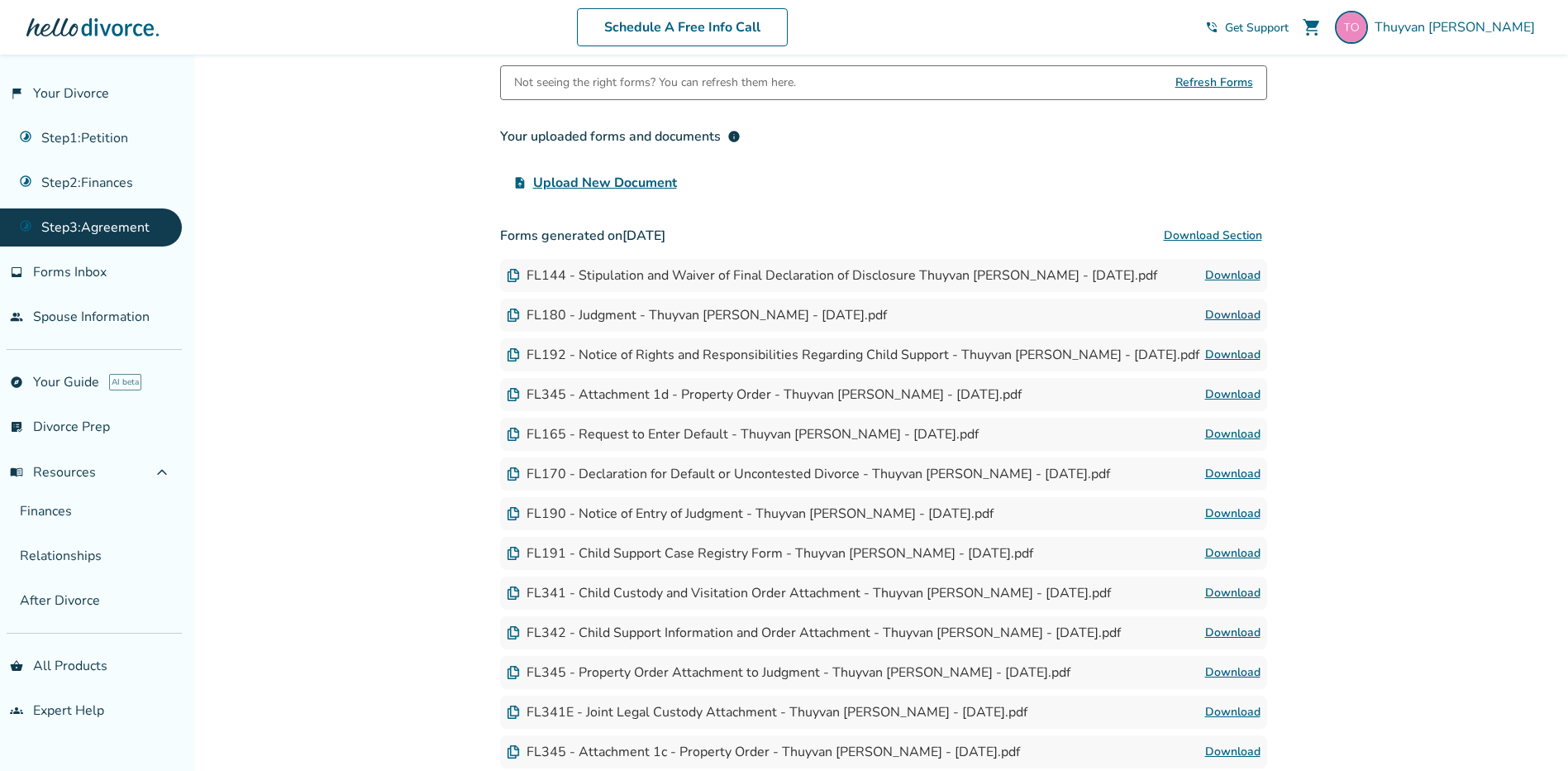
scroll to position [496, 0]
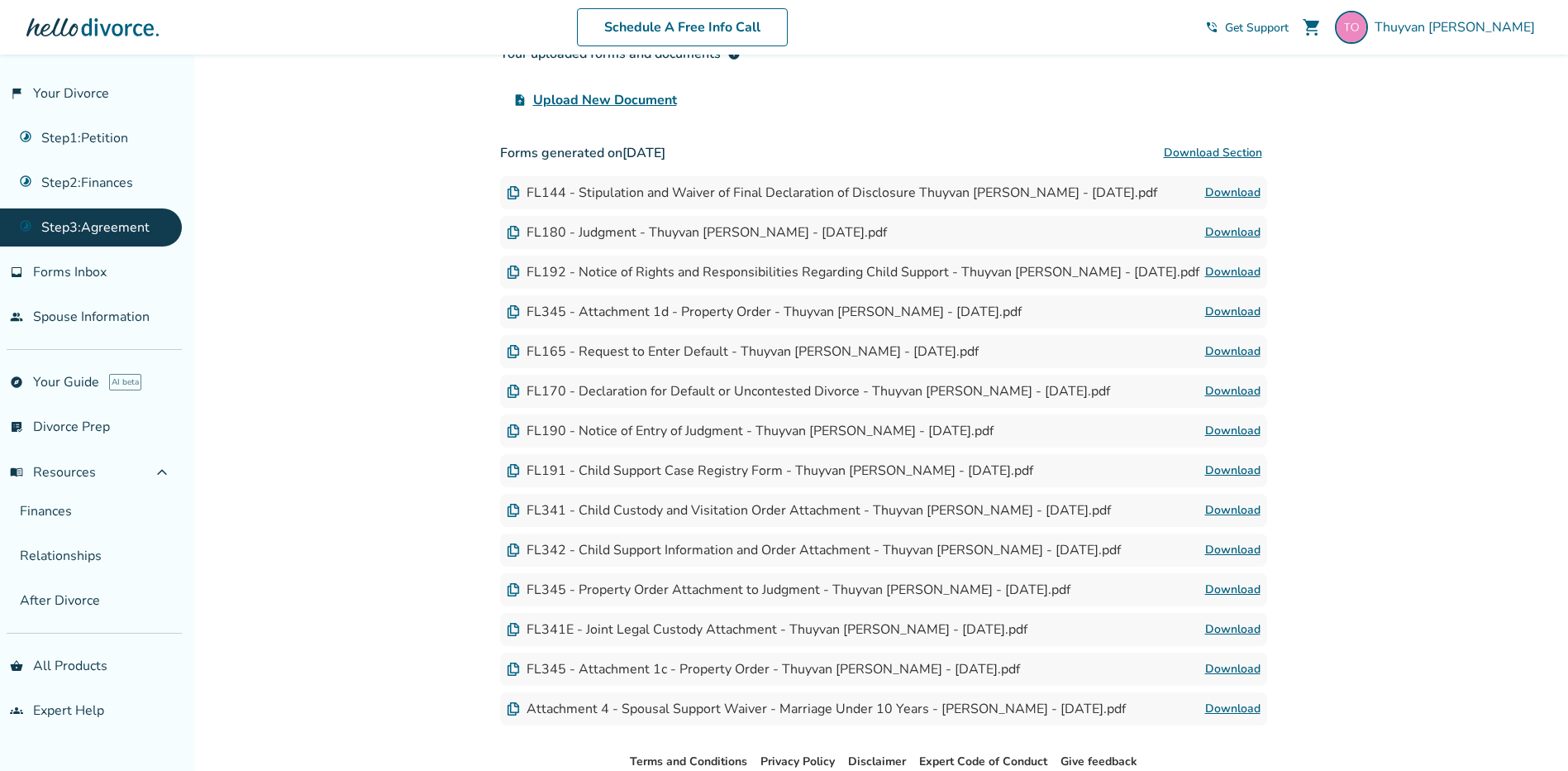
click at [588, 671] on div "FL345 - Attachment 1c - Property Order - Thuyvan [PERSON_NAME] - [DATE].pdf" at bounding box center [762, 668] width 513 height 18
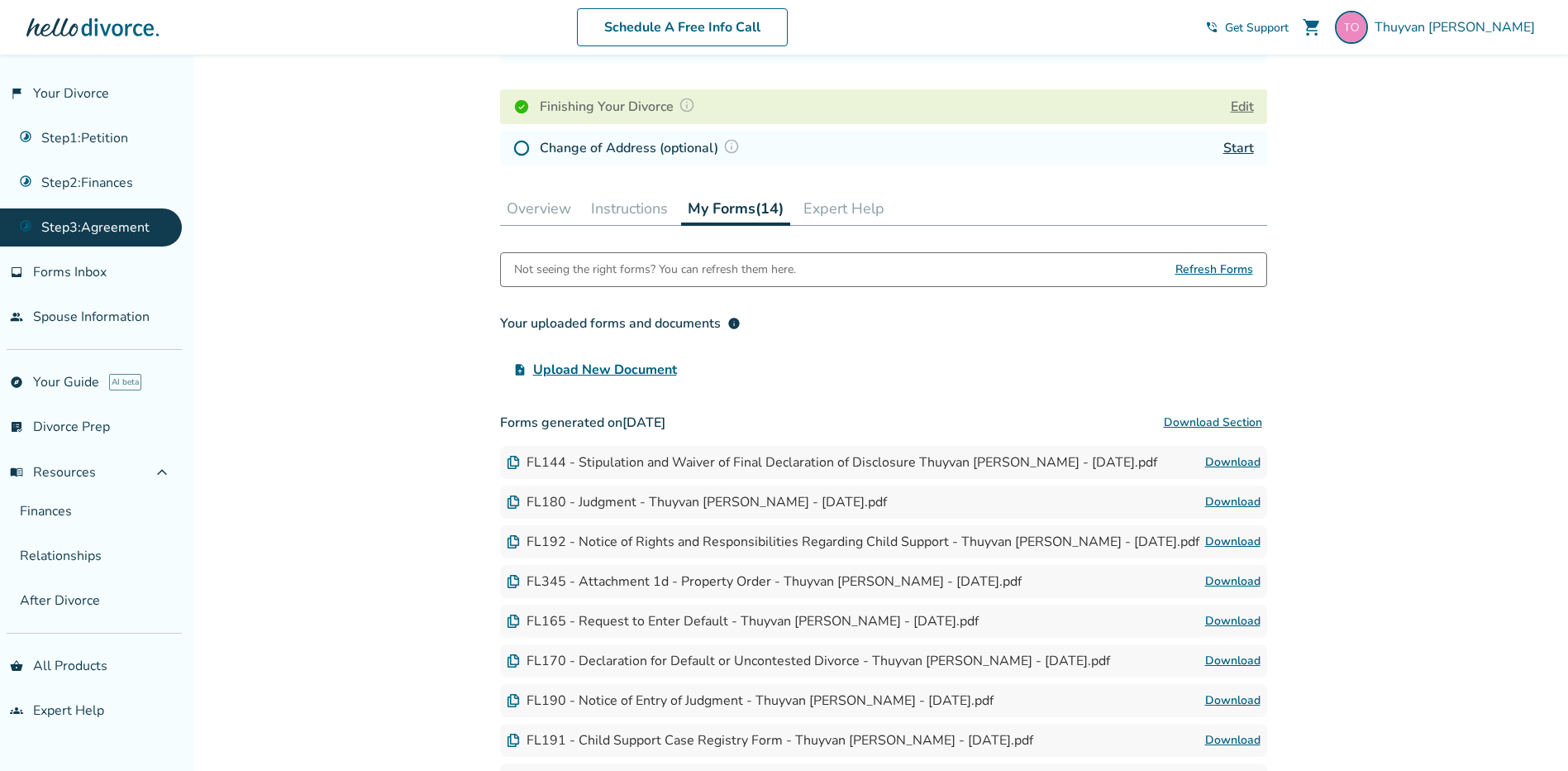
scroll to position [0, 0]
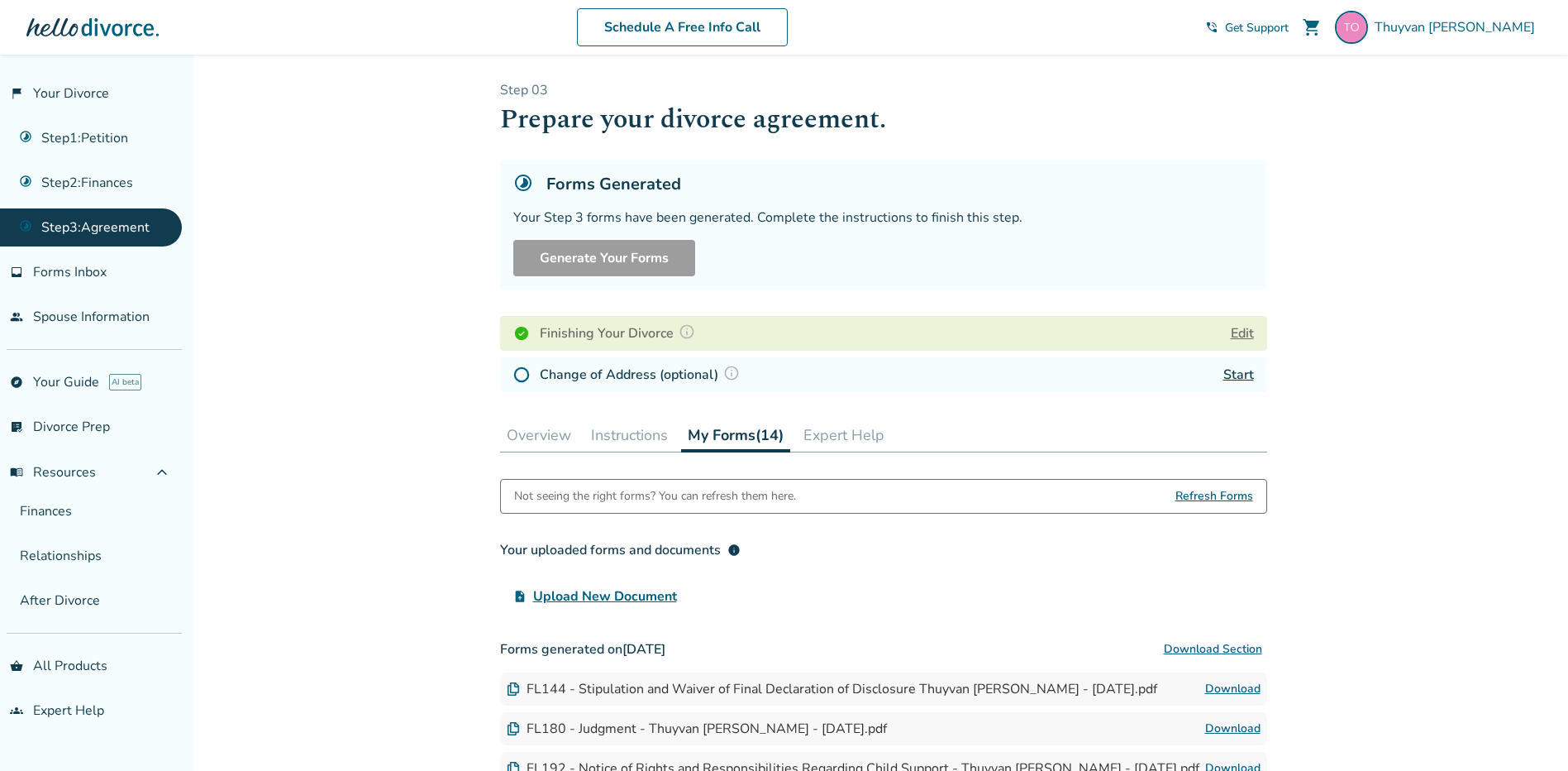
click at [645, 425] on button "Instructions" at bounding box center [629, 435] width 90 height 33
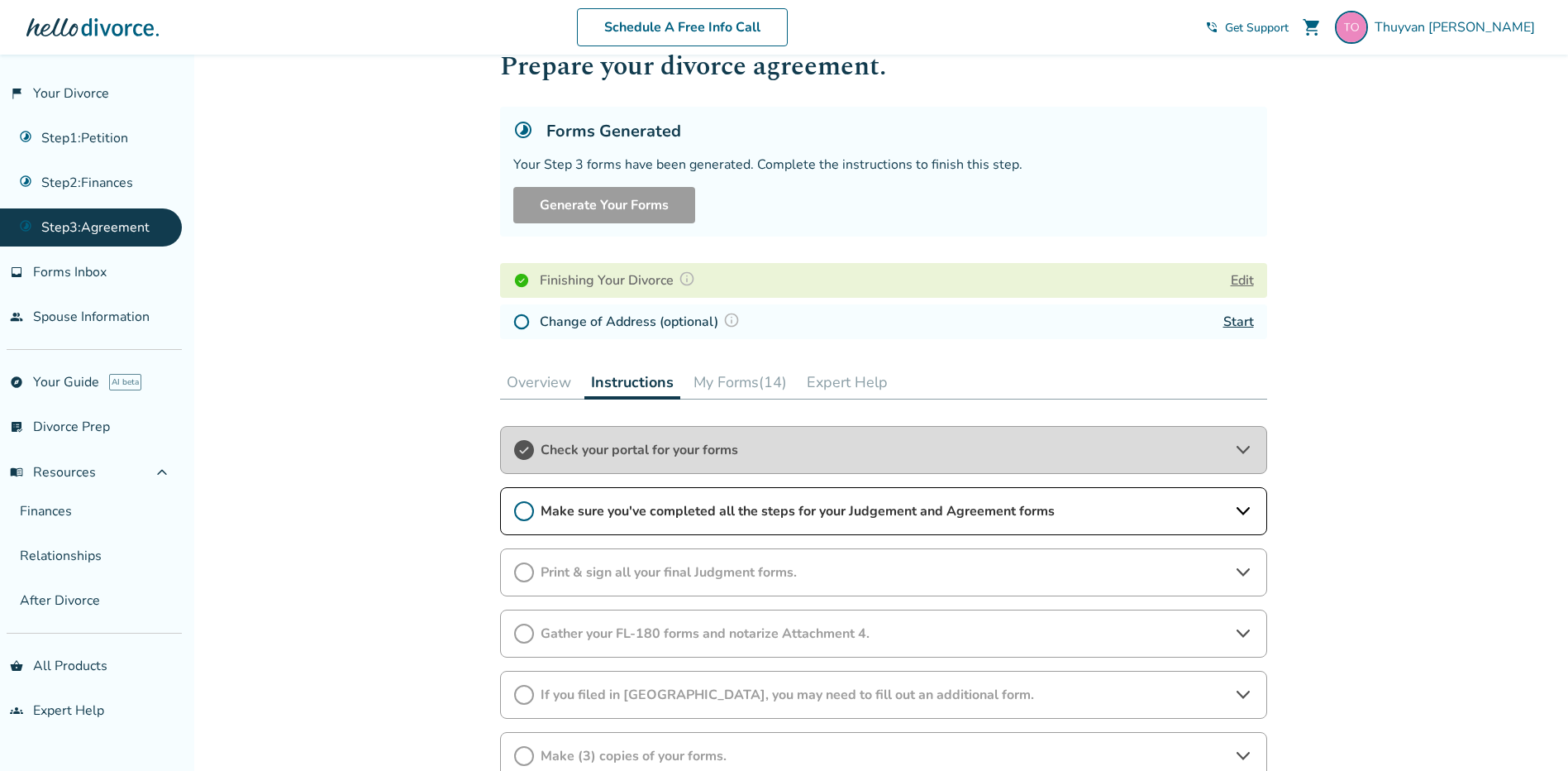
scroll to position [83, 0]
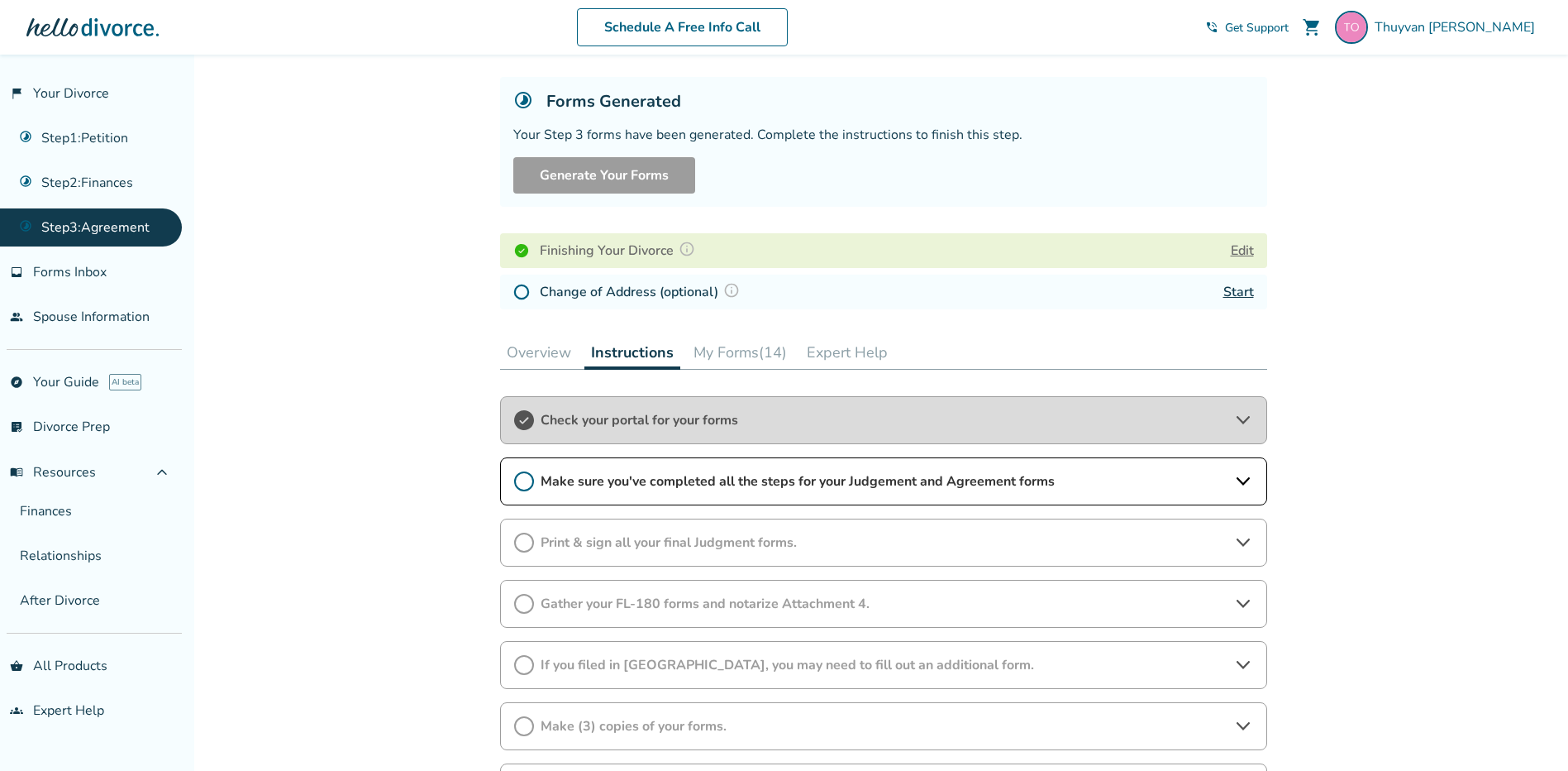
click at [600, 487] on span "Make sure you've completed all the steps for your Judgement and Agreement forms" at bounding box center [883, 481] width 686 height 18
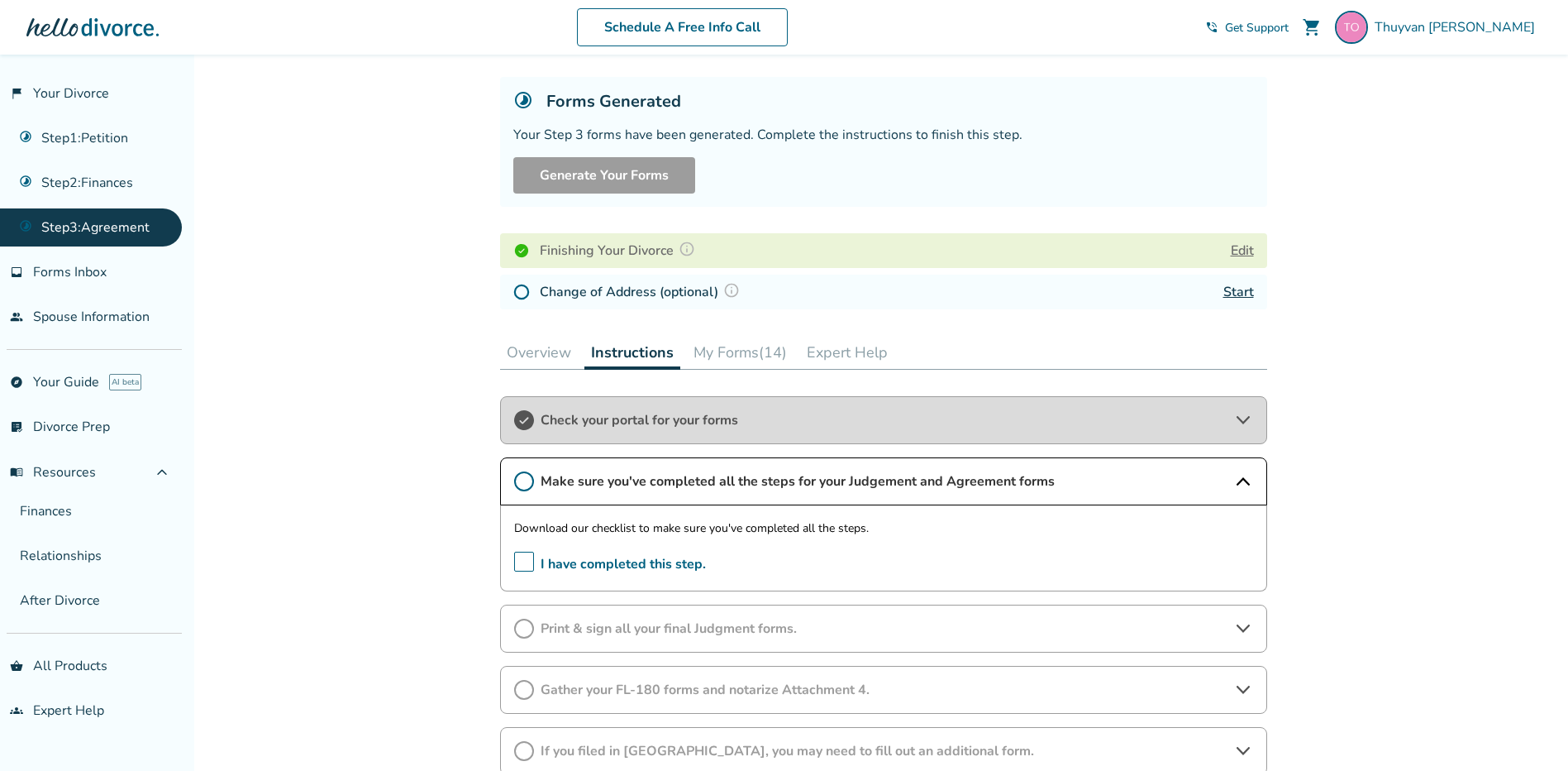
click at [590, 523] on p "Download our checklist to make sure you've completed all the steps." at bounding box center [883, 528] width 739 height 20
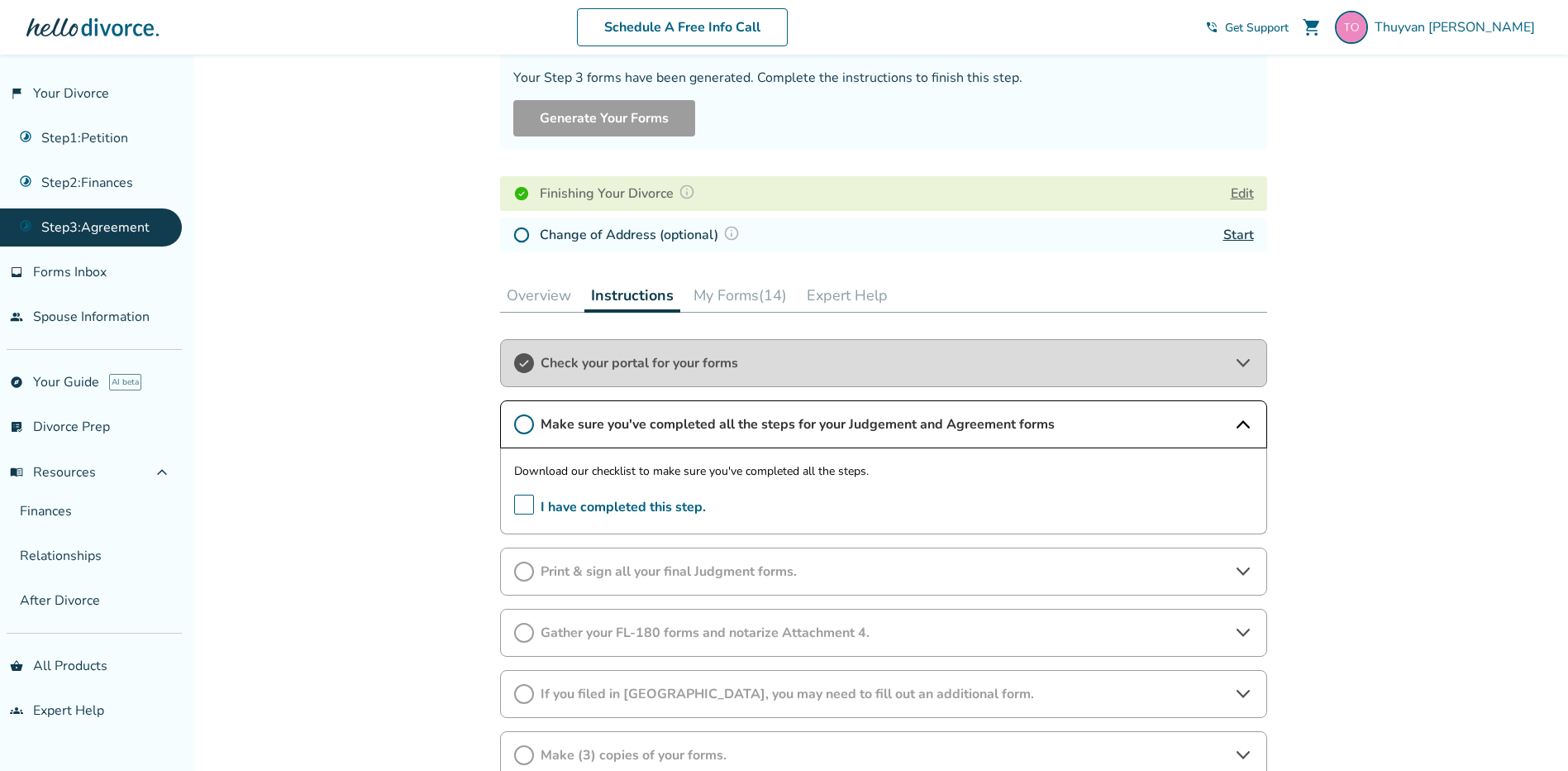
scroll to position [166, 0]
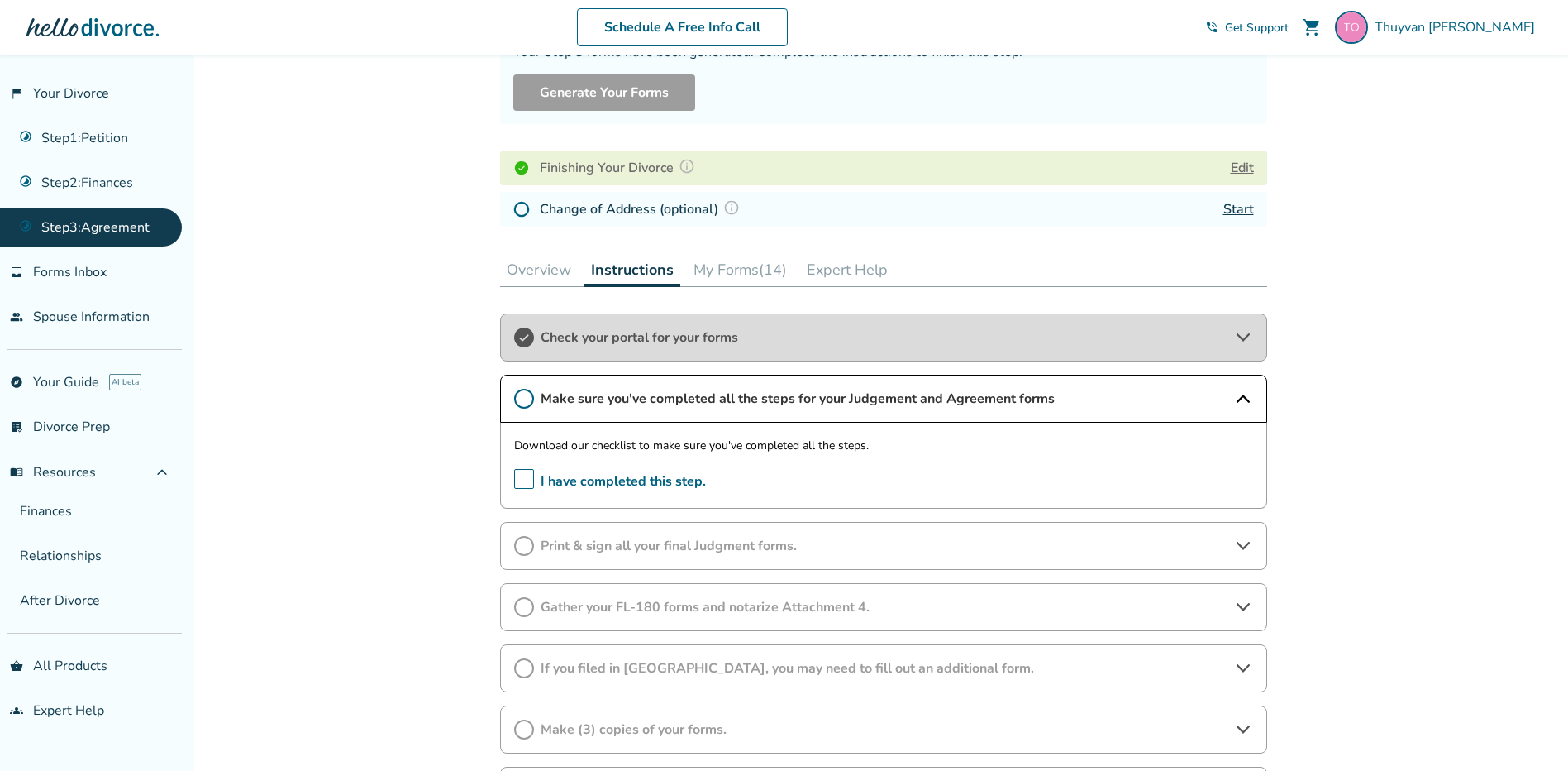
click at [562, 269] on button "Overview" at bounding box center [539, 269] width 78 height 33
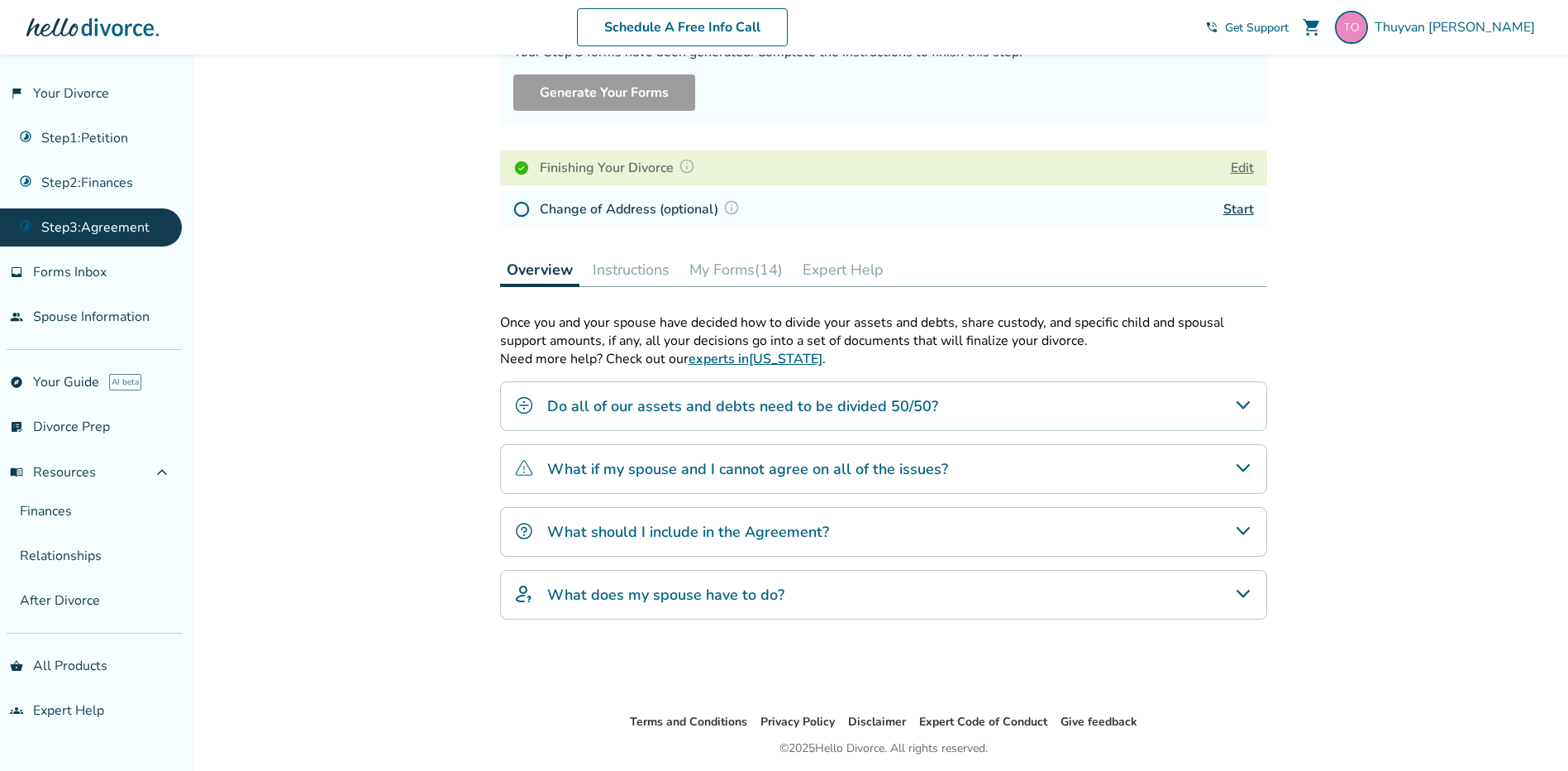
click at [617, 582] on div "What does my spouse have to do?" at bounding box center [884, 594] width 767 height 49
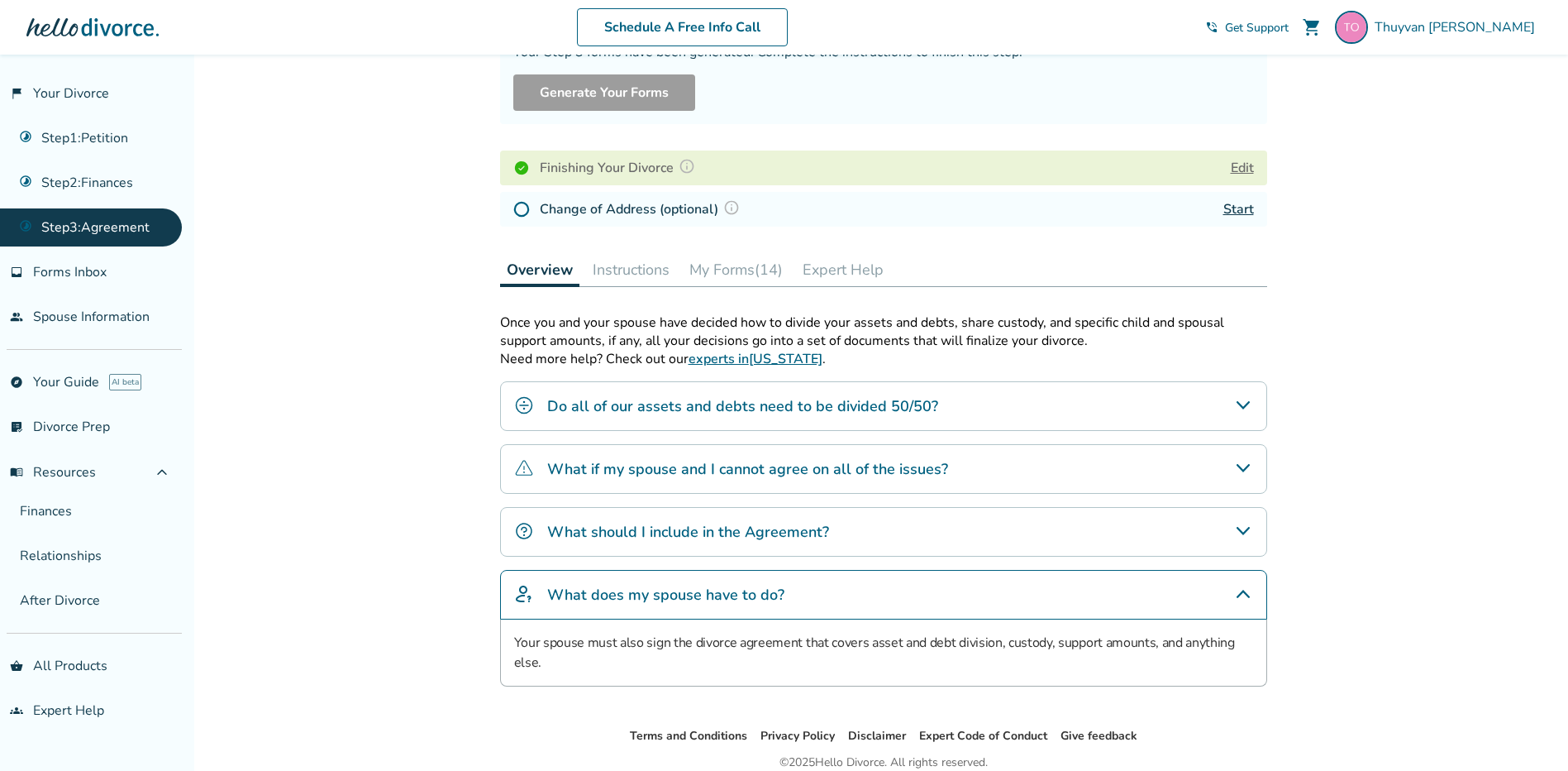
click at [724, 265] on button "My Forms (14)" at bounding box center [735, 269] width 107 height 33
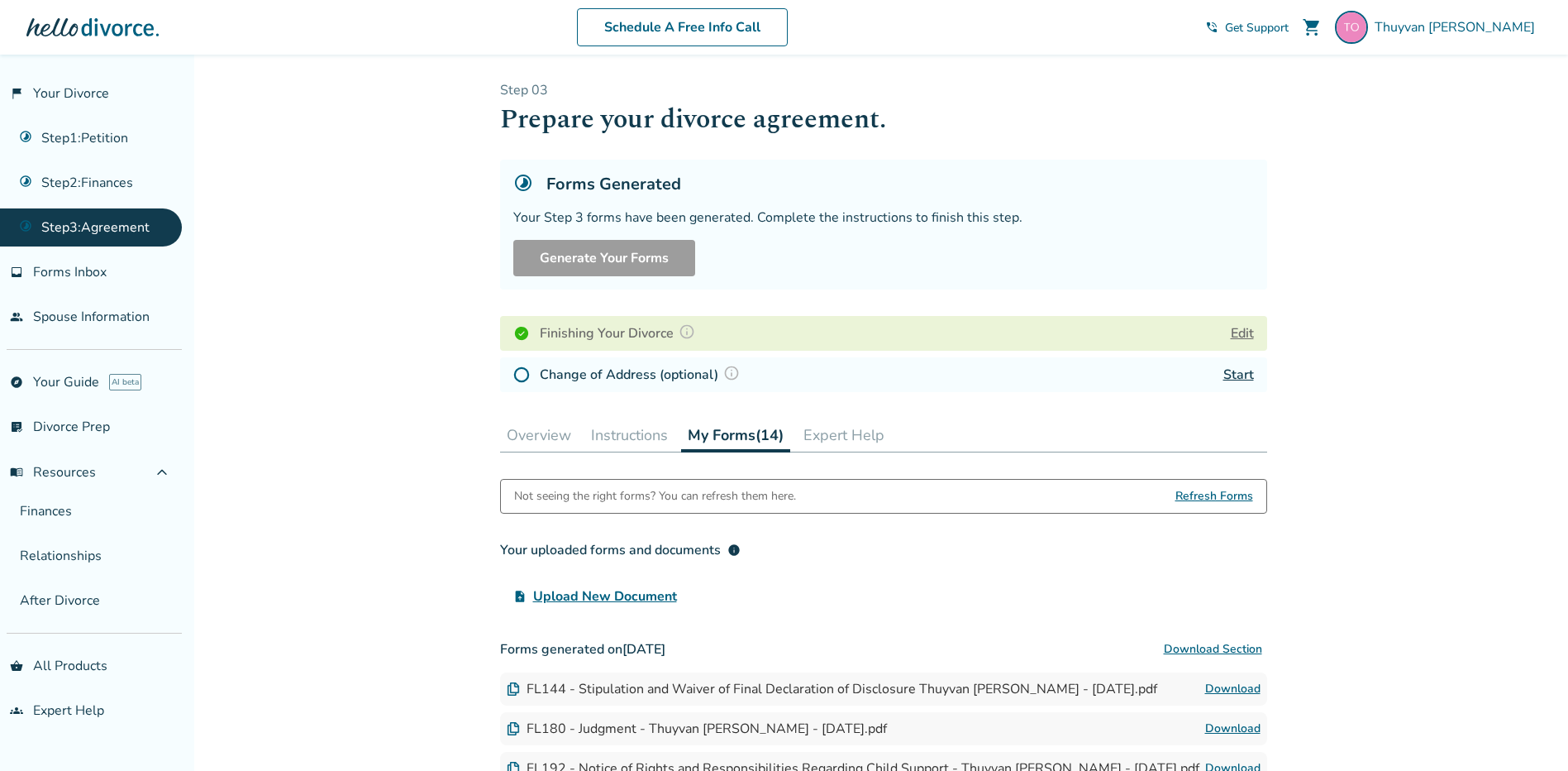
click at [600, 436] on button "Instructions" at bounding box center [629, 435] width 90 height 33
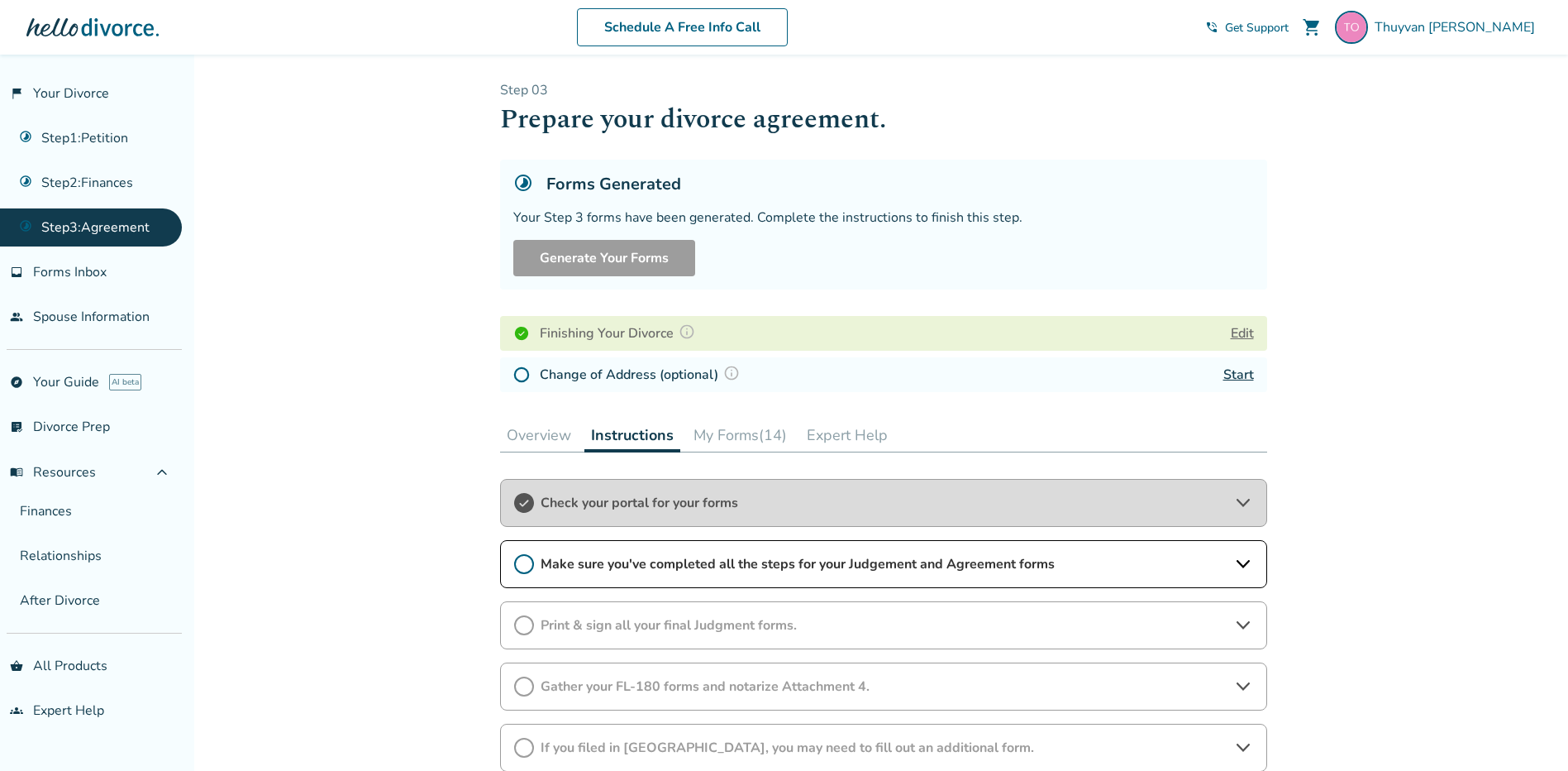
click at [626, 631] on span "Print & sign all your final Judgment forms." at bounding box center [883, 624] width 686 height 18
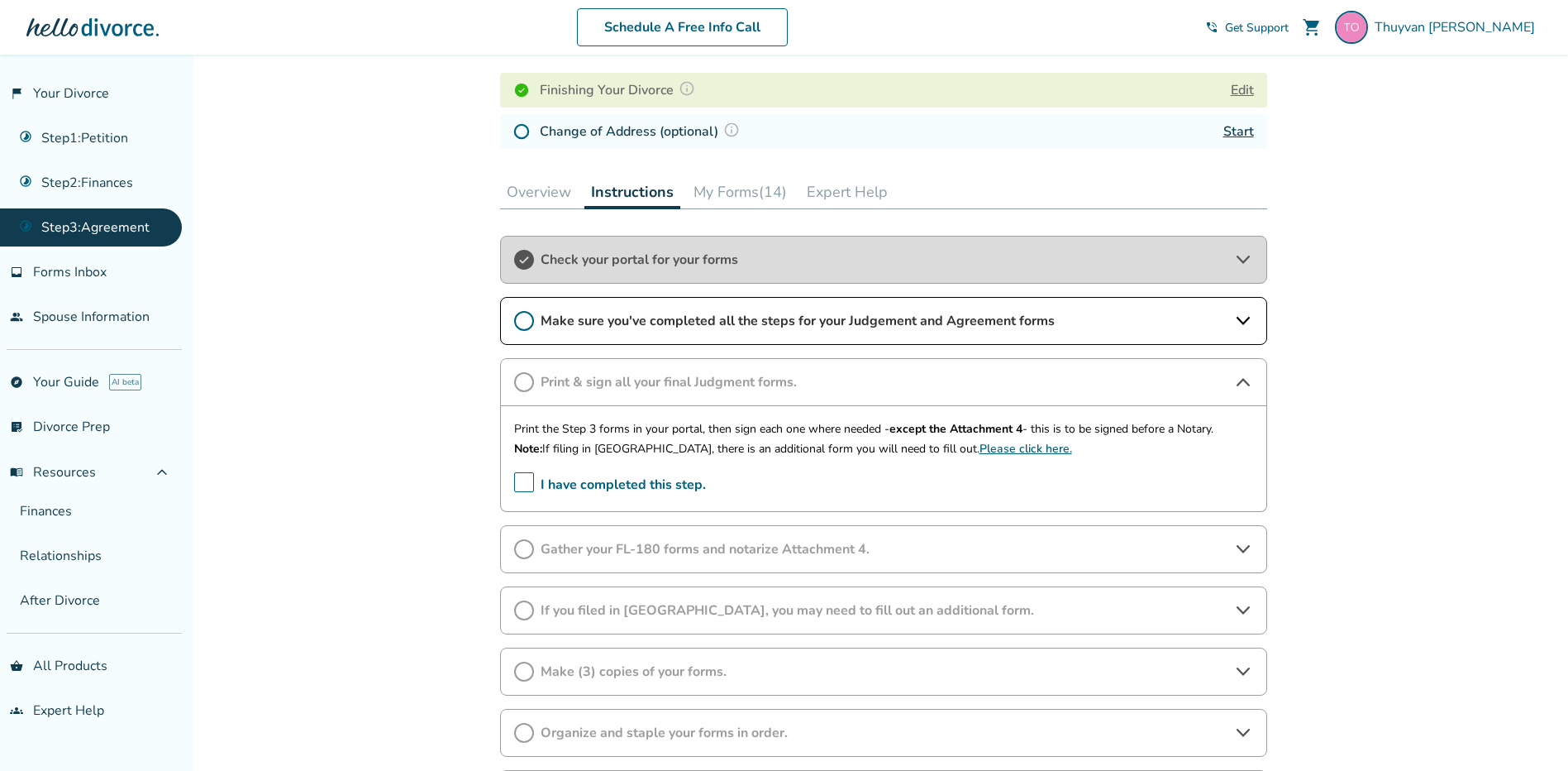
scroll to position [248, 0]
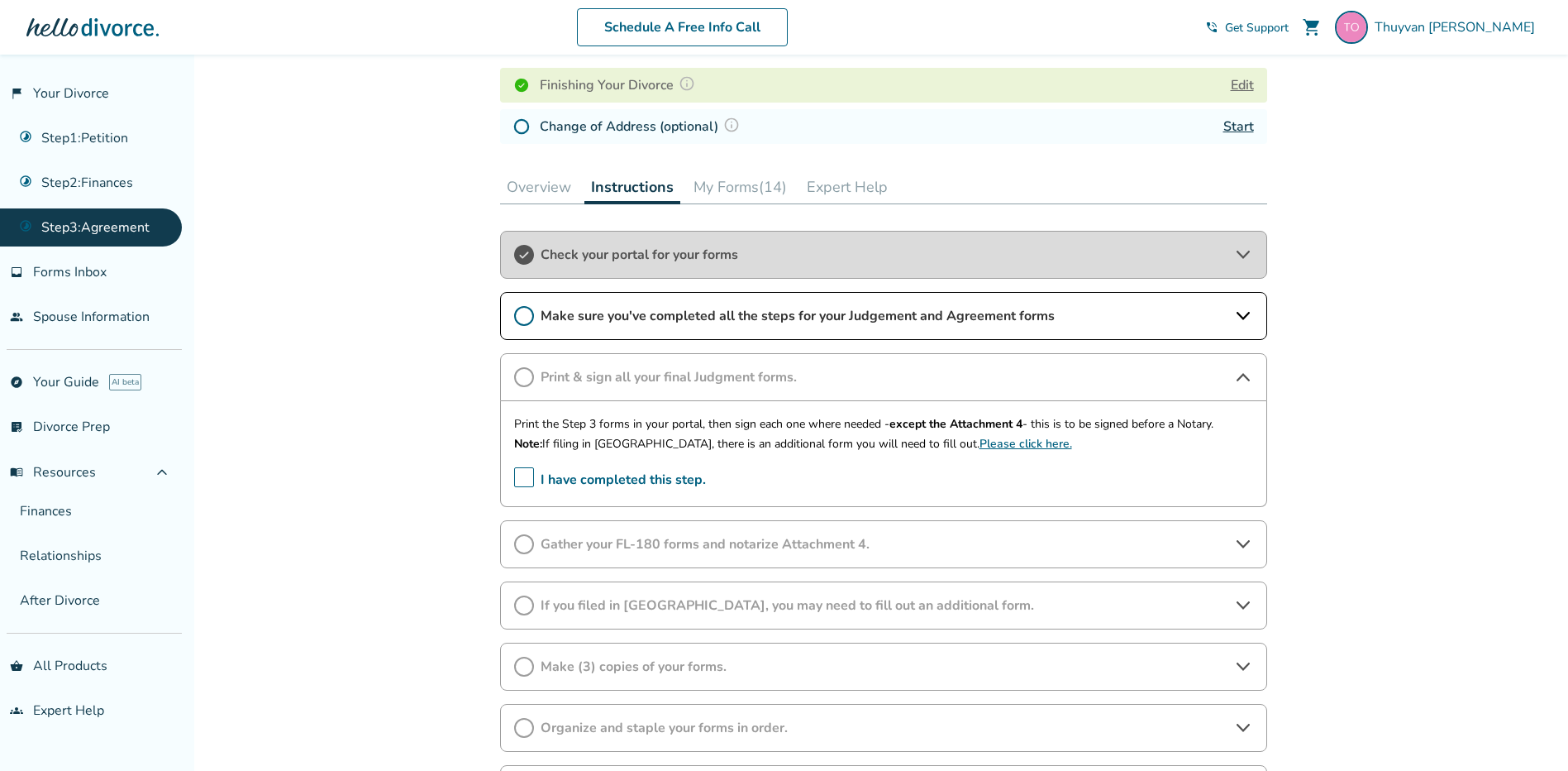
click at [714, 180] on button "My Forms (14)" at bounding box center [740, 187] width 107 height 33
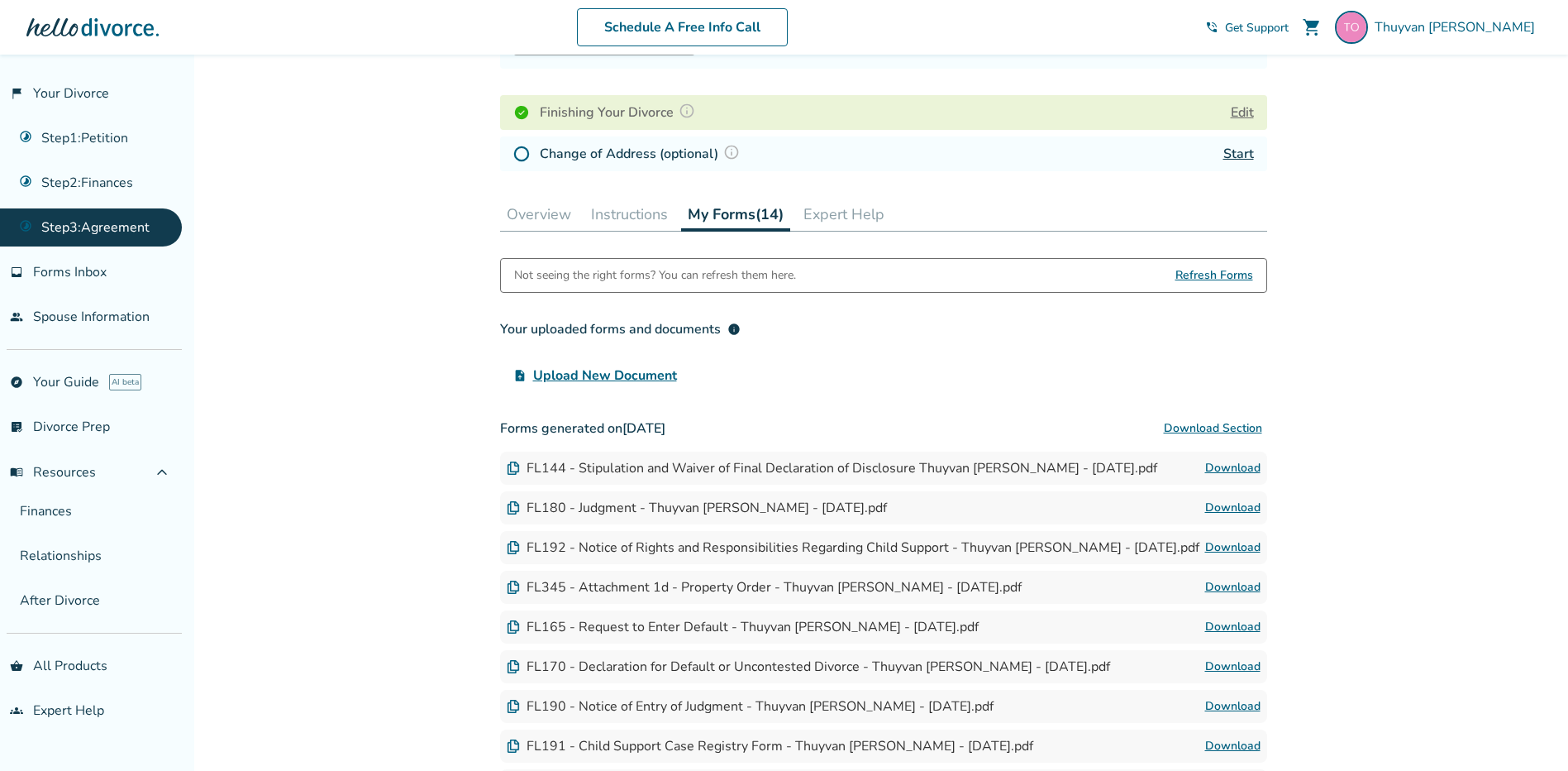
scroll to position [166, 0]
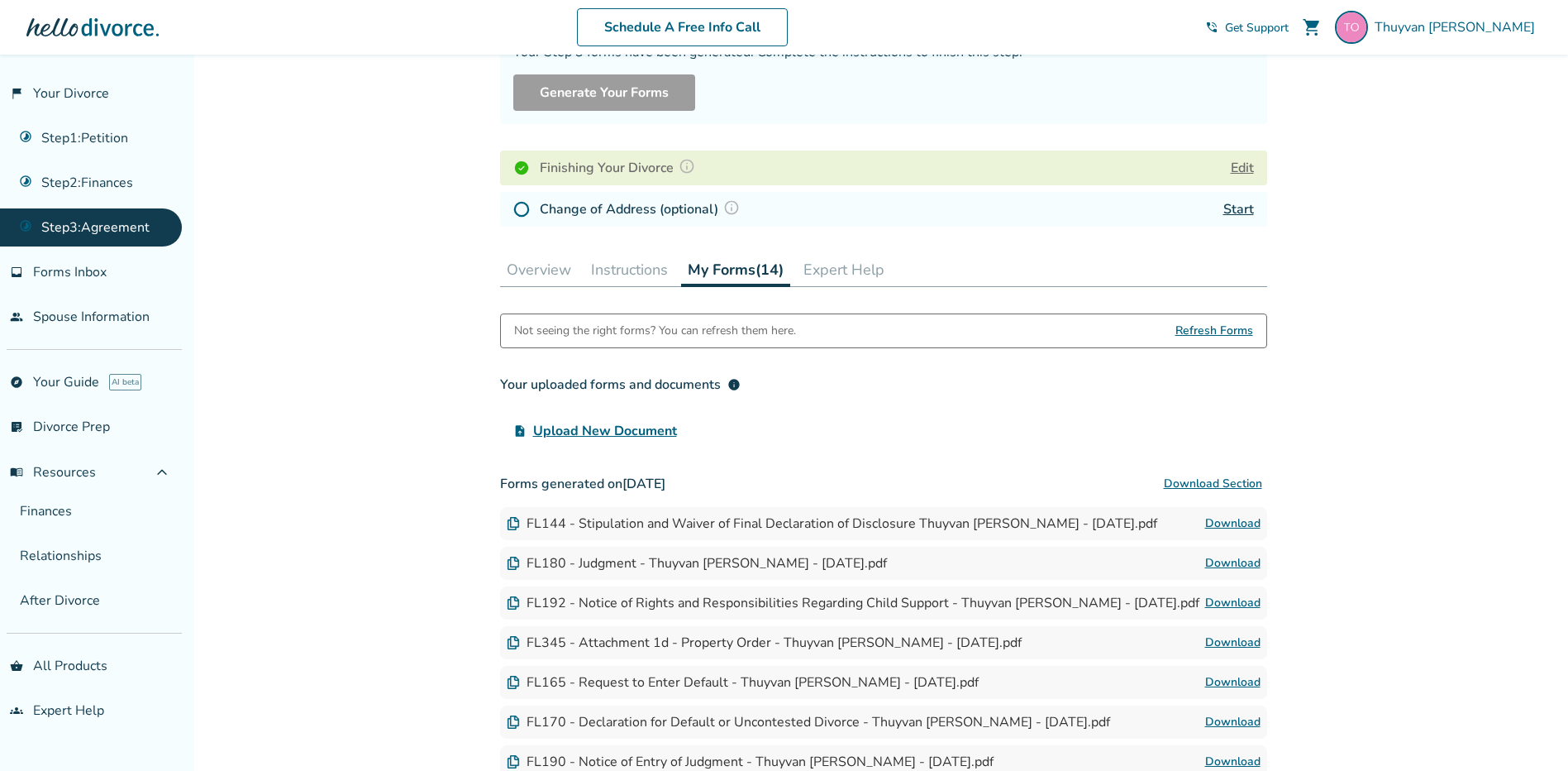
drag, startPoint x: 618, startPoint y: 265, endPoint x: 636, endPoint y: 278, distance: 22.2
click at [618, 265] on button "Instructions" at bounding box center [629, 269] width 90 height 33
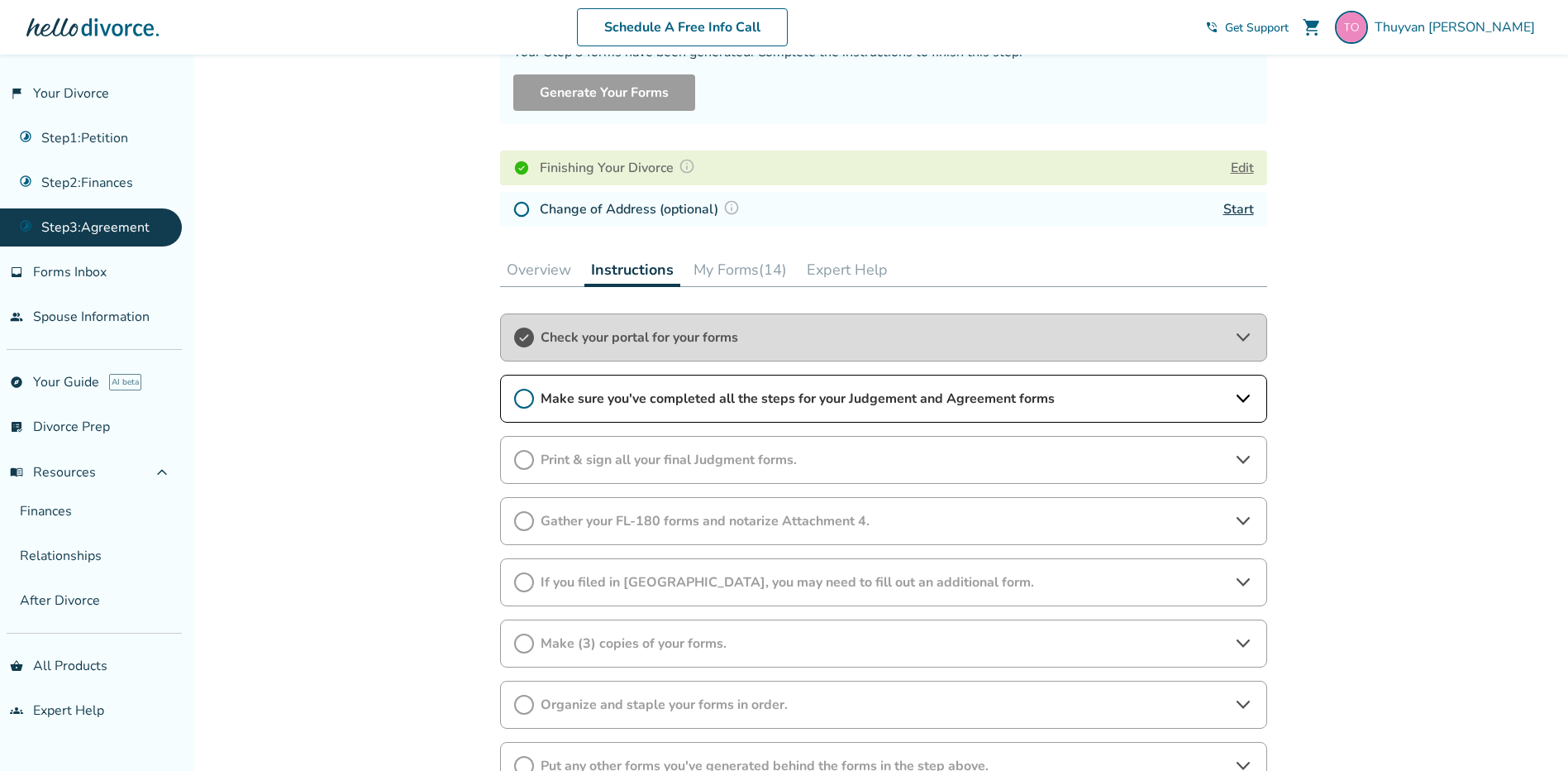
click at [810, 519] on span "Gather your FL-180 forms and notarize Attachment 4." at bounding box center [883, 521] width 686 height 18
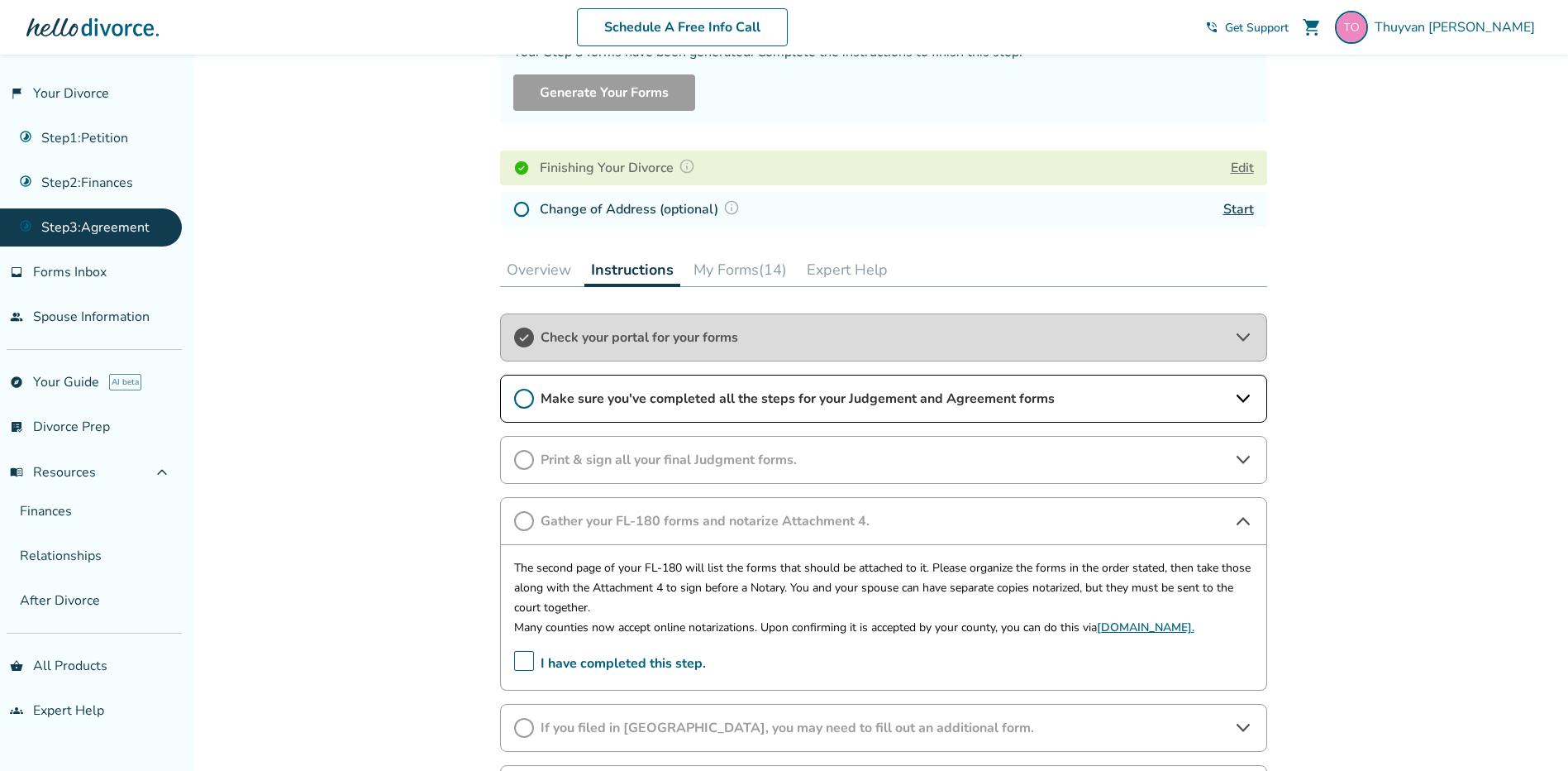
click at [1136, 565] on p "The second page of your FL-180 will list the forms that should be attached to i…" at bounding box center [883, 587] width 739 height 60
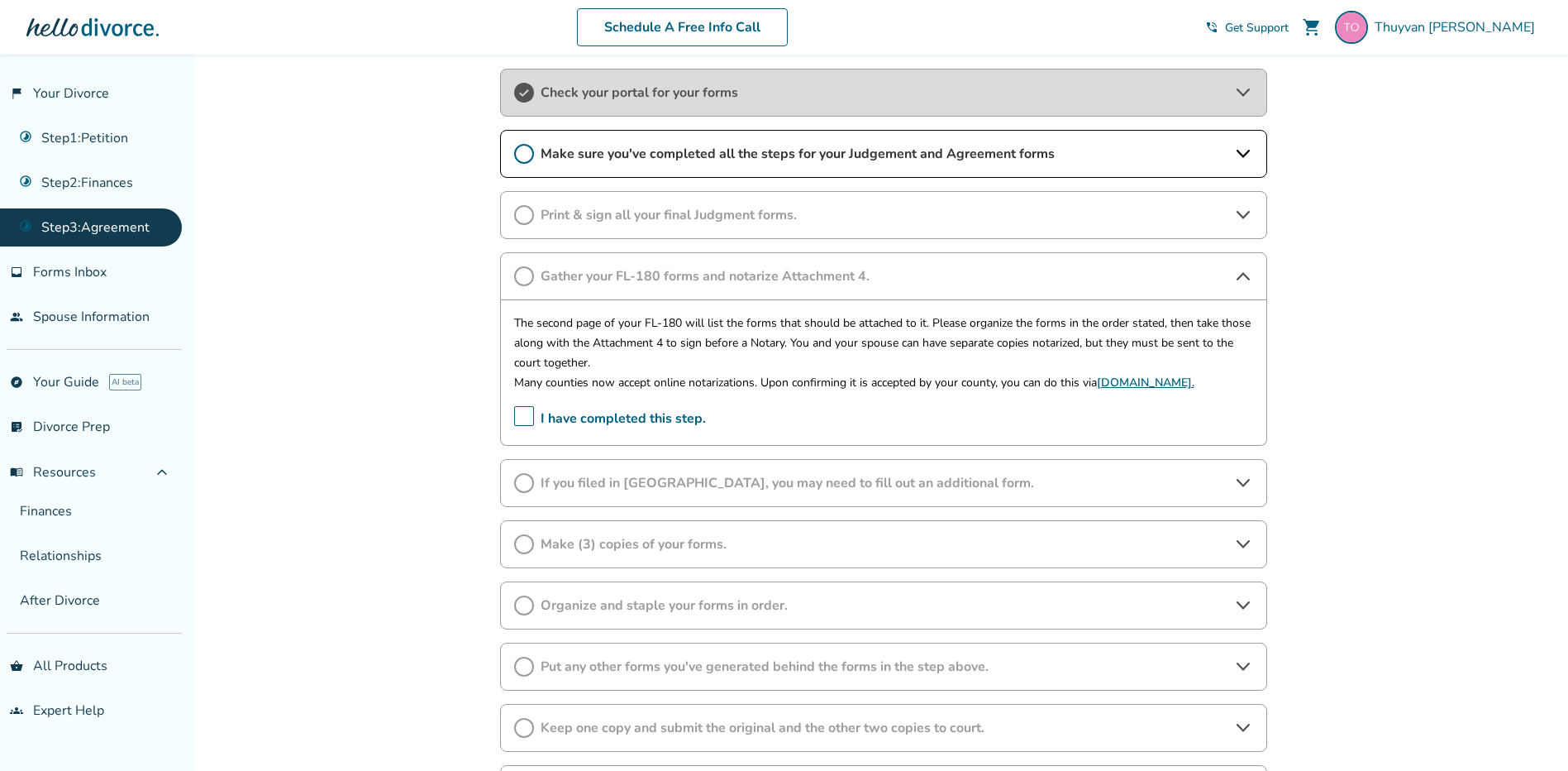
scroll to position [413, 0]
